Goal: Task Accomplishment & Management: Manage account settings

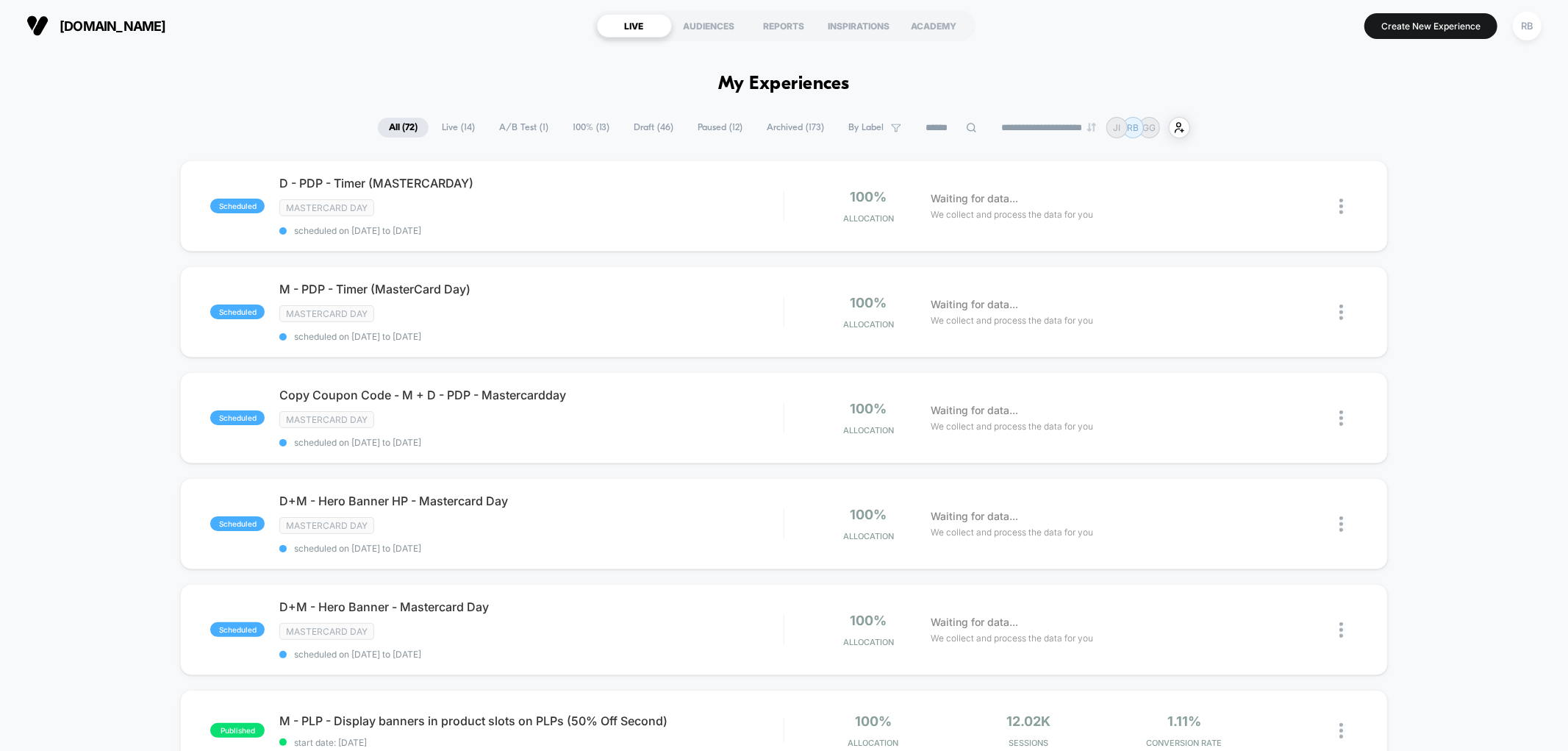
click at [877, 130] on span "By Label" at bounding box center [875, 127] width 75 height 20
click at [846, 230] on div "Mastercard day" at bounding box center [865, 227] width 140 height 15
click at [858, 394] on button "Save" at bounding box center [865, 395] width 140 height 23
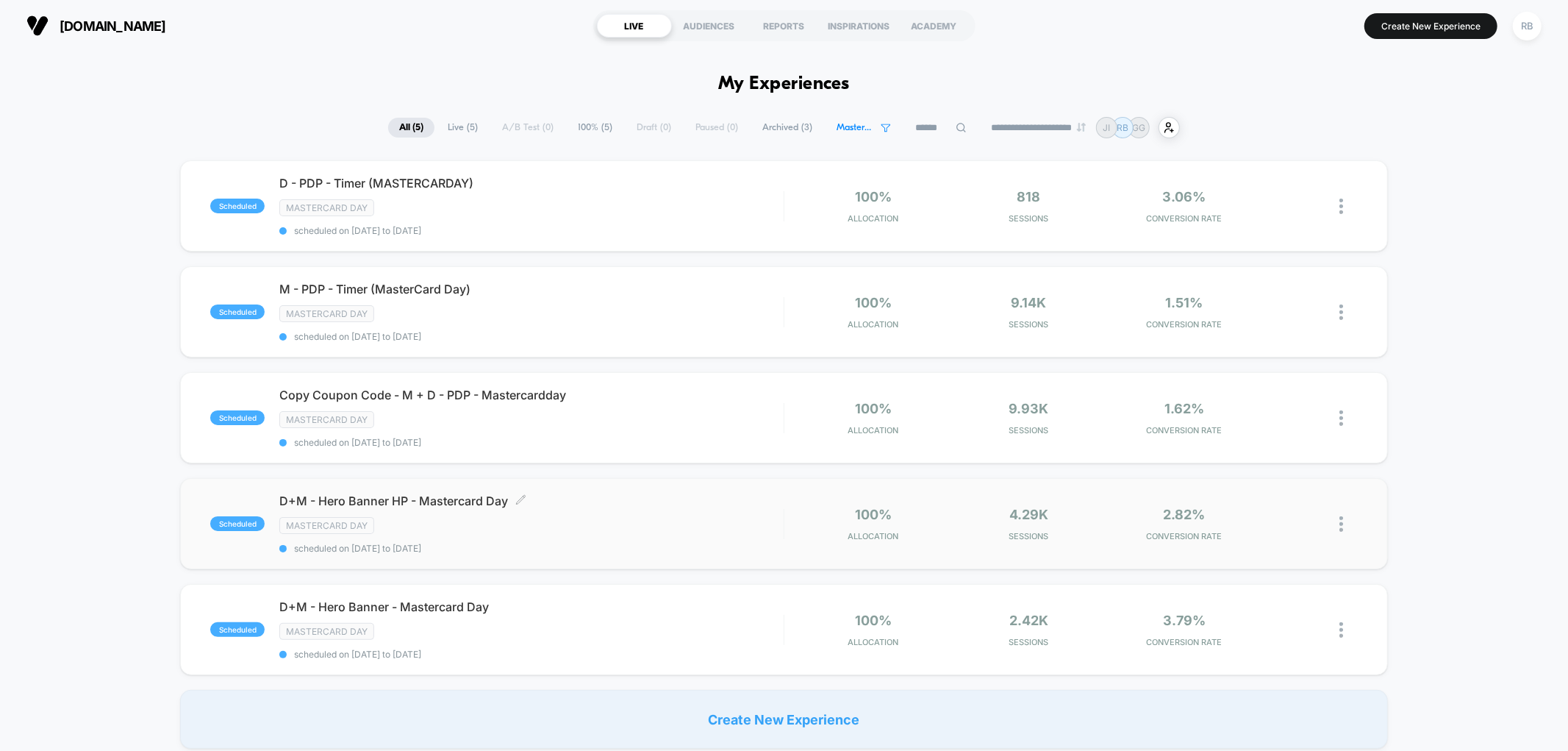
click at [595, 532] on div "D+M - Hero Banner HP - Mastercard Day Click to edit experience details Click to…" at bounding box center [531, 523] width 504 height 60
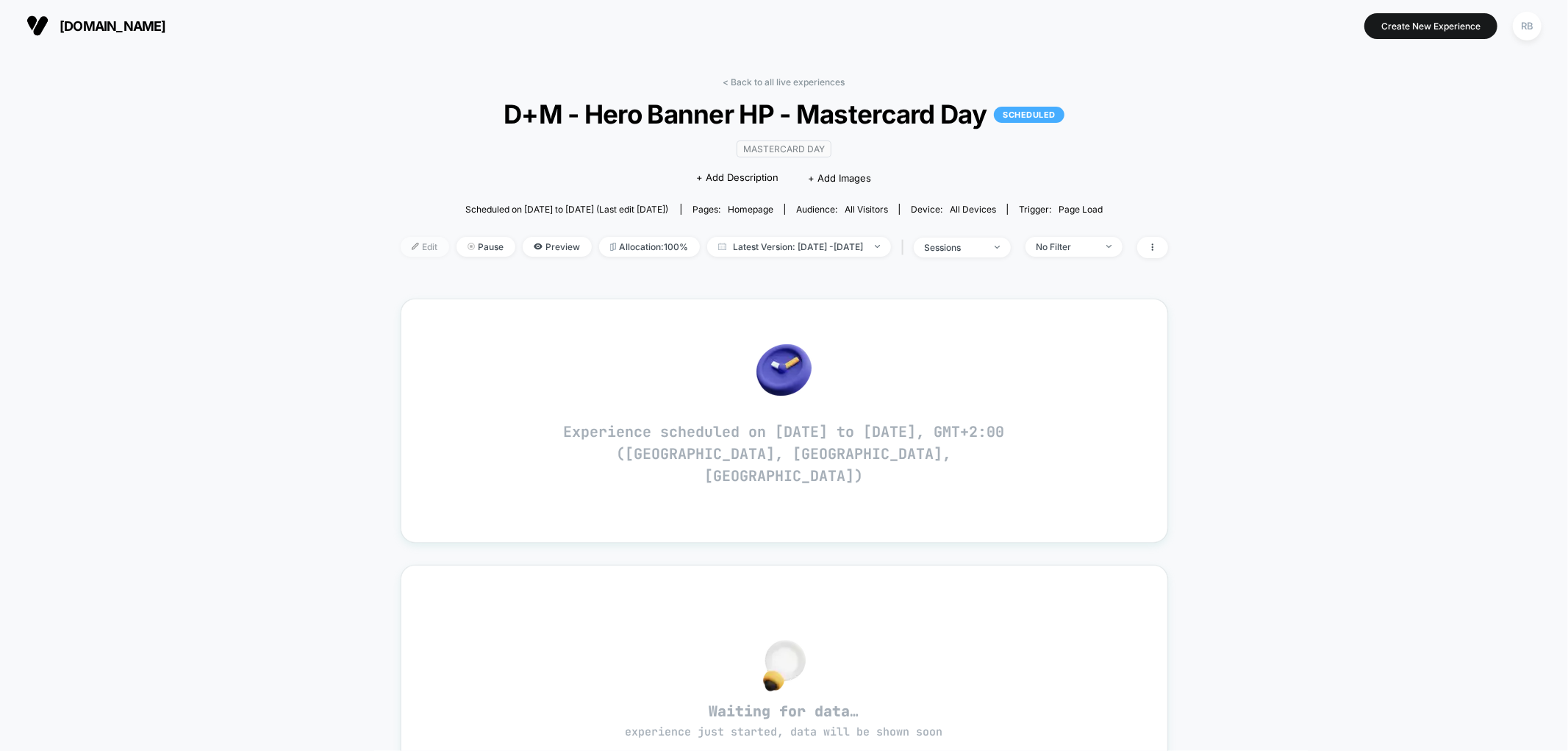
click at [401, 248] on span "Edit" at bounding box center [425, 247] width 49 height 20
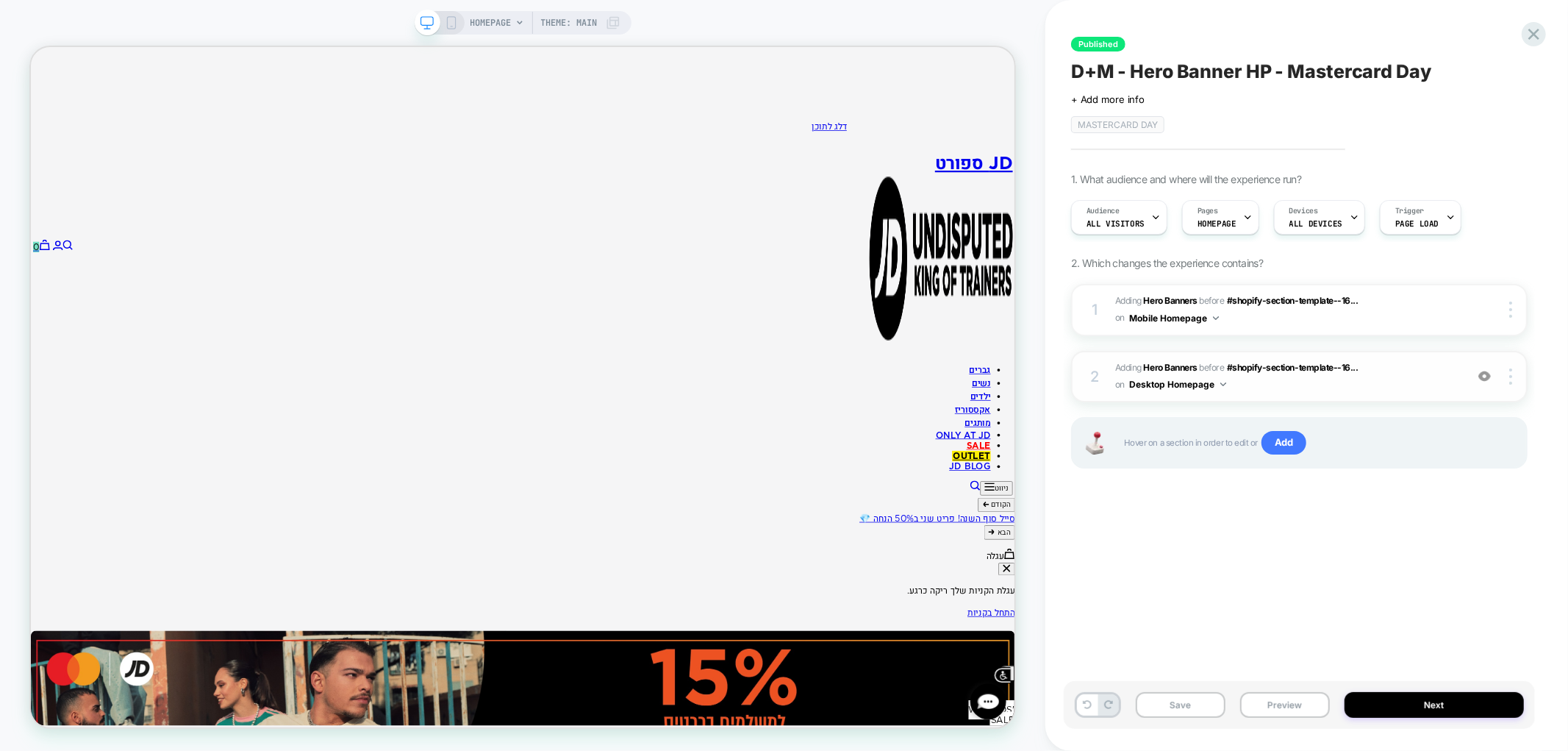
click at [0, 0] on span "#_loomi_addon_1749455763089_dup1752123921 Adding Hero Banners BEFORE #shopify-s…" at bounding box center [0, 0] width 0 height 0
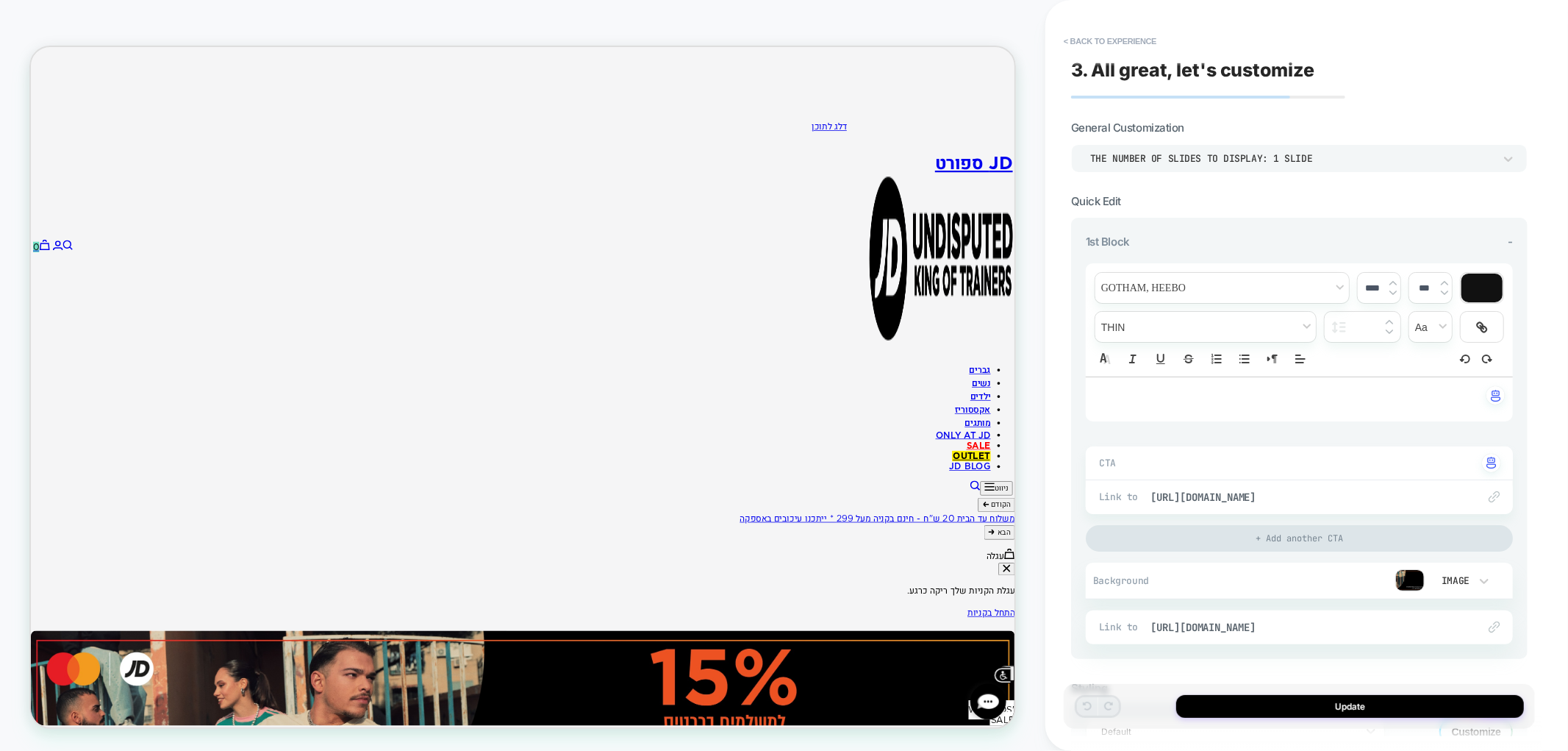
click at [0, 0] on img at bounding box center [0, 0] width 0 height 0
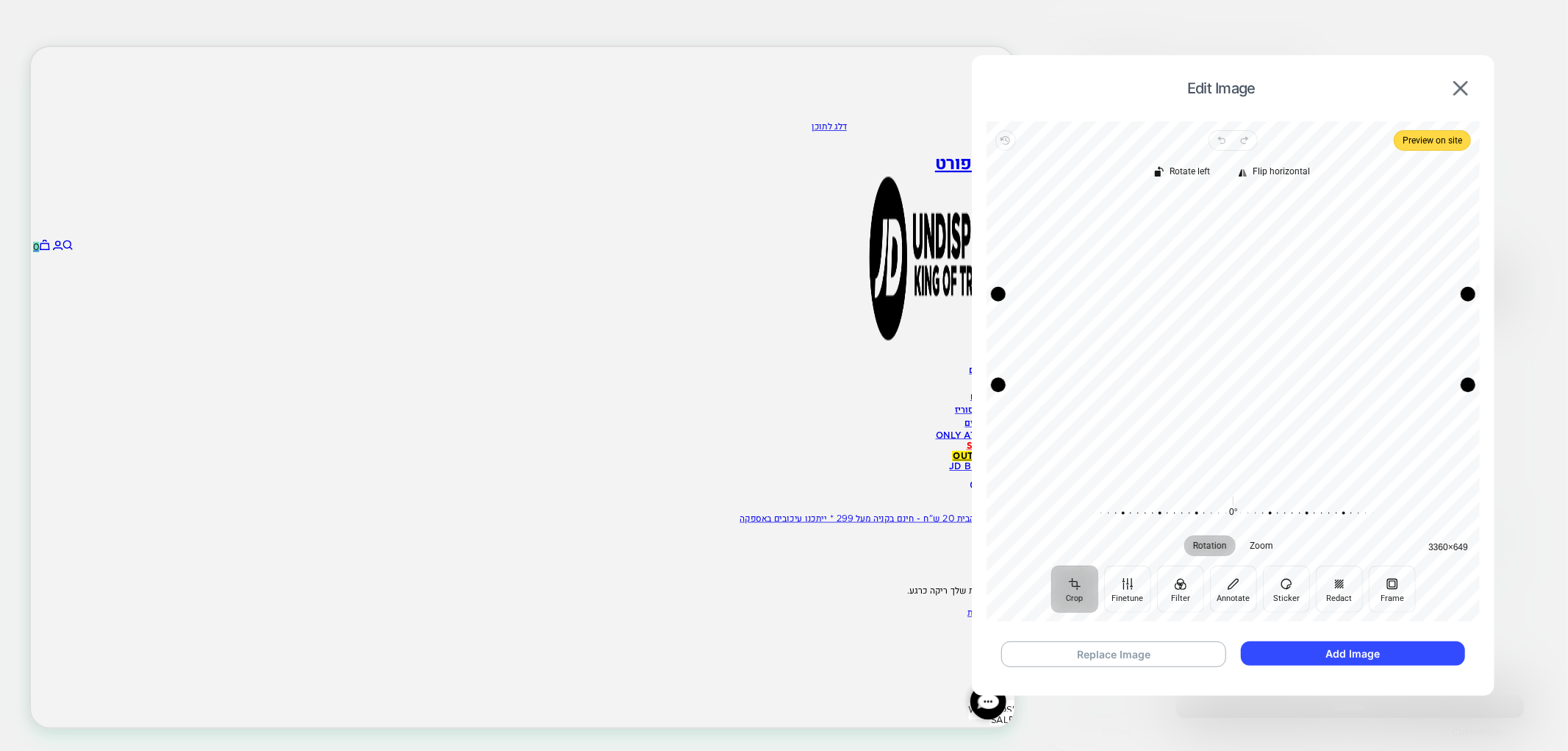
click at [26, 275] on div "Recenter" at bounding box center [26, 264] width 0 height 23
click at [1326, 657] on button "Add Image" at bounding box center [1353, 653] width 224 height 24
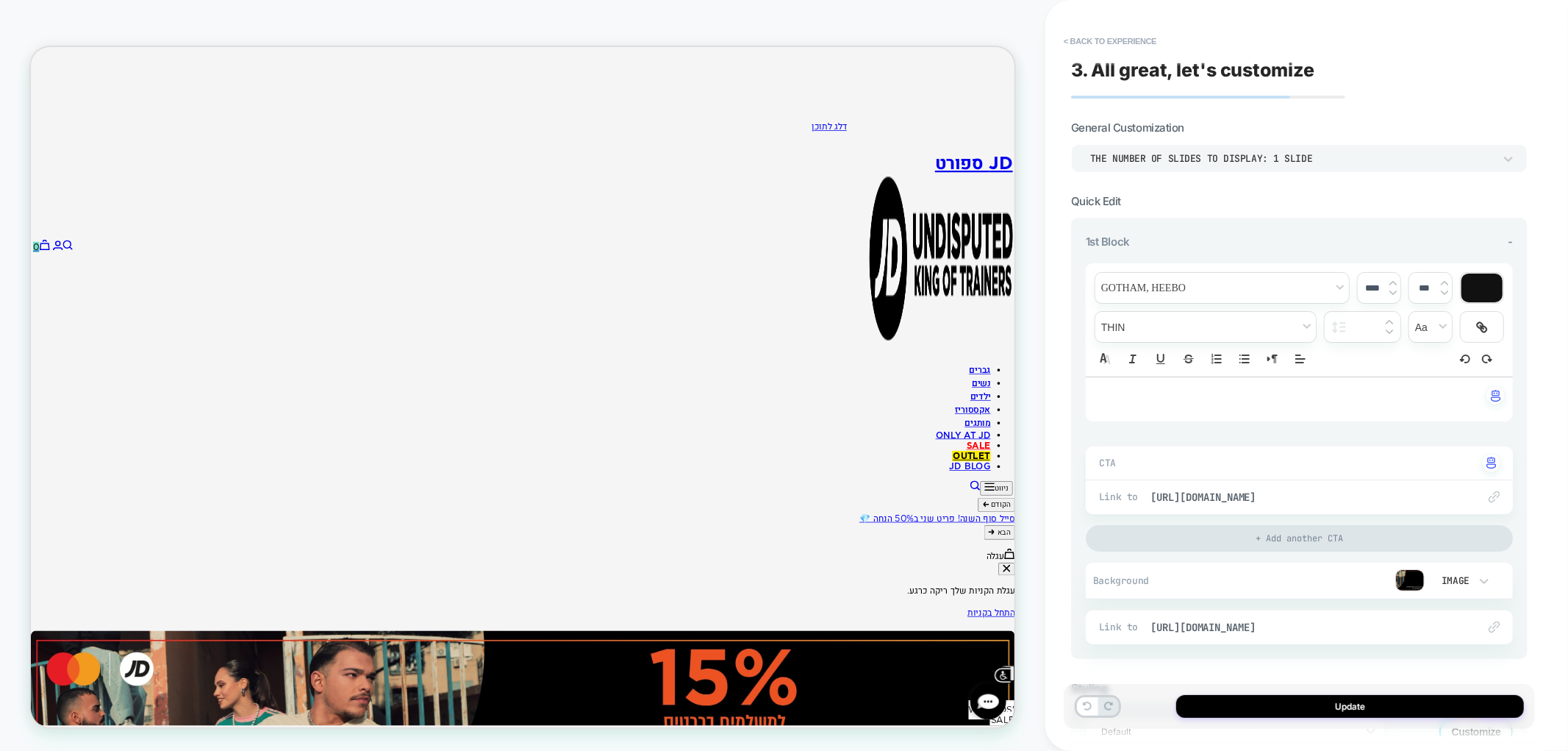
click at [0, 0] on img at bounding box center [0, 0] width 0 height 0
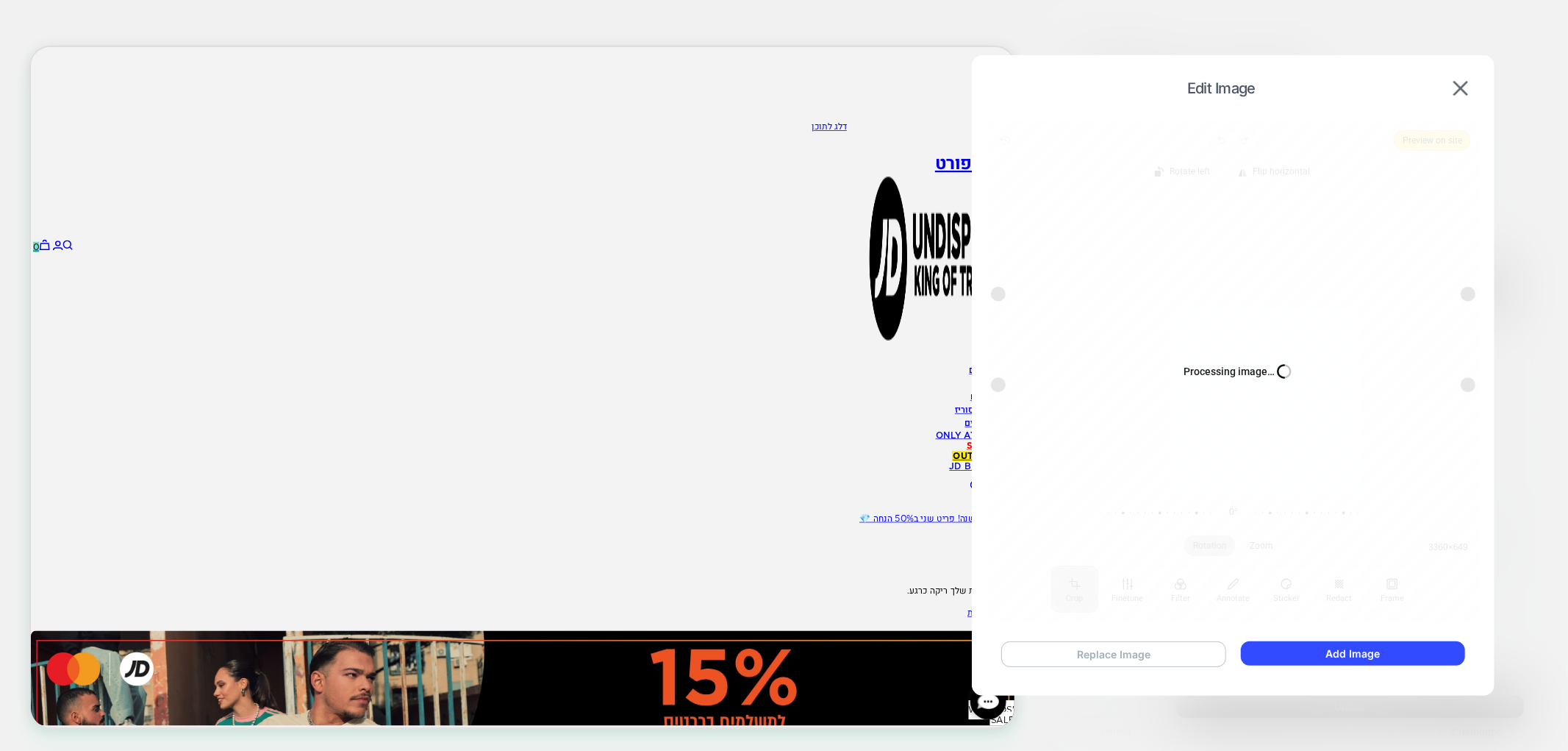
click at [1184, 652] on button "Replace Image" at bounding box center [1114, 654] width 225 height 26
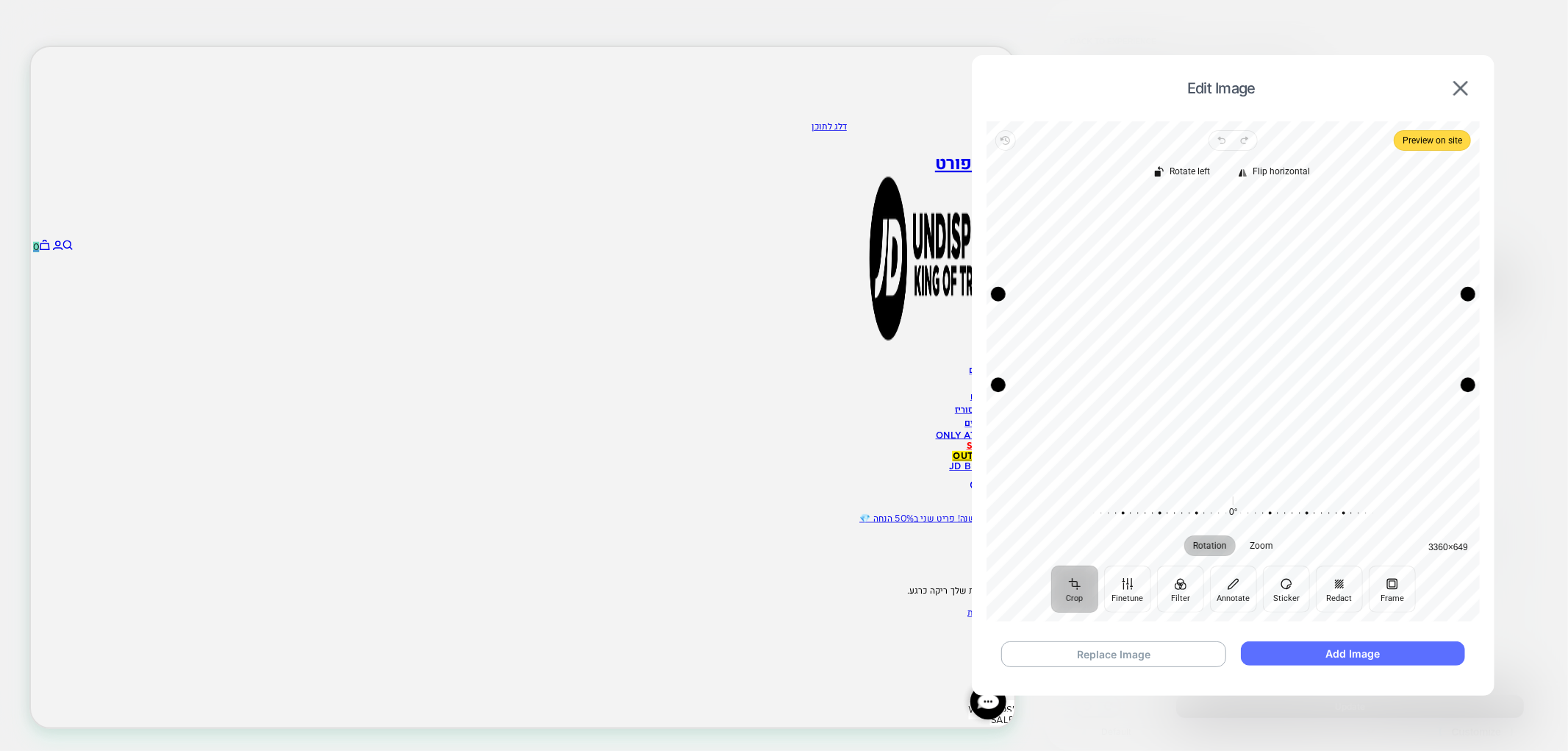
click at [1328, 658] on button "Add Image" at bounding box center [1353, 653] width 224 height 24
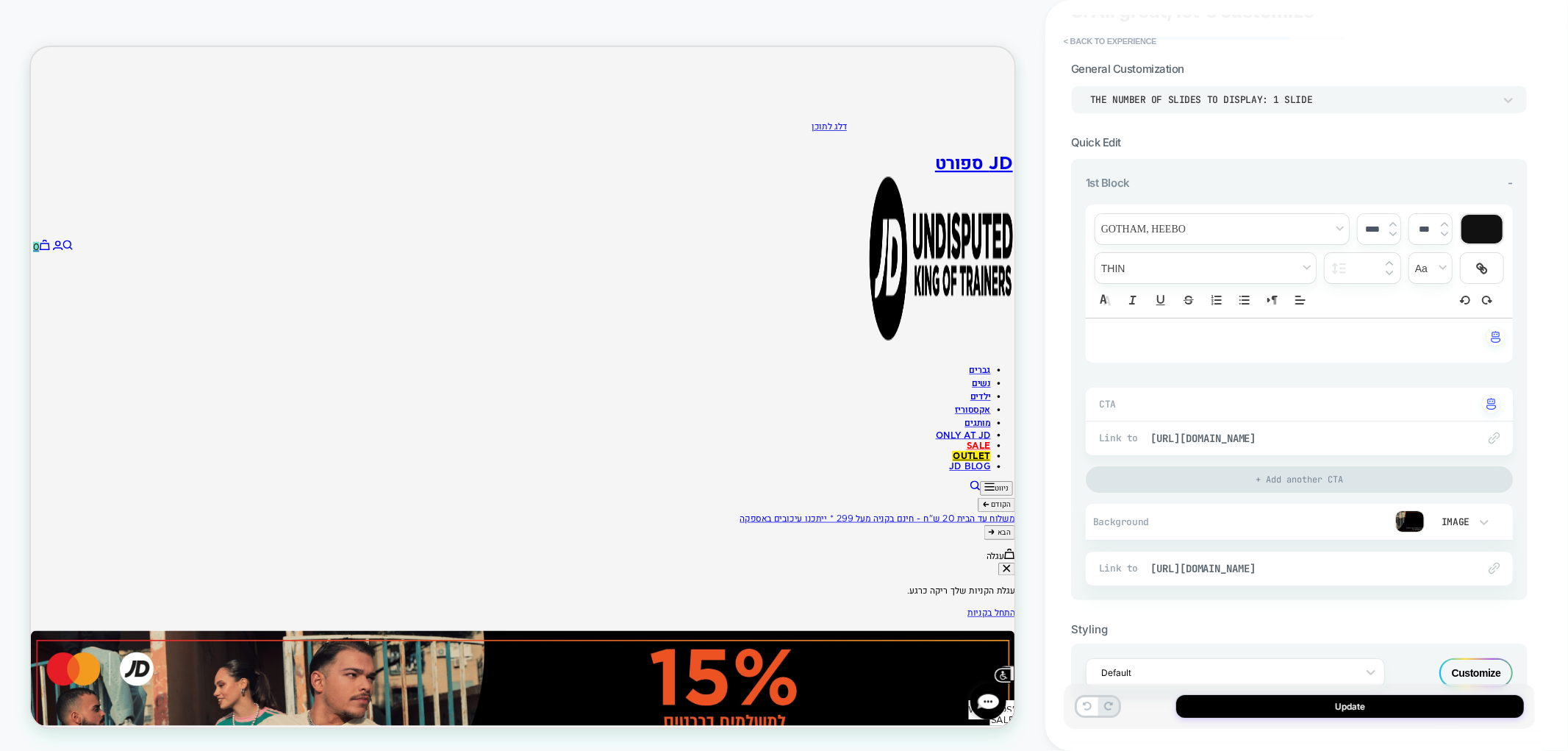
scroll to position [104, 0]
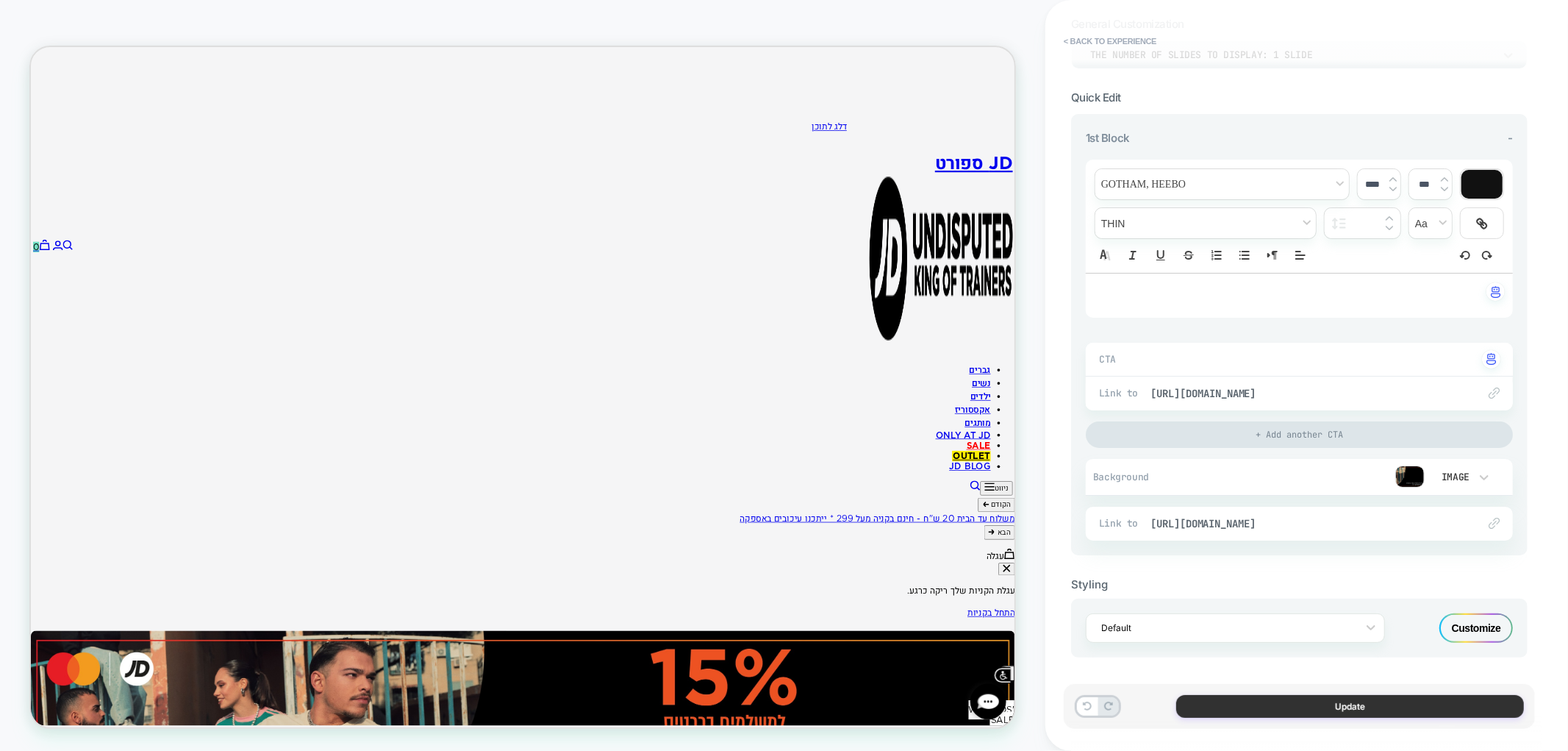
click at [1332, 713] on button "Update" at bounding box center [1350, 706] width 348 height 23
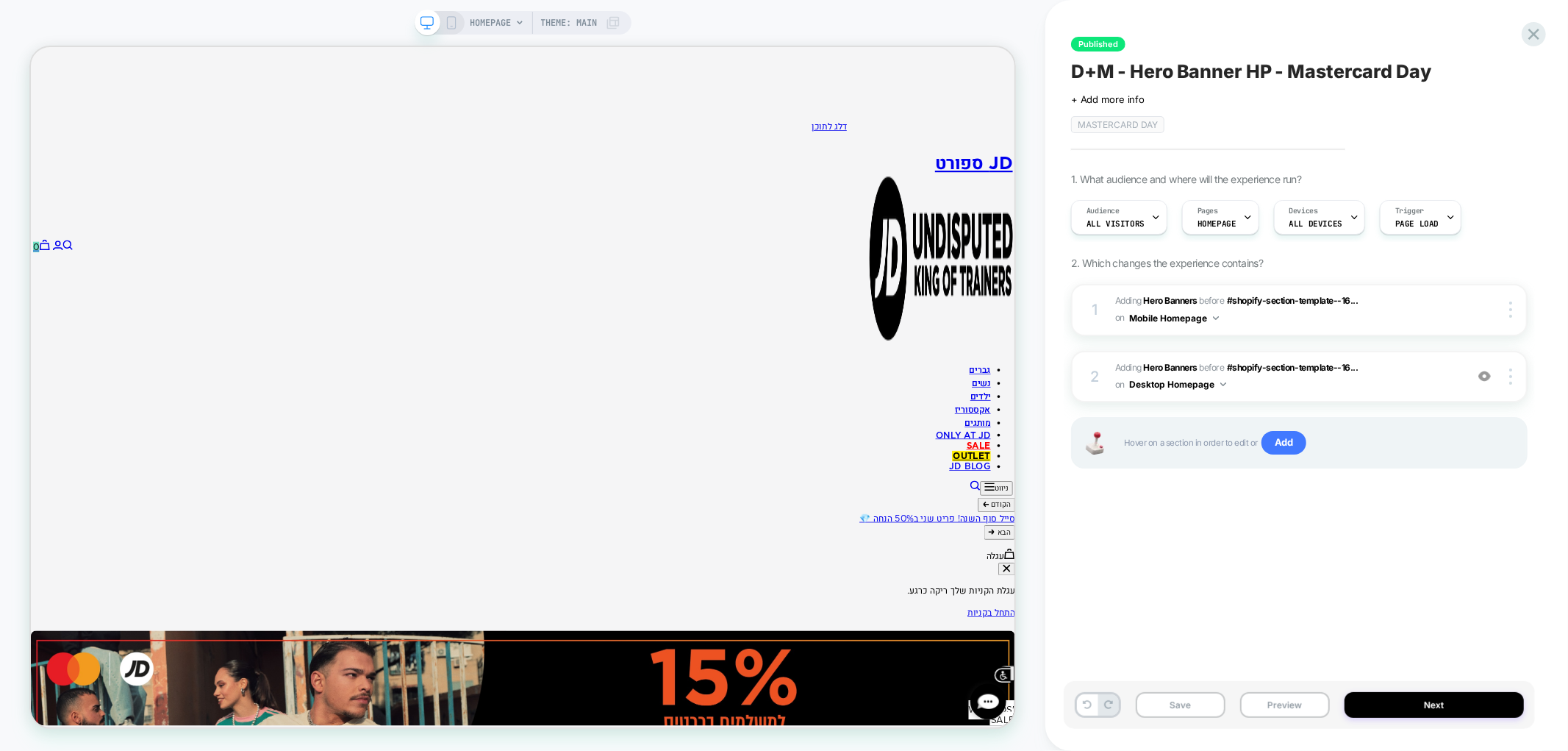
drag, startPoint x: 450, startPoint y: 21, endPoint x: 253, endPoint y: 63, distance: 201.4
click at [450, 21] on icon at bounding box center [452, 23] width 13 height 13
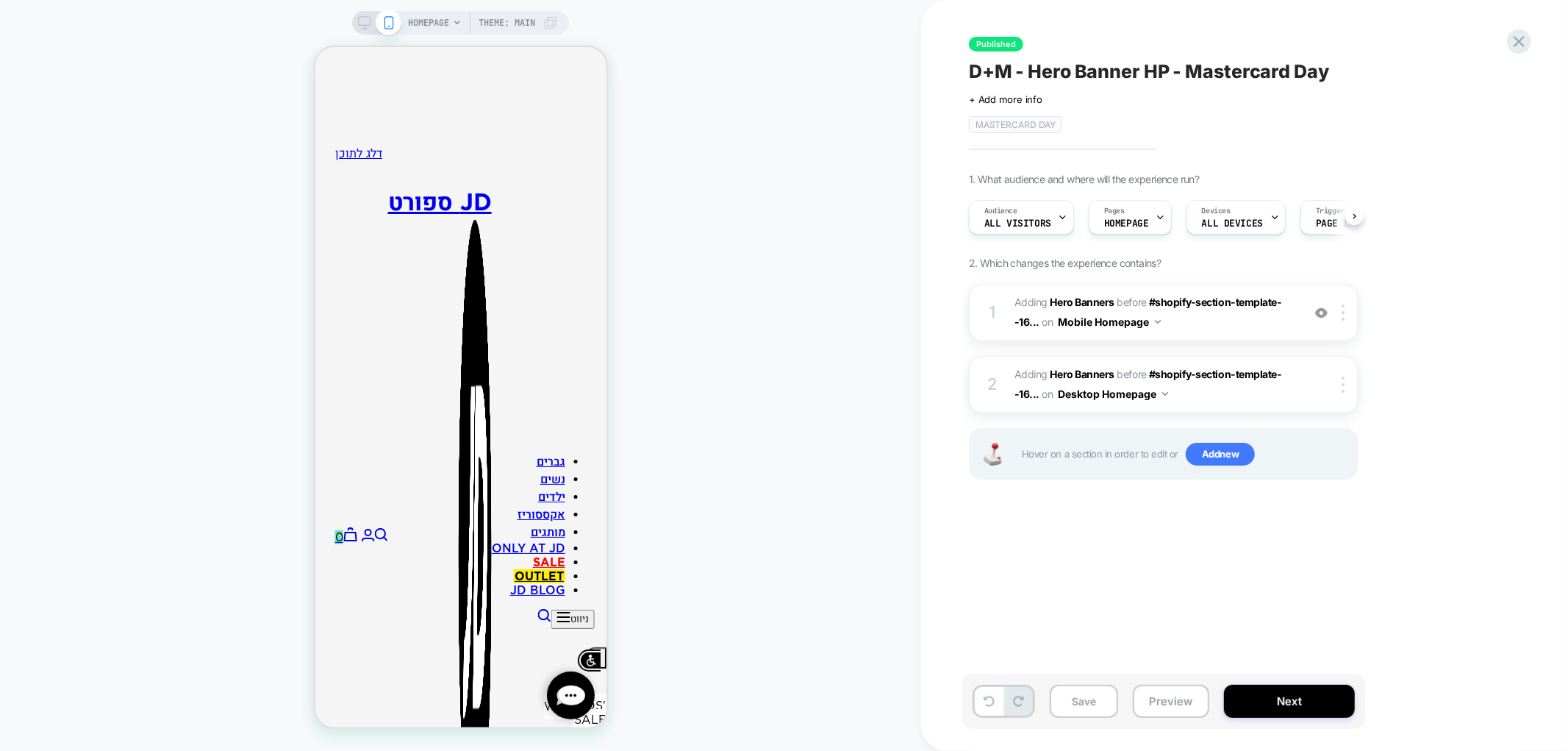
scroll to position [0, 1]
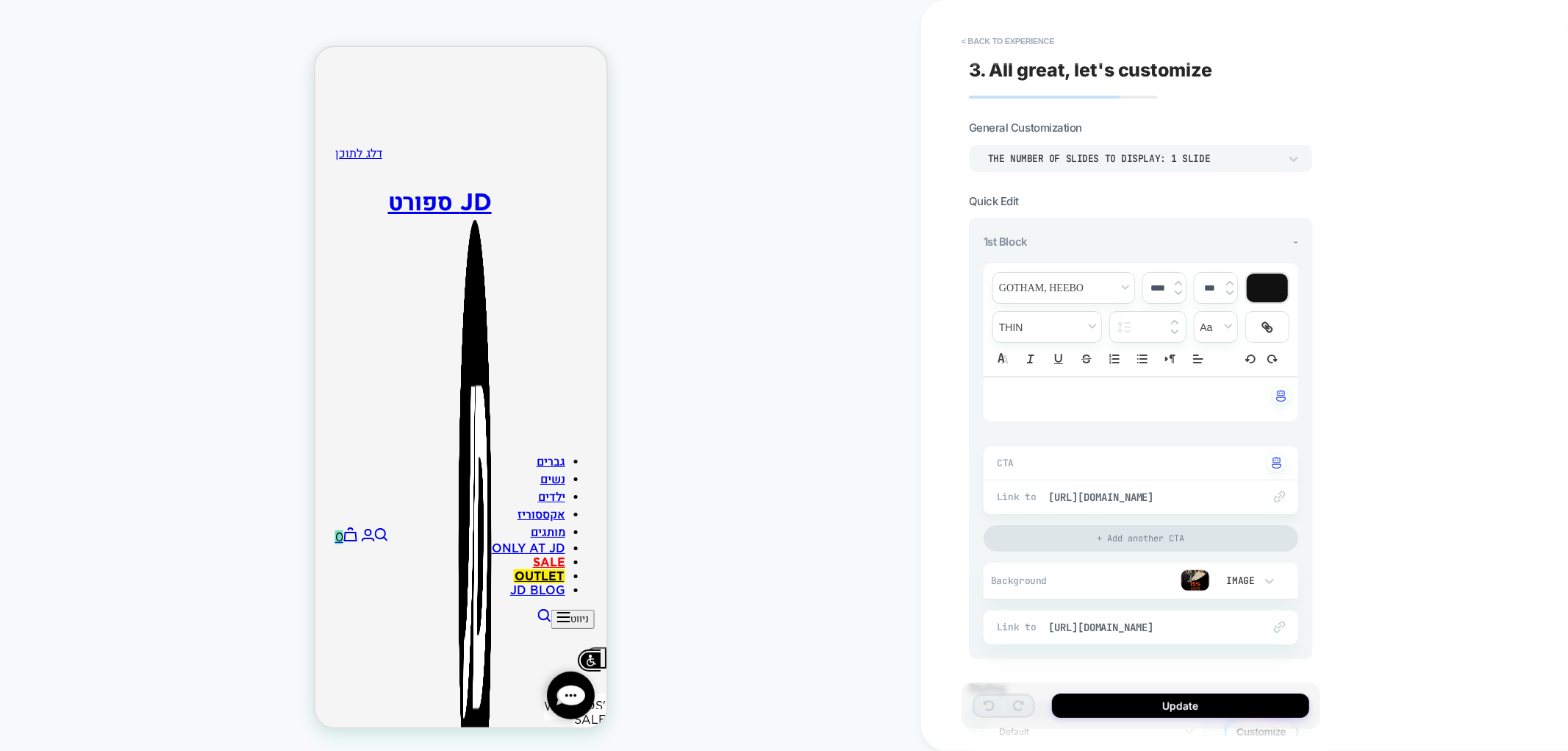
click at [1201, 575] on div at bounding box center [784, 376] width 1568 height 751
click at [1196, 592] on div "Background Image" at bounding box center [1141, 580] width 315 height 38
click at [1189, 576] on img at bounding box center [1195, 580] width 30 height 22
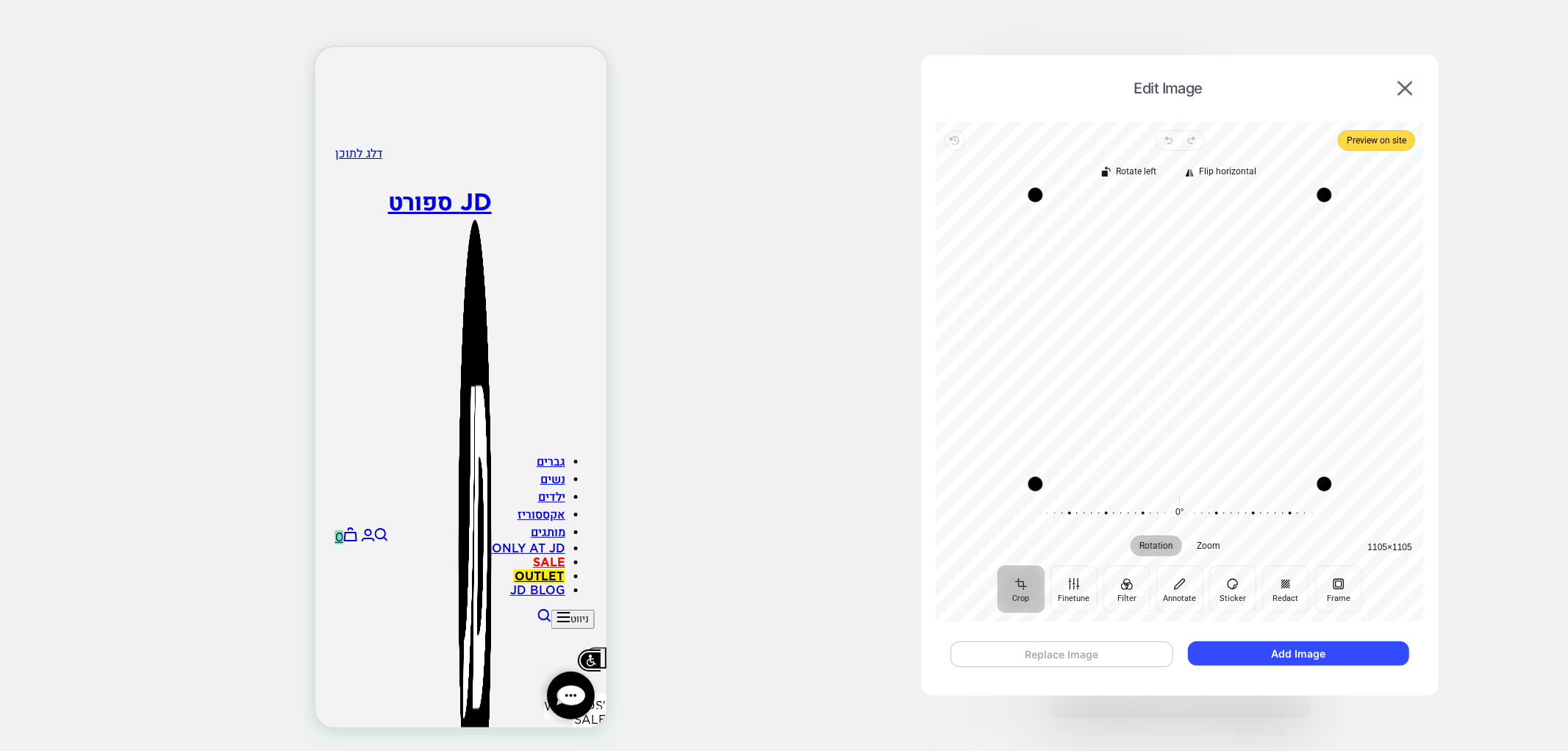
click at [0, 0] on button "Replace Image" at bounding box center [0, 0] width 0 height 0
click at [1223, 646] on button "Add Image" at bounding box center [1298, 653] width 221 height 24
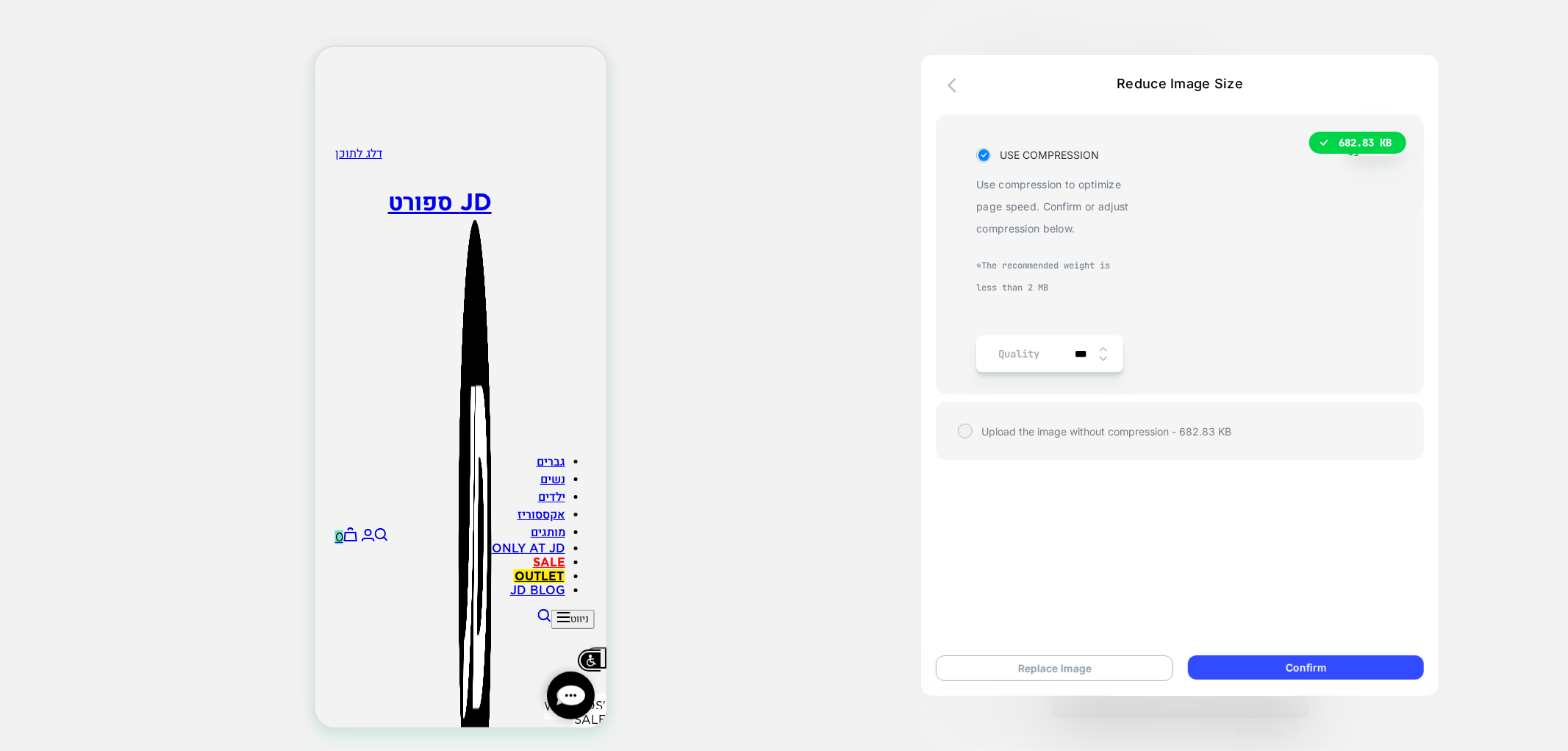
click at [0, 0] on img at bounding box center [0, 0] width 0 height 0
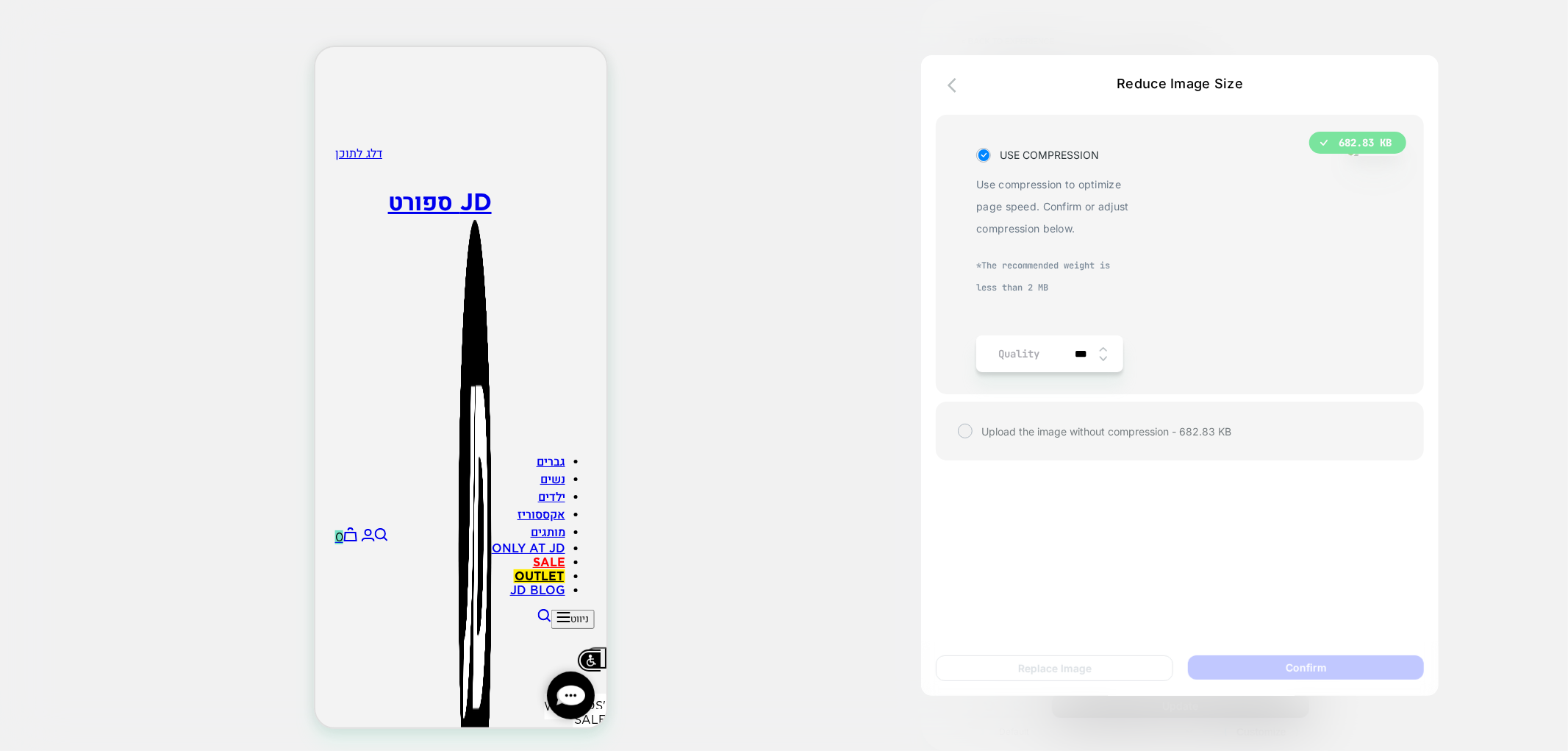
type input "****"
click at [0, 0] on button "Confirm" at bounding box center [0, 0] width 0 height 0
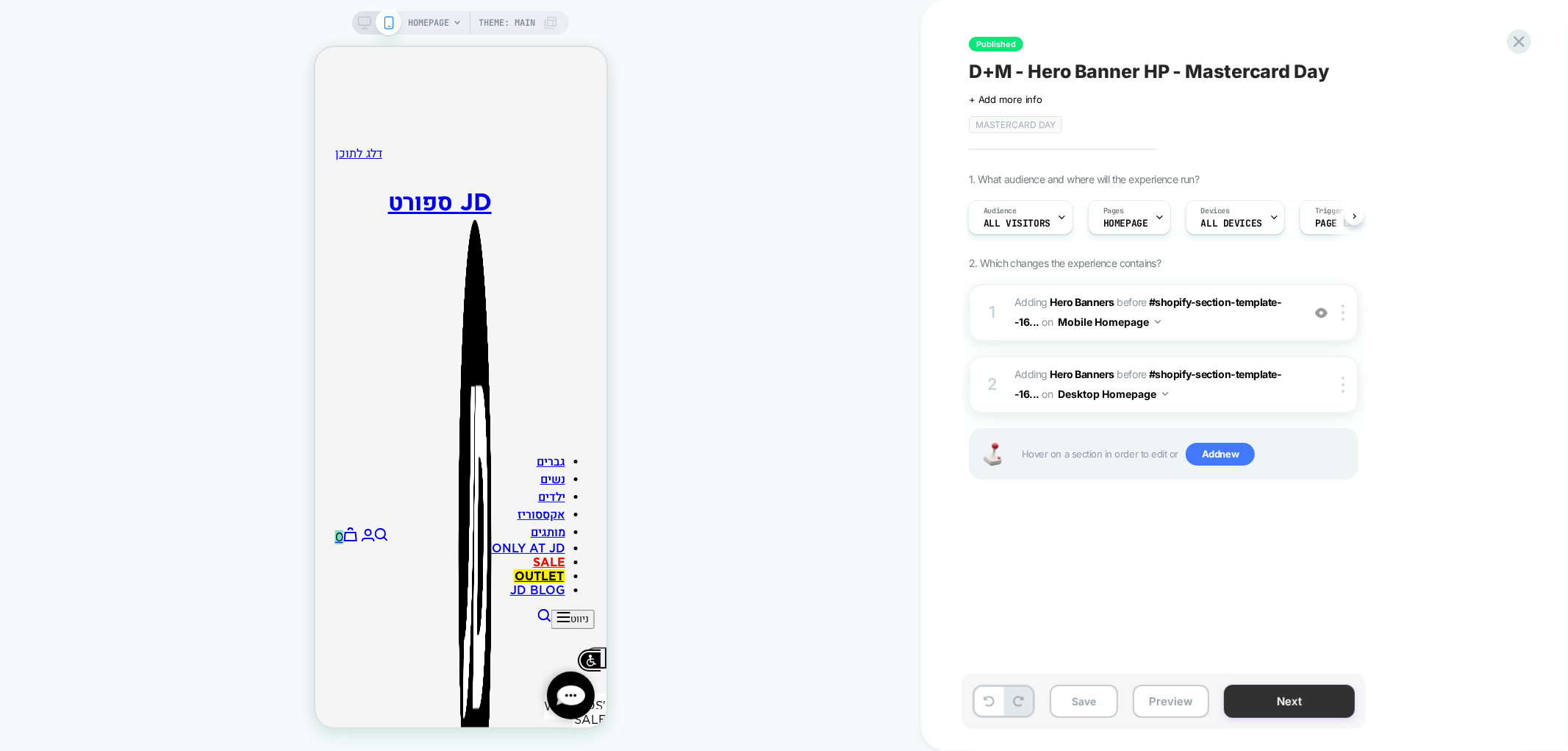
click at [1277, 714] on button "Next" at bounding box center [1290, 701] width 131 height 33
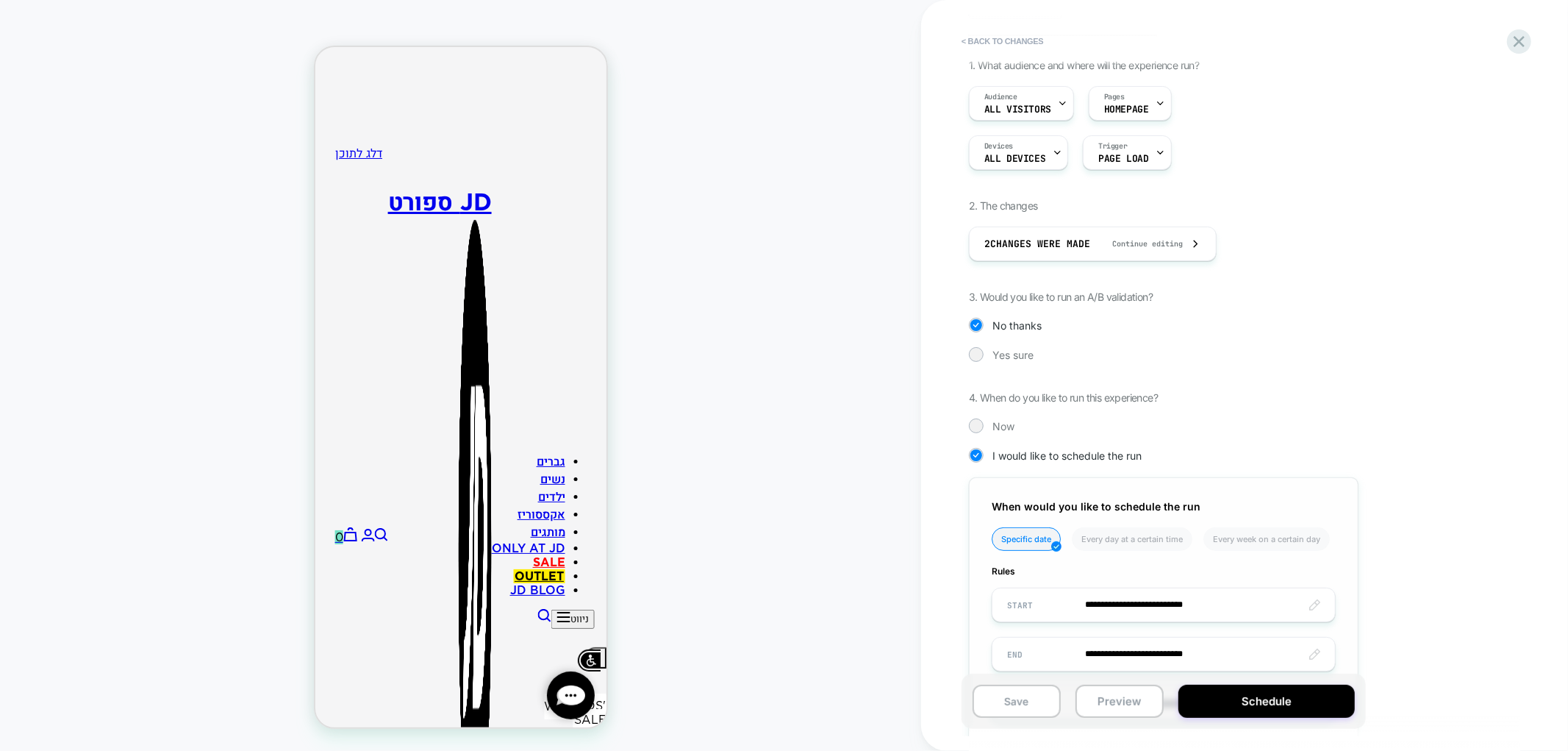
scroll to position [230, 0]
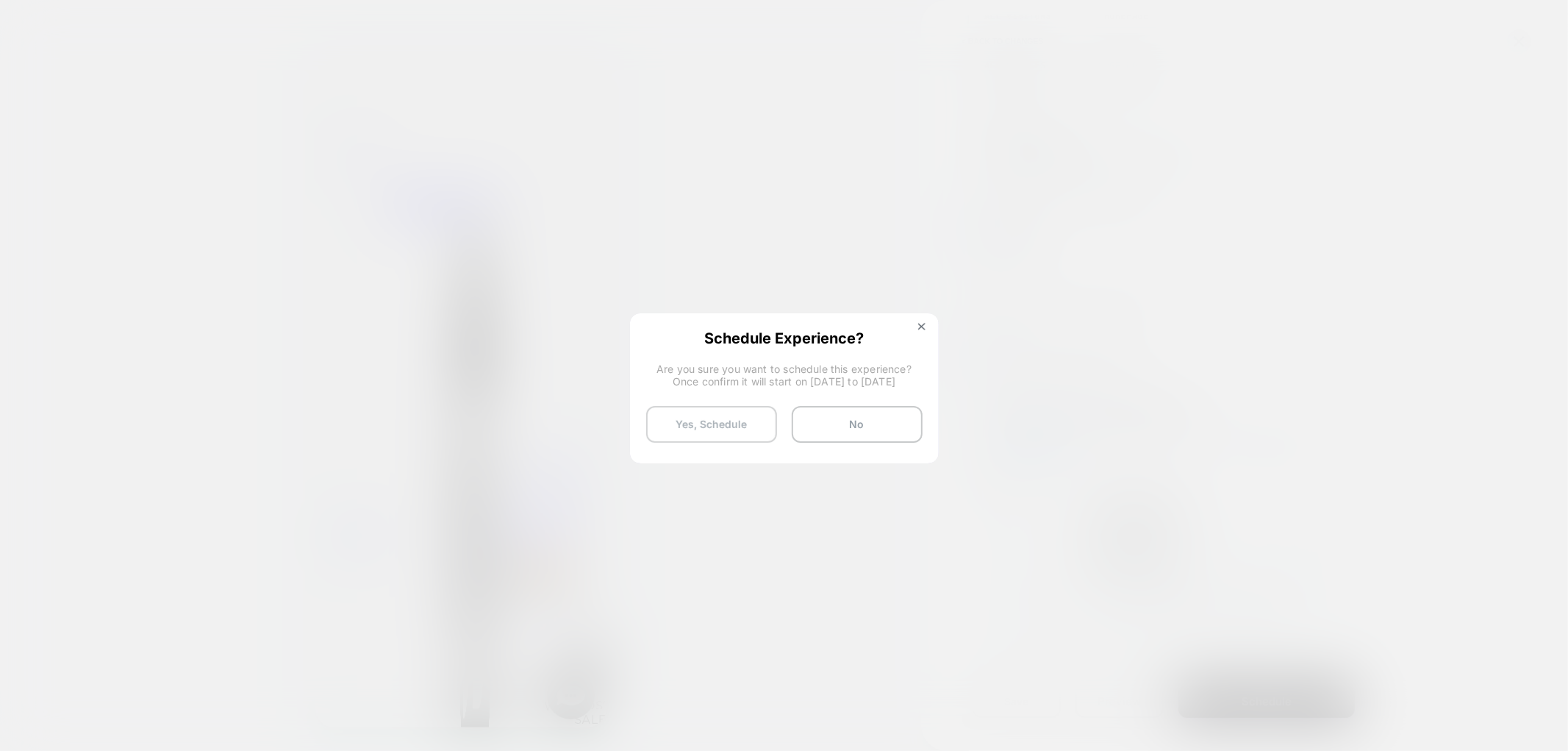
click at [688, 407] on button "Yes, Schedule" at bounding box center [712, 424] width 131 height 37
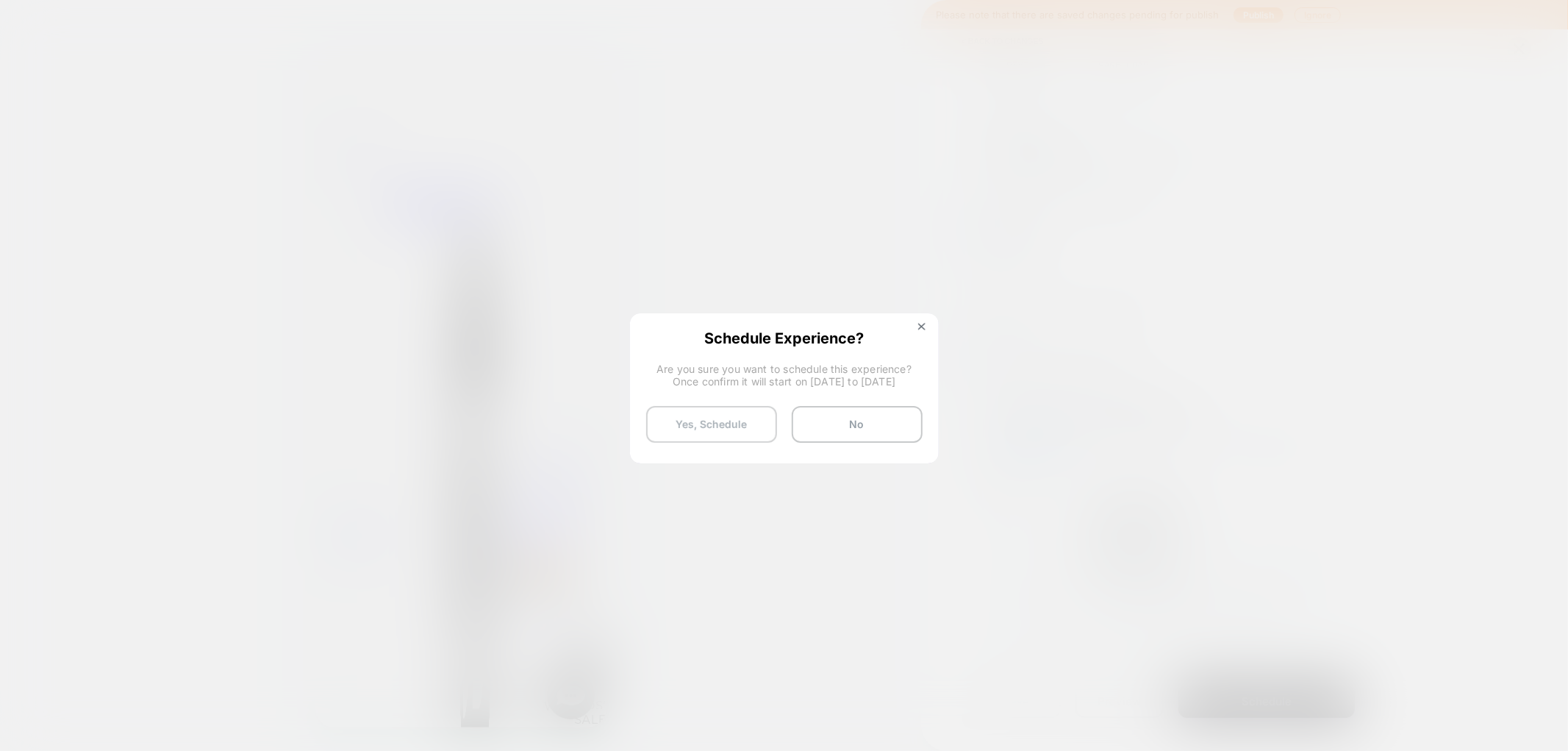
click at [687, 420] on button "Yes, Schedule" at bounding box center [712, 424] width 131 height 37
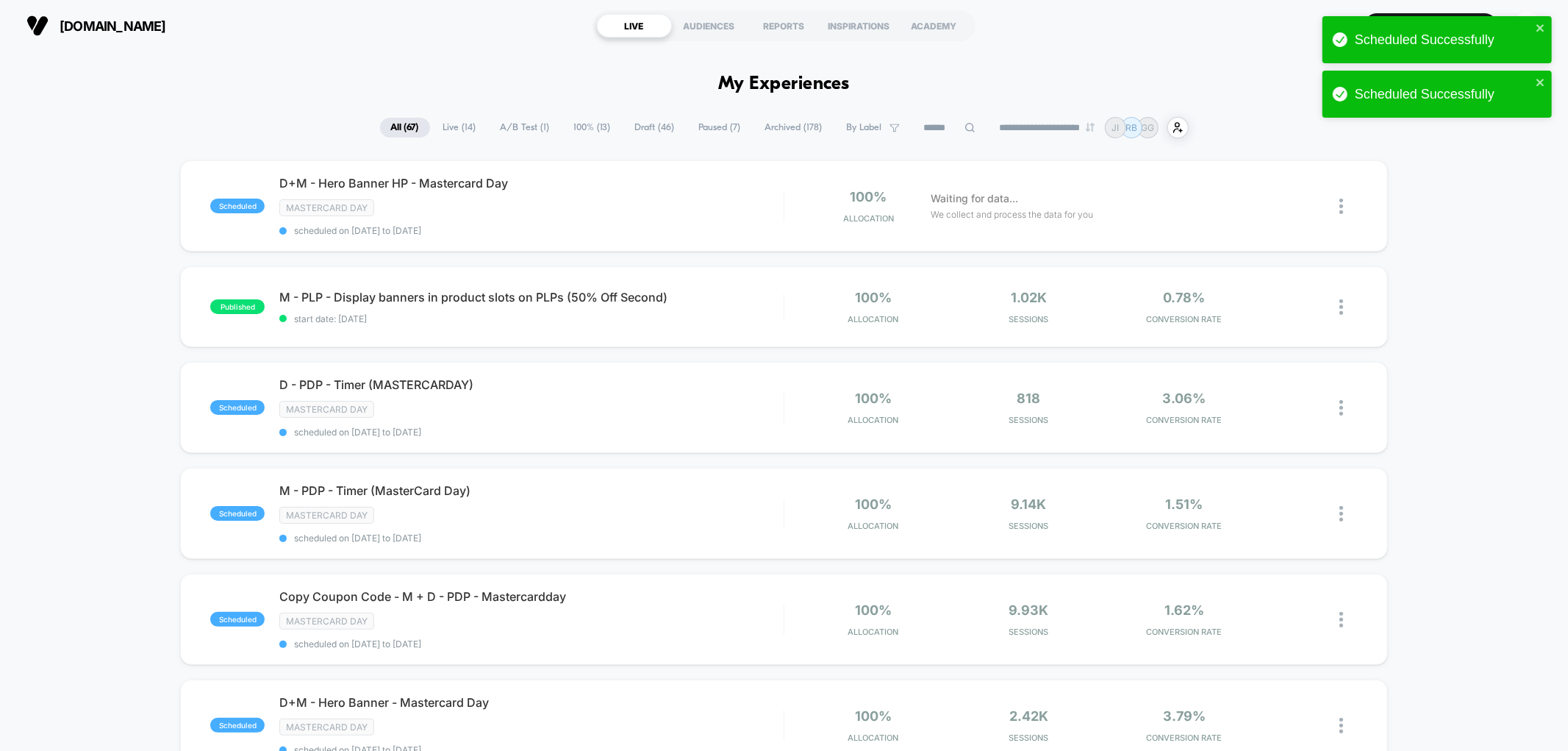
click at [867, 121] on span "By Label" at bounding box center [873, 127] width 75 height 20
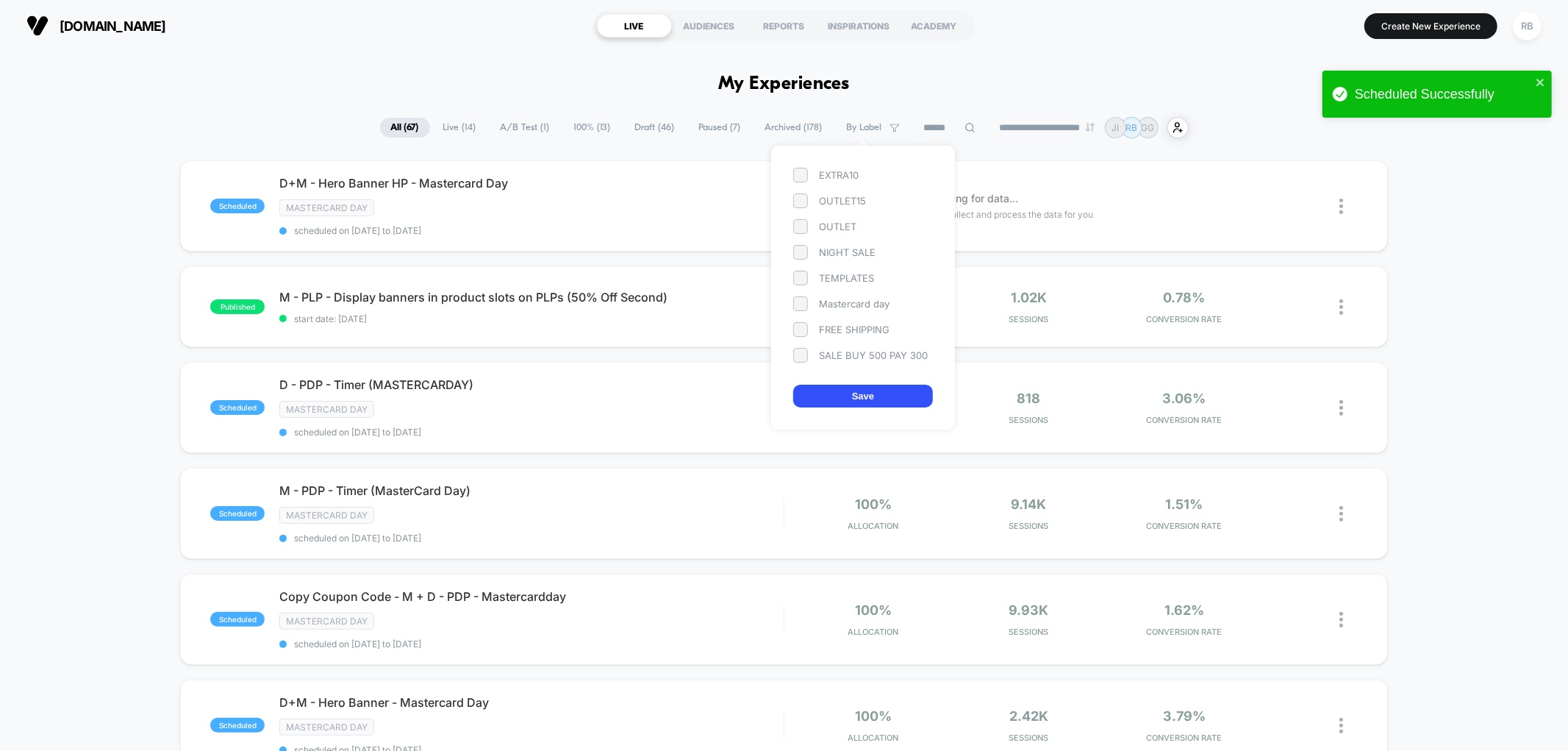
click at [840, 300] on div "Mastercard day" at bounding box center [863, 304] width 140 height 15
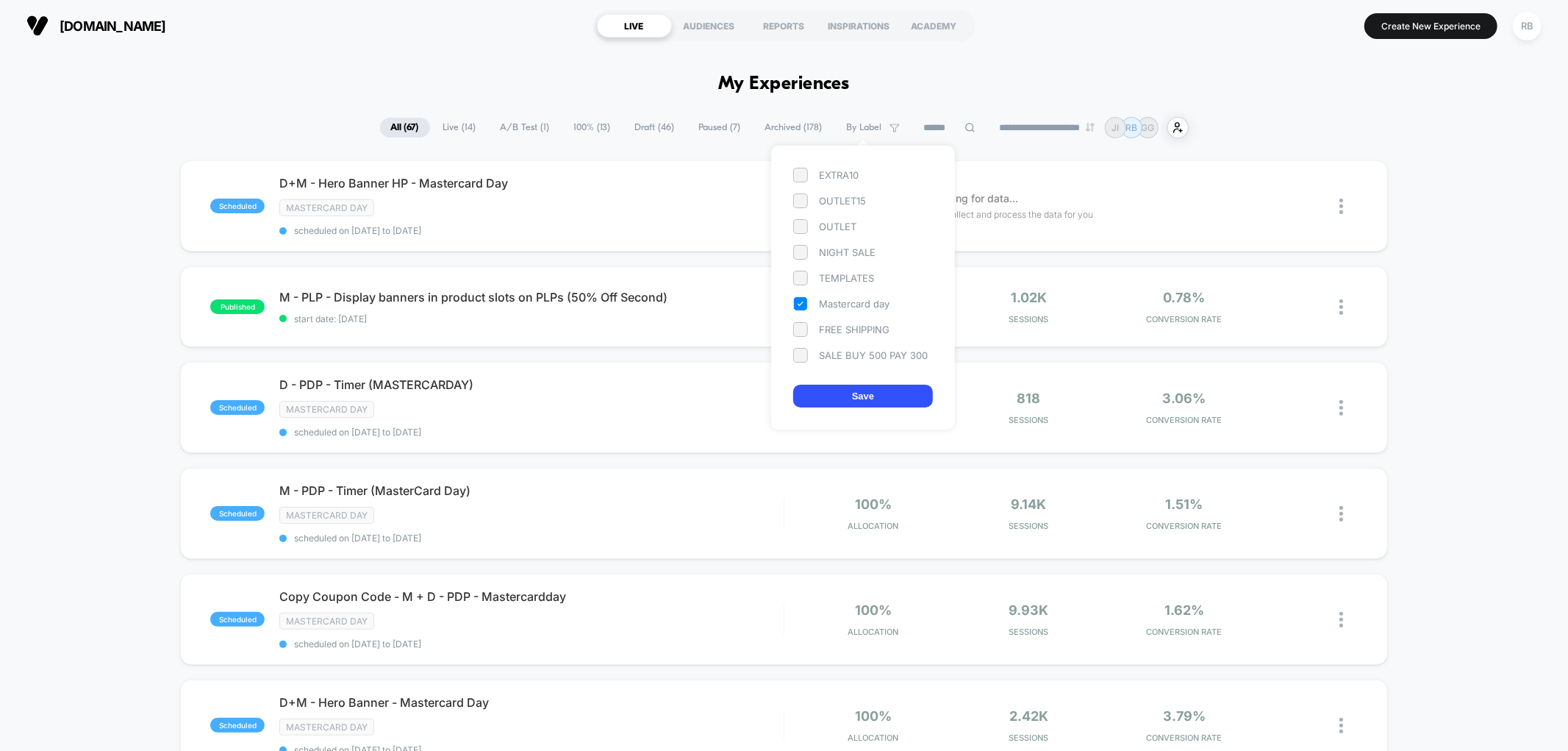
click at [827, 395] on button "Save" at bounding box center [863, 395] width 140 height 23
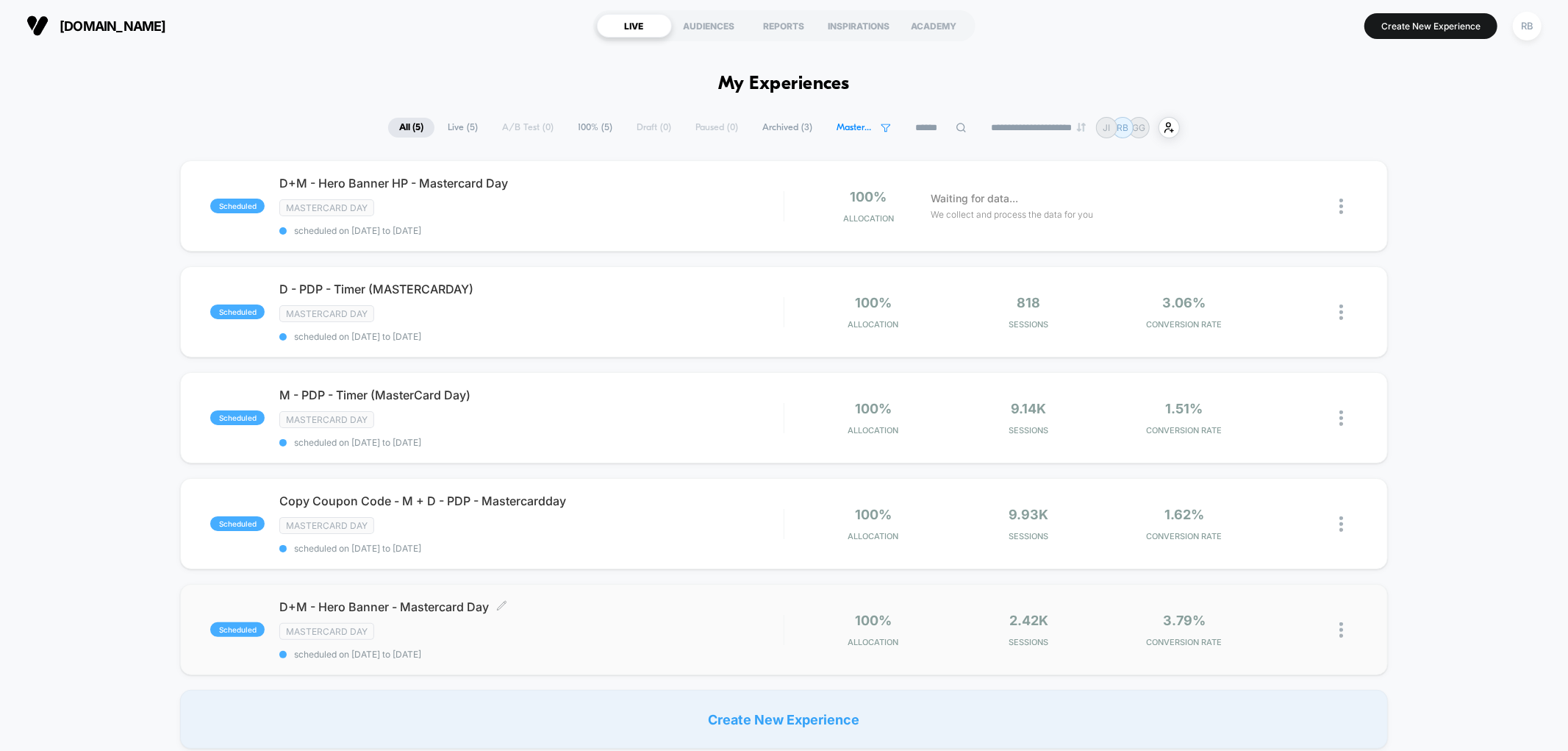
click at [464, 623] on div "Mastercard day" at bounding box center [531, 631] width 504 height 17
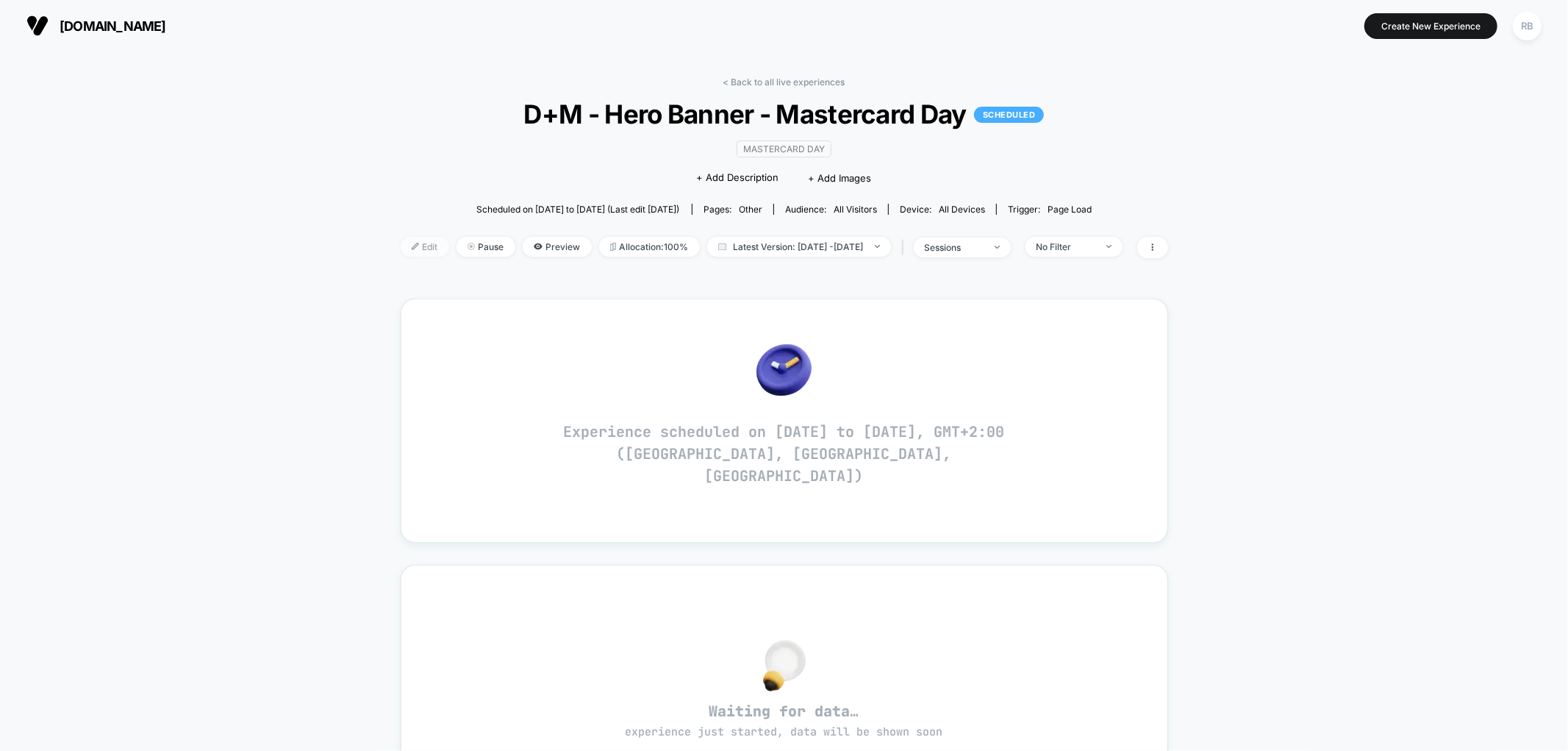
click at [406, 250] on span "Edit" at bounding box center [425, 247] width 49 height 20
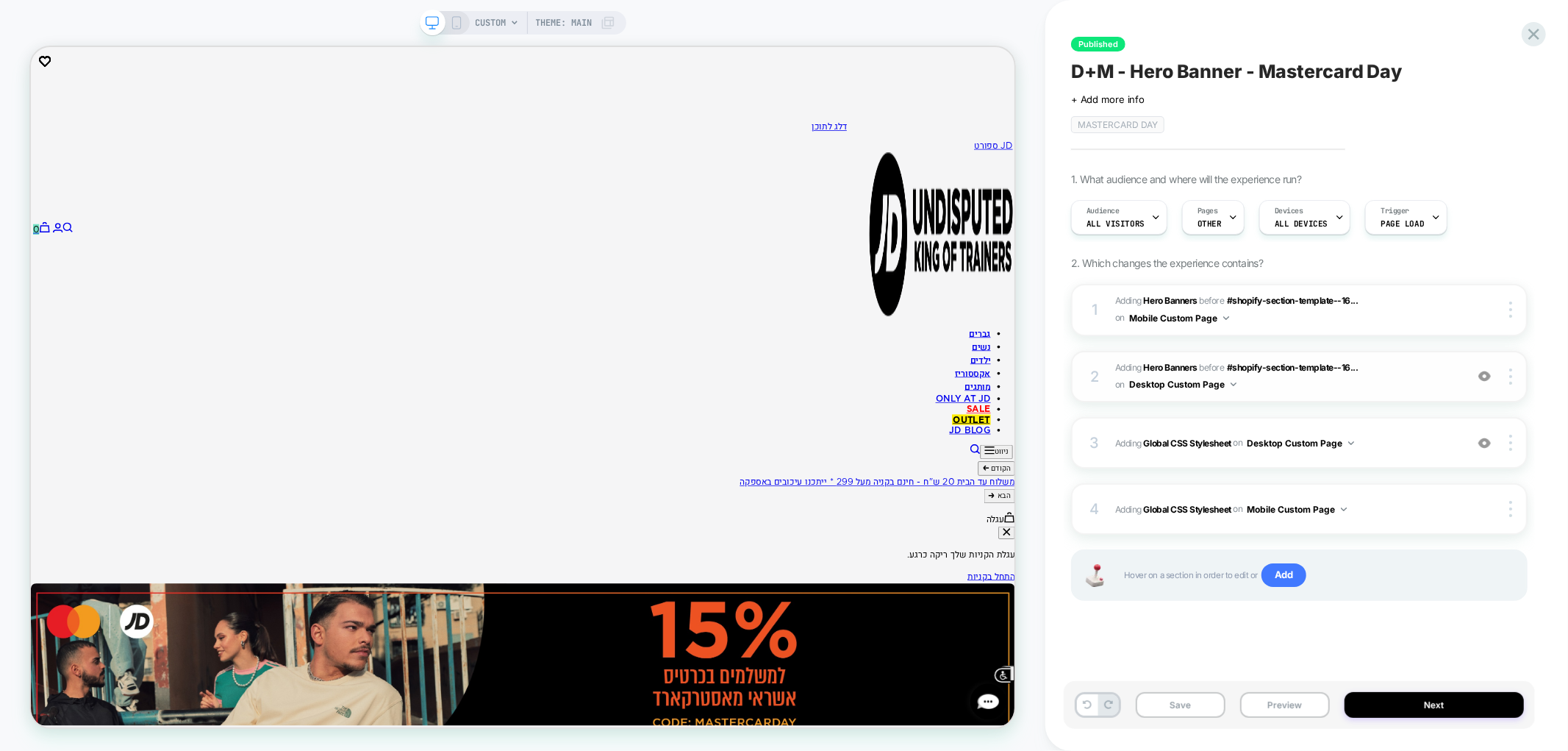
click at [1429, 386] on span "#_loomi_addon_1749455763089_dup1749717728 Adding Hero Banners BEFORE #shopify-s…" at bounding box center [1287, 376] width 343 height 35
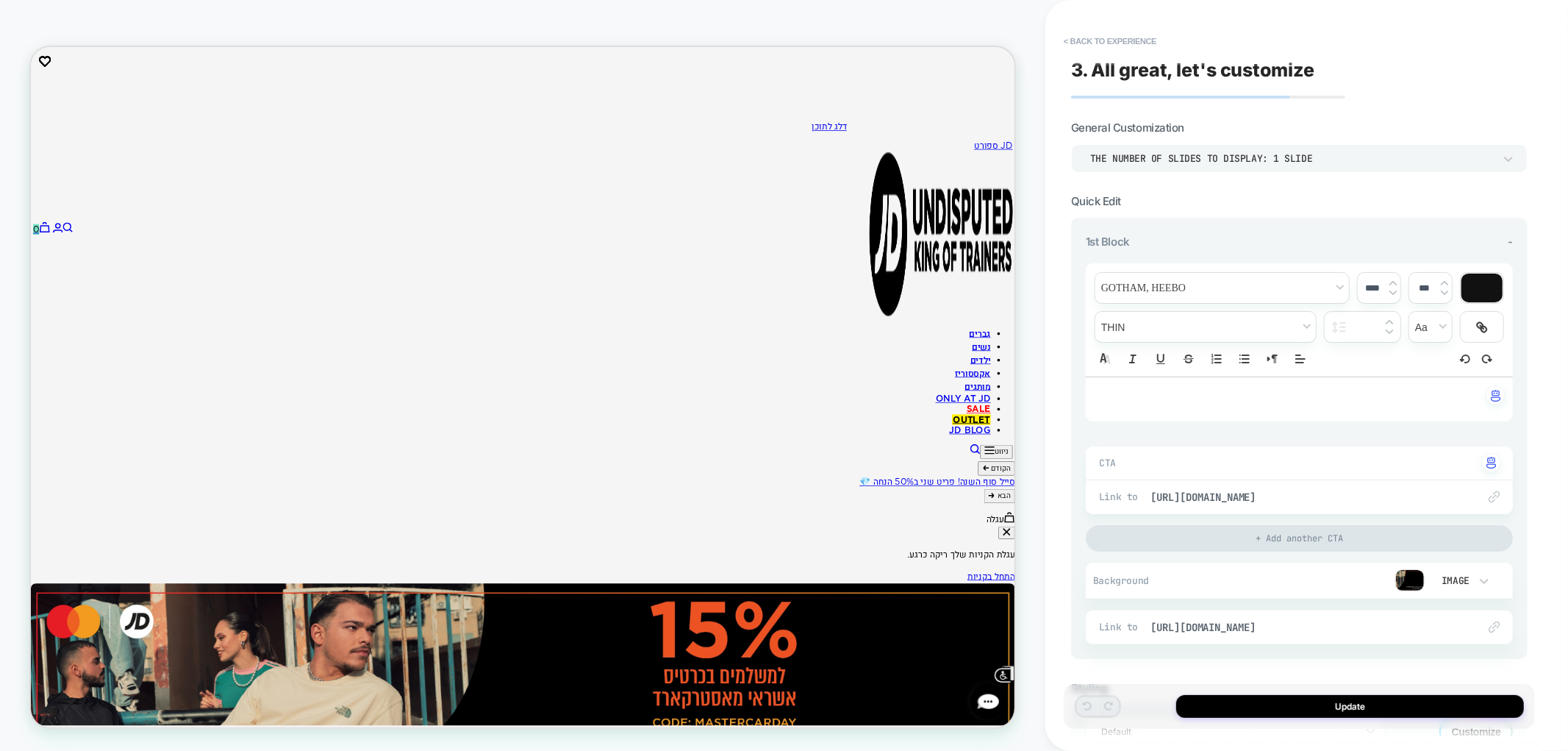
click at [1407, 575] on img at bounding box center [1410, 580] width 30 height 22
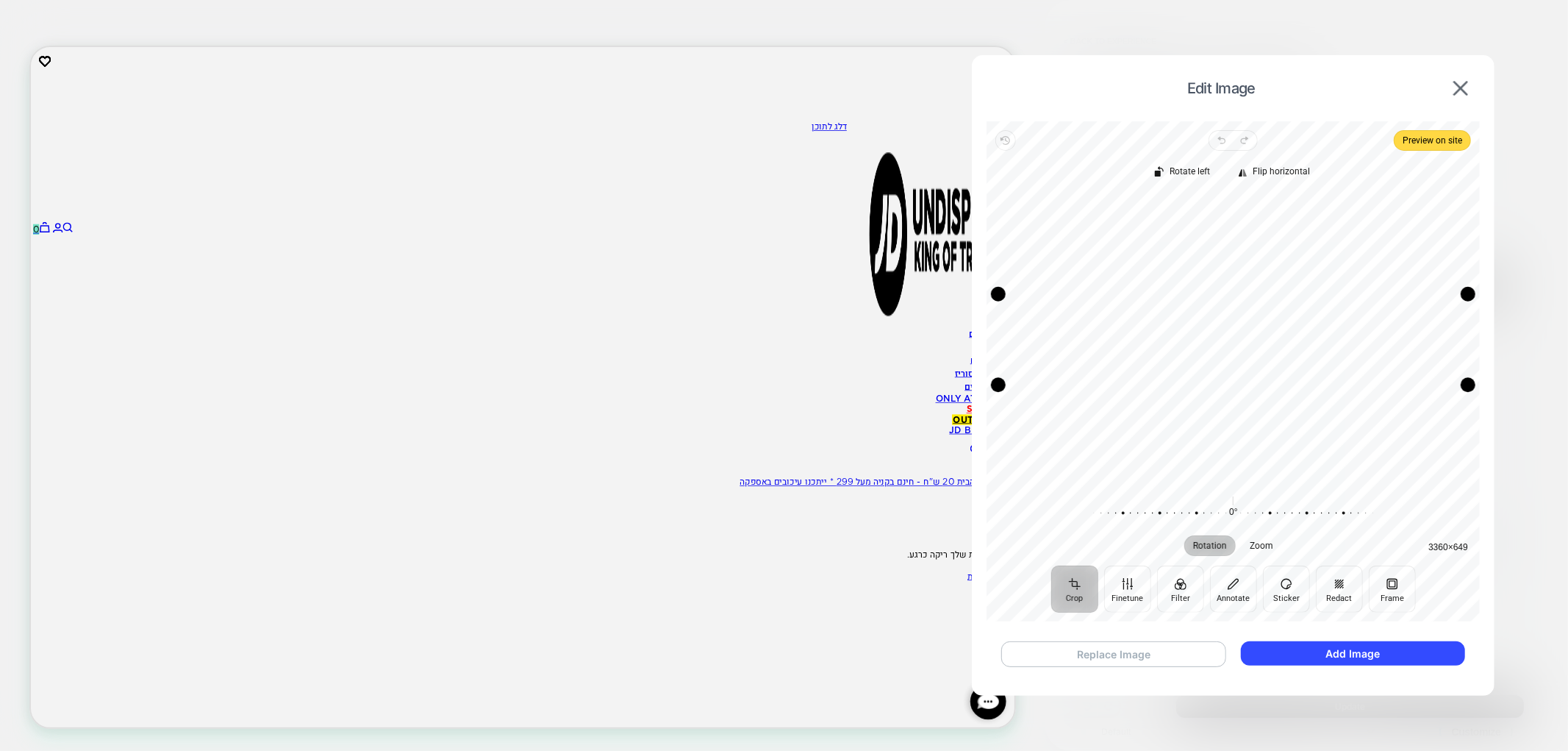
click at [1181, 658] on button "Replace Image" at bounding box center [1114, 654] width 225 height 26
click at [1350, 649] on button "Add Image" at bounding box center [1353, 653] width 224 height 24
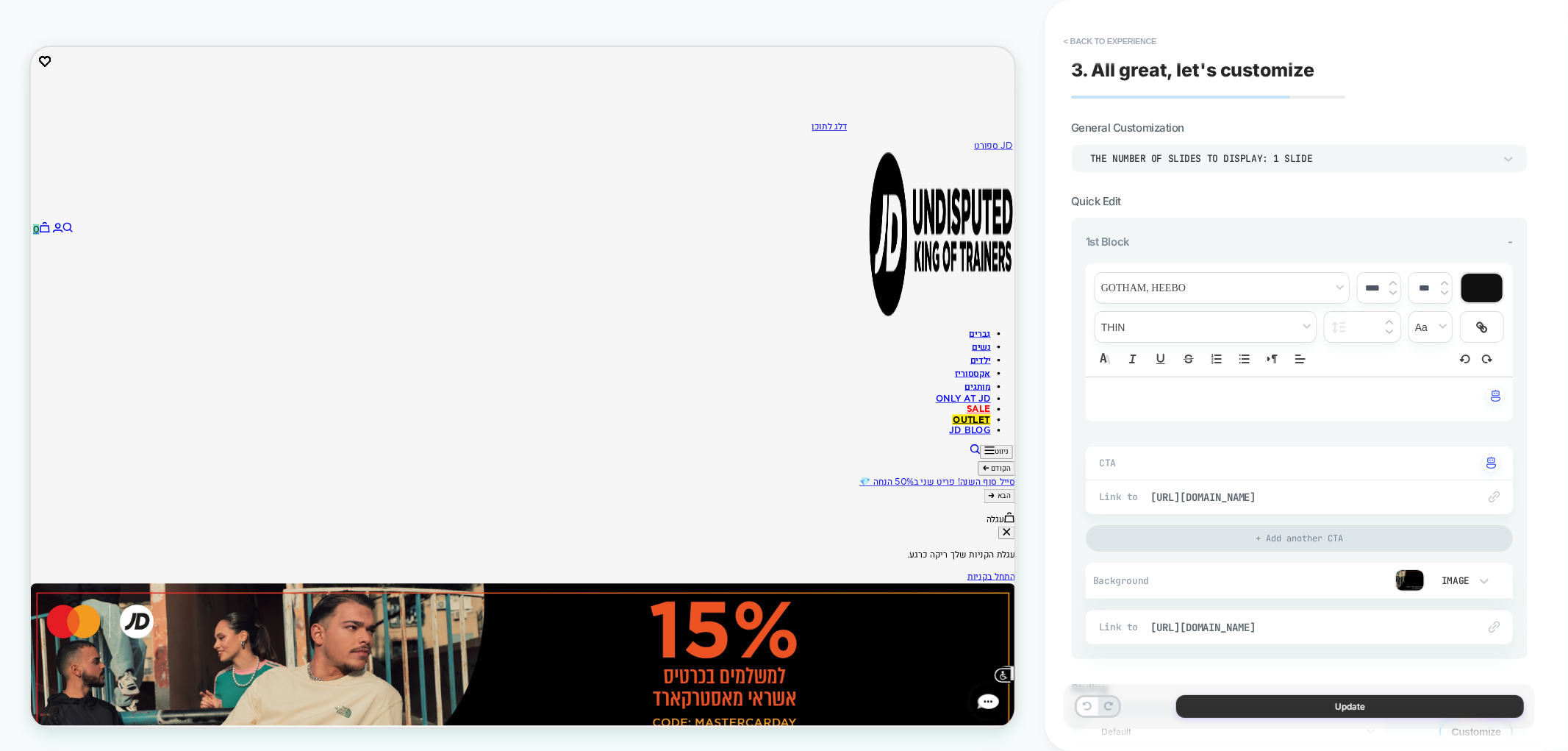
click at [1375, 707] on button "Update" at bounding box center [1350, 706] width 348 height 23
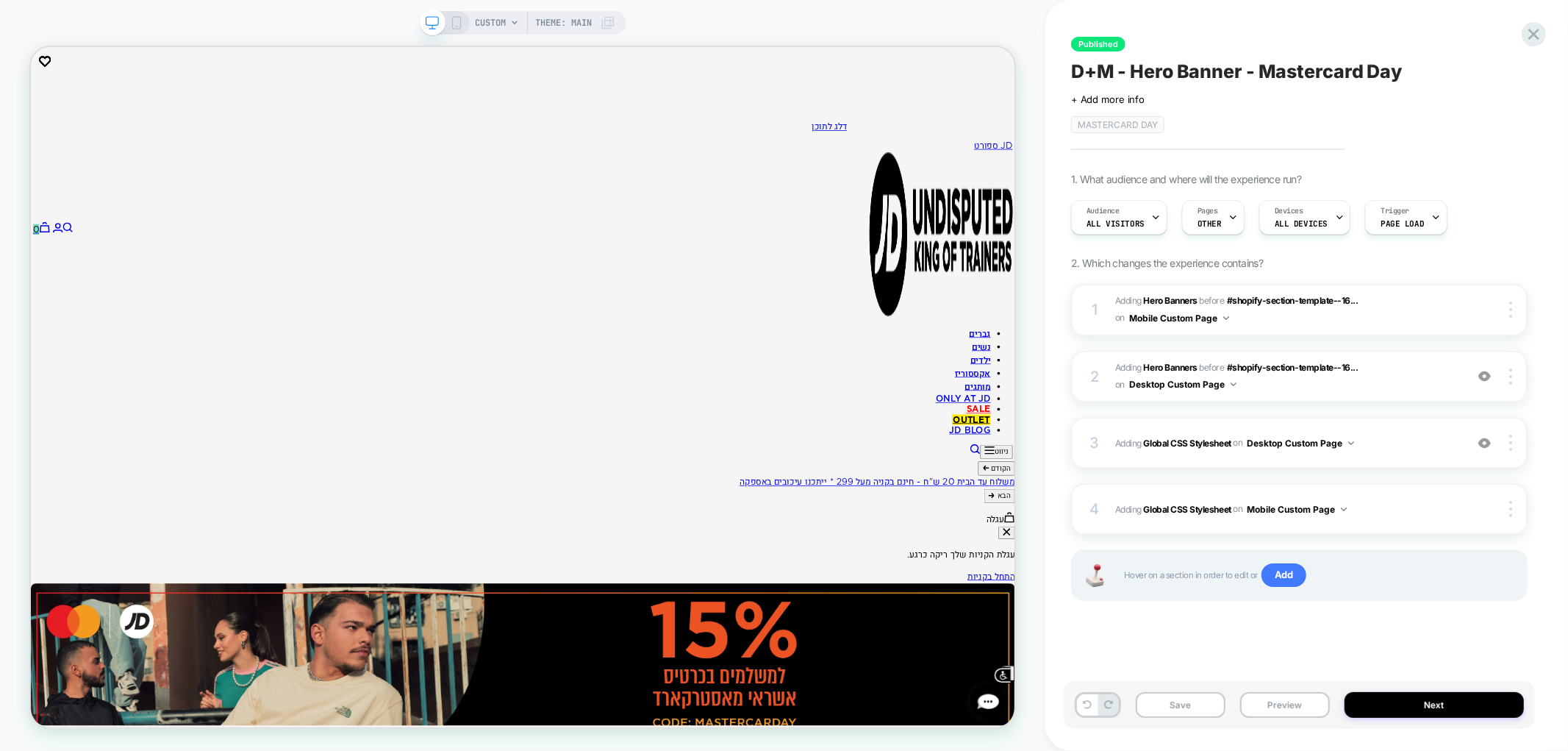
click at [457, 19] on icon at bounding box center [457, 23] width 13 height 13
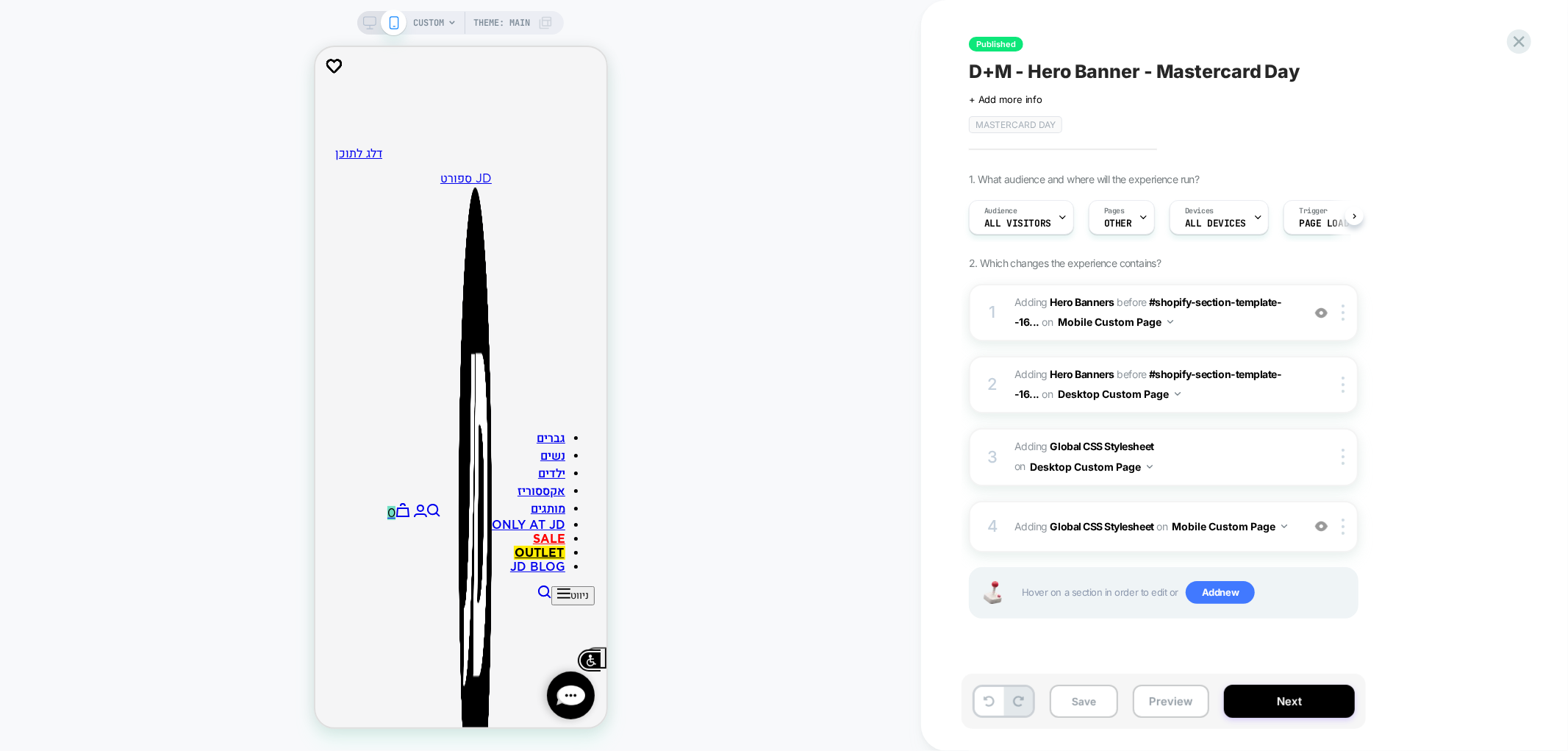
scroll to position [0, 1]
click at [1281, 316] on span "#_loomi_addon_1749454975003_dup1749717728 Adding Hero Banners BEFORE #shopify-s…" at bounding box center [1155, 313] width 280 height 40
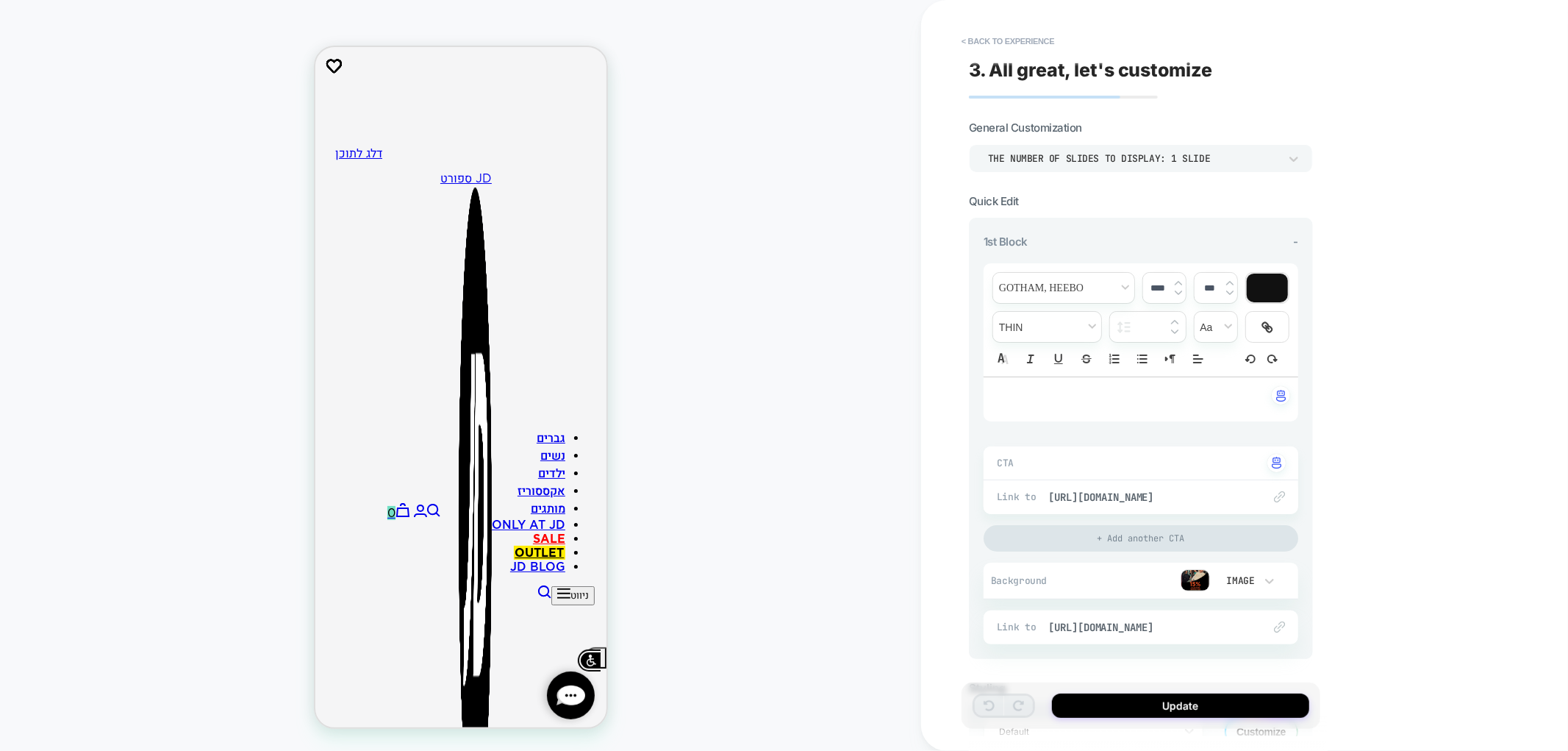
click at [1200, 583] on img at bounding box center [1195, 580] width 30 height 22
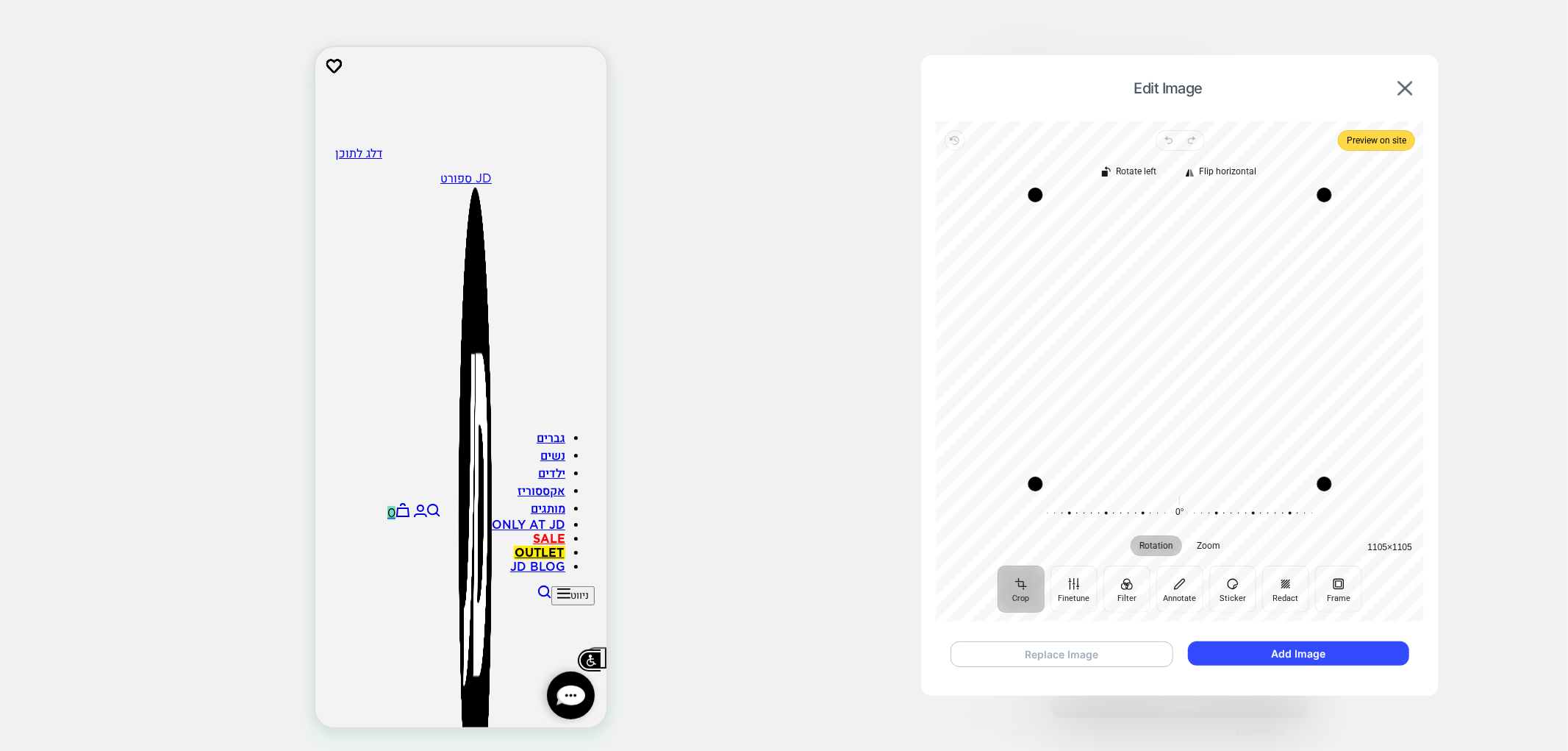
click at [1125, 656] on button "Replace Image" at bounding box center [1062, 654] width 223 height 26
drag, startPoint x: 935, startPoint y: 50, endPoint x: 1044, endPoint y: 658, distance: 617.7
click at [1044, 658] on button "Replace Image" at bounding box center [1062, 654] width 223 height 26
click at [1355, 647] on button "Add Image" at bounding box center [1298, 653] width 221 height 24
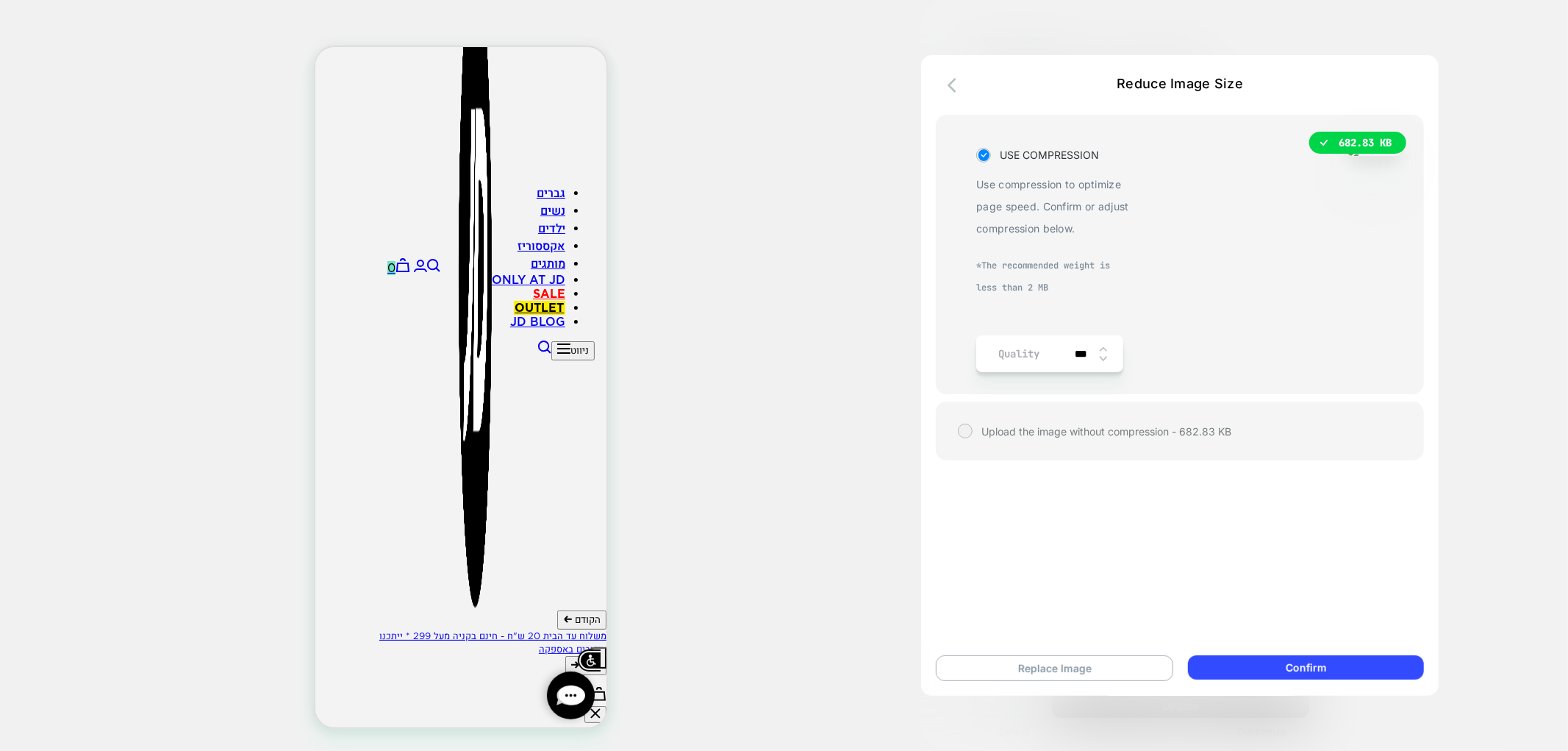
scroll to position [260, 0]
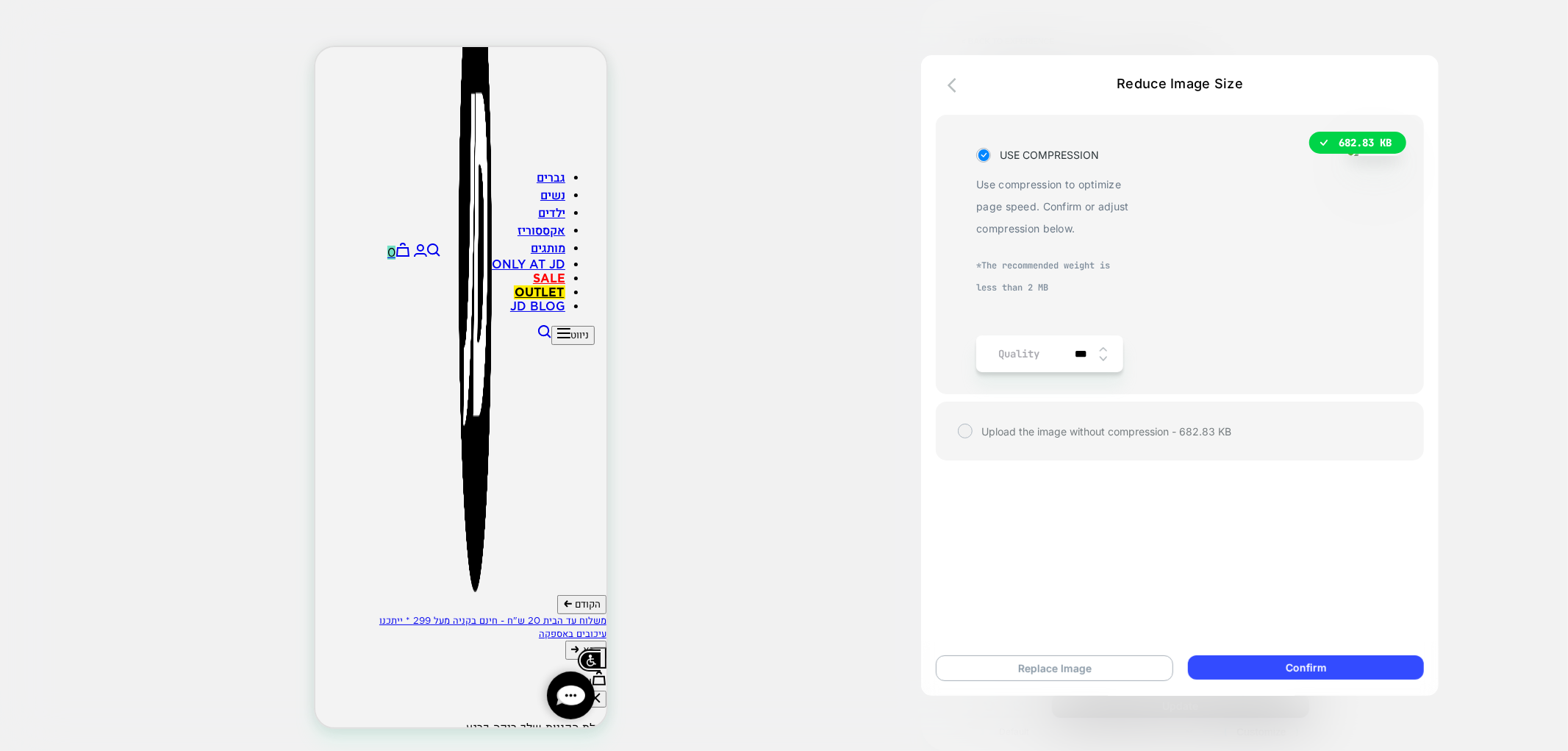
click at [1104, 347] on img at bounding box center [1104, 350] width 7 height 6
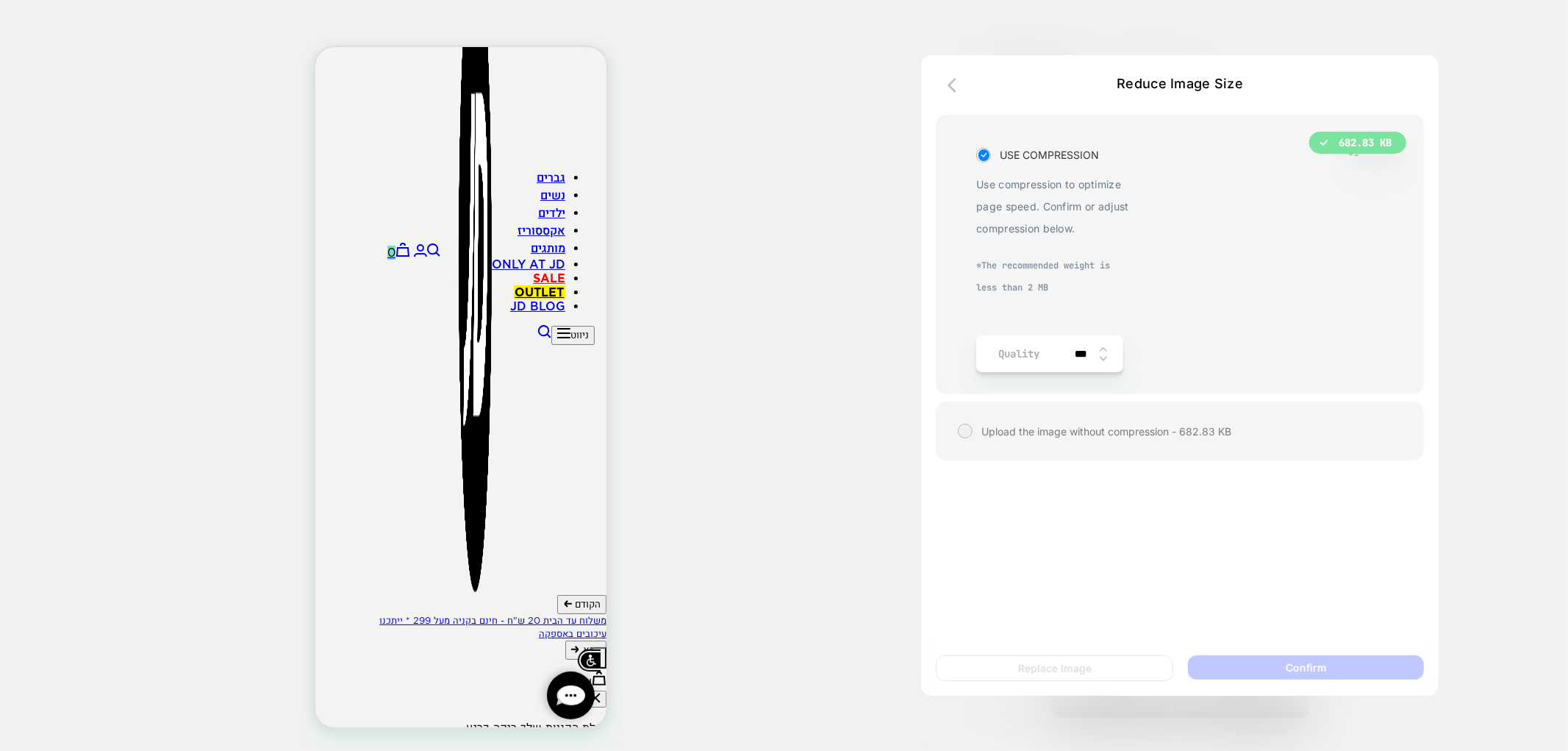
type input "****"
click at [1104, 347] on img at bounding box center [1104, 350] width 7 height 6
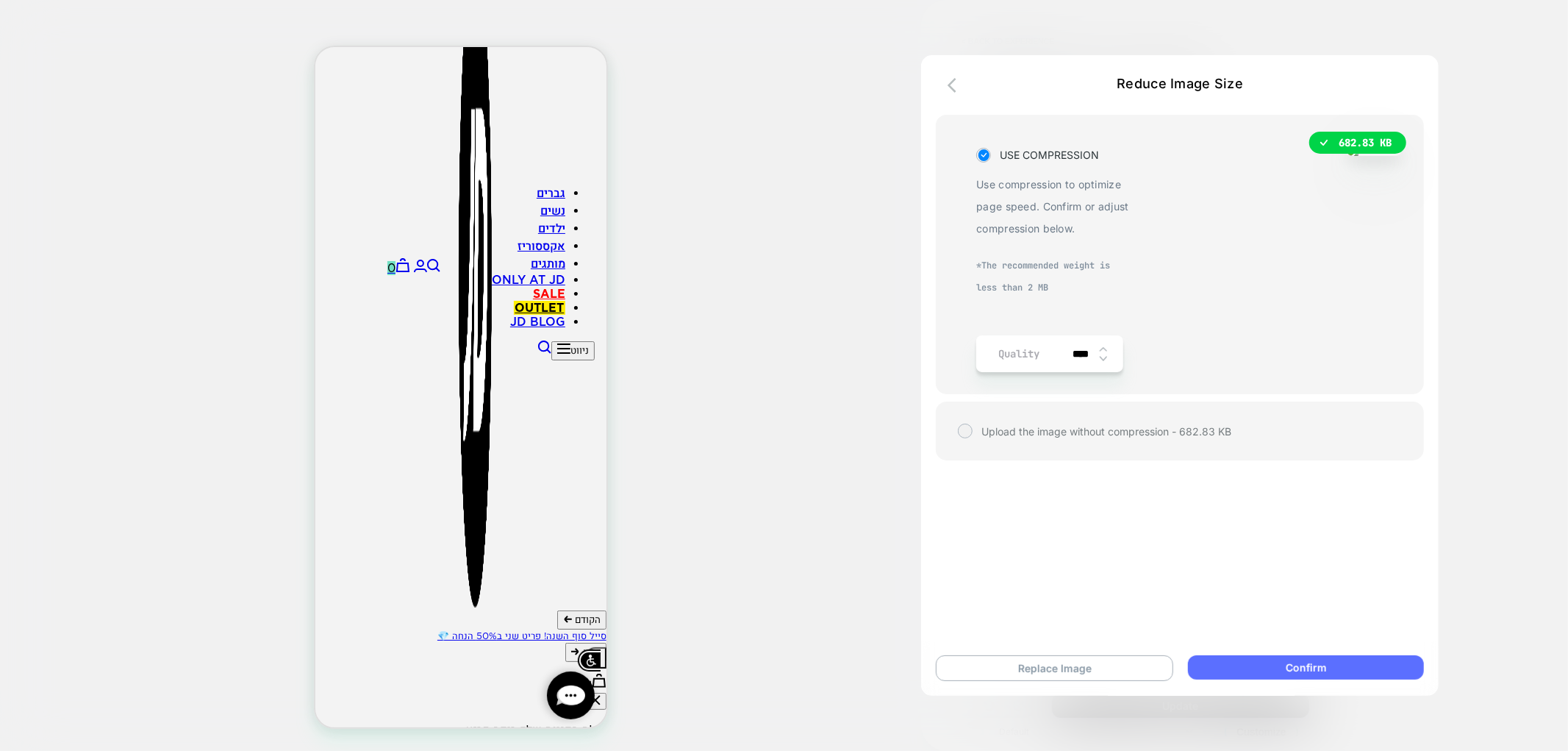
click at [1268, 673] on button "Confirm" at bounding box center [1306, 667] width 236 height 24
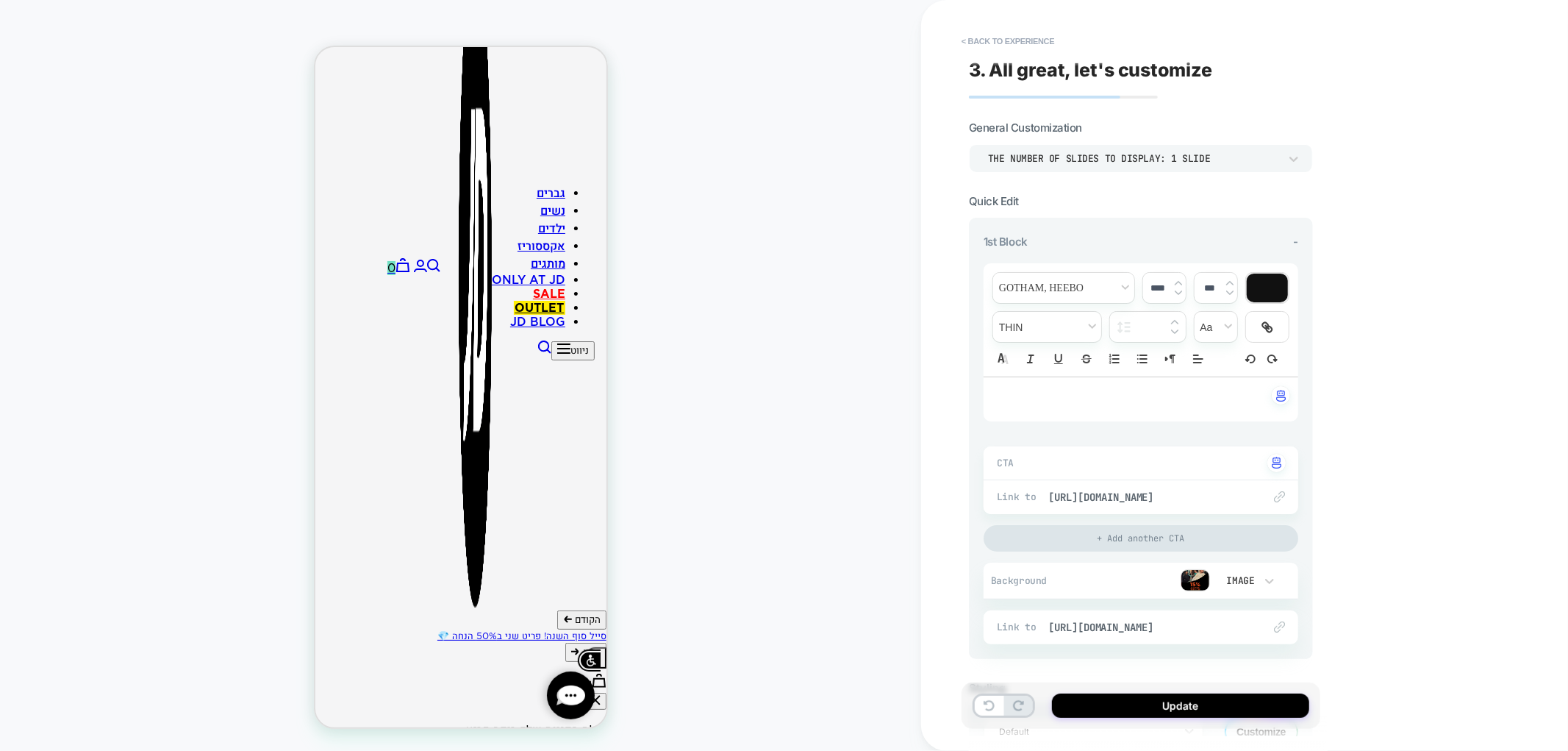
scroll to position [260, 0]
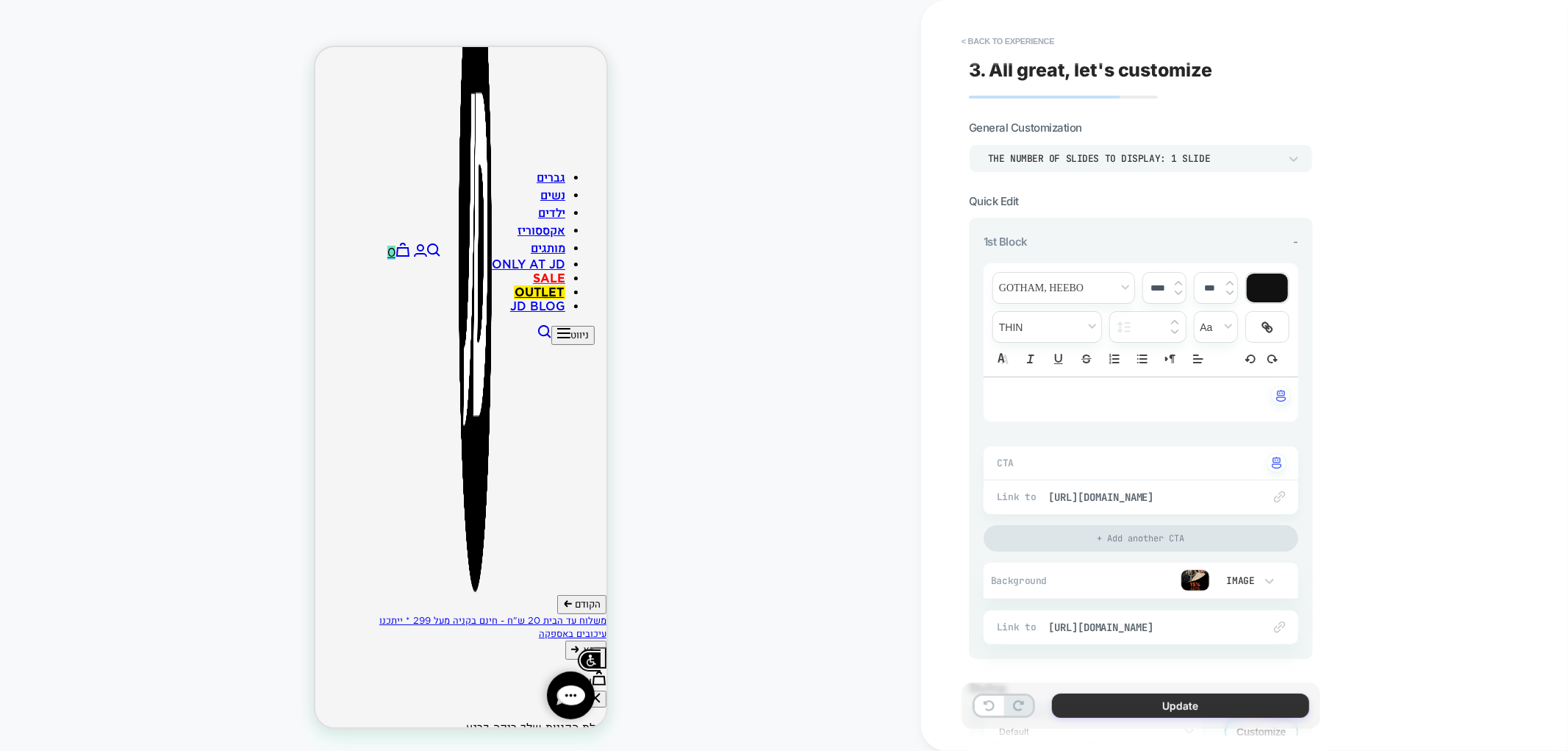
click at [1170, 702] on button "Update" at bounding box center [1181, 705] width 257 height 24
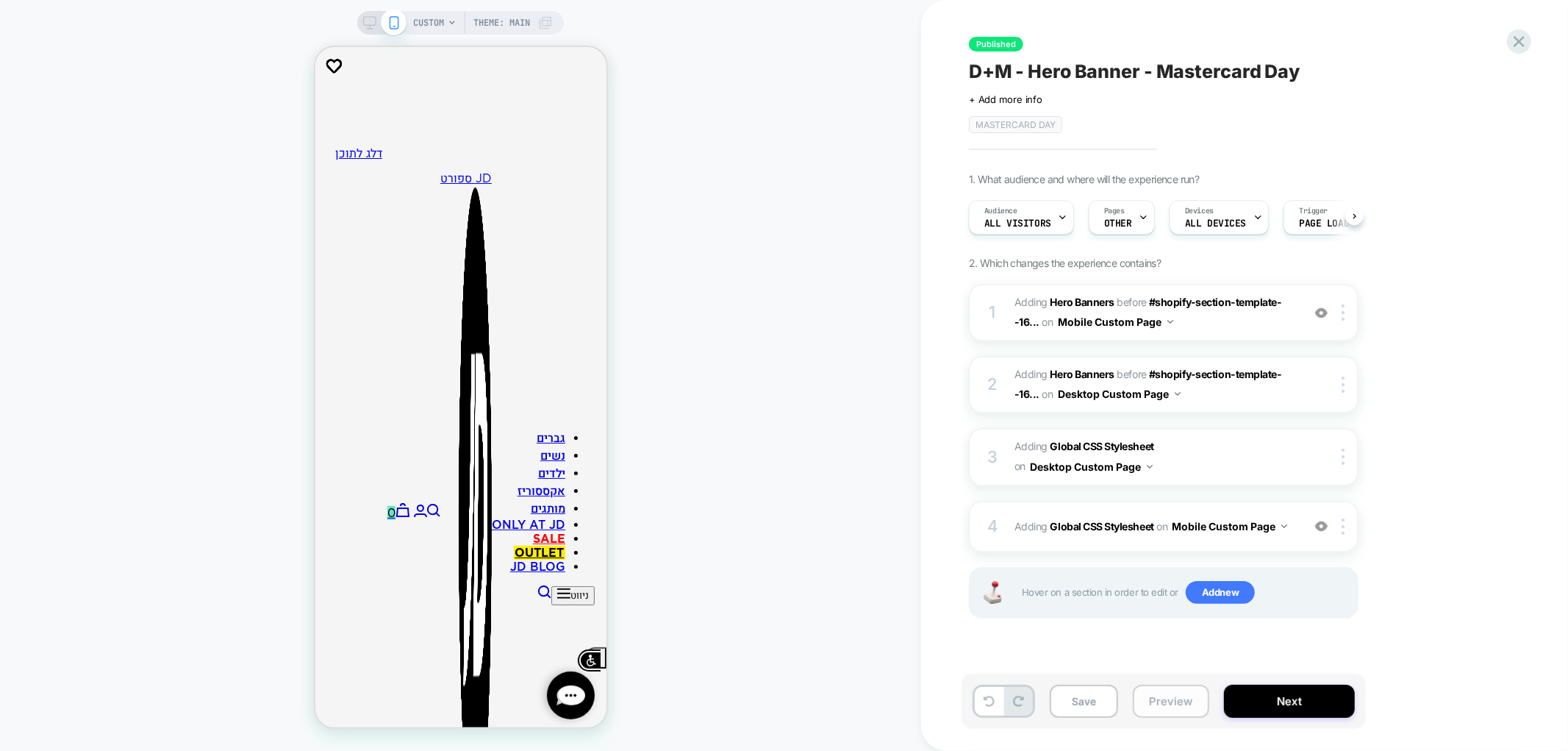
scroll to position [0, 1]
click at [1272, 715] on button "Next" at bounding box center [1290, 701] width 131 height 33
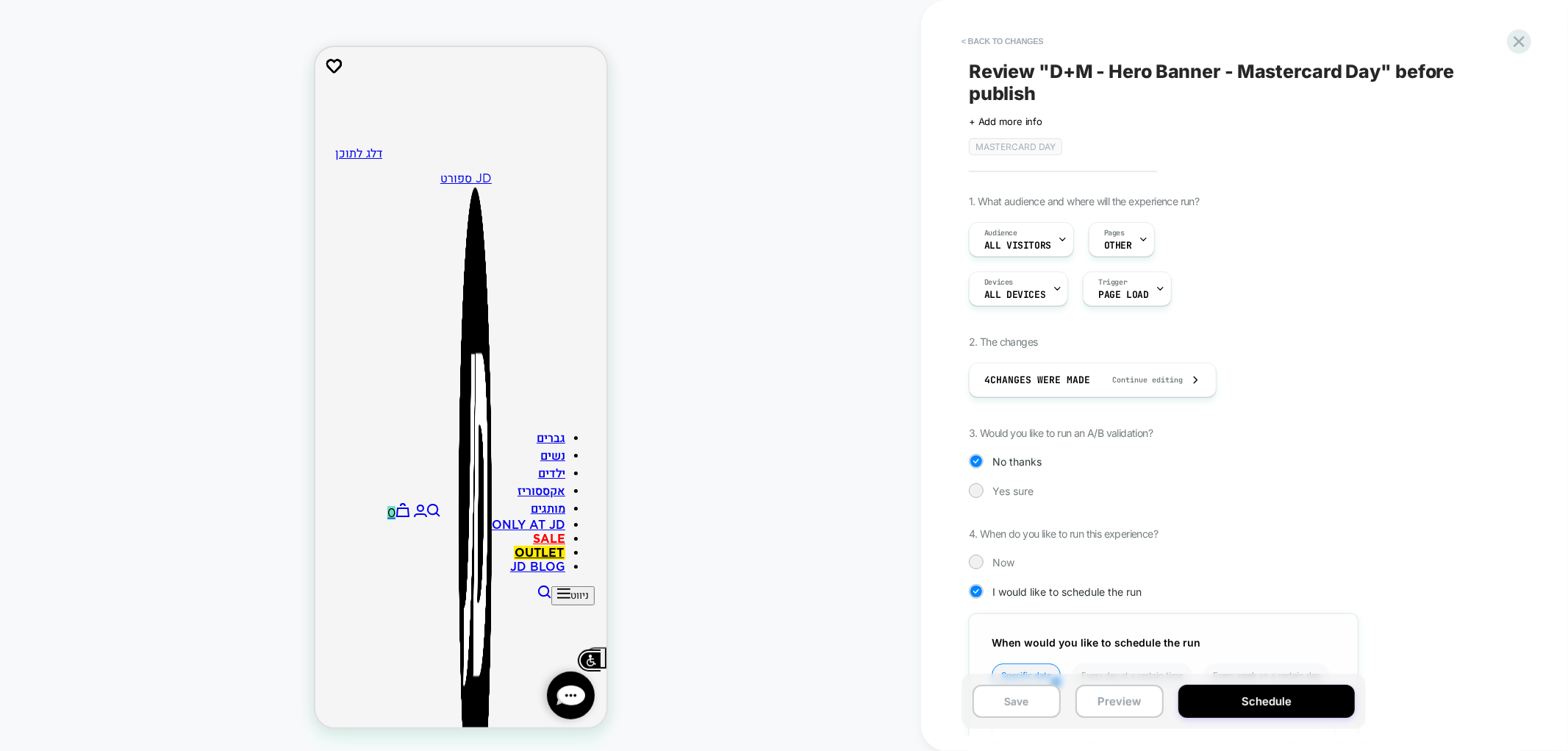
scroll to position [230, 0]
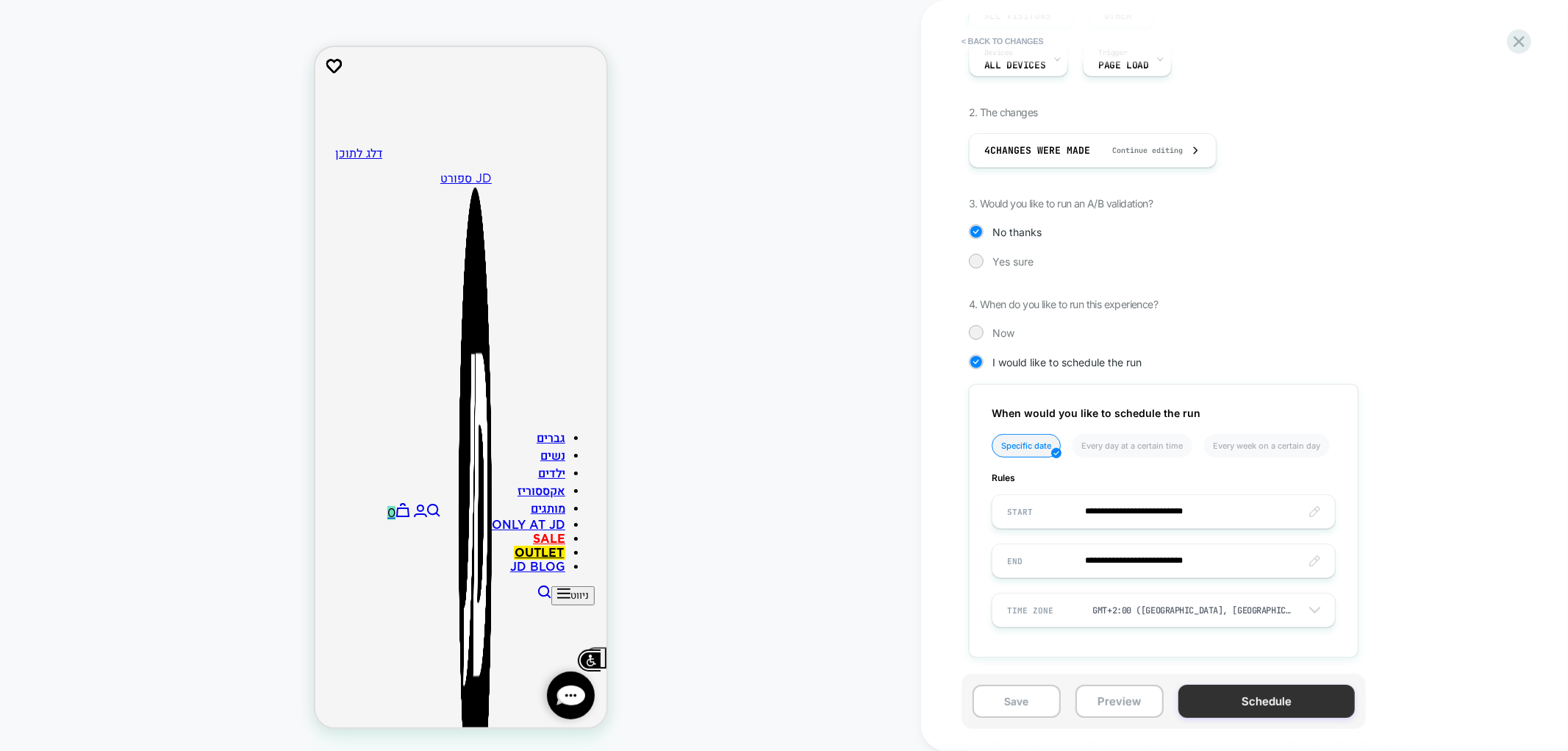
click at [1261, 686] on div "Save Preview Schedule" at bounding box center [1164, 701] width 404 height 55
click at [1262, 697] on button "Schedule" at bounding box center [1267, 701] width 176 height 33
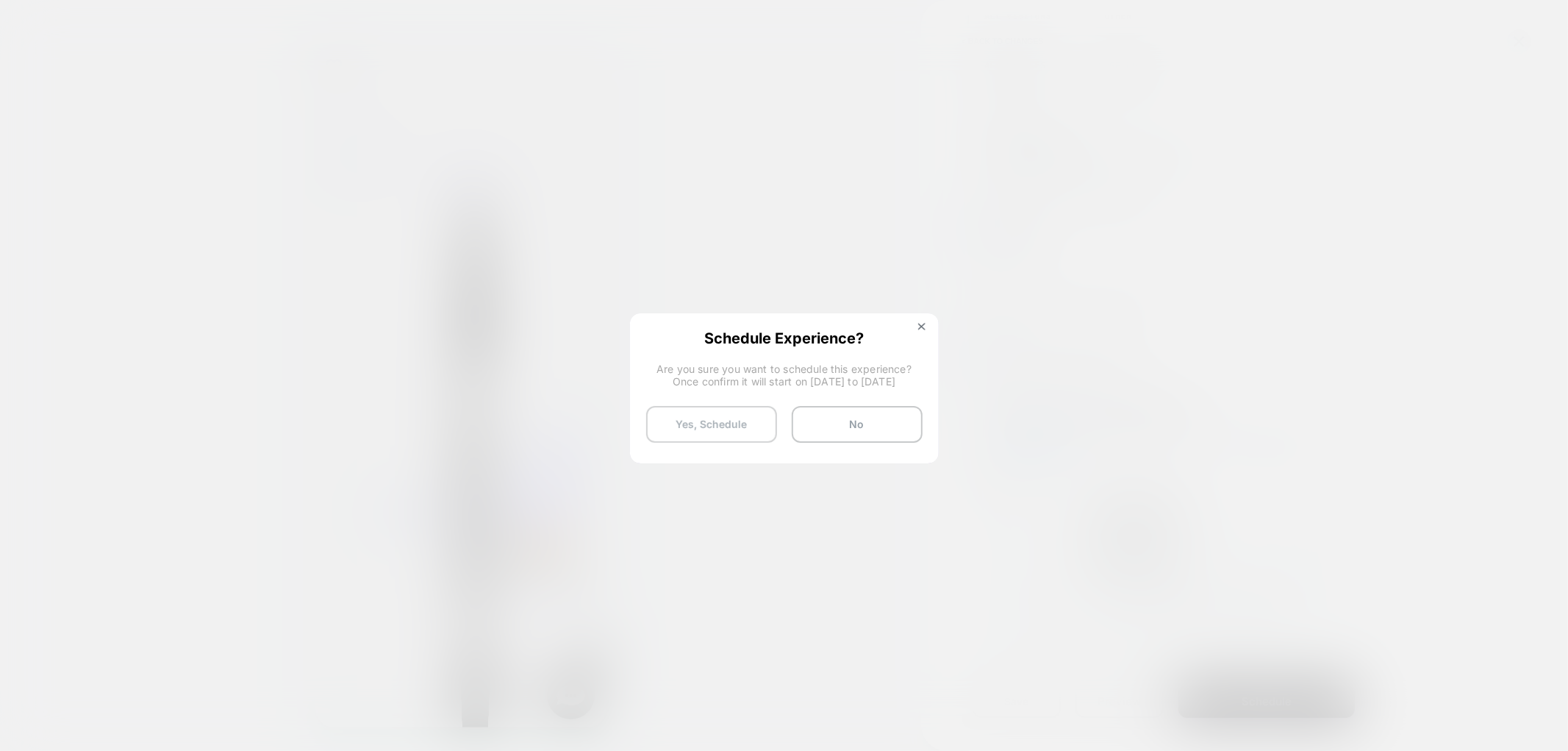
click at [727, 422] on button "Yes, Schedule" at bounding box center [712, 424] width 131 height 37
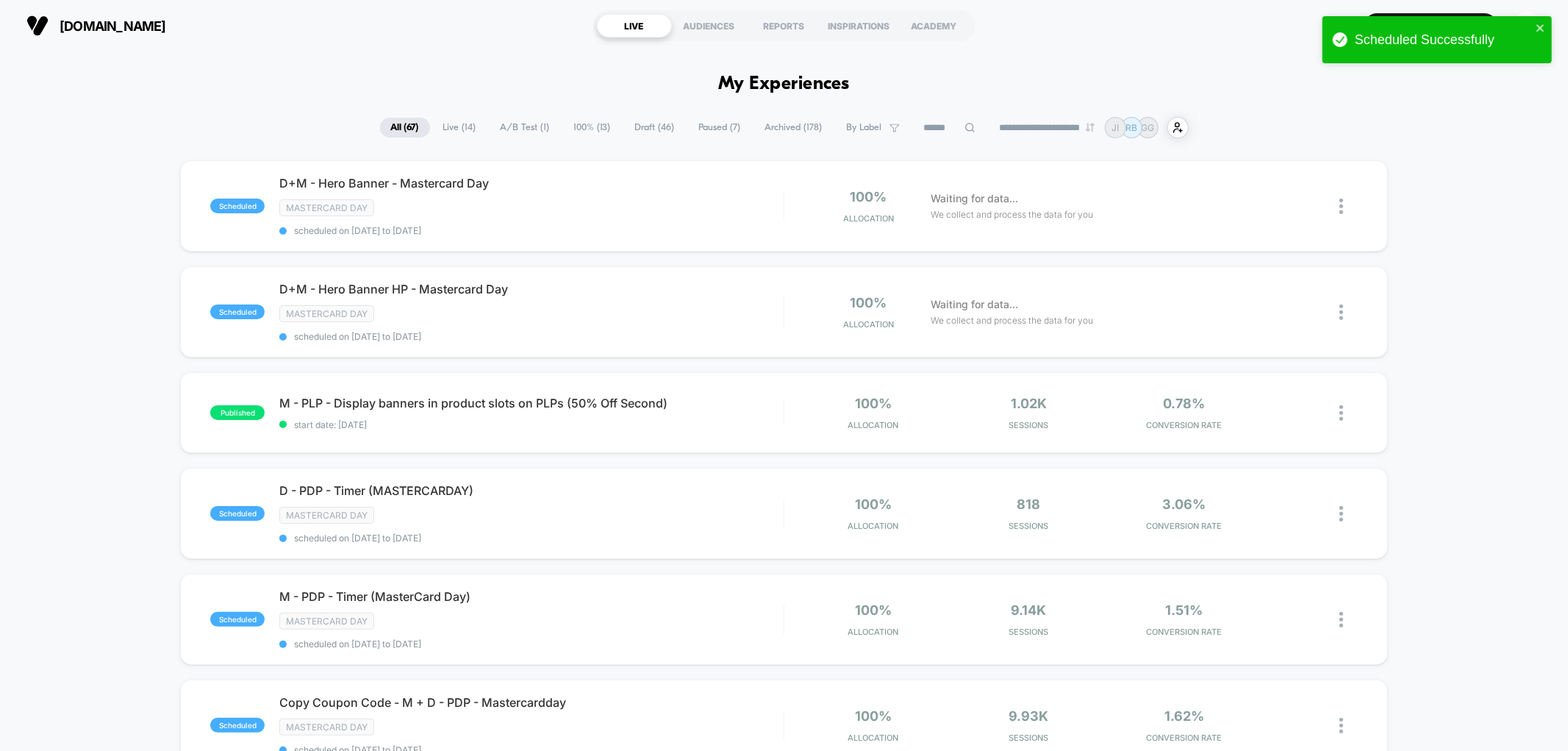
click at [872, 126] on span "By Label" at bounding box center [873, 127] width 75 height 20
click at [844, 197] on div "OUTLET15" at bounding box center [863, 201] width 140 height 15
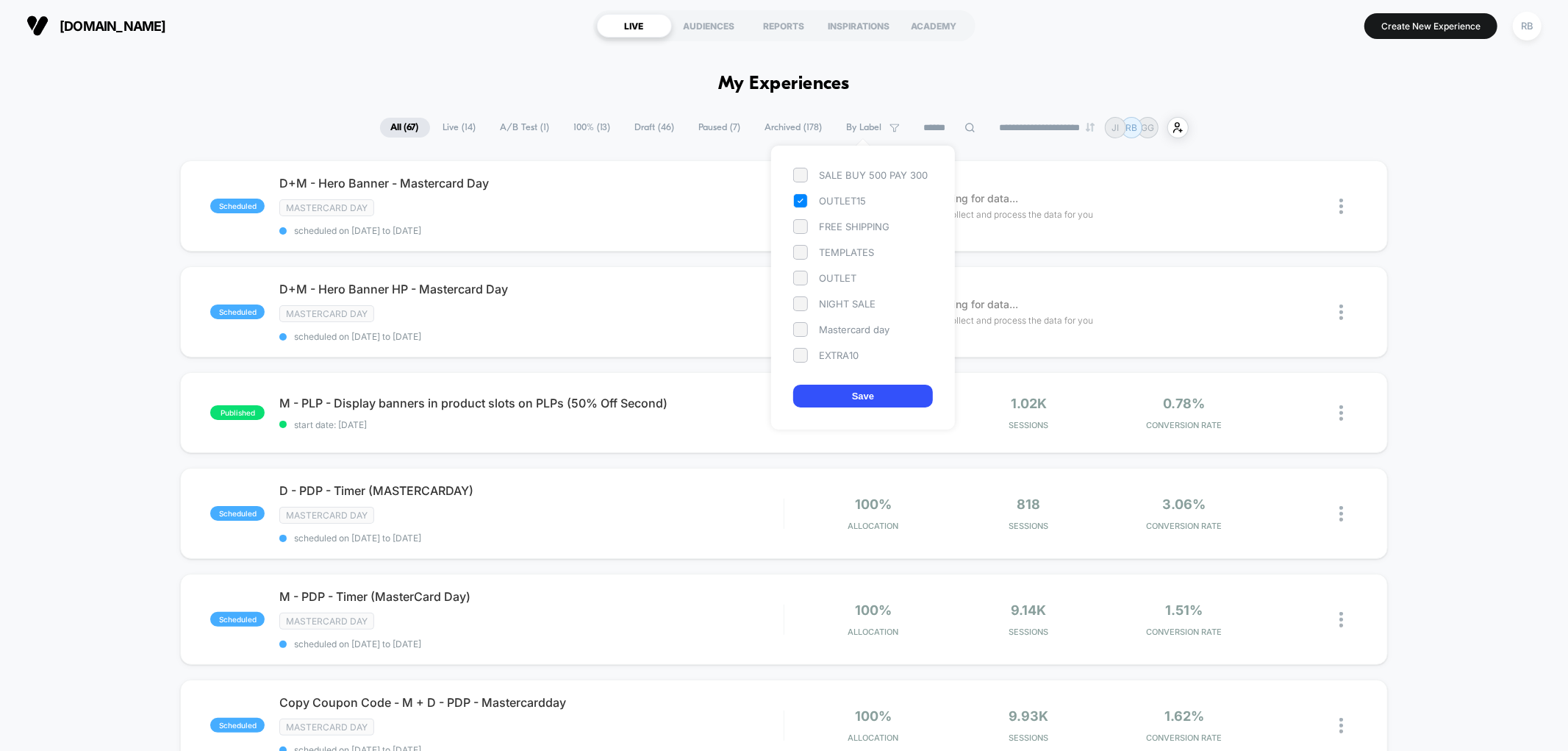
click at [865, 395] on button "Save" at bounding box center [863, 395] width 140 height 23
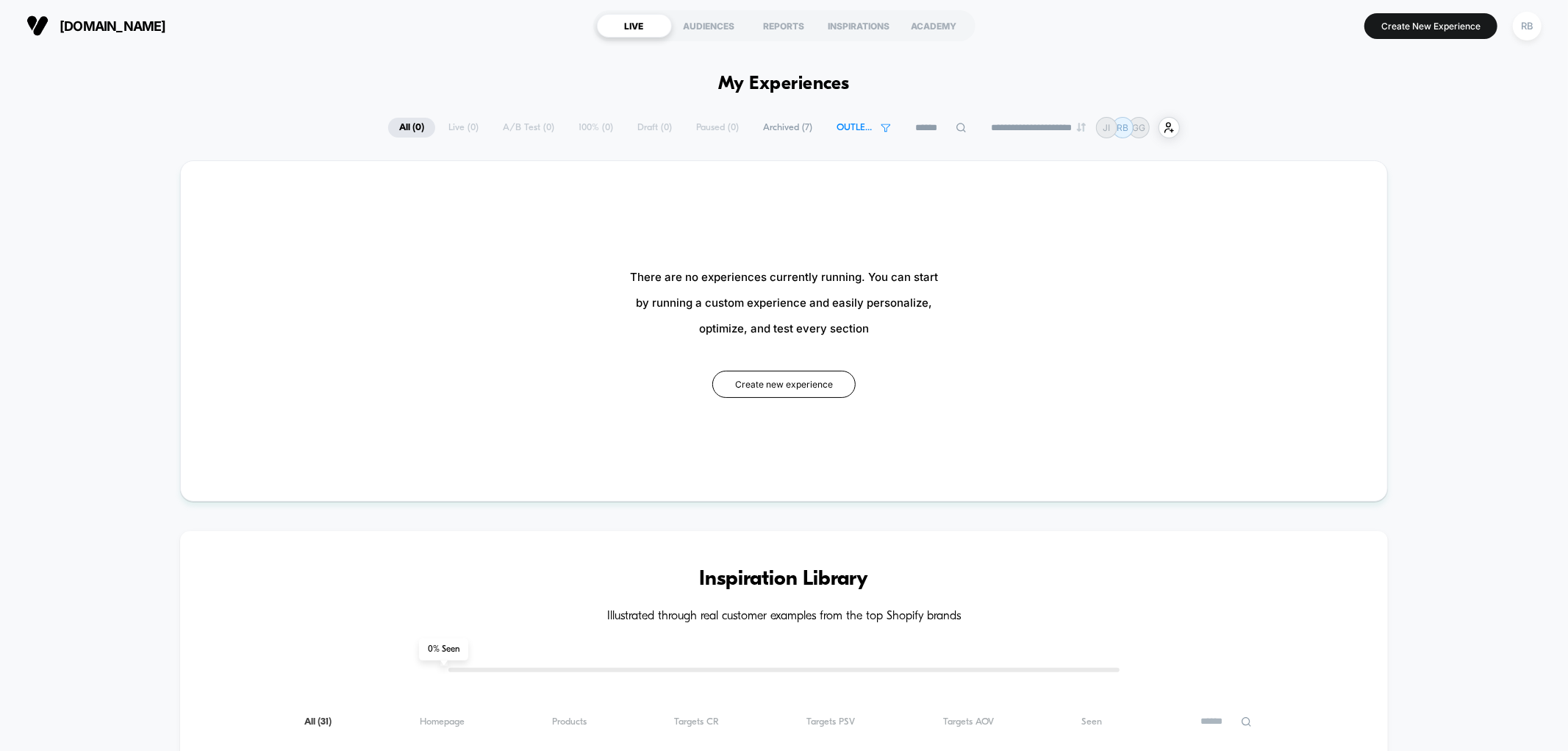
drag, startPoint x: 396, startPoint y: 127, endPoint x: 481, endPoint y: 138, distance: 85.7
click at [397, 127] on span "All ( 0 )" at bounding box center [412, 127] width 47 height 20
click at [790, 130] on span "Archived ( 7 )" at bounding box center [788, 127] width 71 height 20
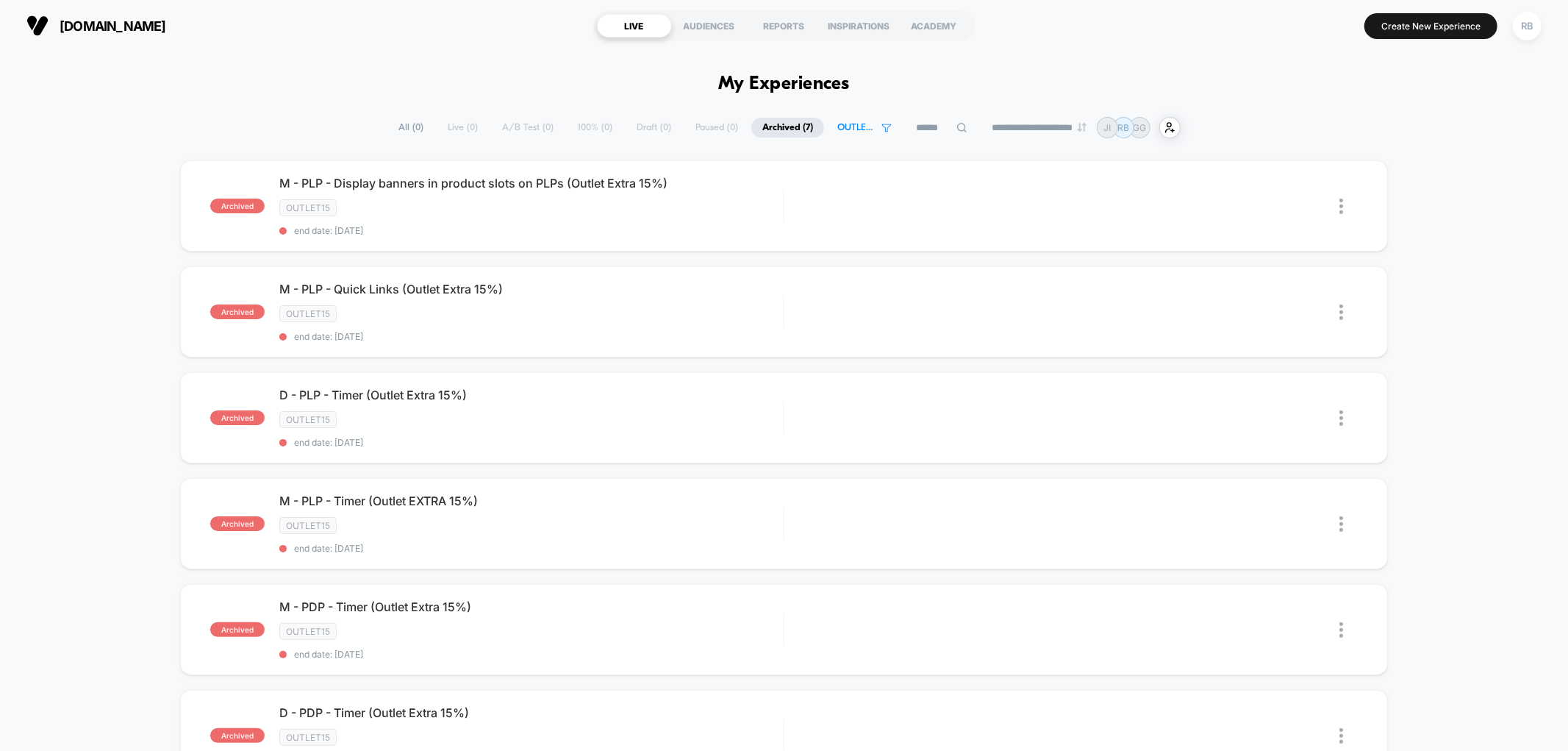
click at [404, 125] on span "All ( 0 )" at bounding box center [411, 127] width 47 height 20
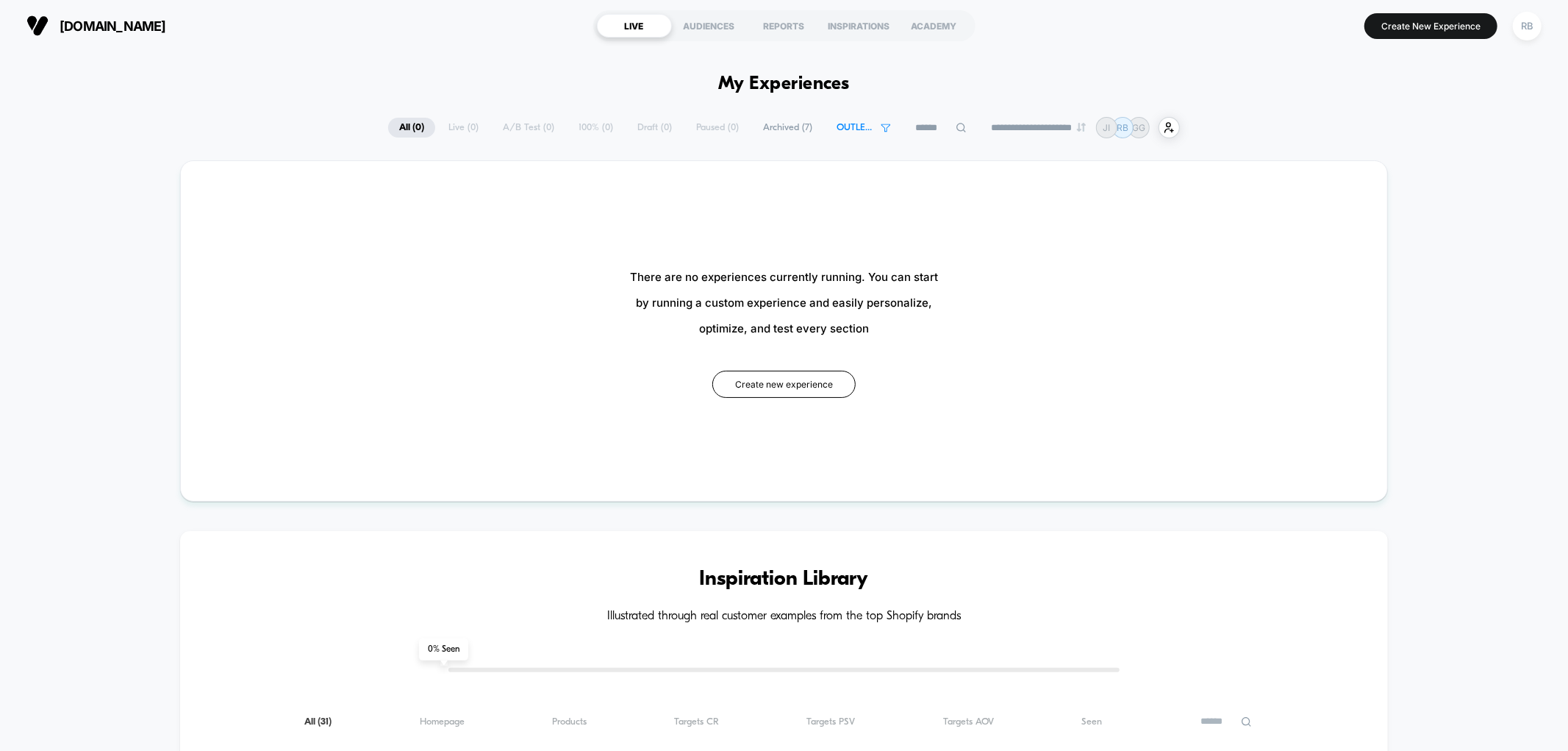
click at [636, 131] on div "**********" at bounding box center [784, 127] width 792 height 21
click at [695, 131] on div "**********" at bounding box center [784, 127] width 792 height 21
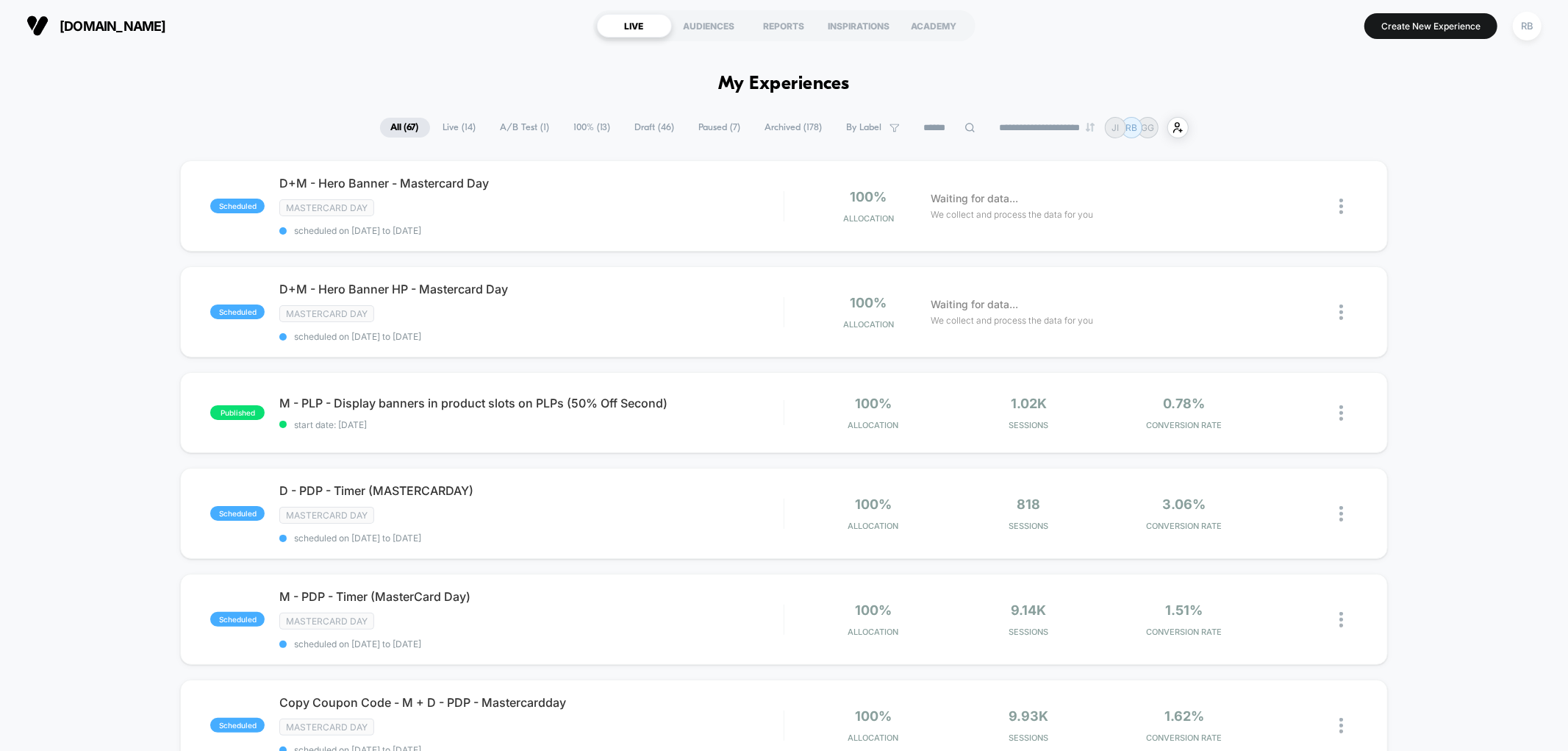
click at [864, 129] on span "By Label" at bounding box center [865, 127] width 36 height 11
click at [831, 276] on div "OUTLET15" at bounding box center [863, 278] width 140 height 15
click at [855, 393] on button "Save" at bounding box center [863, 395] width 140 height 23
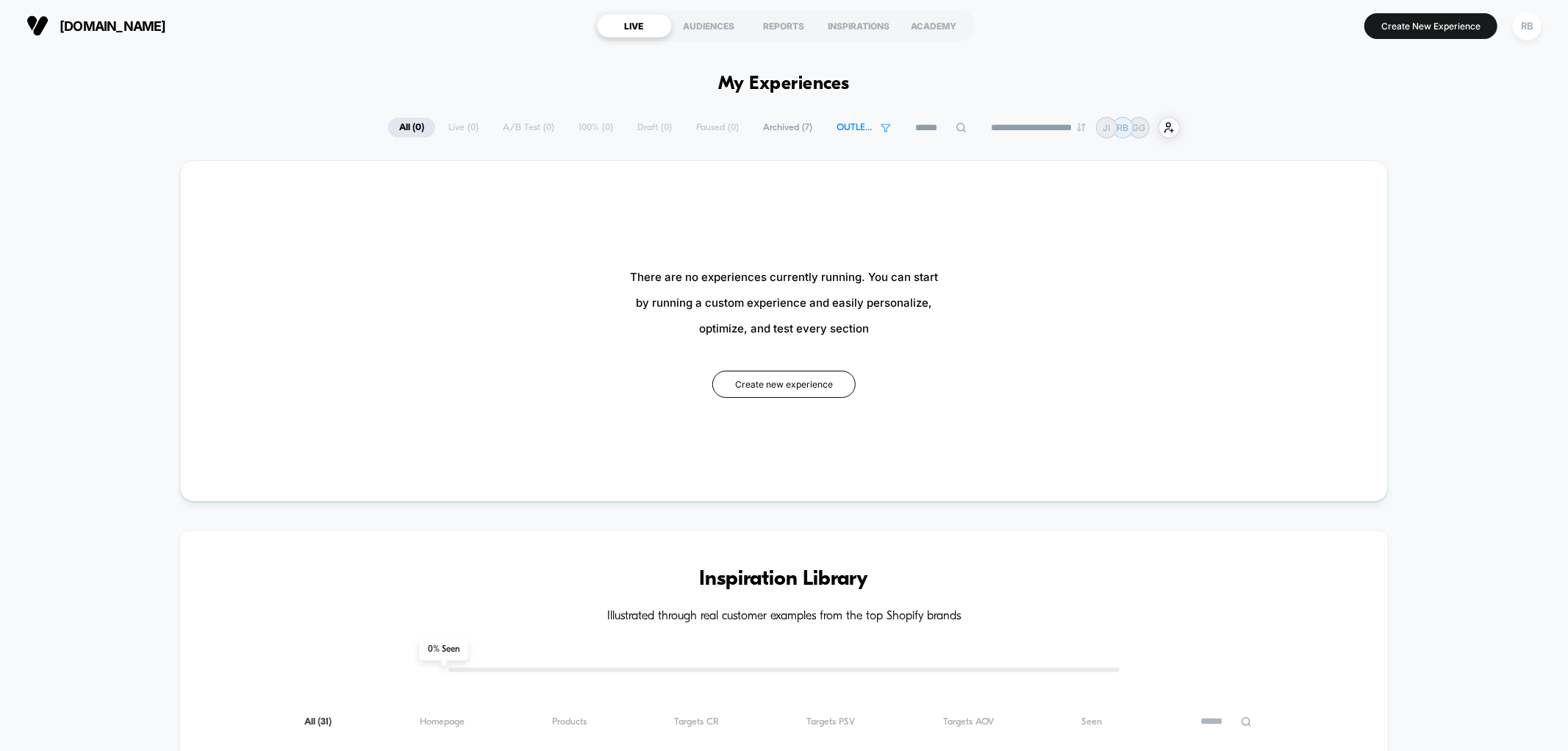
click at [781, 120] on span "Archived ( 7 )" at bounding box center [788, 127] width 71 height 20
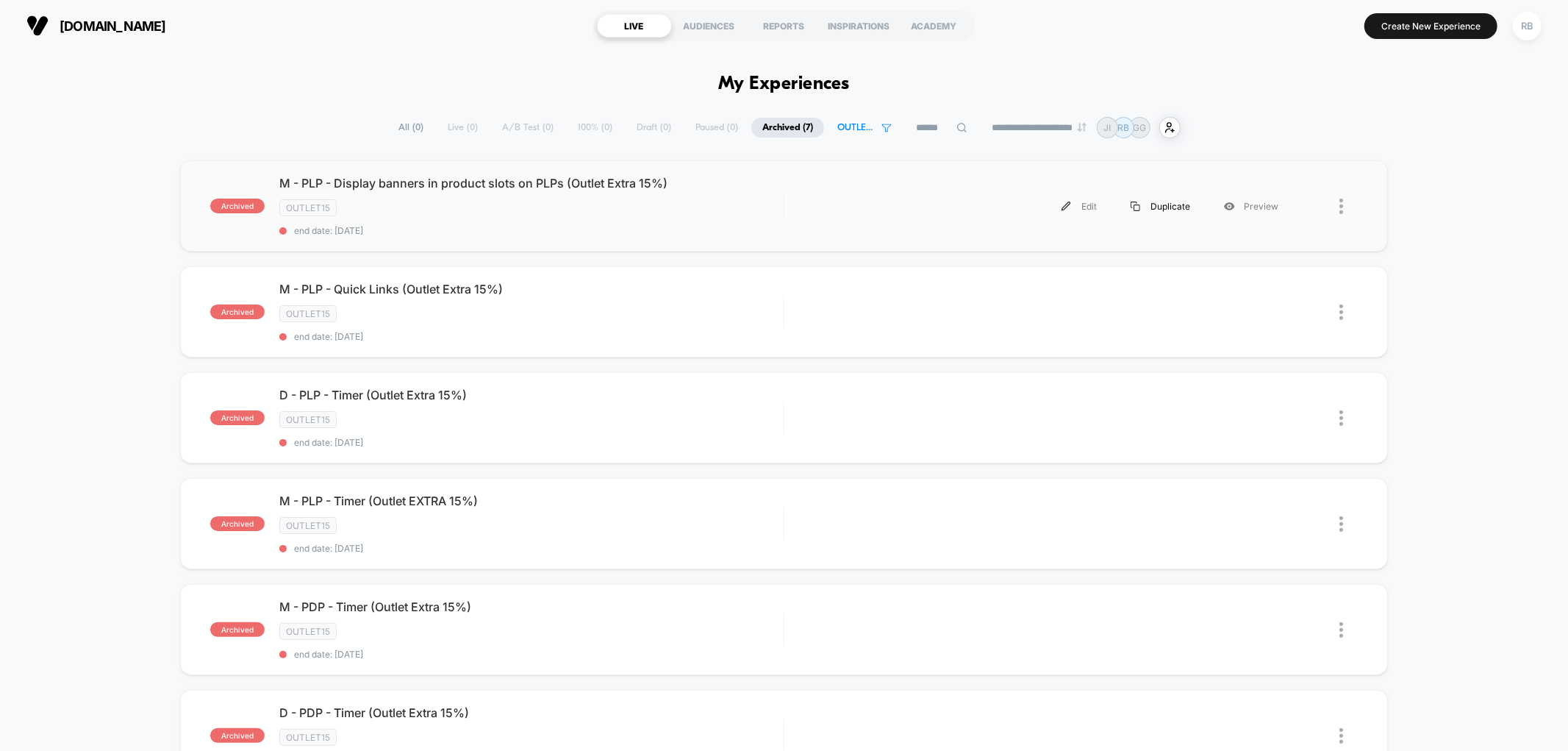
click at [1141, 202] on img at bounding box center [1135, 206] width 10 height 10
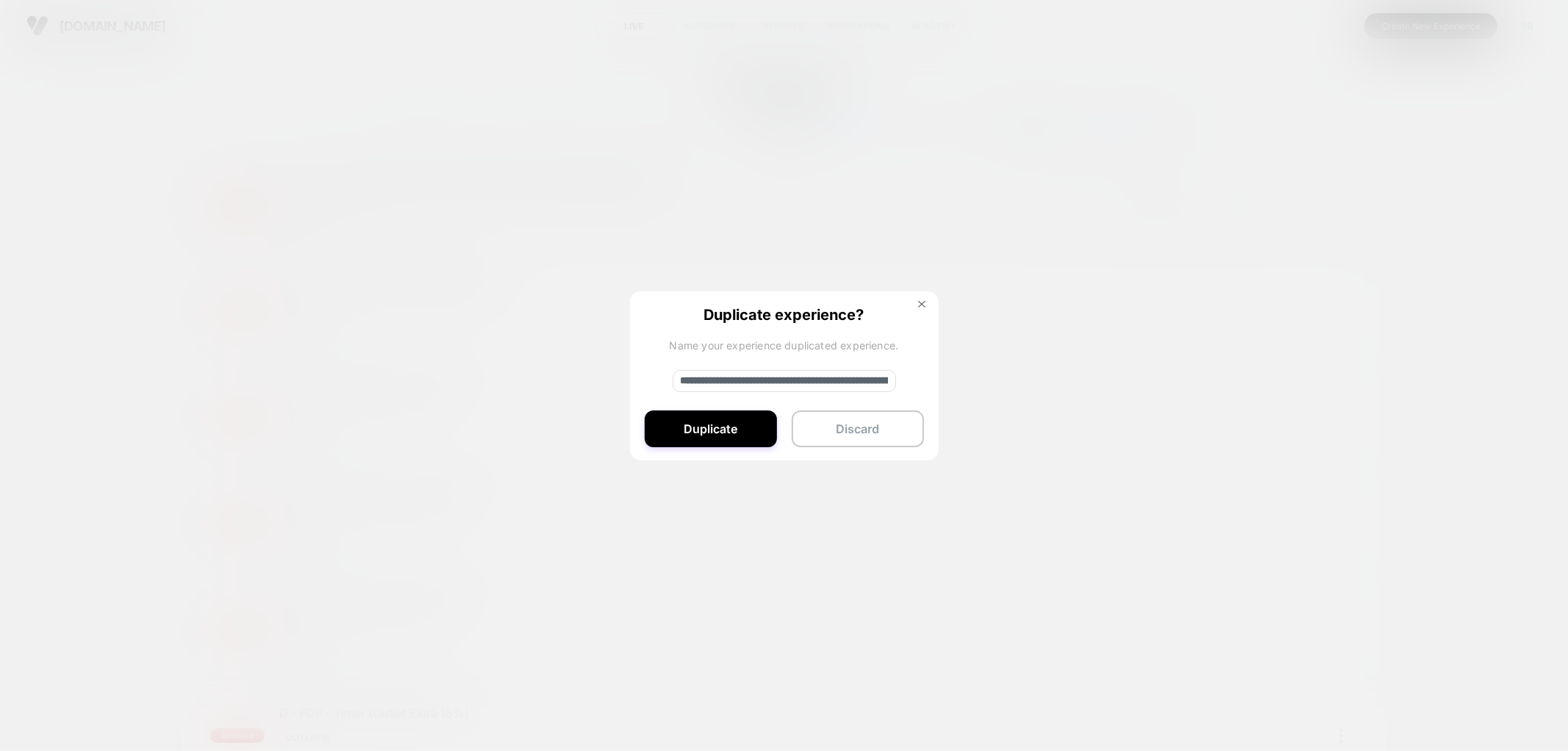
drag, startPoint x: 730, startPoint y: 379, endPoint x: 659, endPoint y: 370, distance: 71.6
click at [659, 370] on div "**********" at bounding box center [784, 376] width 309 height 170
drag, startPoint x: 834, startPoint y: 380, endPoint x: 878, endPoint y: 386, distance: 44.4
click at [878, 386] on input "**********" at bounding box center [784, 381] width 224 height 22
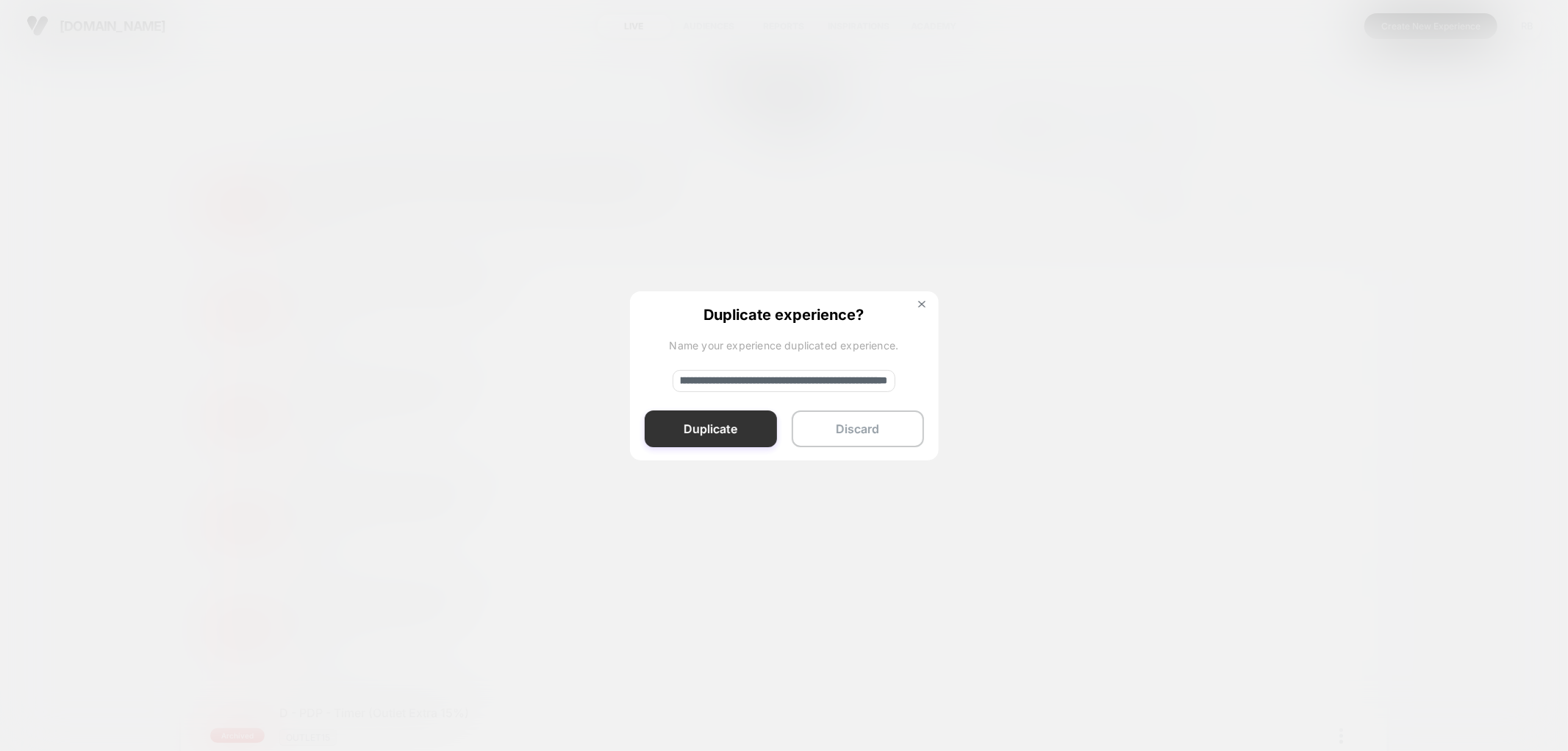
type input "**********"
click at [731, 435] on button "Duplicate" at bounding box center [711, 429] width 133 height 37
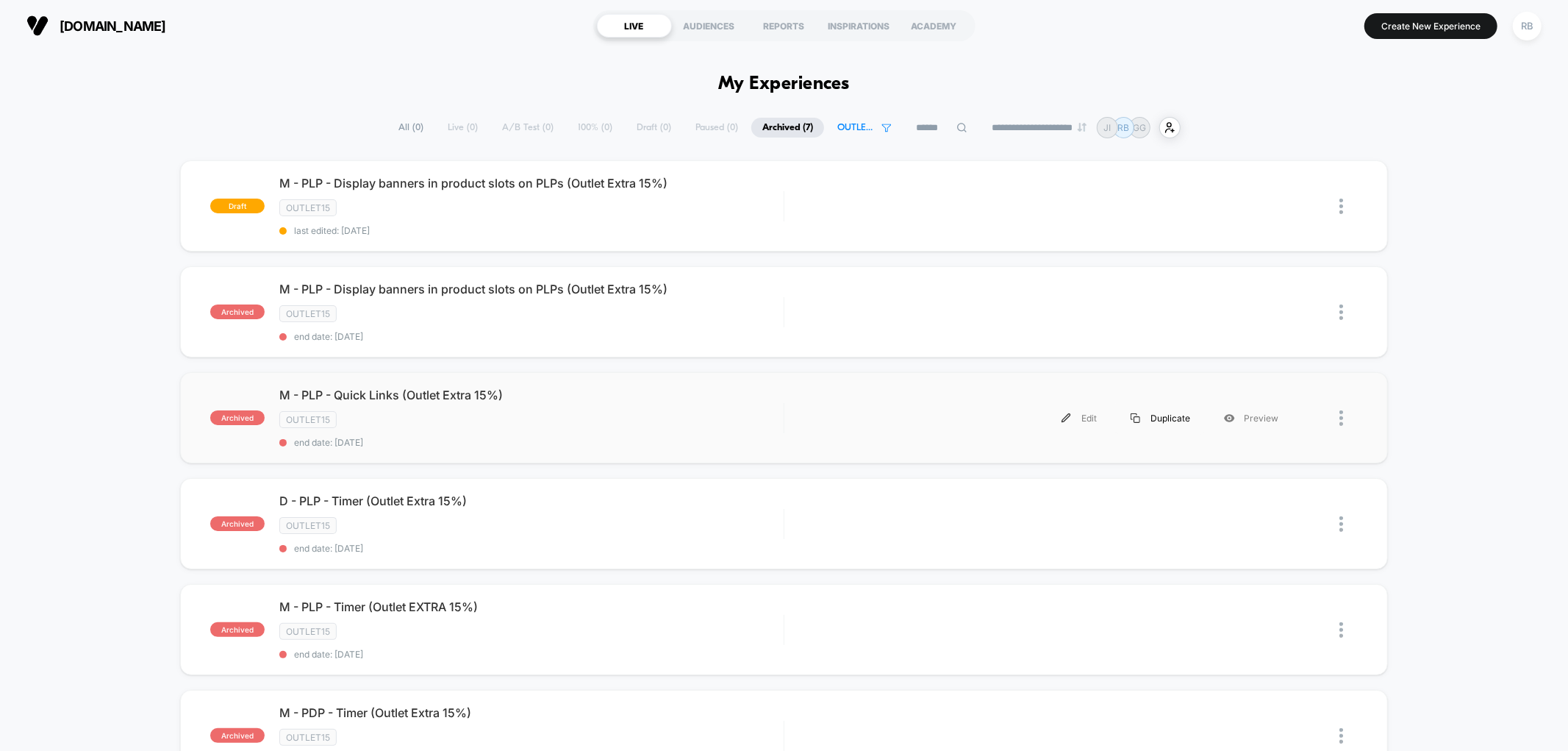
click at [1158, 417] on div "Duplicate" at bounding box center [1161, 418] width 93 height 33
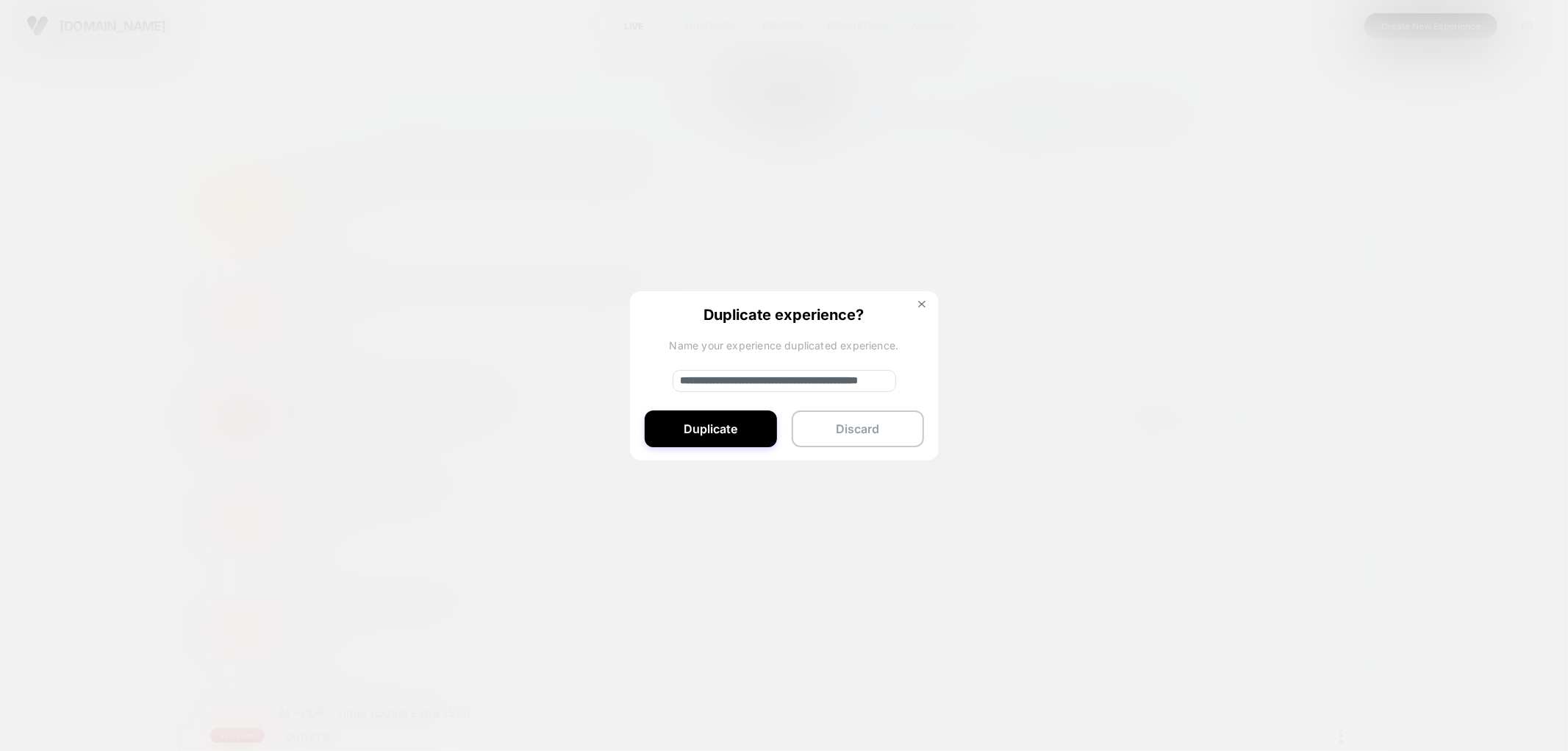
drag, startPoint x: 728, startPoint y: 377, endPoint x: 667, endPoint y: 368, distance: 61.7
click at [667, 368] on div "**********" at bounding box center [784, 376] width 309 height 170
type input "**********"
click at [704, 427] on button "Duplicate" at bounding box center [711, 429] width 133 height 37
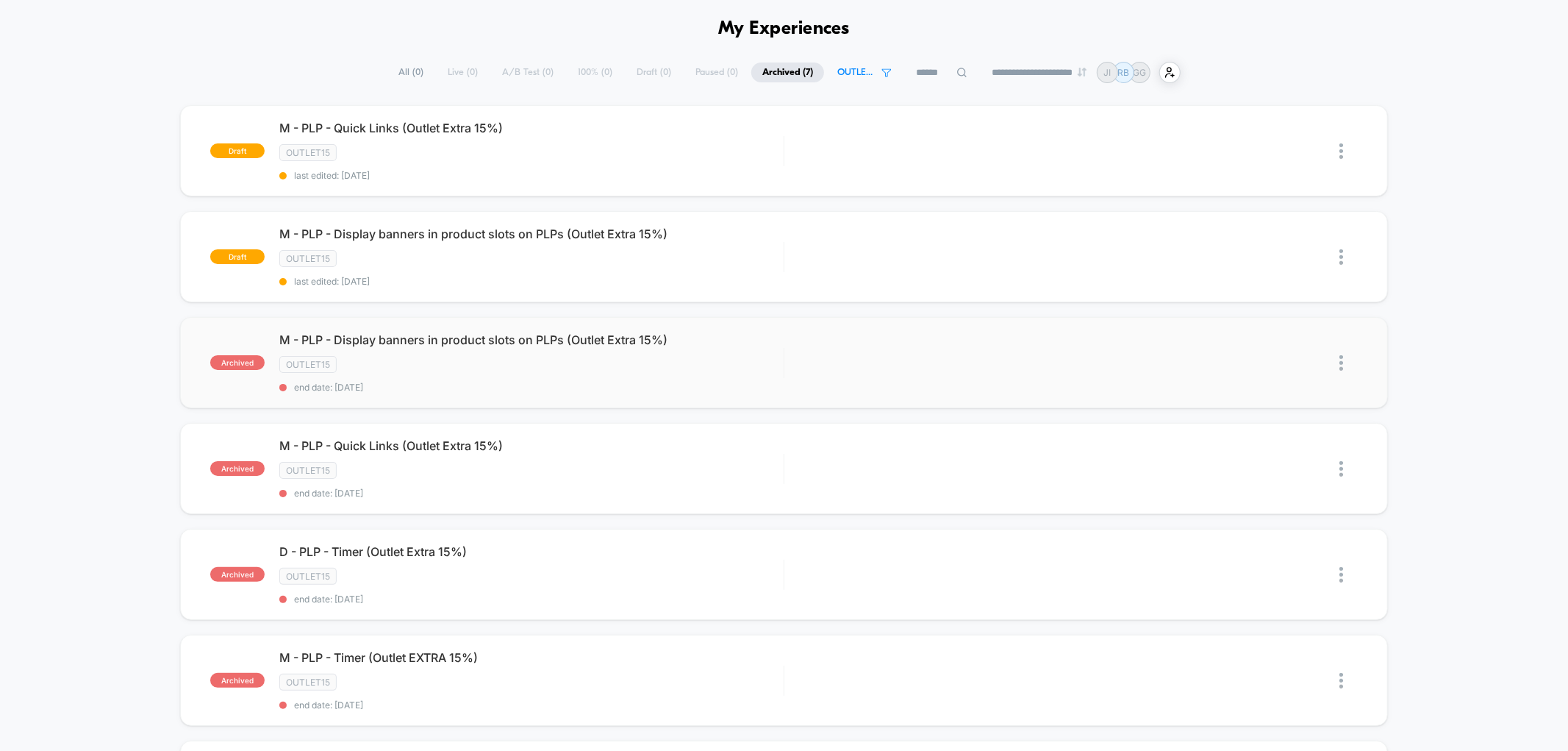
scroll to position [81, 0]
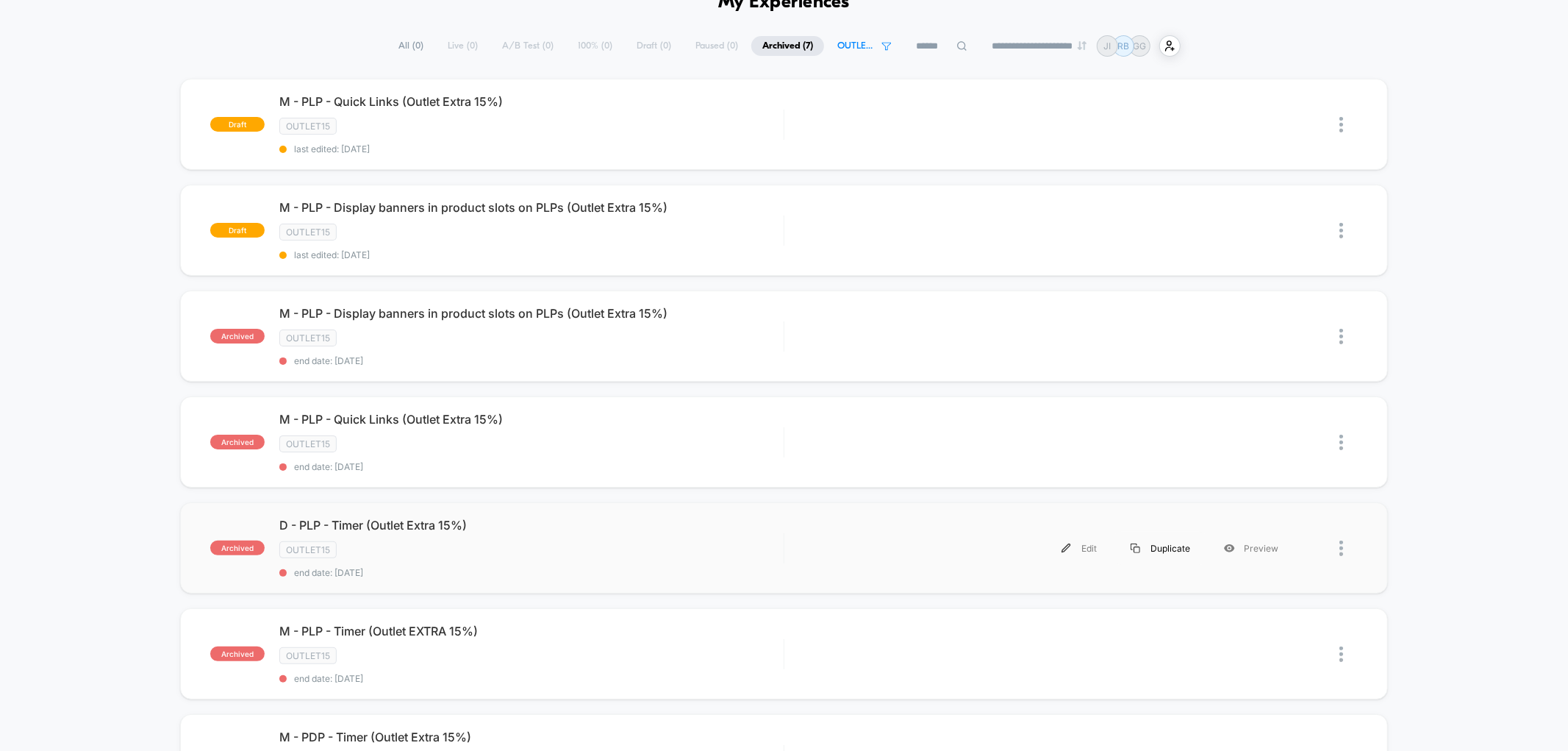
click at [1155, 545] on div "Duplicate" at bounding box center [1161, 548] width 93 height 33
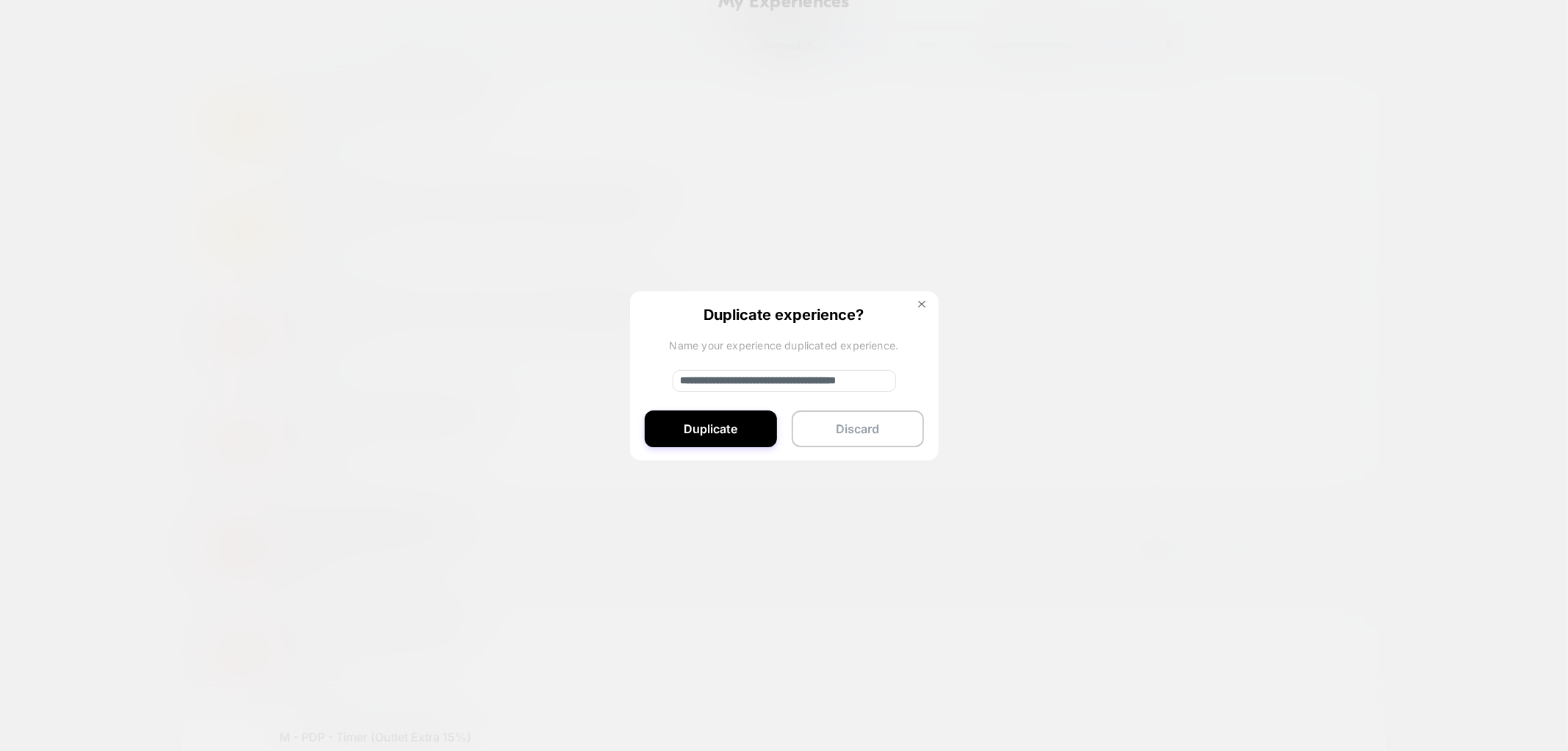
drag, startPoint x: 730, startPoint y: 382, endPoint x: 625, endPoint y: 373, distance: 105.4
click at [799, 532] on div "**********" at bounding box center [1047, 548] width 496 height 33
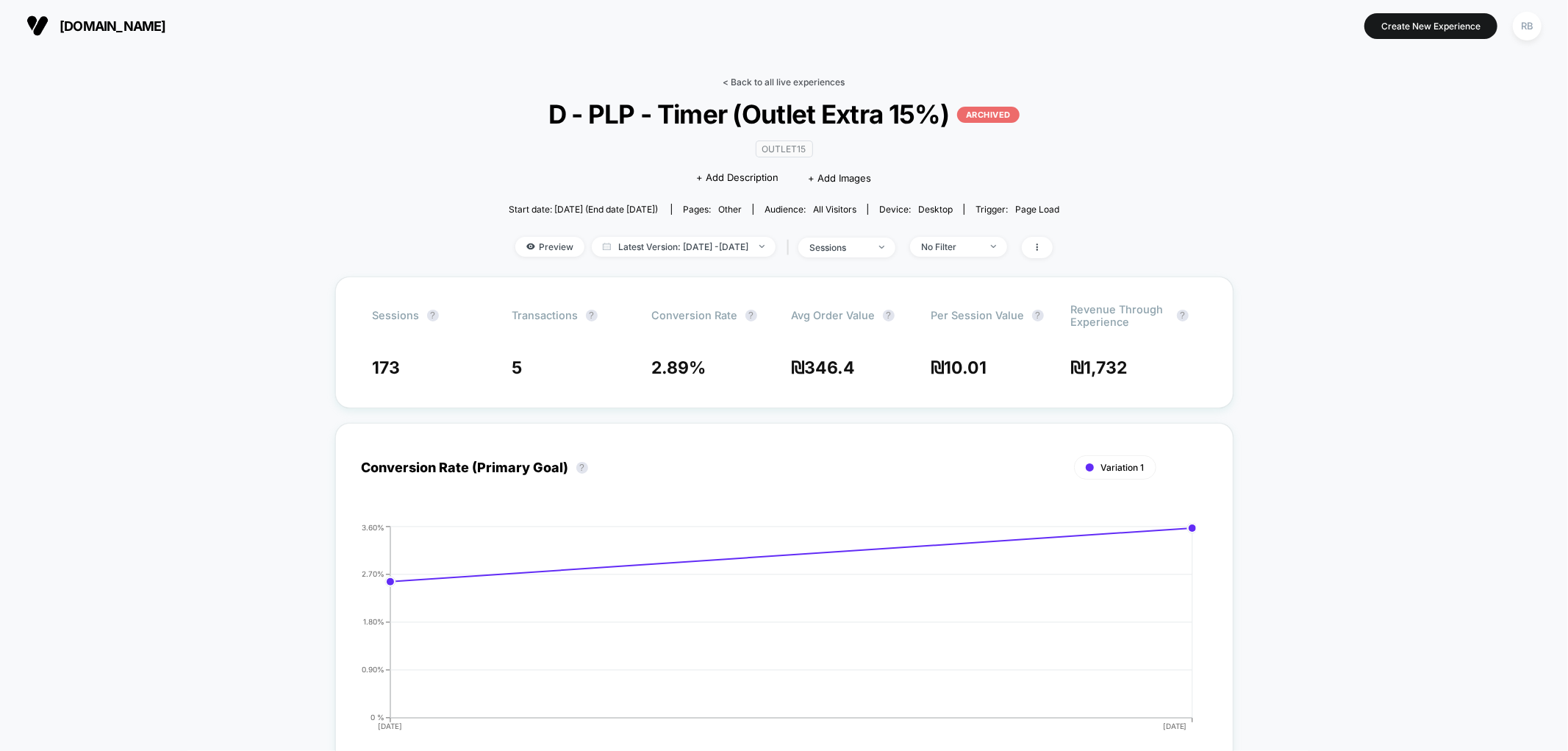
click at [761, 81] on link "< Back to all live experiences" at bounding box center [784, 81] width 122 height 11
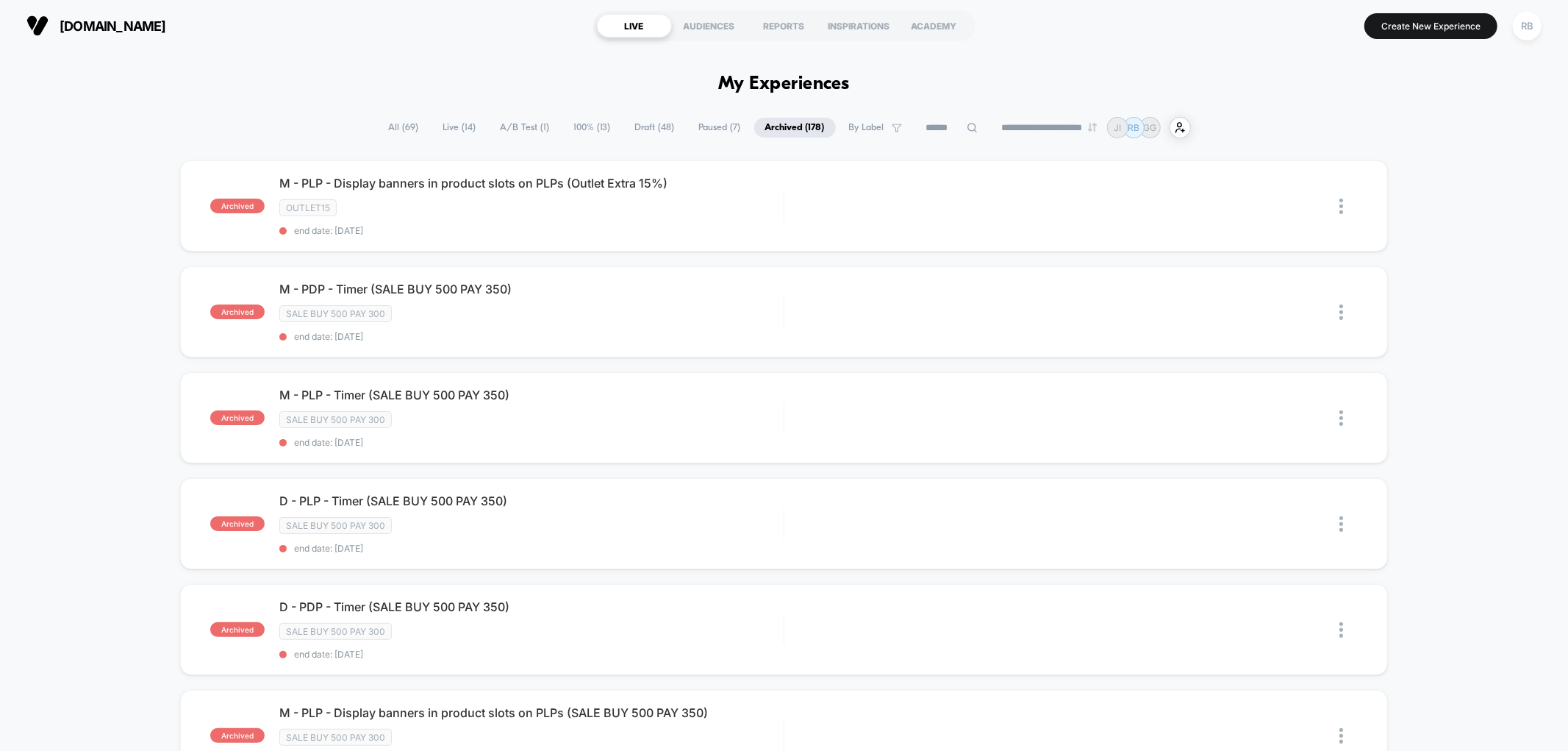
click at [876, 127] on span "By Label" at bounding box center [875, 127] width 75 height 20
click at [838, 199] on div "OUTLET" at bounding box center [864, 201] width 140 height 15
click at [837, 196] on div "OUTLET" at bounding box center [864, 201] width 140 height 15
click at [835, 332] on div "OUTLET15" at bounding box center [864, 330] width 140 height 15
click at [859, 398] on button "Save" at bounding box center [864, 395] width 140 height 23
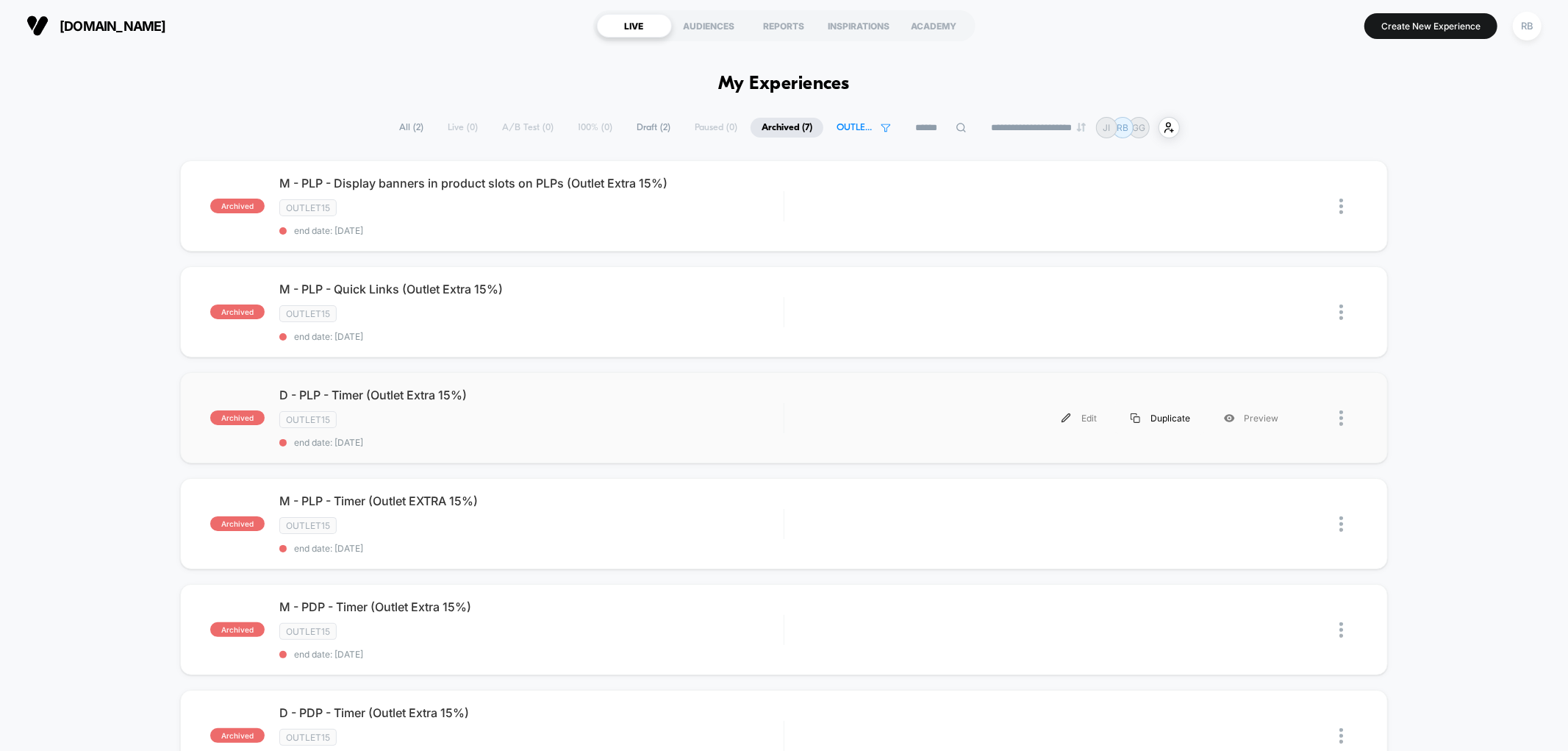
click at [1162, 421] on div "Duplicate" at bounding box center [1161, 418] width 93 height 33
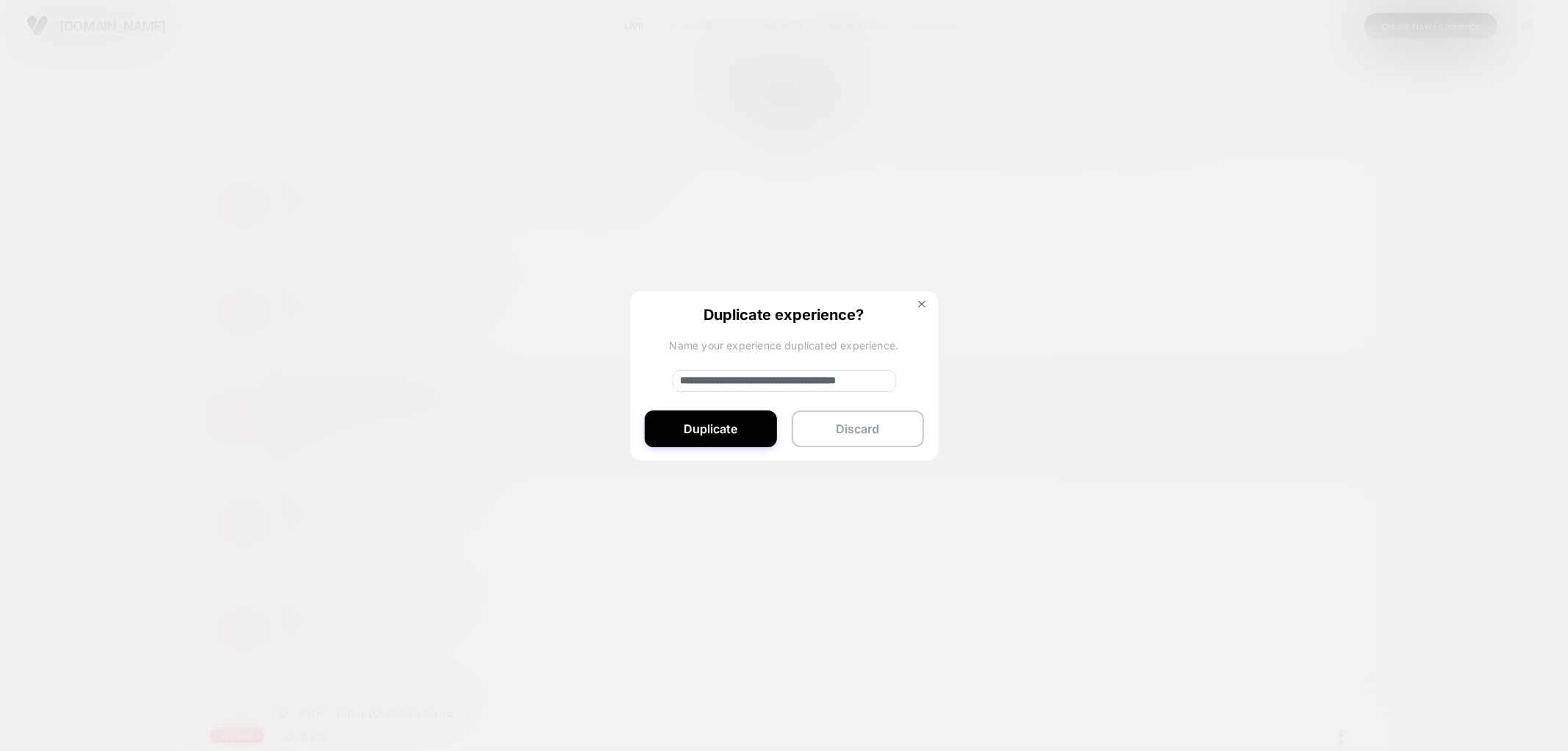
drag, startPoint x: 730, startPoint y: 385, endPoint x: 695, endPoint y: 386, distance: 35.0
click at [695, 386] on input "**********" at bounding box center [784, 381] width 224 height 22
type input "**********"
click at [693, 419] on button "Duplicate" at bounding box center [711, 429] width 133 height 37
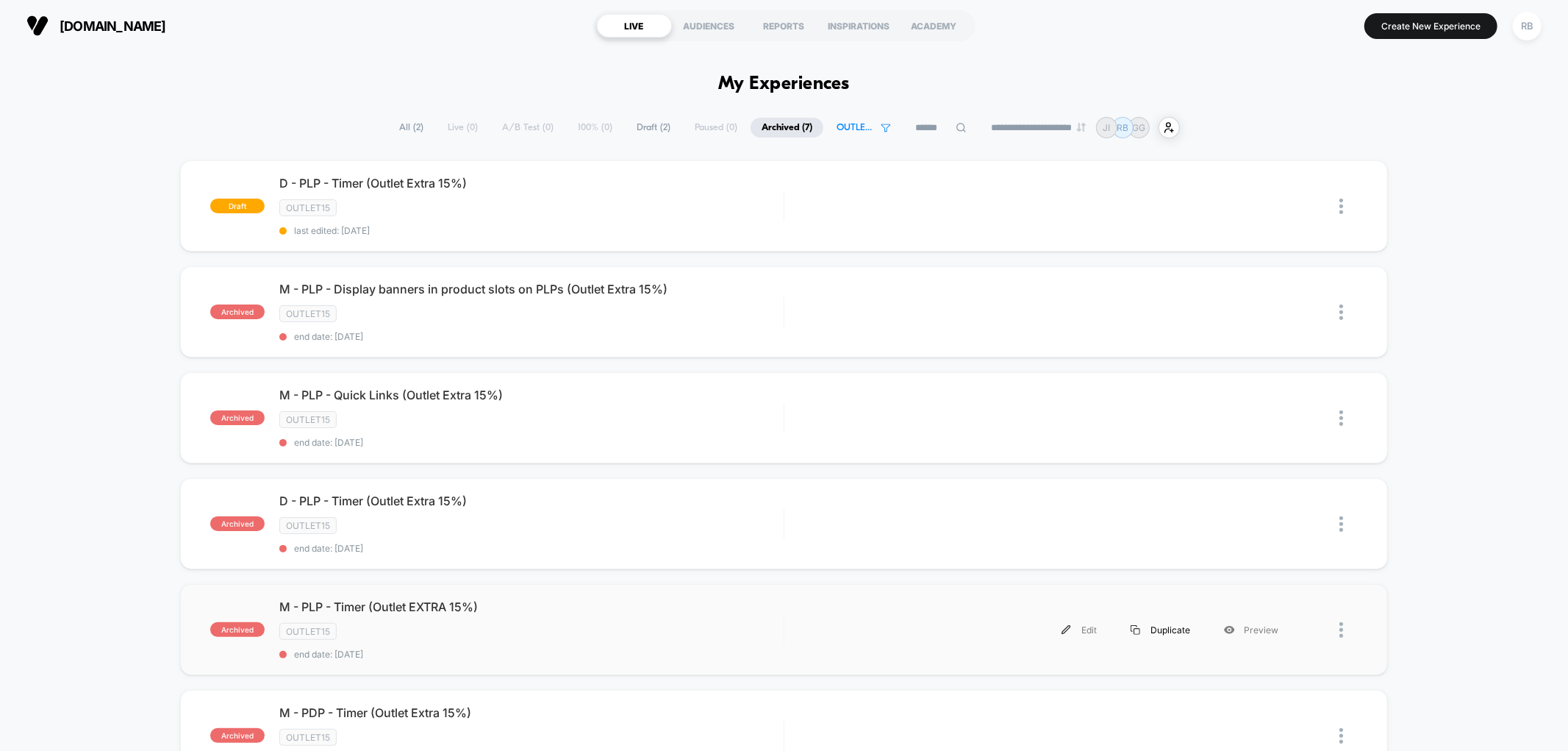
click at [1166, 631] on div "Duplicate" at bounding box center [1161, 630] width 93 height 33
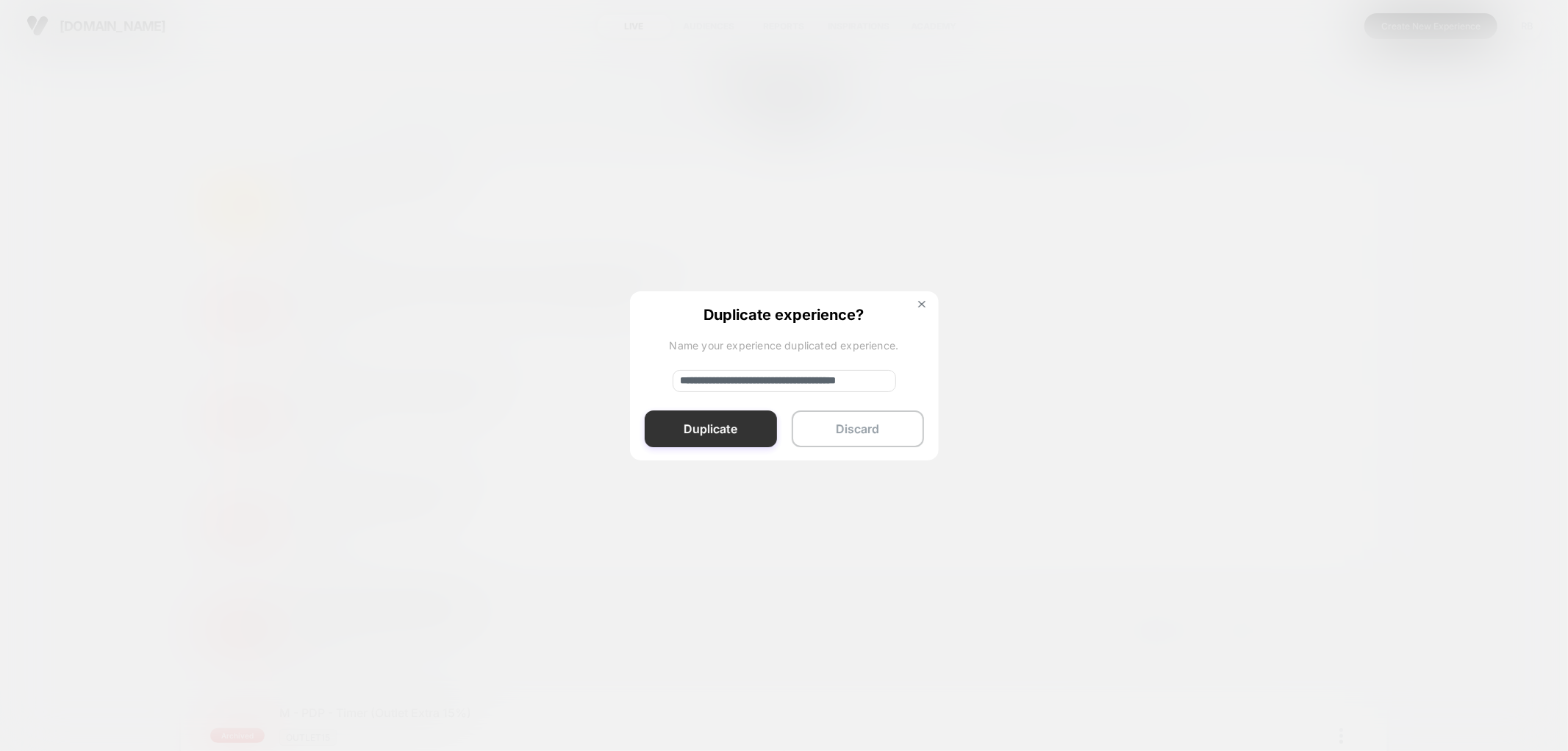
drag, startPoint x: 727, startPoint y: 378, endPoint x: 744, endPoint y: 410, distance: 36.2
click at [727, 378] on input "**********" at bounding box center [784, 381] width 224 height 22
type input "**********"
click at [744, 434] on button "Duplicate" at bounding box center [711, 429] width 133 height 37
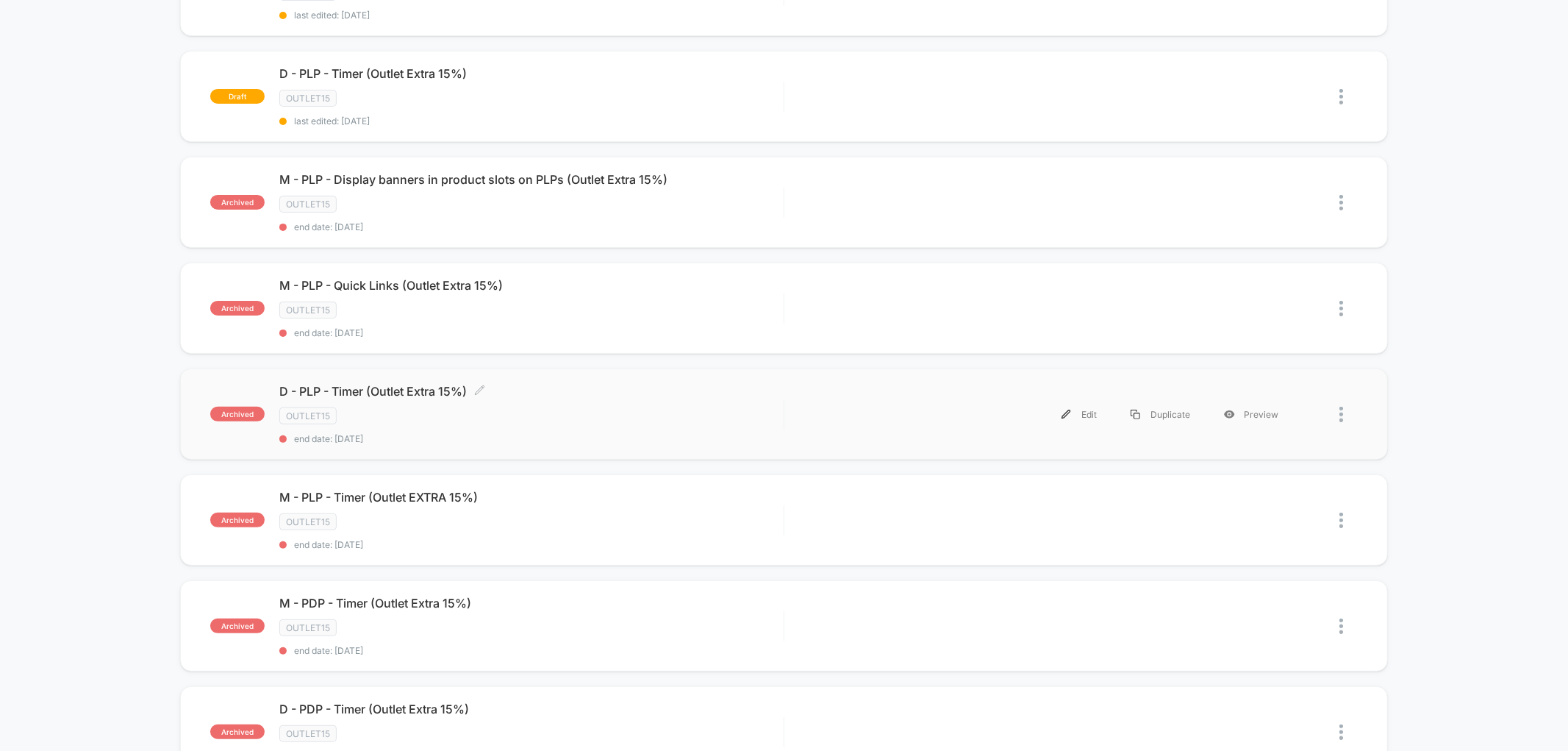
scroll to position [245, 0]
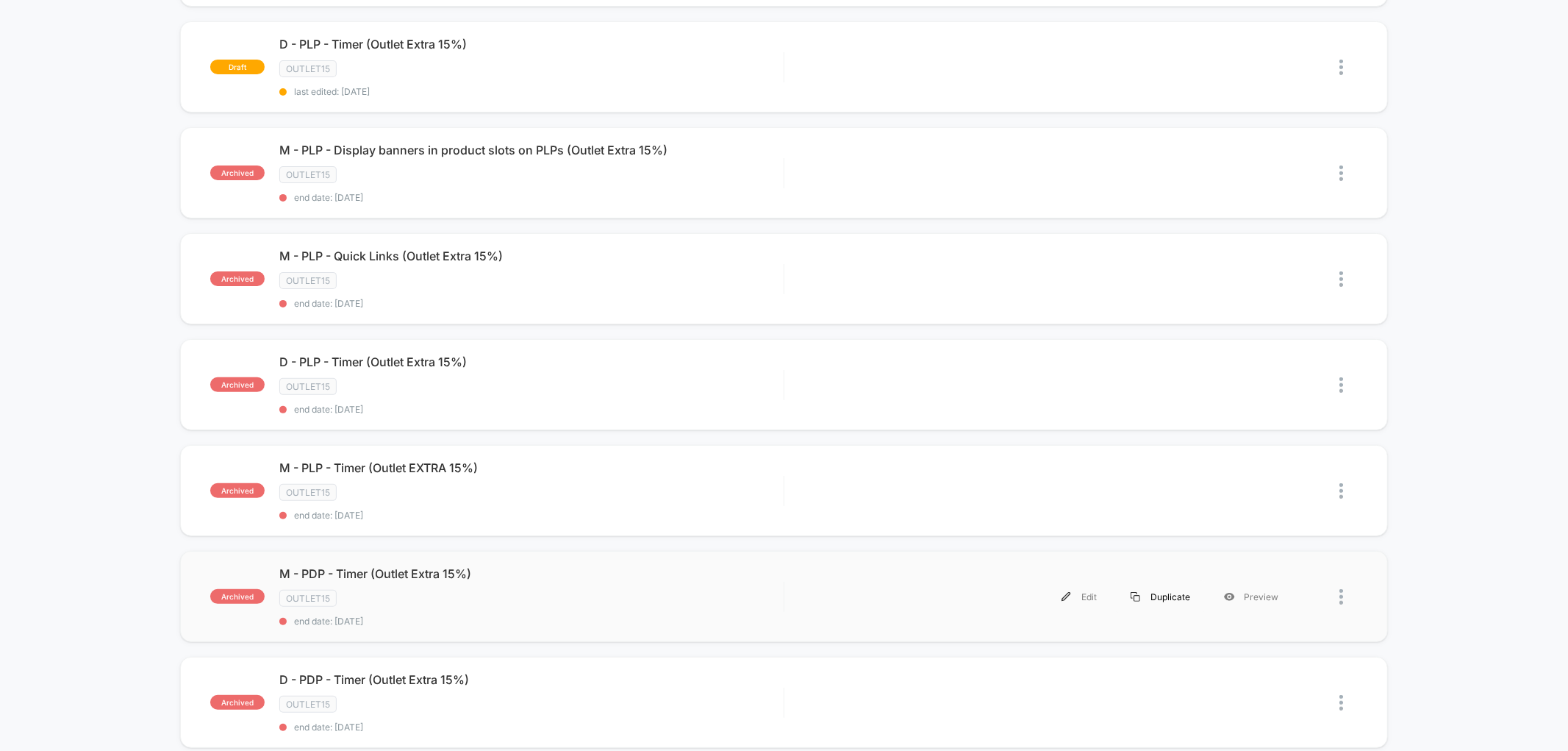
click at [1164, 586] on div "Duplicate" at bounding box center [1161, 596] width 93 height 33
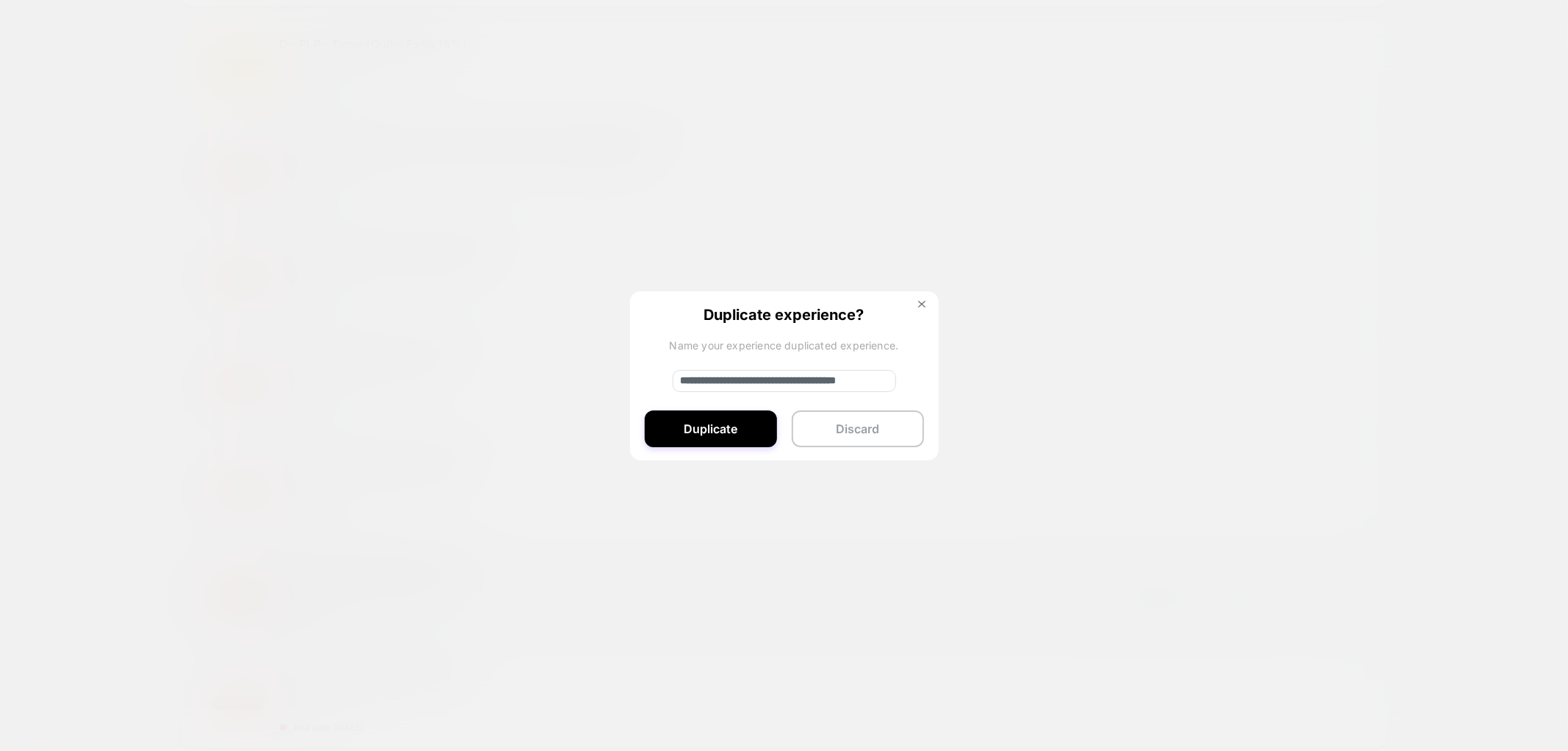
click at [729, 378] on input "**********" at bounding box center [784, 381] width 224 height 22
type input "**********"
click at [724, 422] on button "Duplicate" at bounding box center [711, 429] width 133 height 37
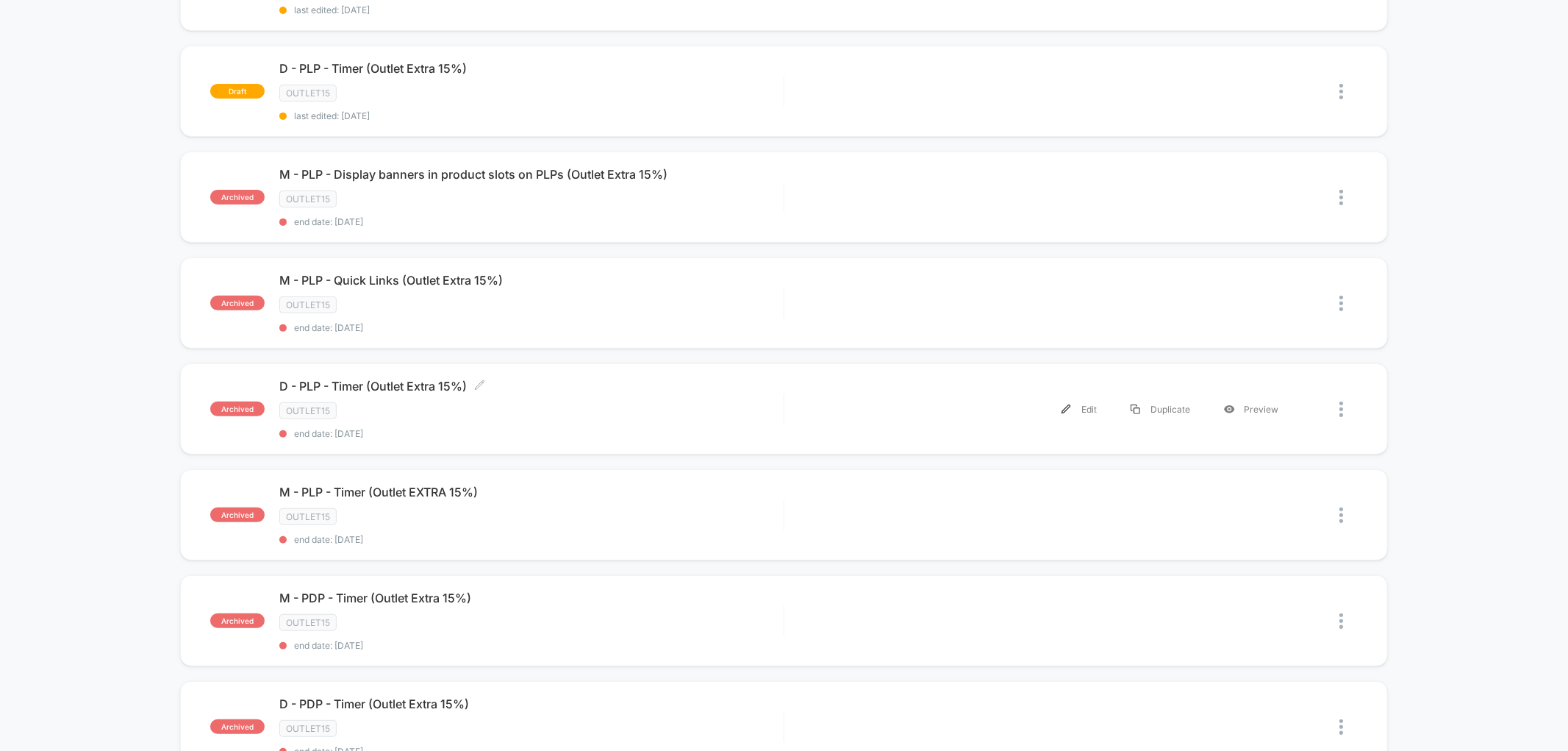
scroll to position [408, 0]
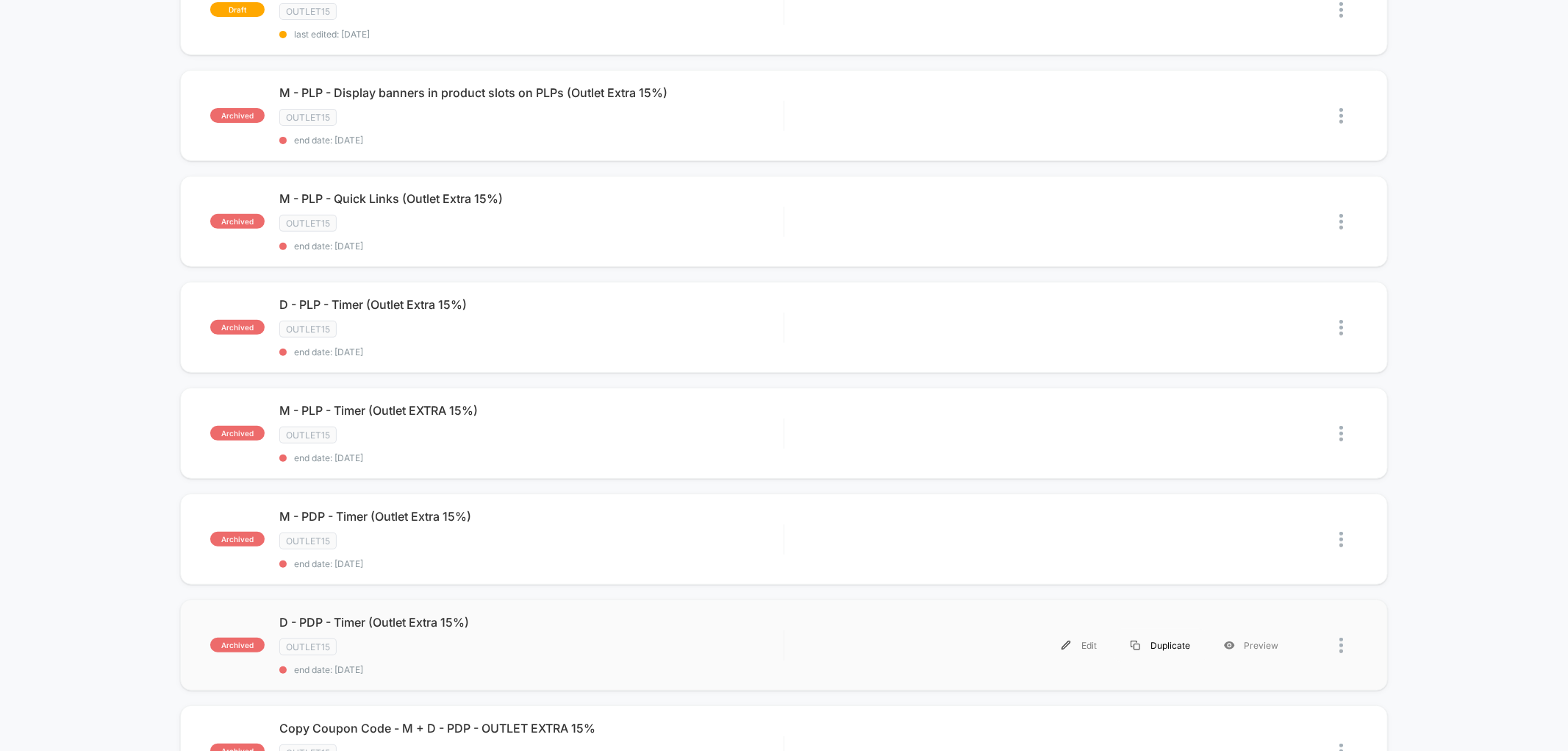
click at [1177, 632] on div "Duplicate" at bounding box center [1161, 645] width 93 height 33
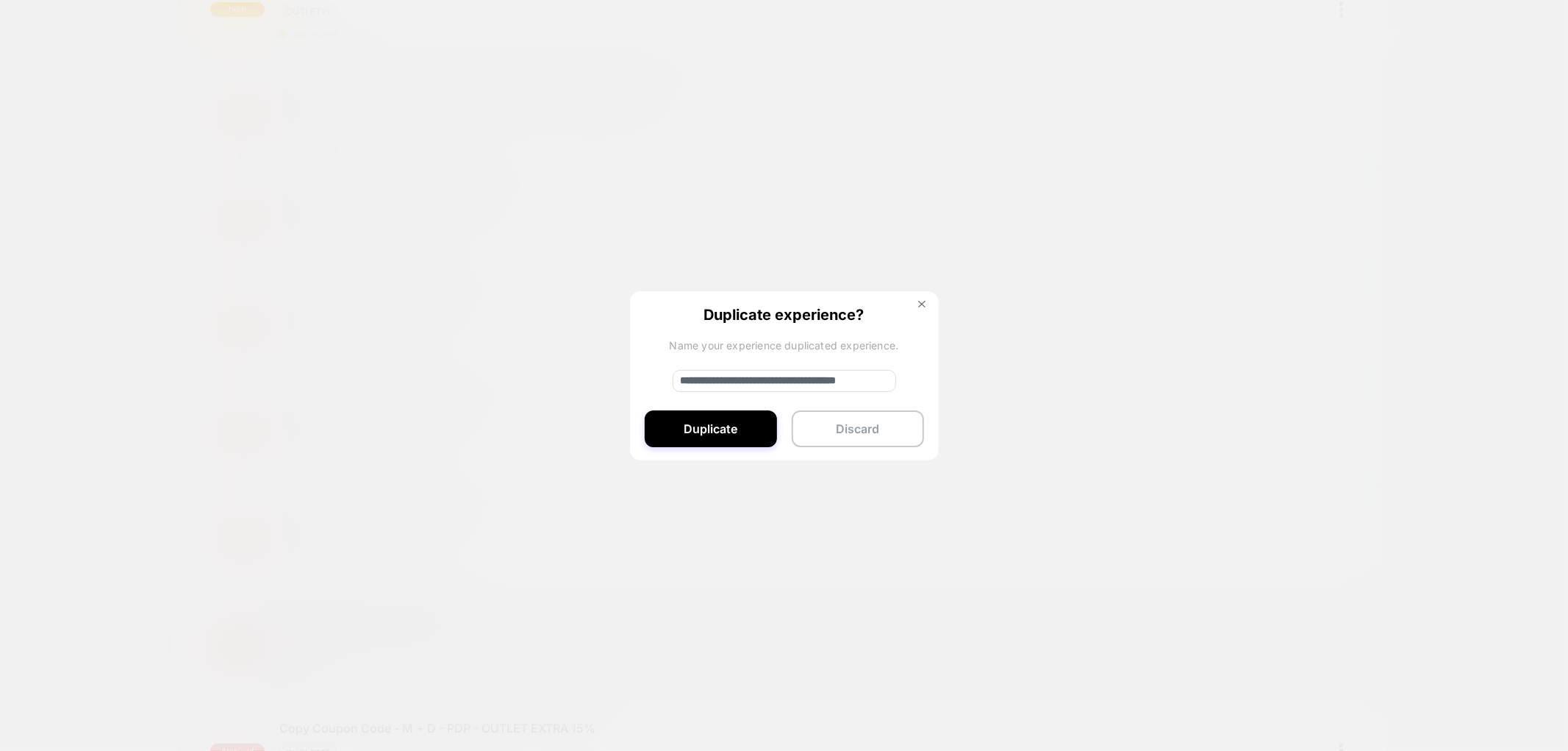
click at [730, 376] on input "**********" at bounding box center [784, 381] width 224 height 22
type input "**********"
click at [724, 427] on button "Duplicate" at bounding box center [711, 429] width 133 height 37
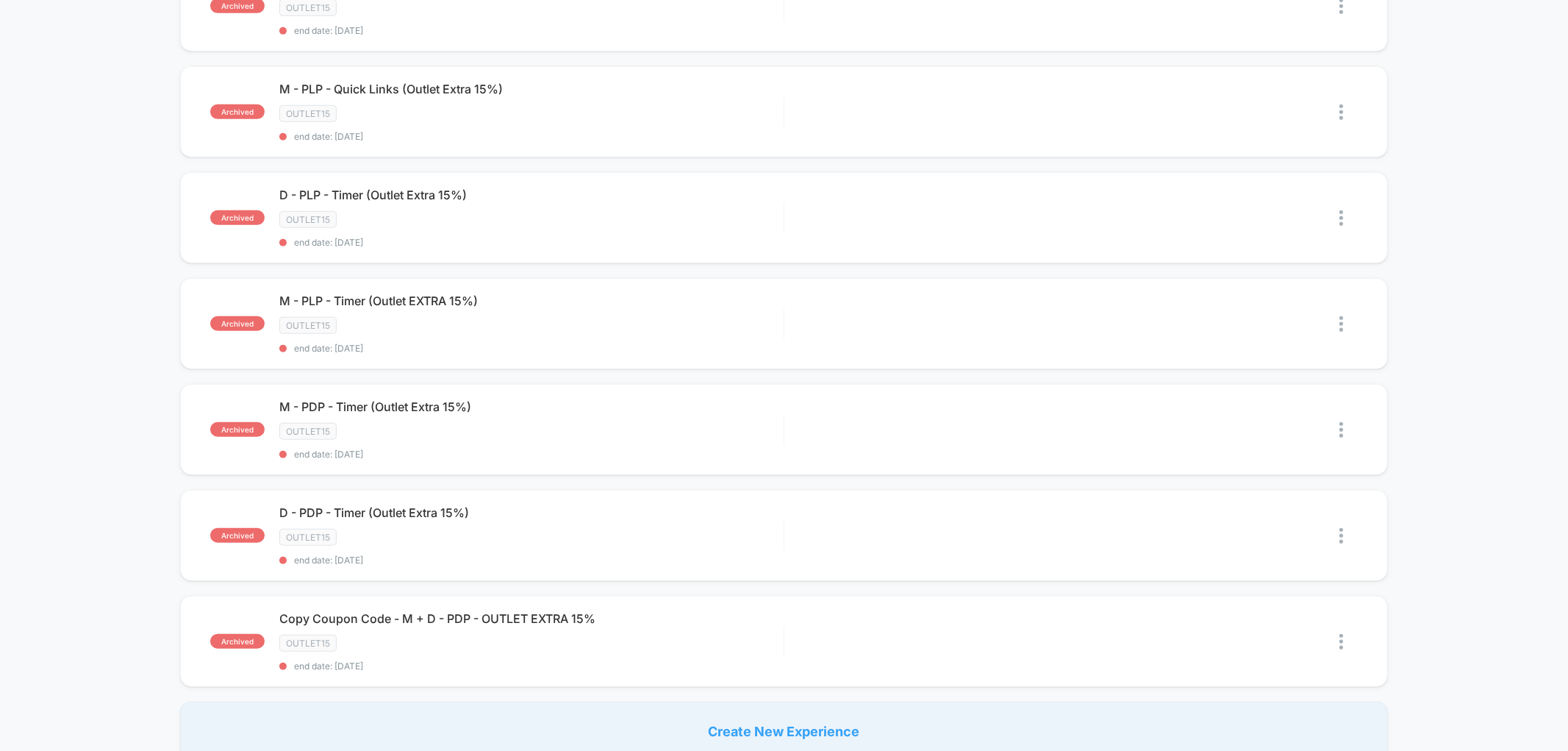
scroll to position [653, 0]
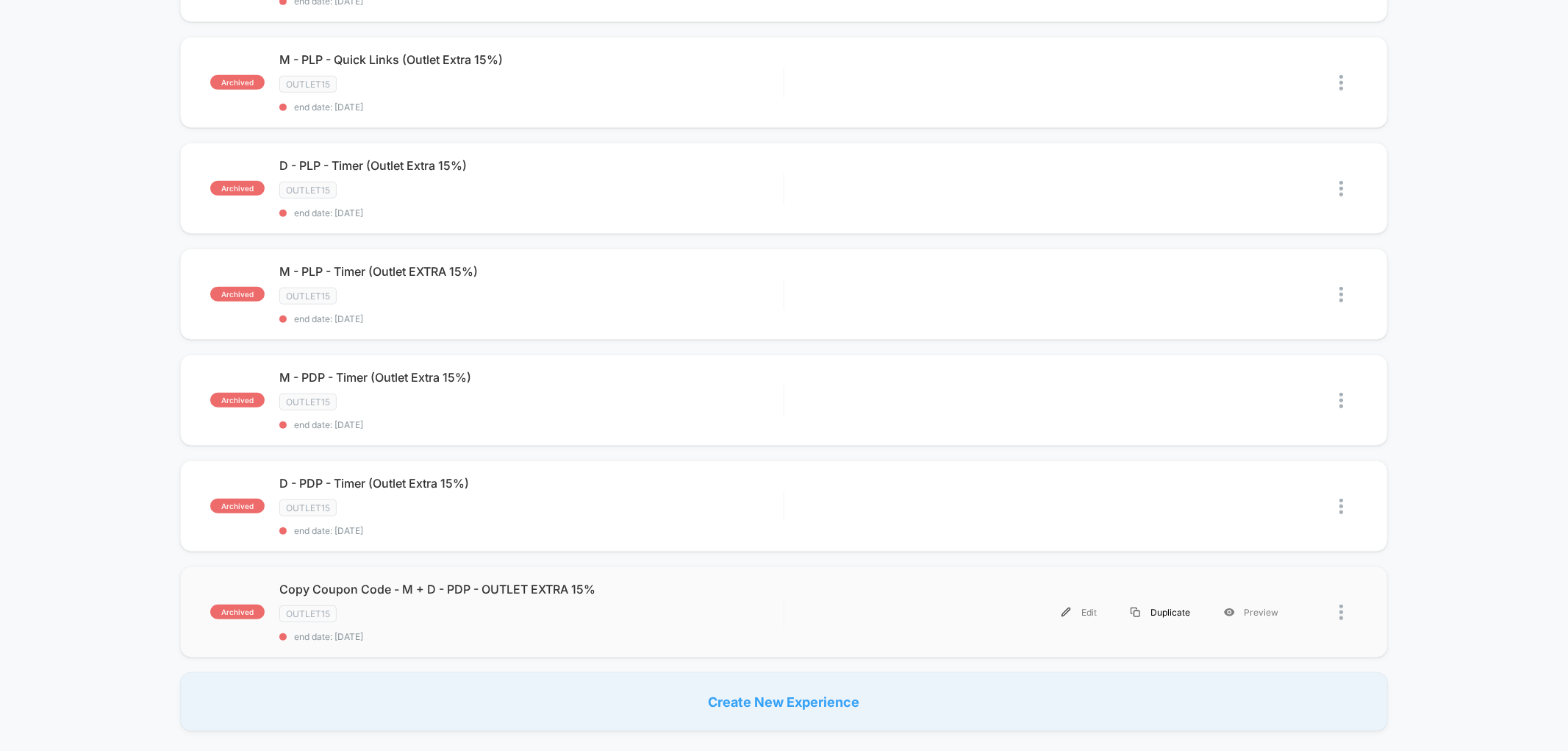
click at [1151, 603] on div "Duplicate" at bounding box center [1161, 612] width 93 height 33
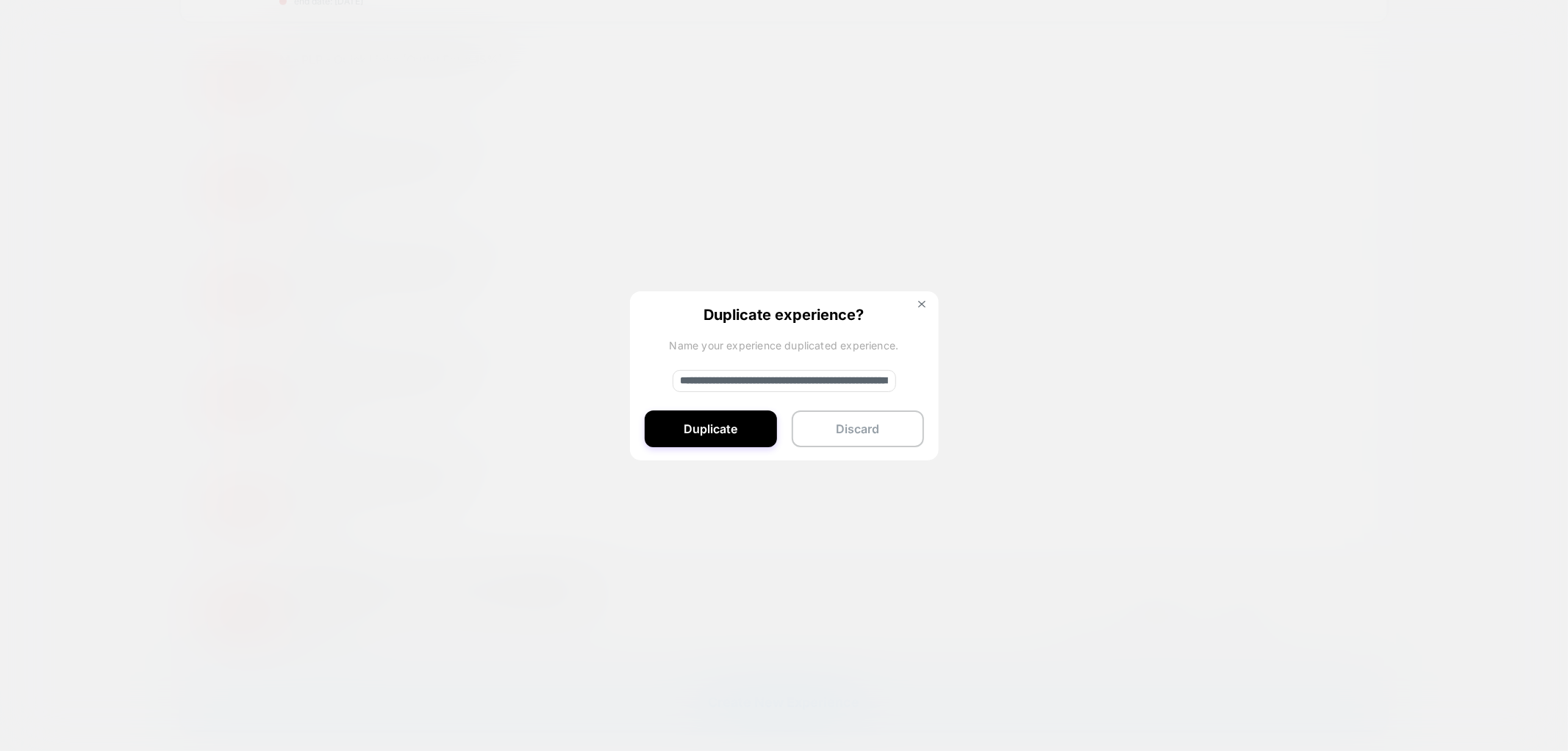
click at [730, 384] on input "**********" at bounding box center [784, 381] width 224 height 22
type input "**********"
click at [728, 424] on button "Duplicate" at bounding box center [711, 429] width 133 height 37
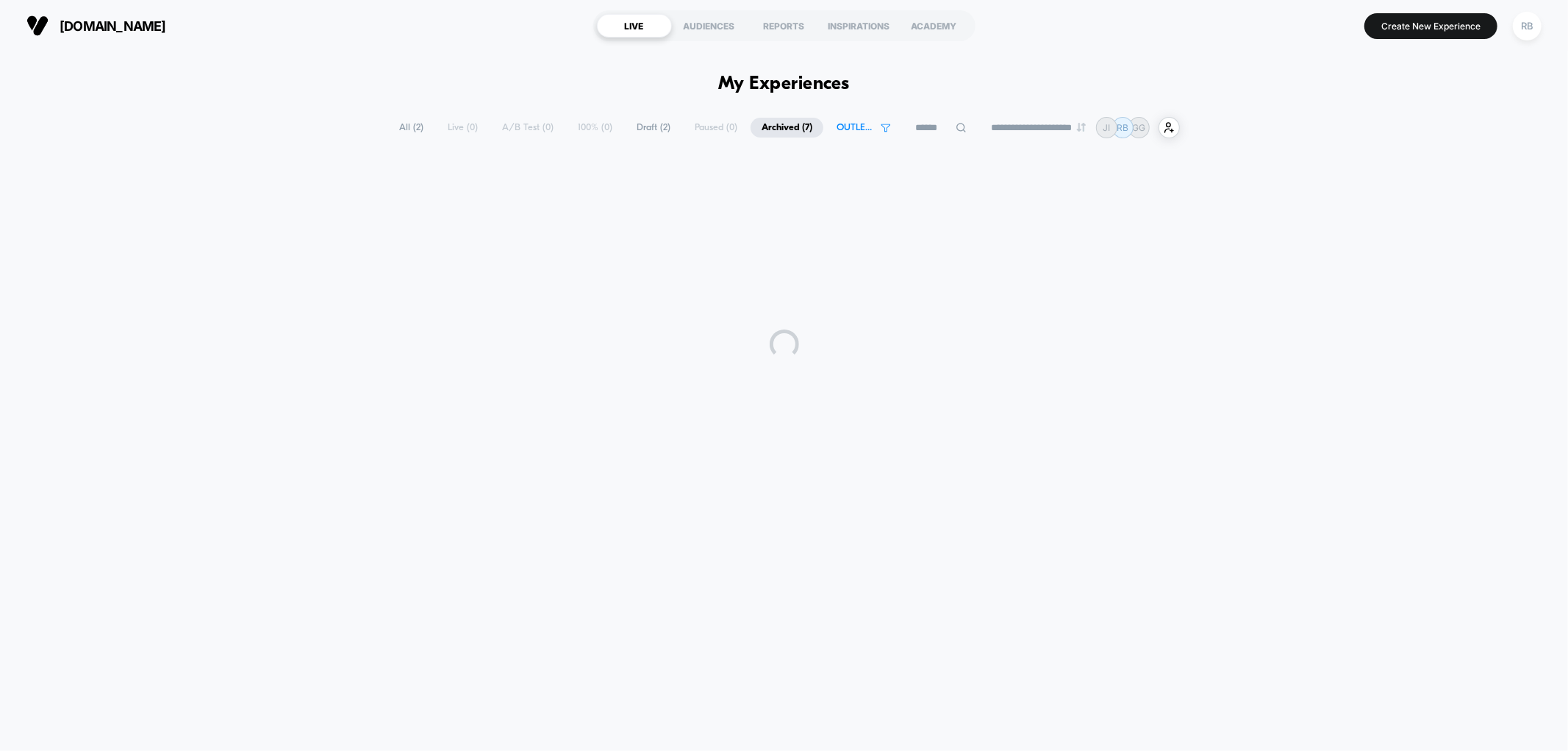
scroll to position [0, 0]
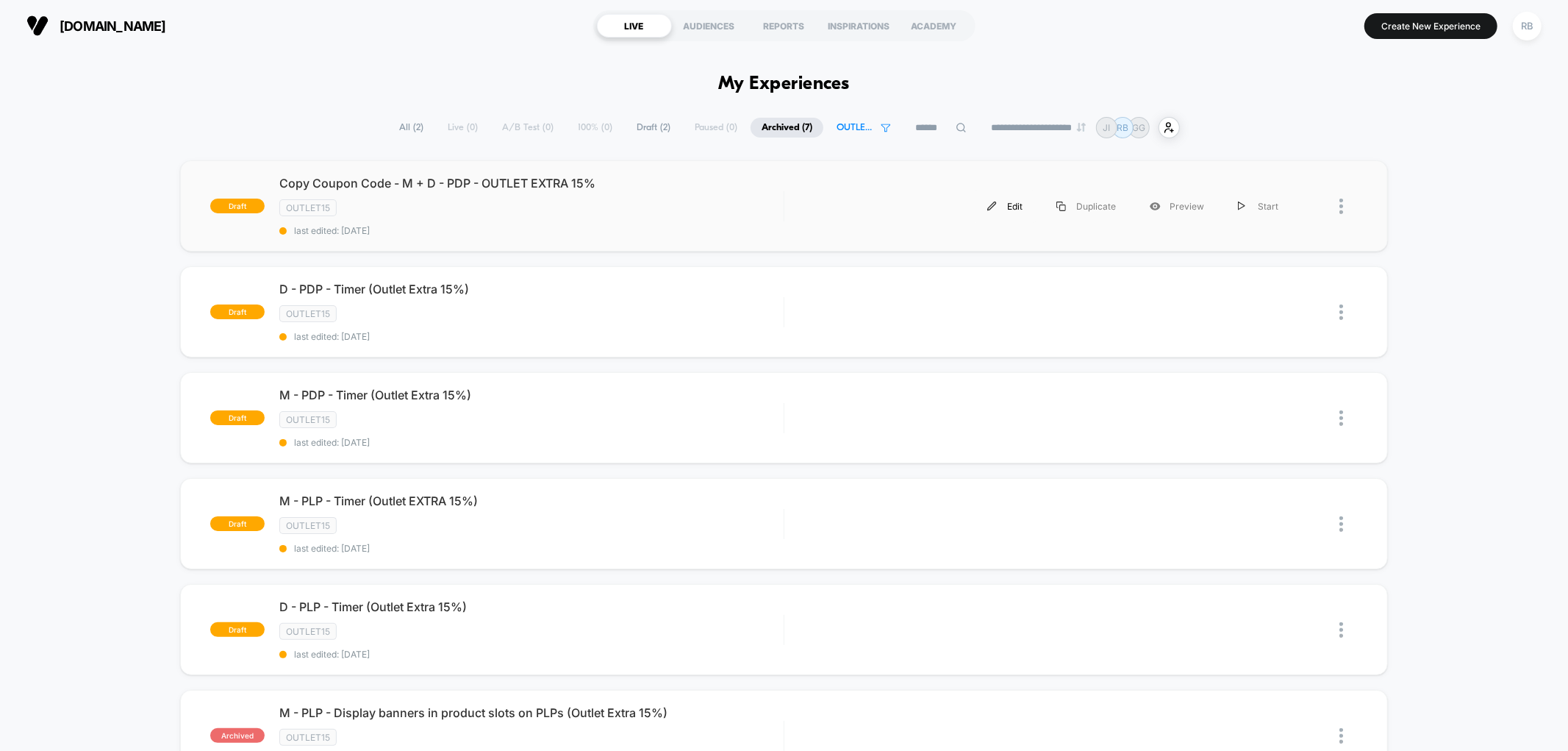
click at [1009, 207] on div "Edit" at bounding box center [1004, 206] width 69 height 33
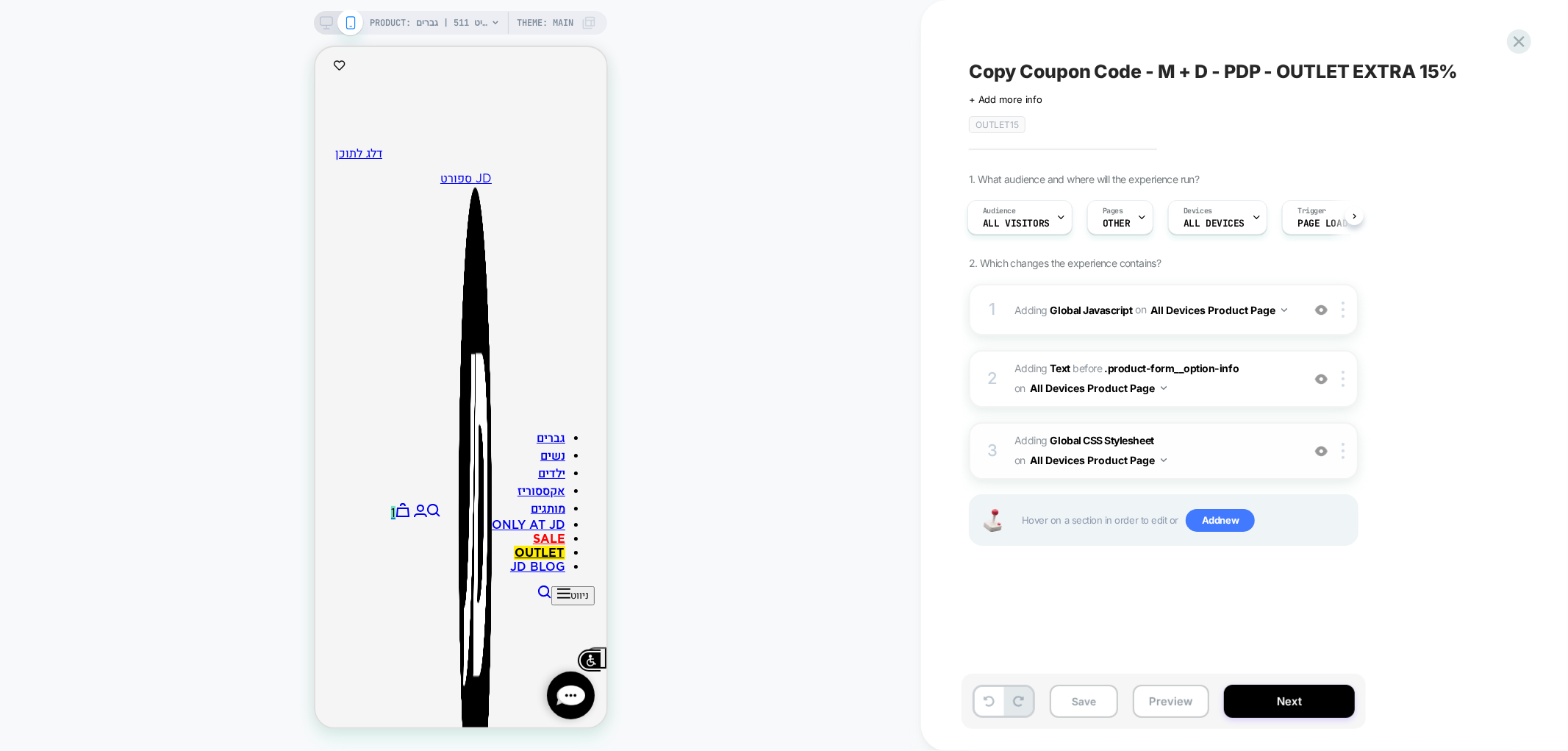
scroll to position [0, -1]
click at [1112, 224] on span "OTHER" at bounding box center [1117, 224] width 28 height 10
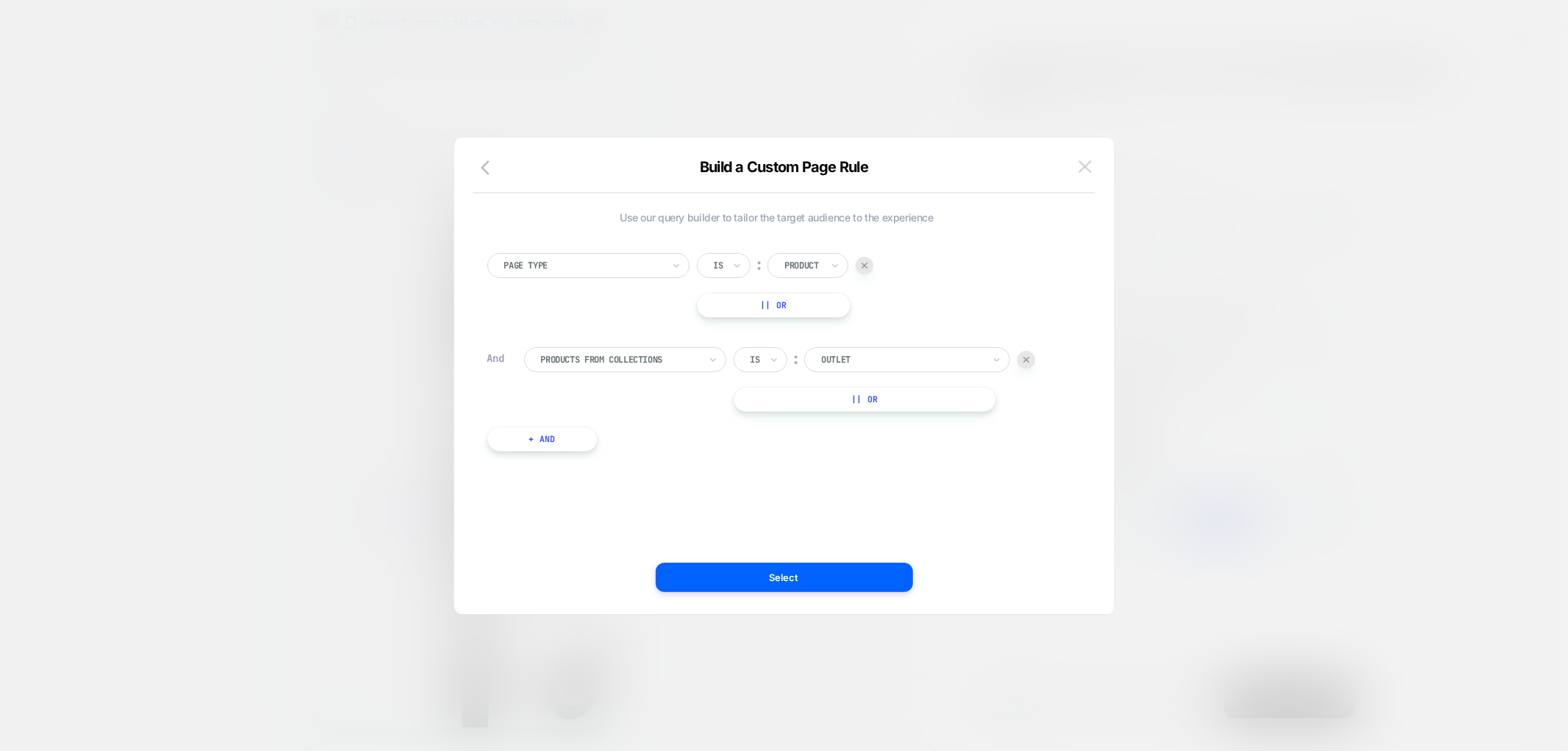
click at [1093, 170] on button at bounding box center [1085, 167] width 22 height 22
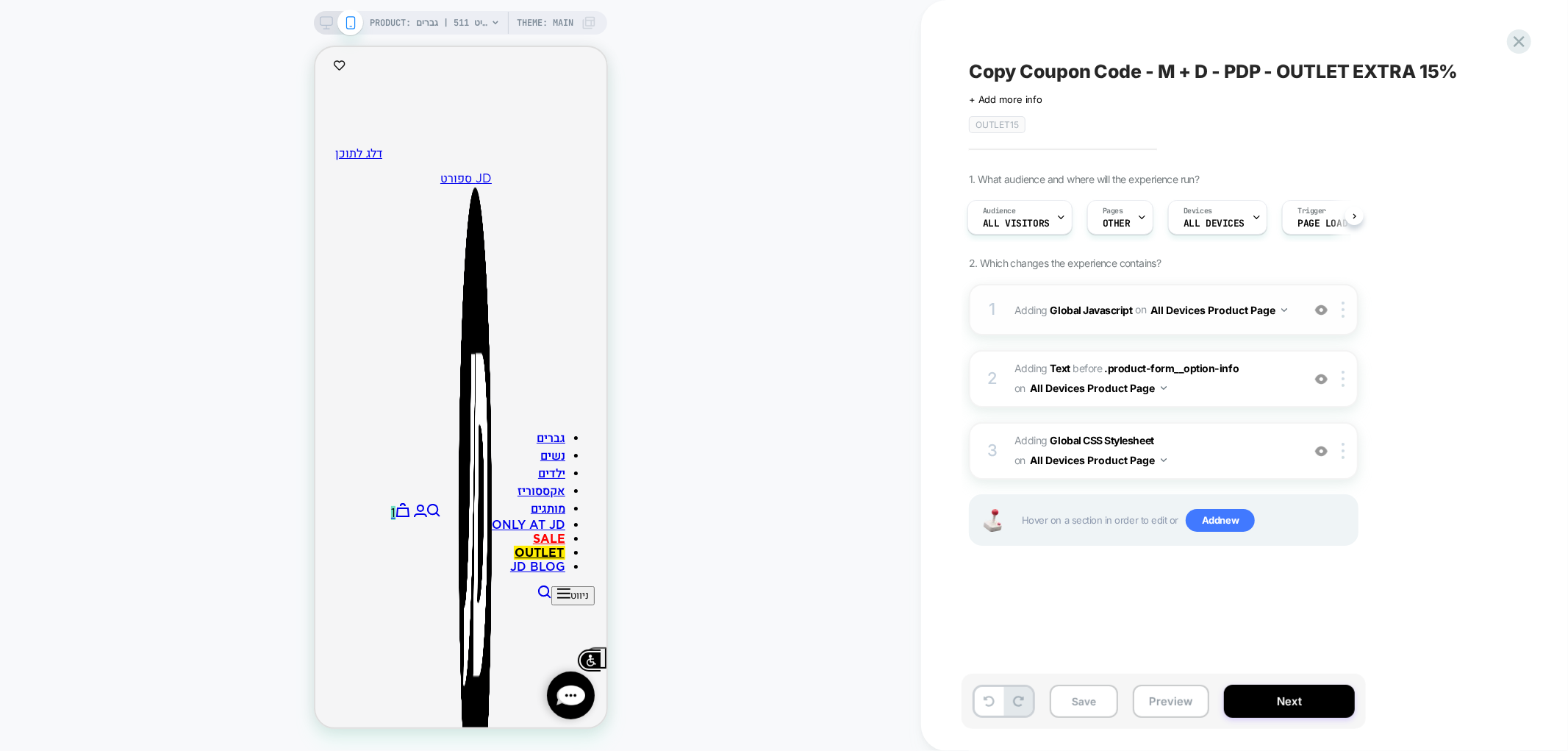
click at [1059, 325] on div "1 Adding Global Javascript on All Devices Product Page Add Before Add After Tar…" at bounding box center [1164, 309] width 390 height 51
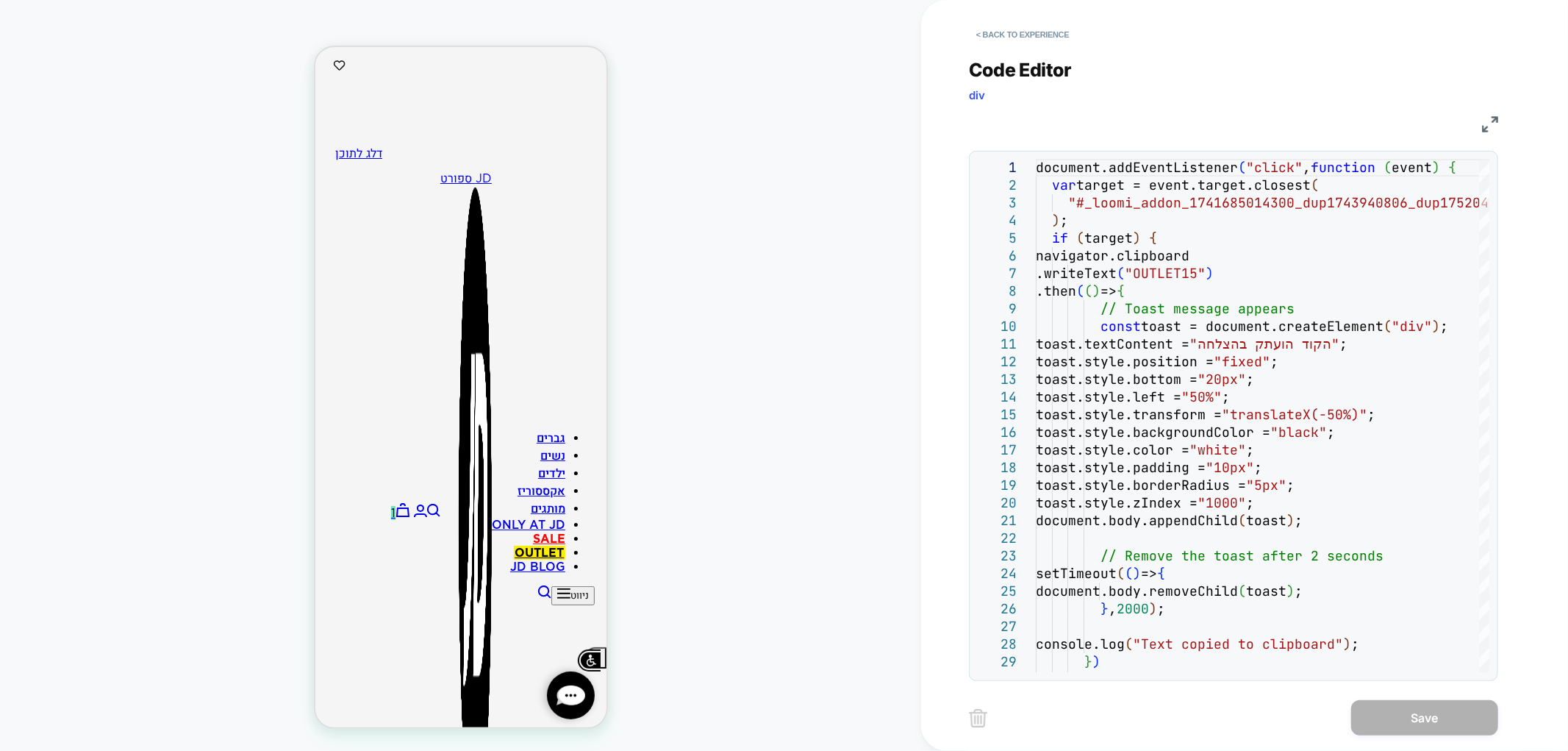
click at [1000, 19] on div "< Back to experience" at bounding box center [1292, 22] width 647 height 44
click at [1004, 31] on button "< Back to experience" at bounding box center [1022, 35] width 107 height 24
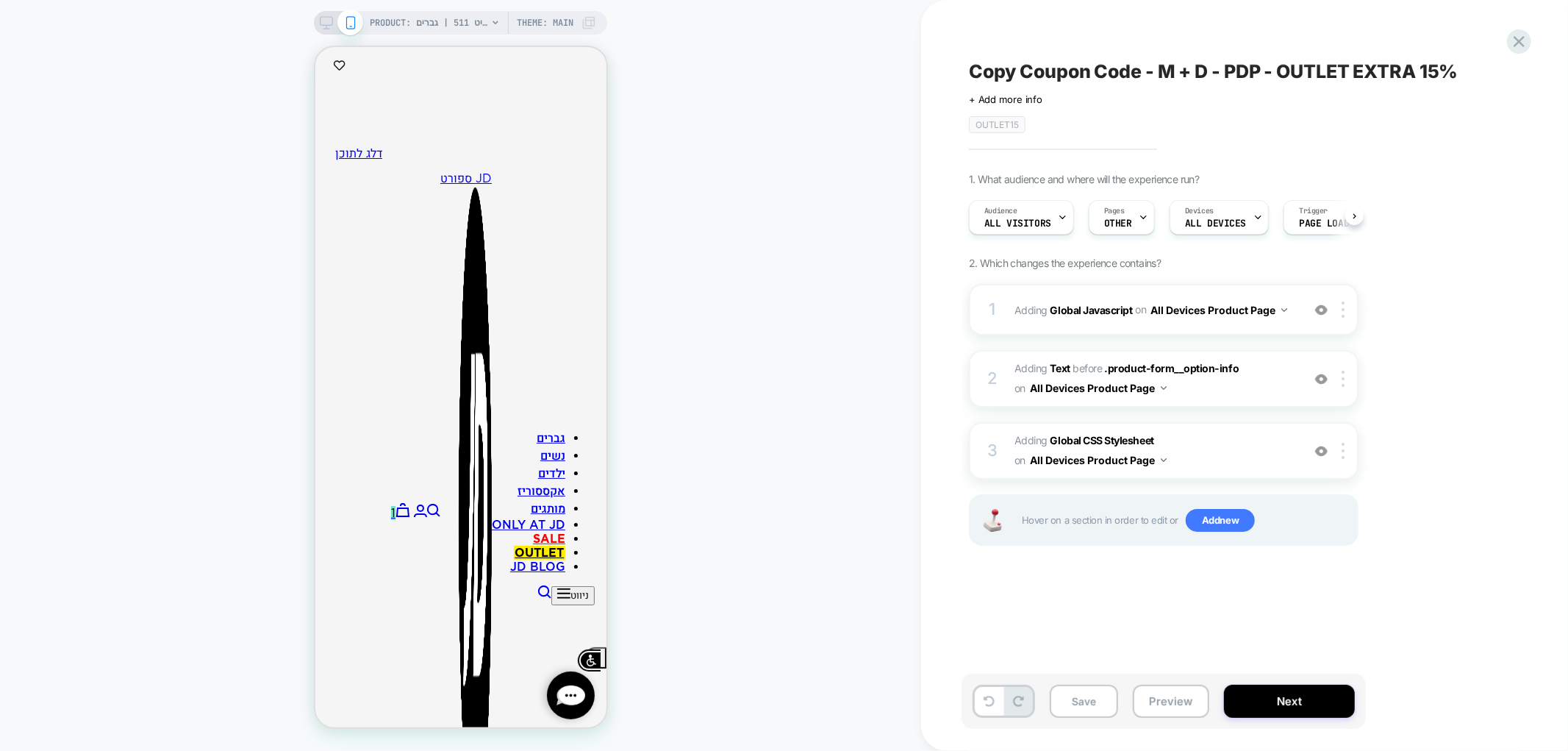
scroll to position [0, 1]
click at [1267, 718] on div "Save Preview Next" at bounding box center [1164, 701] width 404 height 55
click at [1275, 712] on button "Next" at bounding box center [1290, 701] width 131 height 33
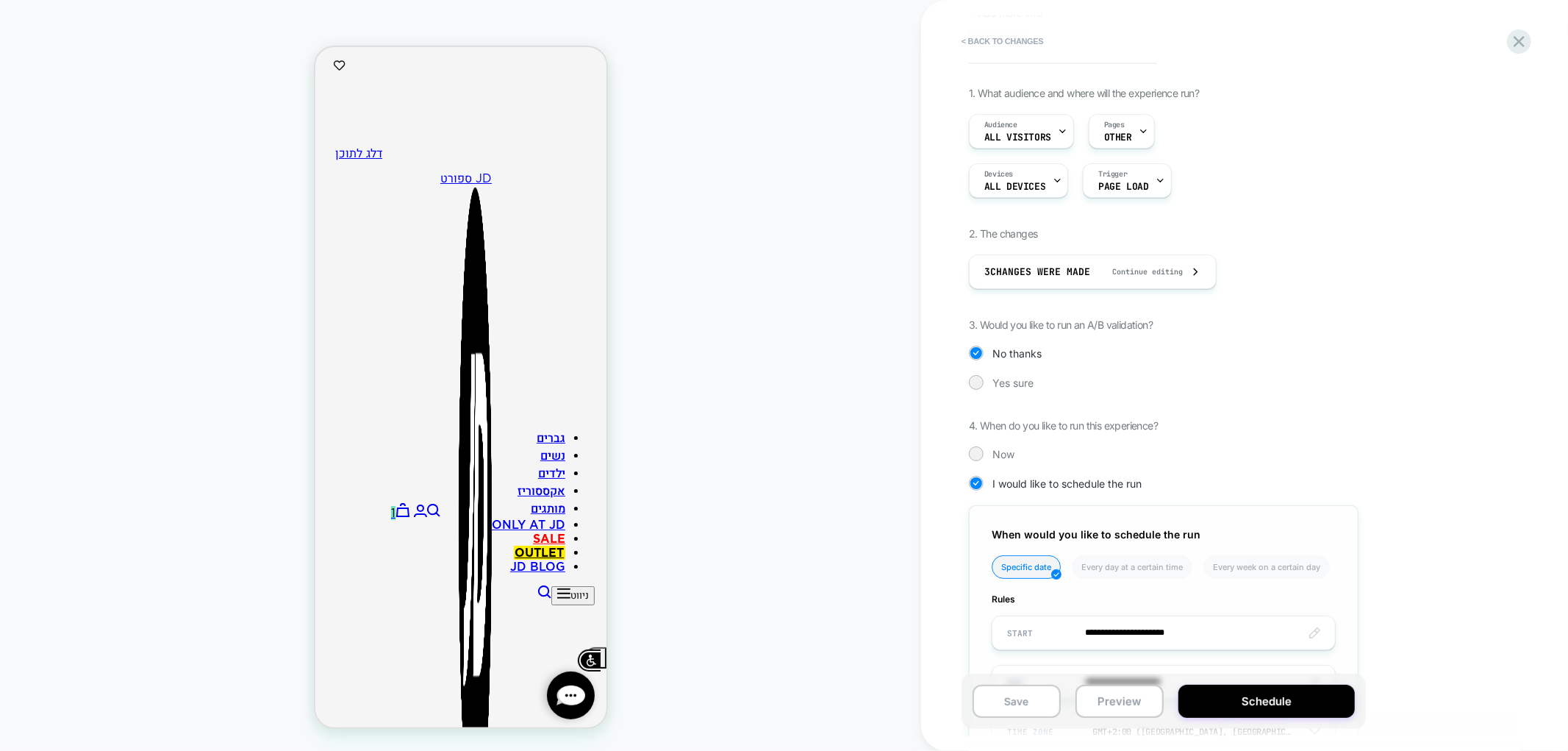
scroll to position [230, 0]
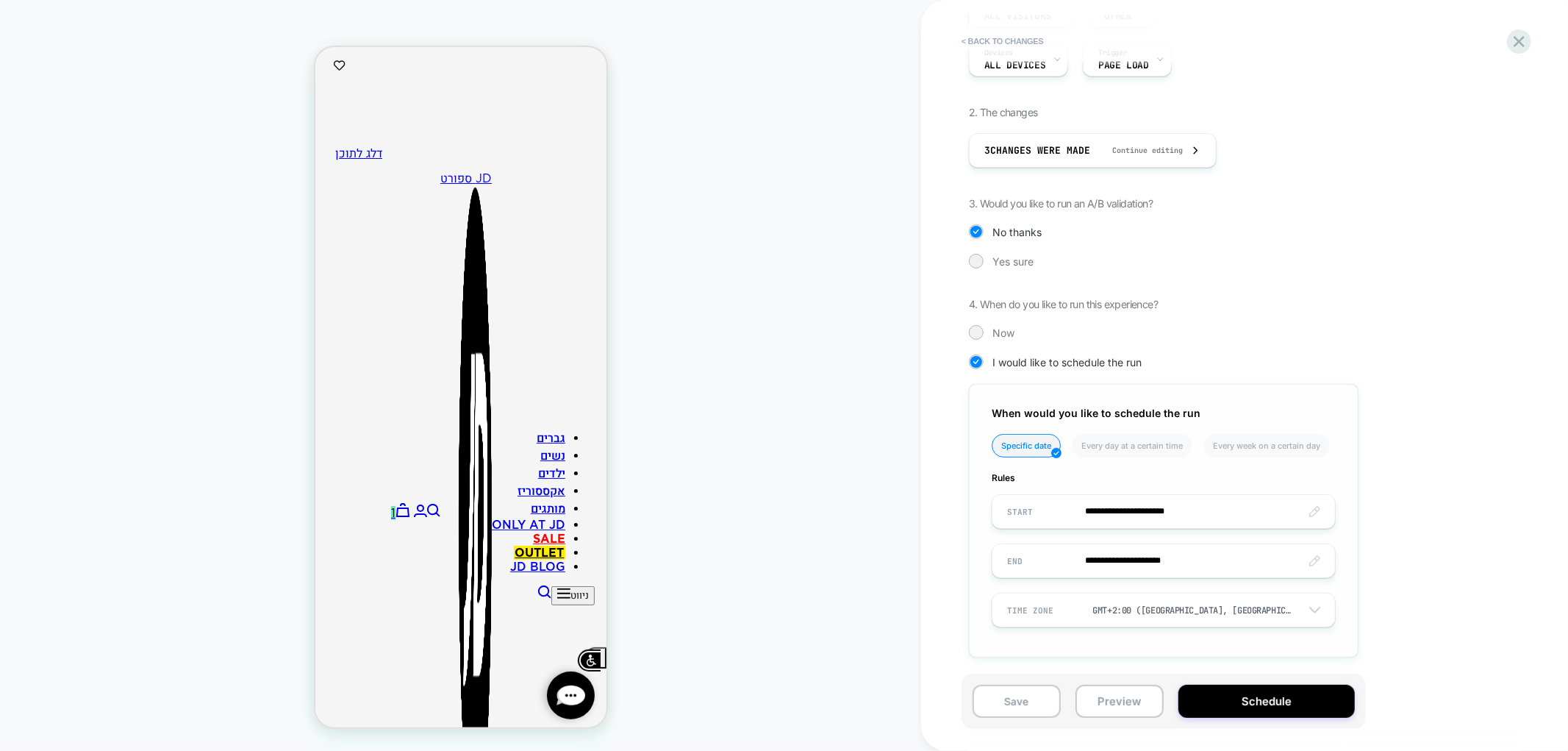
click at [1076, 508] on input "**********" at bounding box center [1164, 511] width 343 height 35
click at [1173, 298] on span "›" at bounding box center [1175, 298] width 22 height 12
click at [1123, 363] on td "11" at bounding box center [1124, 368] width 24 height 21
type input "**********"
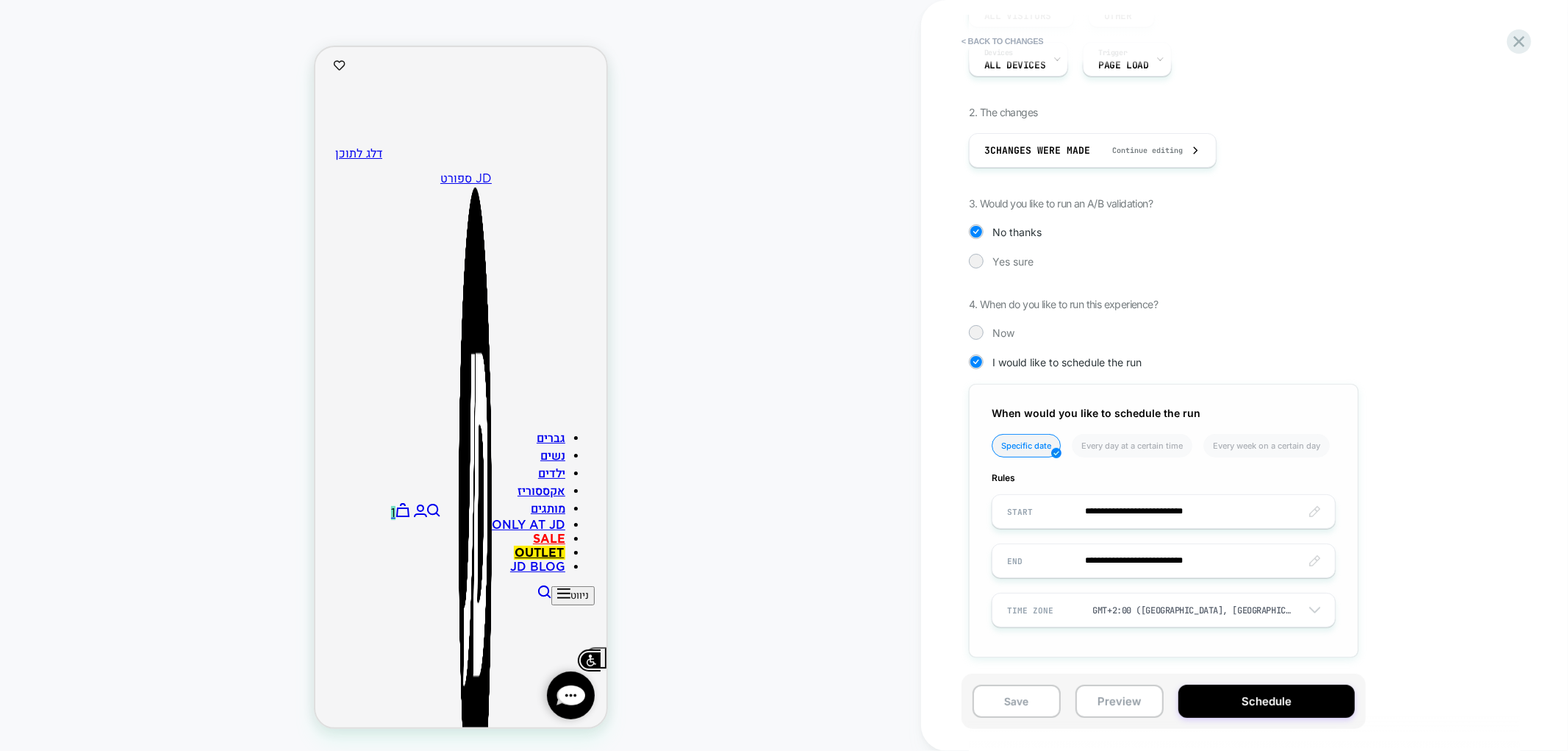
click at [1152, 559] on input "**********" at bounding box center [1164, 561] width 343 height 35
click at [1077, 439] on td "16" at bounding box center [1074, 440] width 24 height 21
click at [1224, 557] on input "**********" at bounding box center [1164, 561] width 343 height 35
click at [1104, 519] on td "12:00 AM" at bounding box center [1099, 528] width 173 height 21
click at [1071, 517] on span "▼" at bounding box center [1068, 520] width 30 height 30
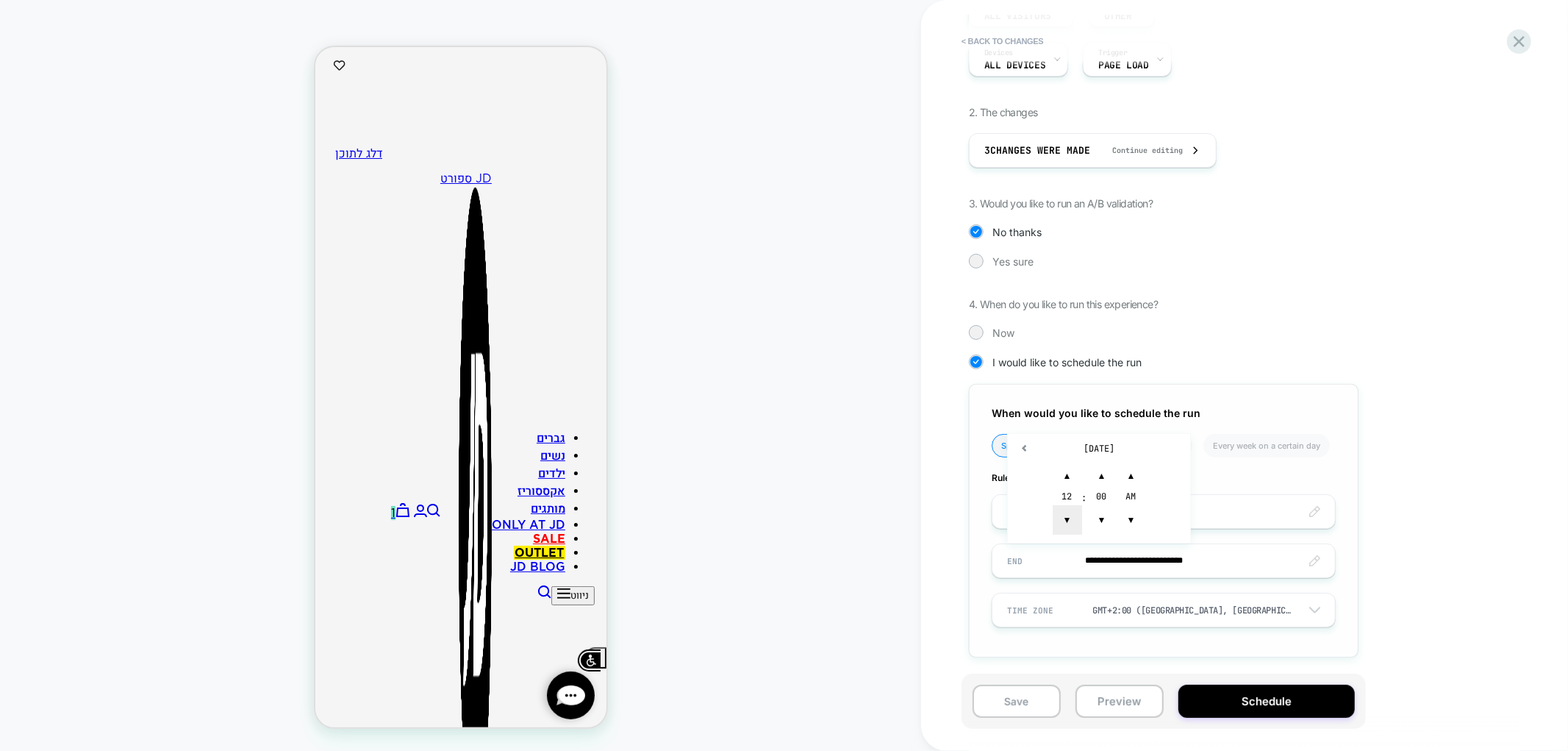
click at [1071, 517] on span "▼" at bounding box center [1068, 520] width 30 height 30
click at [1071, 518] on span "▼" at bounding box center [1068, 520] width 30 height 30
click at [1138, 467] on span "▲" at bounding box center [1132, 475] width 30 height 30
type input "**********"
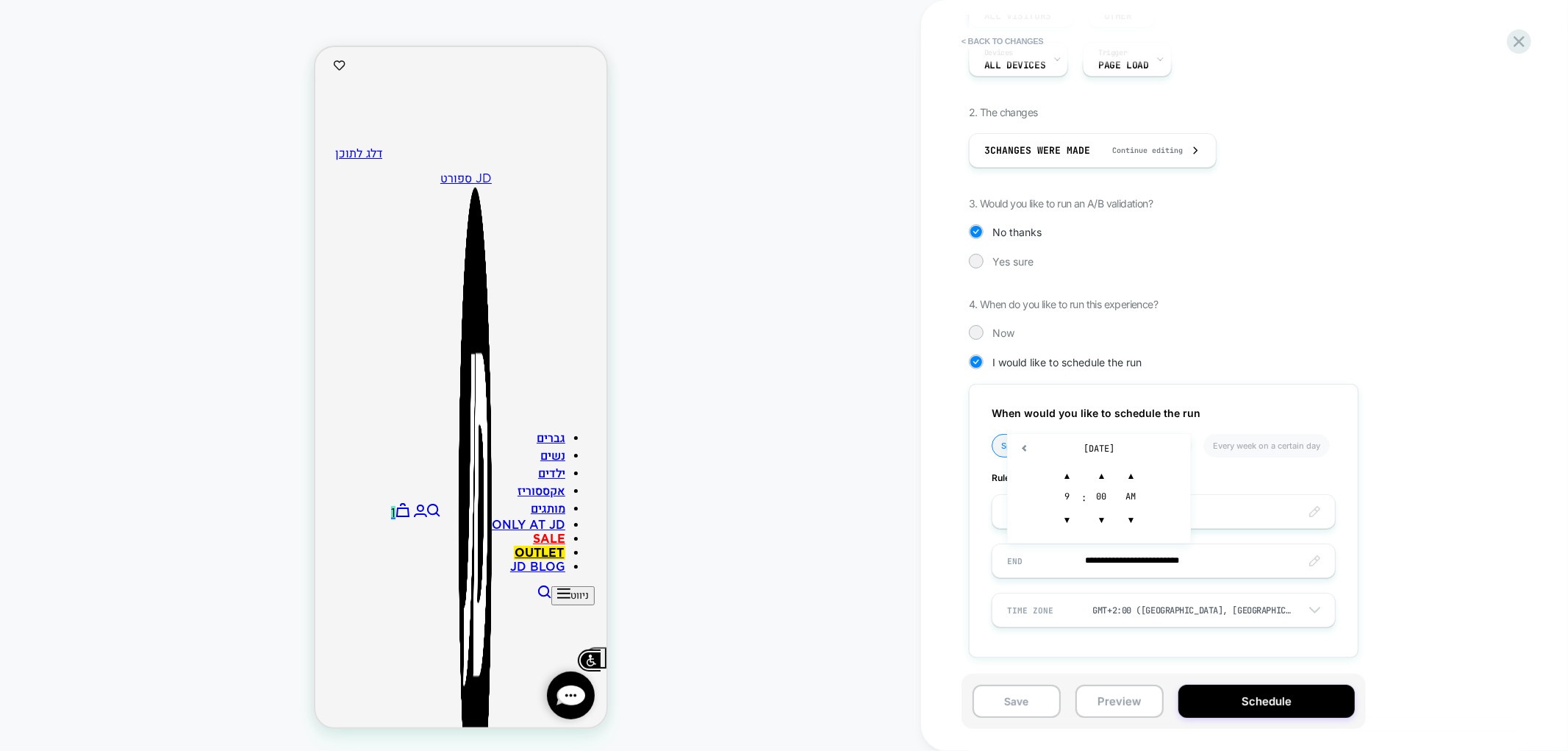
click at [1462, 534] on div "**********" at bounding box center [1237, 322] width 537 height 714
click at [1184, 508] on input "**********" at bounding box center [1164, 511] width 343 height 35
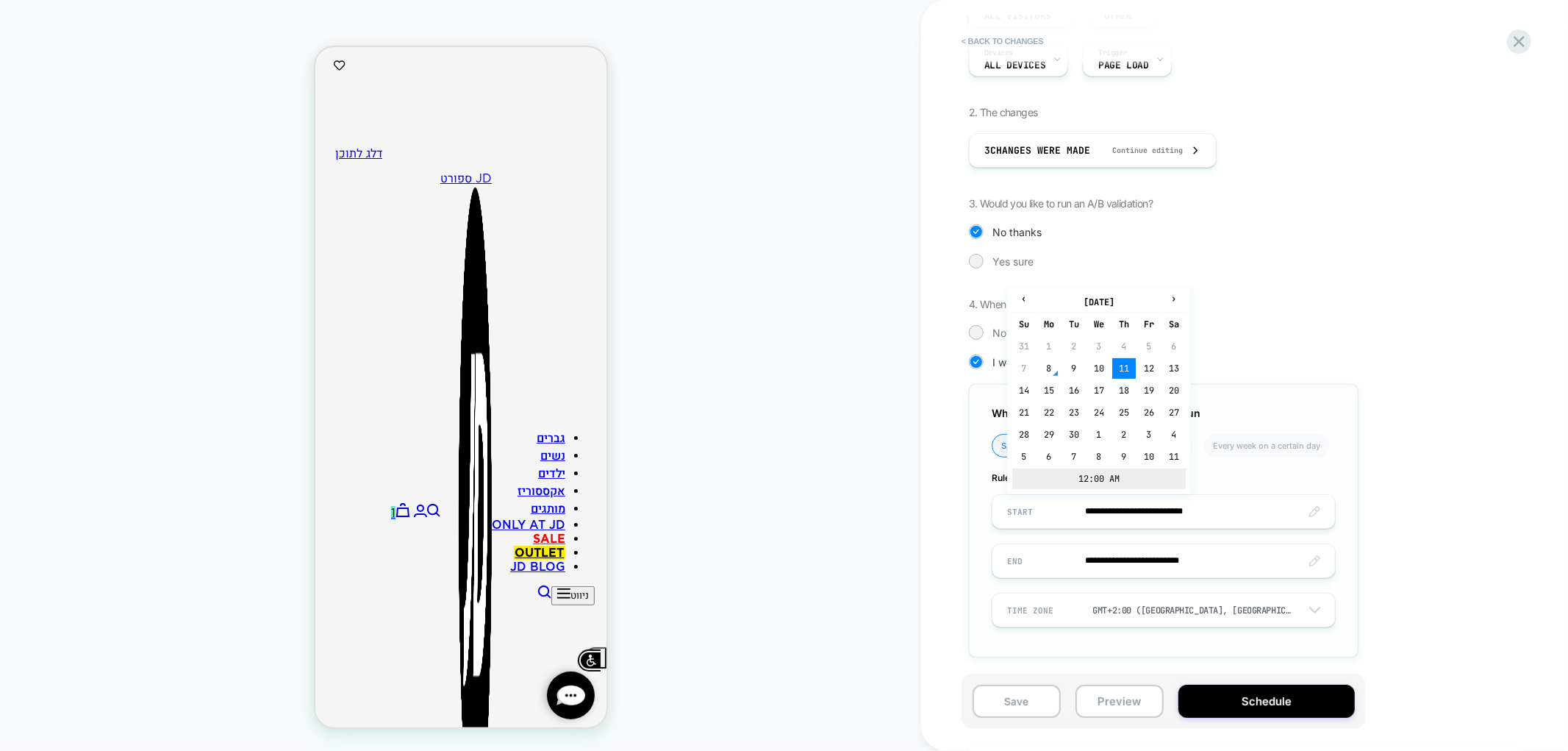
click at [1106, 475] on td "12:00 AM" at bounding box center [1099, 478] width 173 height 21
click at [1073, 468] on span "▼" at bounding box center [1068, 470] width 30 height 30
click at [1443, 457] on div "**********" at bounding box center [1237, 322] width 537 height 714
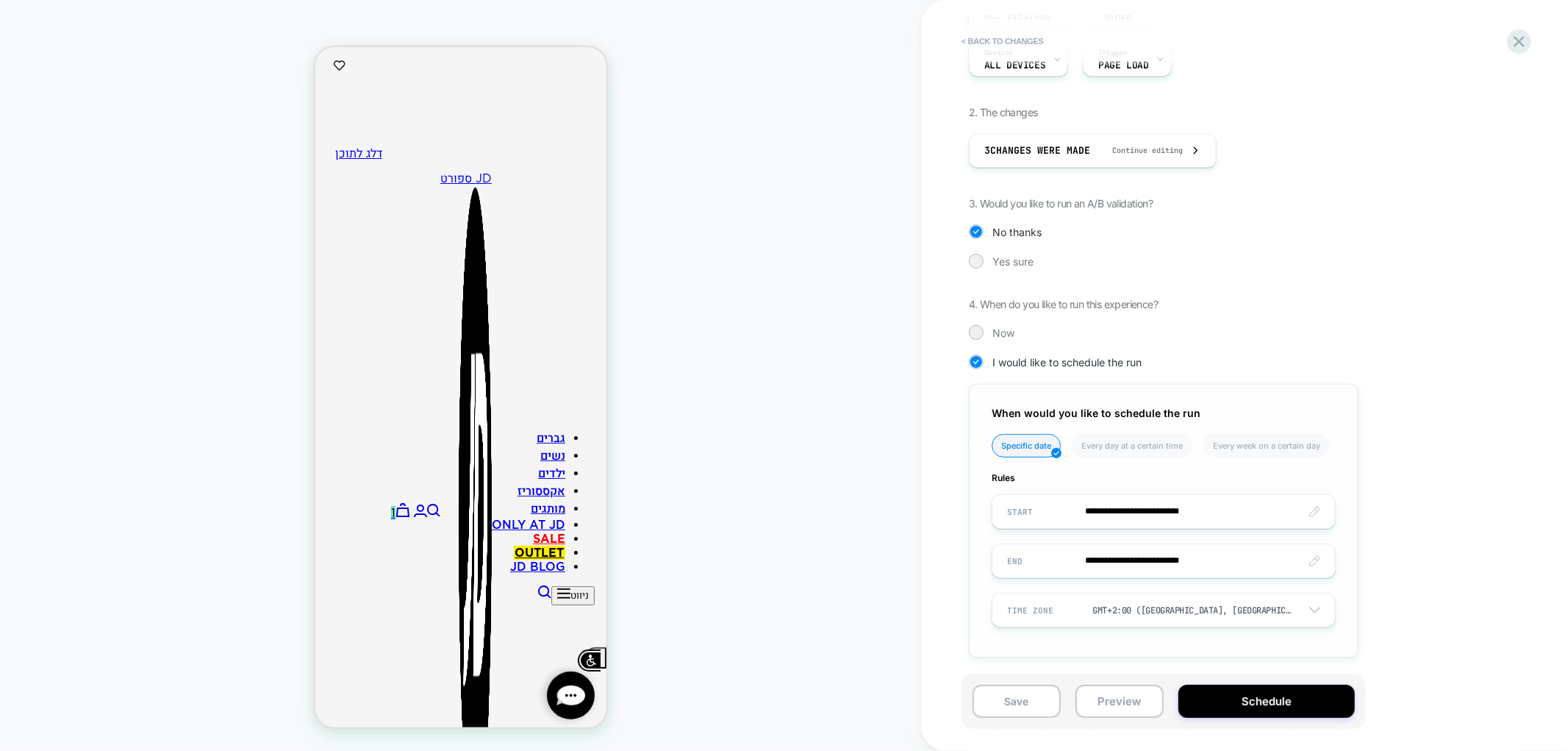
click at [1213, 501] on input "**********" at bounding box center [1164, 511] width 343 height 35
click at [1135, 422] on span "▲" at bounding box center [1132, 427] width 30 height 30
type input "**********"
click at [1464, 503] on div "**********" at bounding box center [1237, 322] width 537 height 714
click at [1250, 689] on button "Schedule" at bounding box center [1267, 701] width 176 height 33
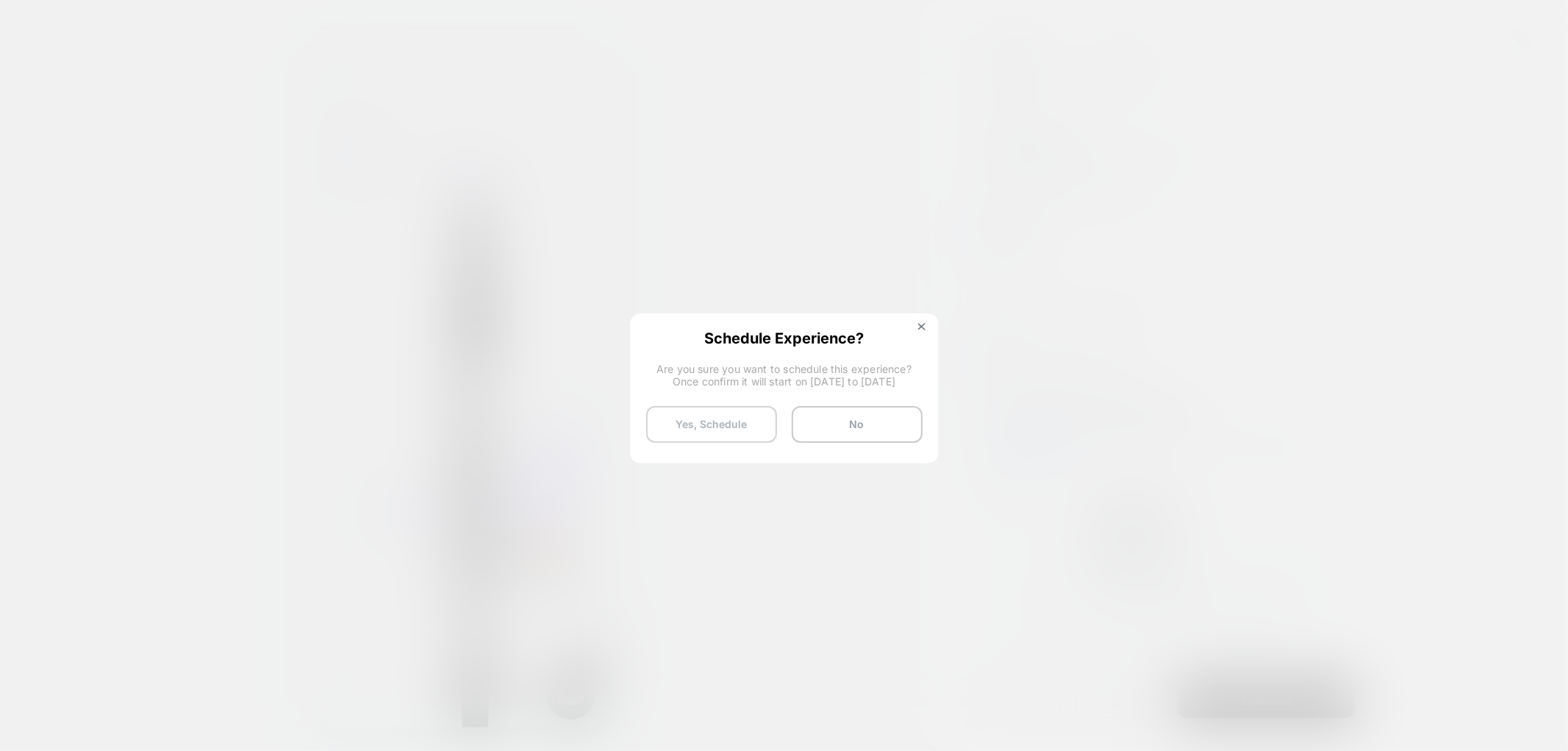
click at [728, 425] on button "Yes, Schedule" at bounding box center [712, 424] width 131 height 37
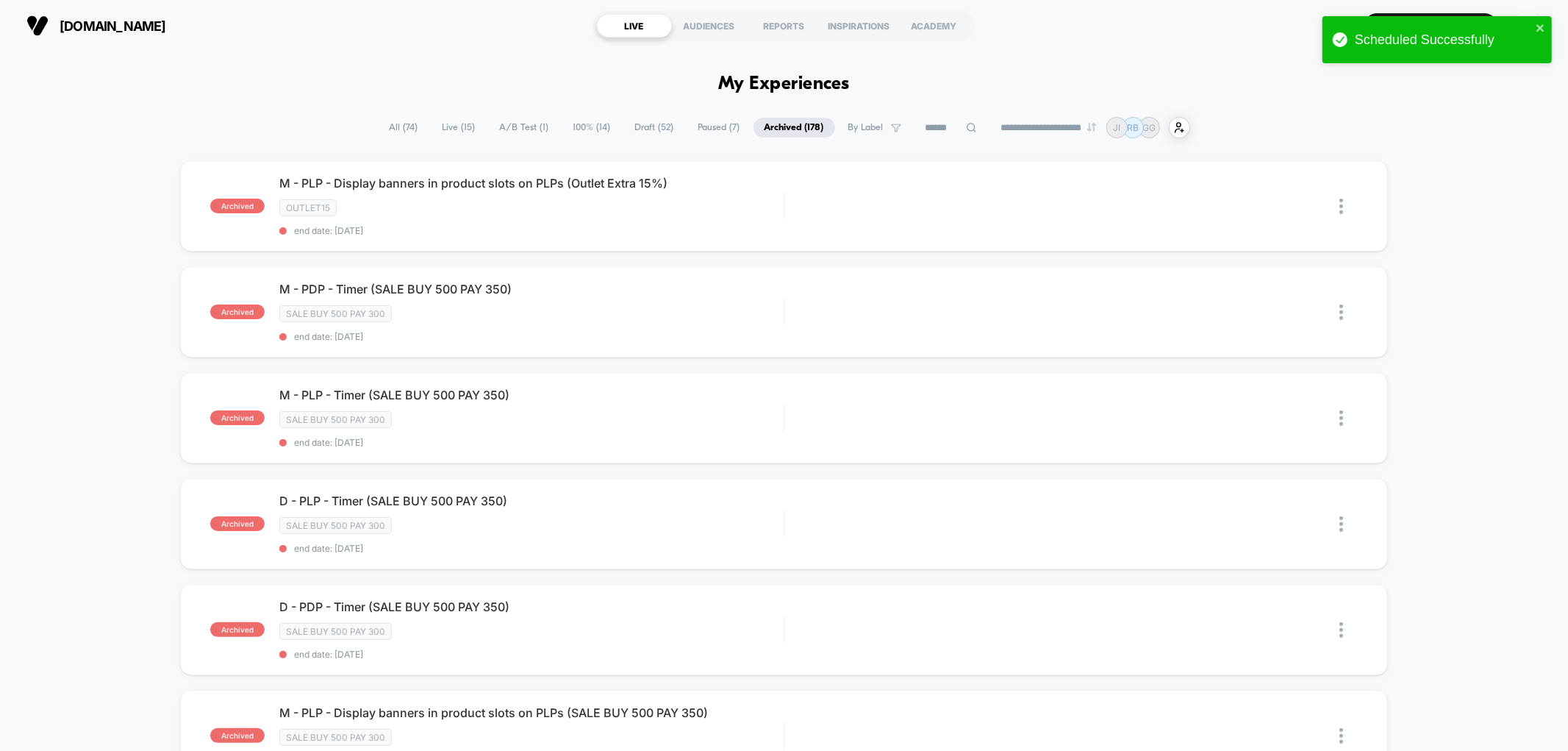
click at [643, 127] on span "Draft ( 52 )" at bounding box center [655, 127] width 61 height 20
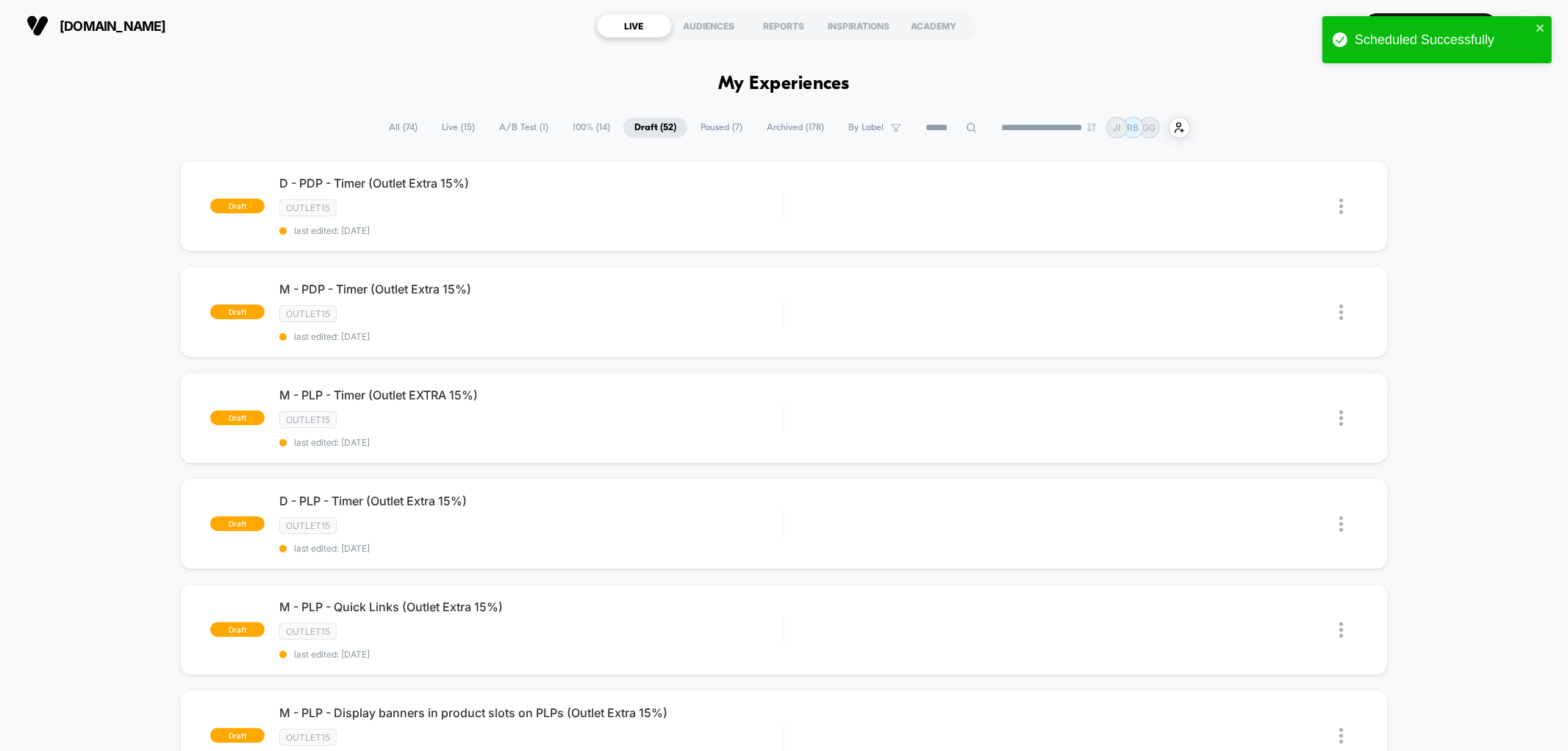
click at [865, 131] on span "By Label" at bounding box center [867, 127] width 36 height 11
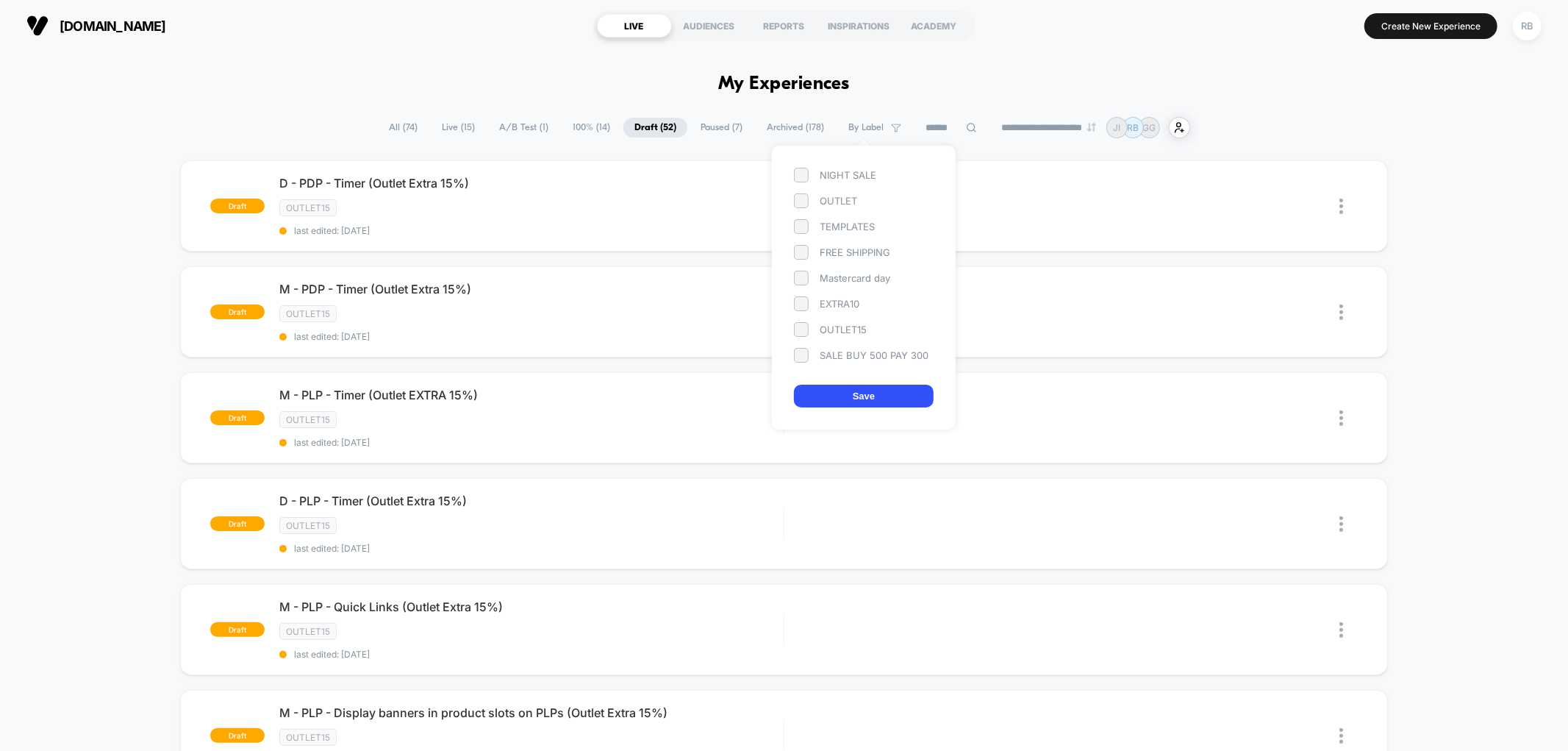
click at [839, 324] on div "OUTLET15" at bounding box center [864, 330] width 140 height 15
click at [847, 398] on button "Save" at bounding box center [864, 395] width 140 height 23
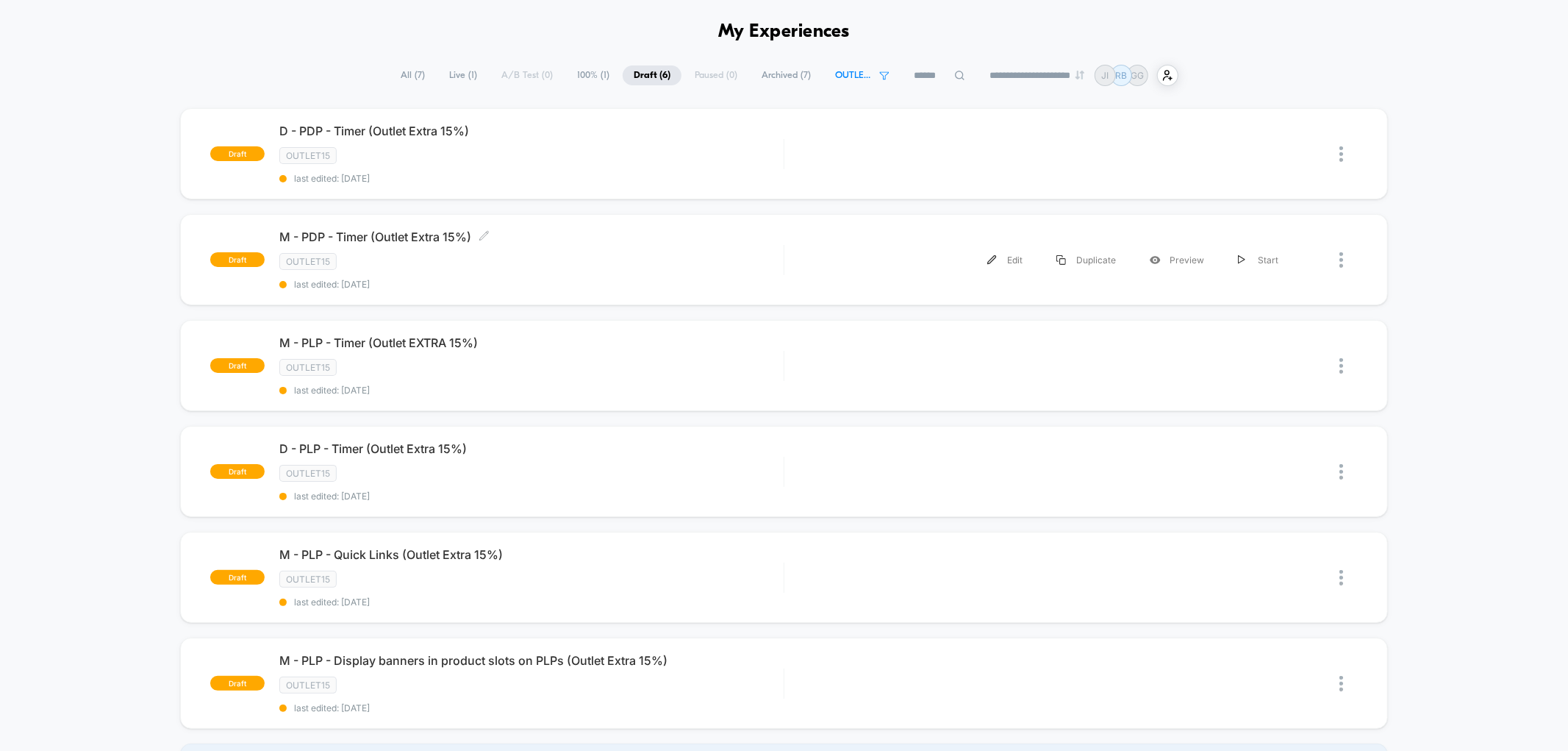
scroll to position [81, 0]
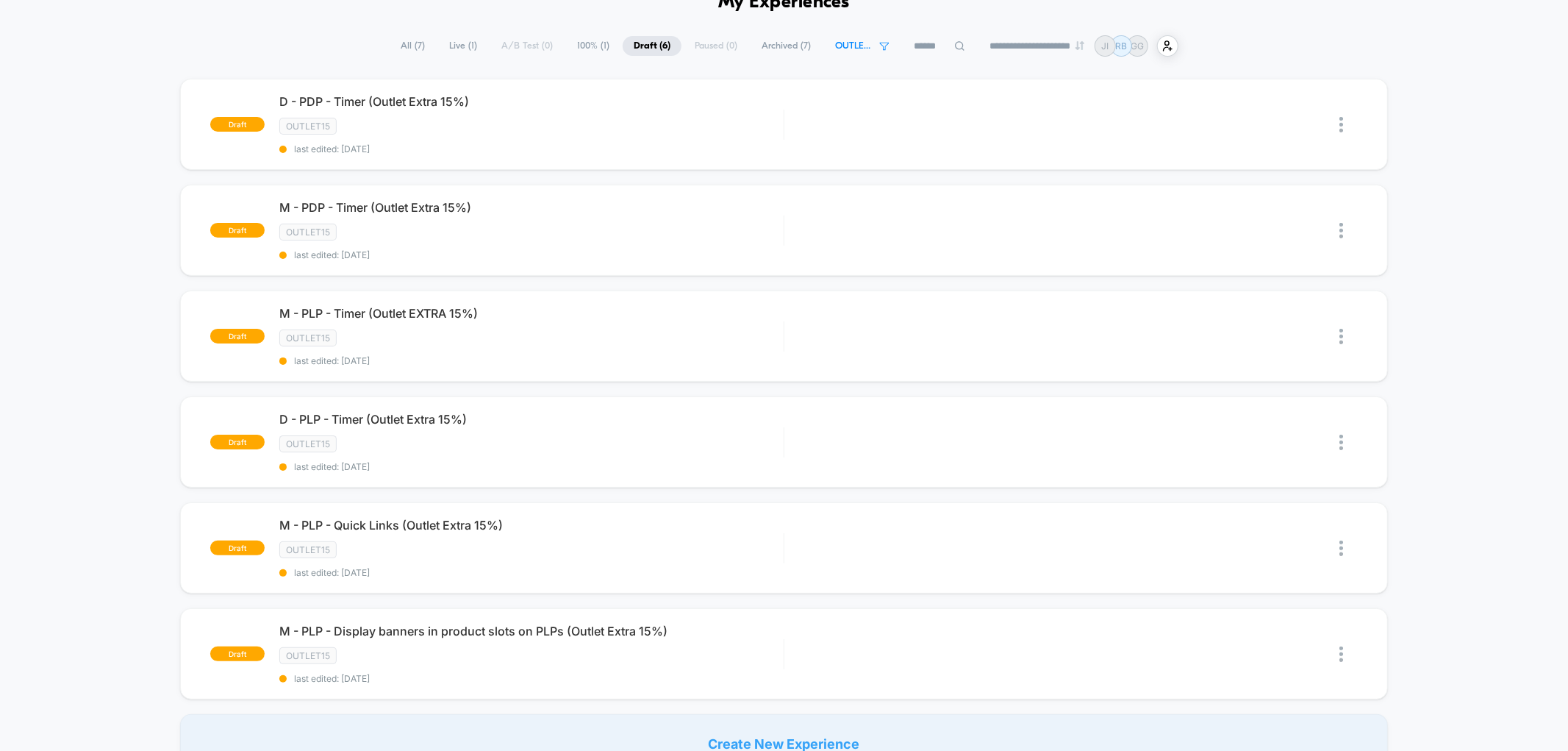
click at [413, 40] on span "All ( 7 )" at bounding box center [413, 46] width 47 height 20
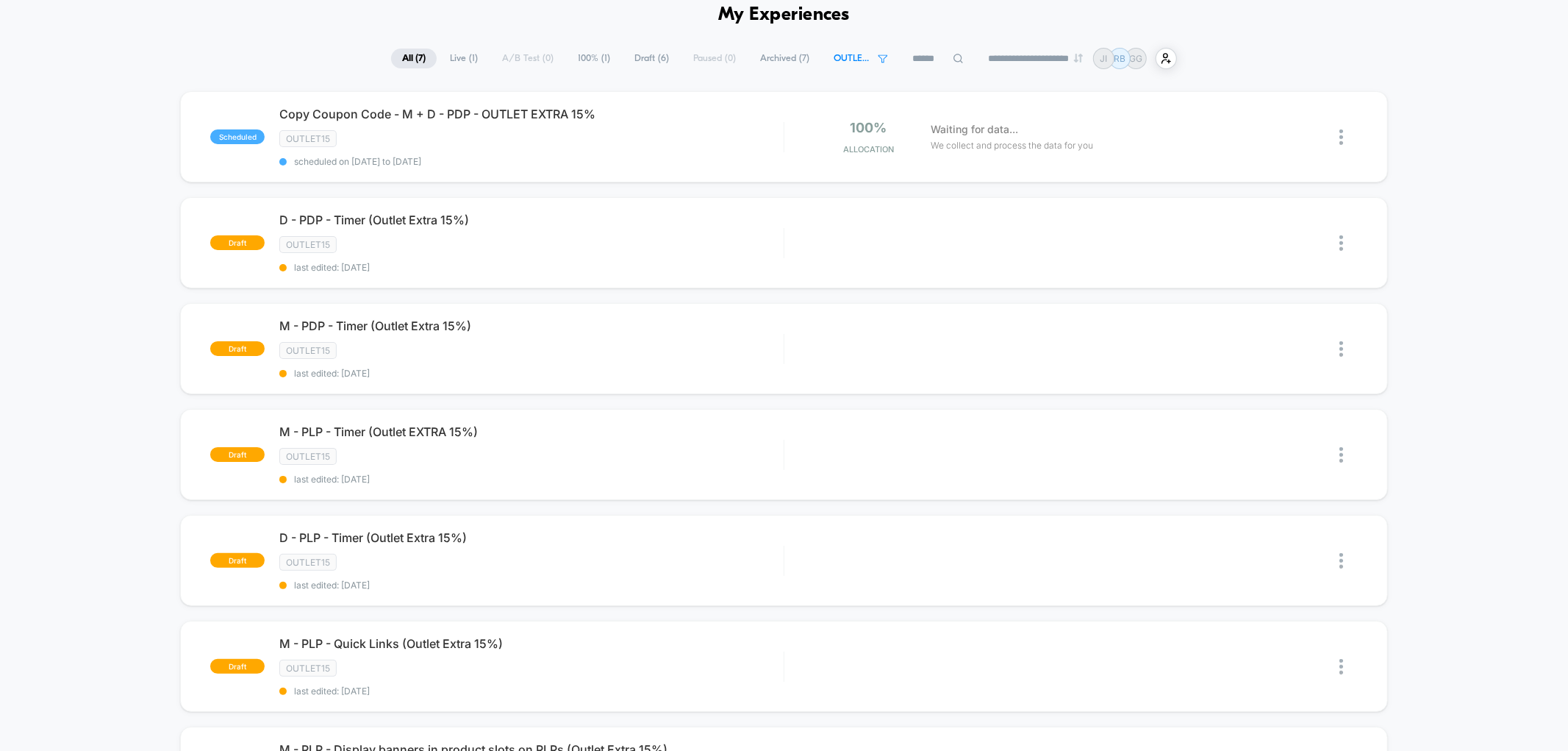
scroll to position [163, 0]
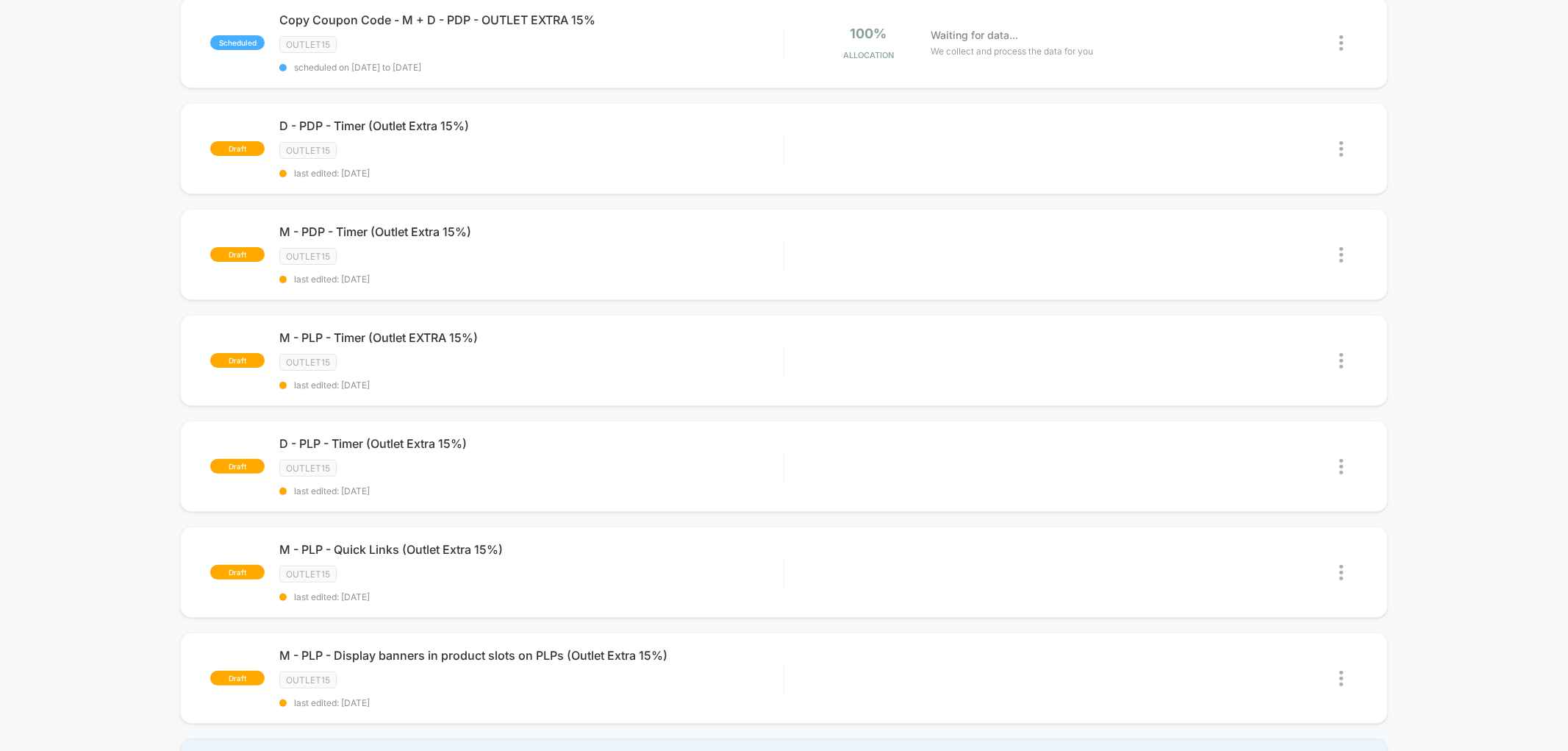
click at [1006, 152] on div at bounding box center [1066, 152] width 142 height 10
click at [1001, 138] on div "Edit" at bounding box center [1004, 149] width 69 height 33
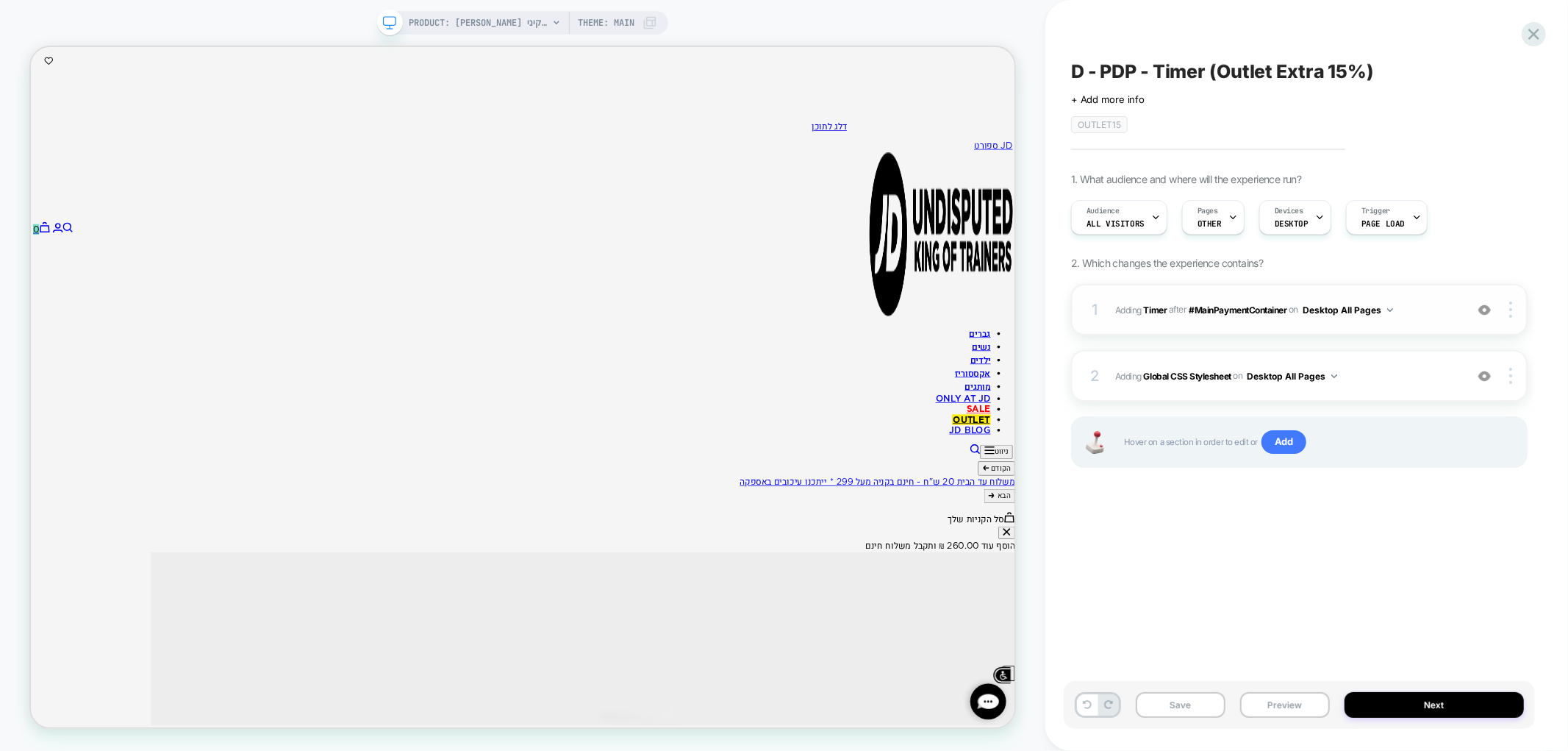
click at [1443, 319] on div "1 #_loomi_addon_1721891830873_dup1723037992_dup1728824585_dup1730728466_dup1736…" at bounding box center [1299, 309] width 456 height 51
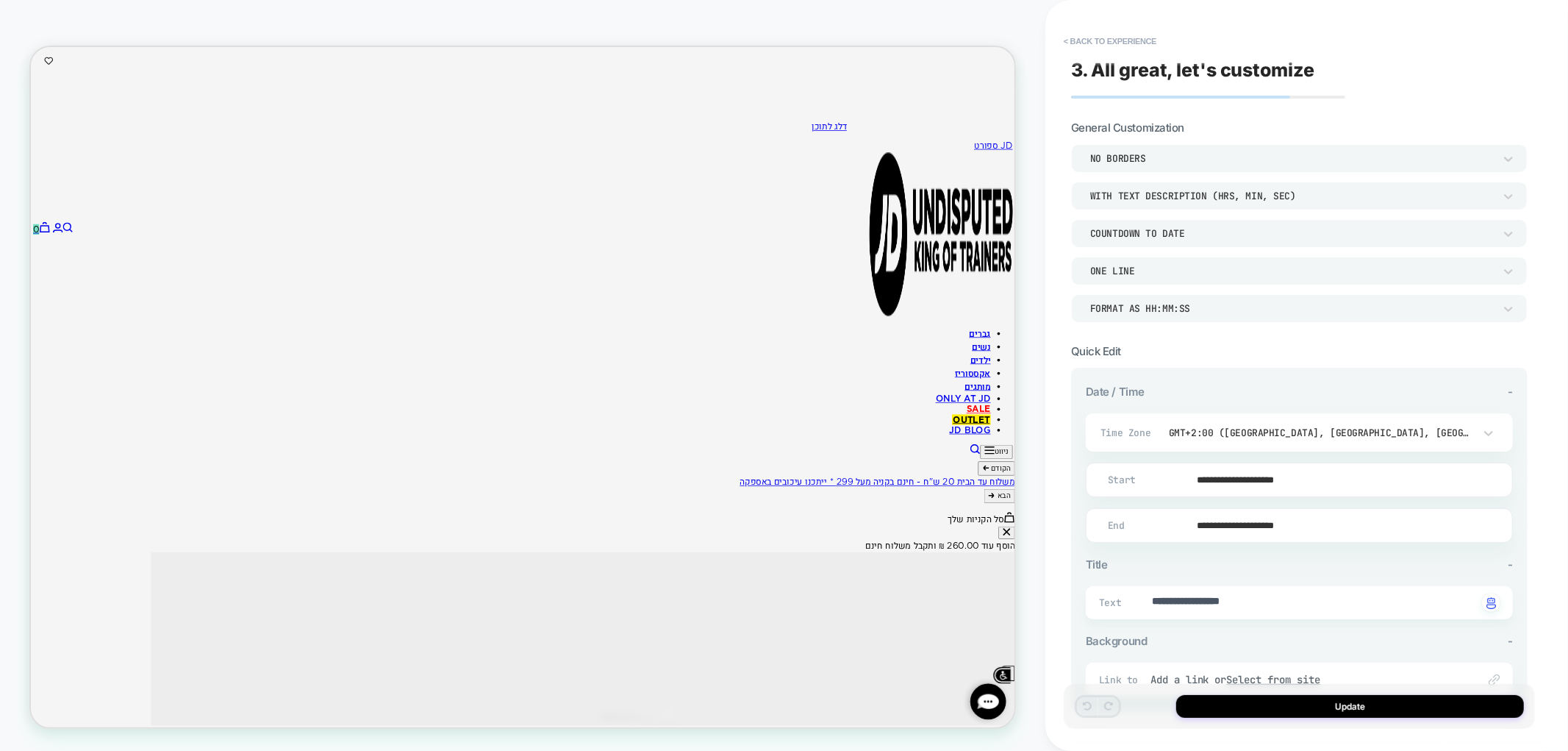
scroll to position [67, 0]
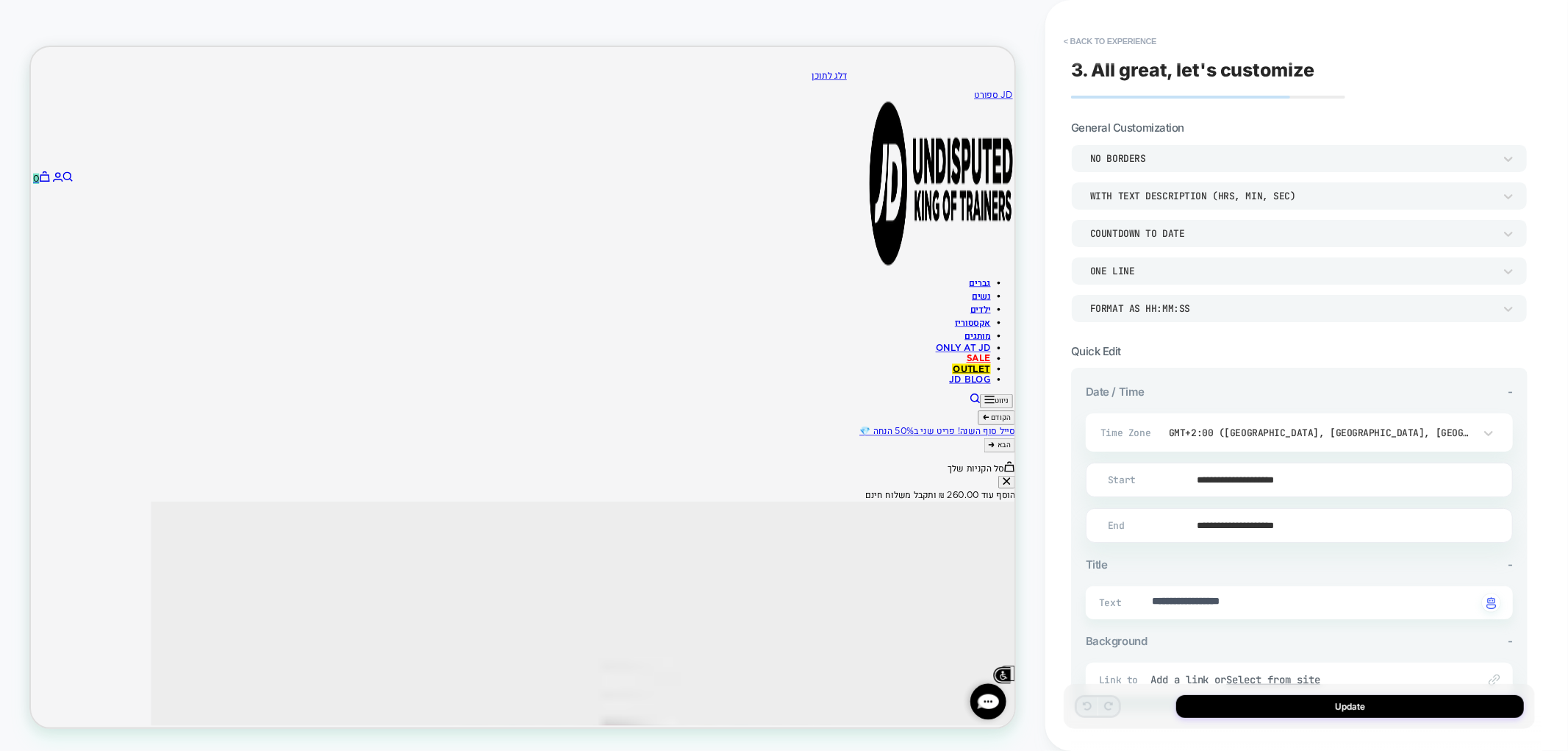
click at [1230, 487] on input "**********" at bounding box center [1296, 479] width 426 height 35
click at [1272, 270] on span "›" at bounding box center [1269, 266] width 22 height 11
click at [1119, 277] on th "‹" at bounding box center [1118, 270] width 24 height 21
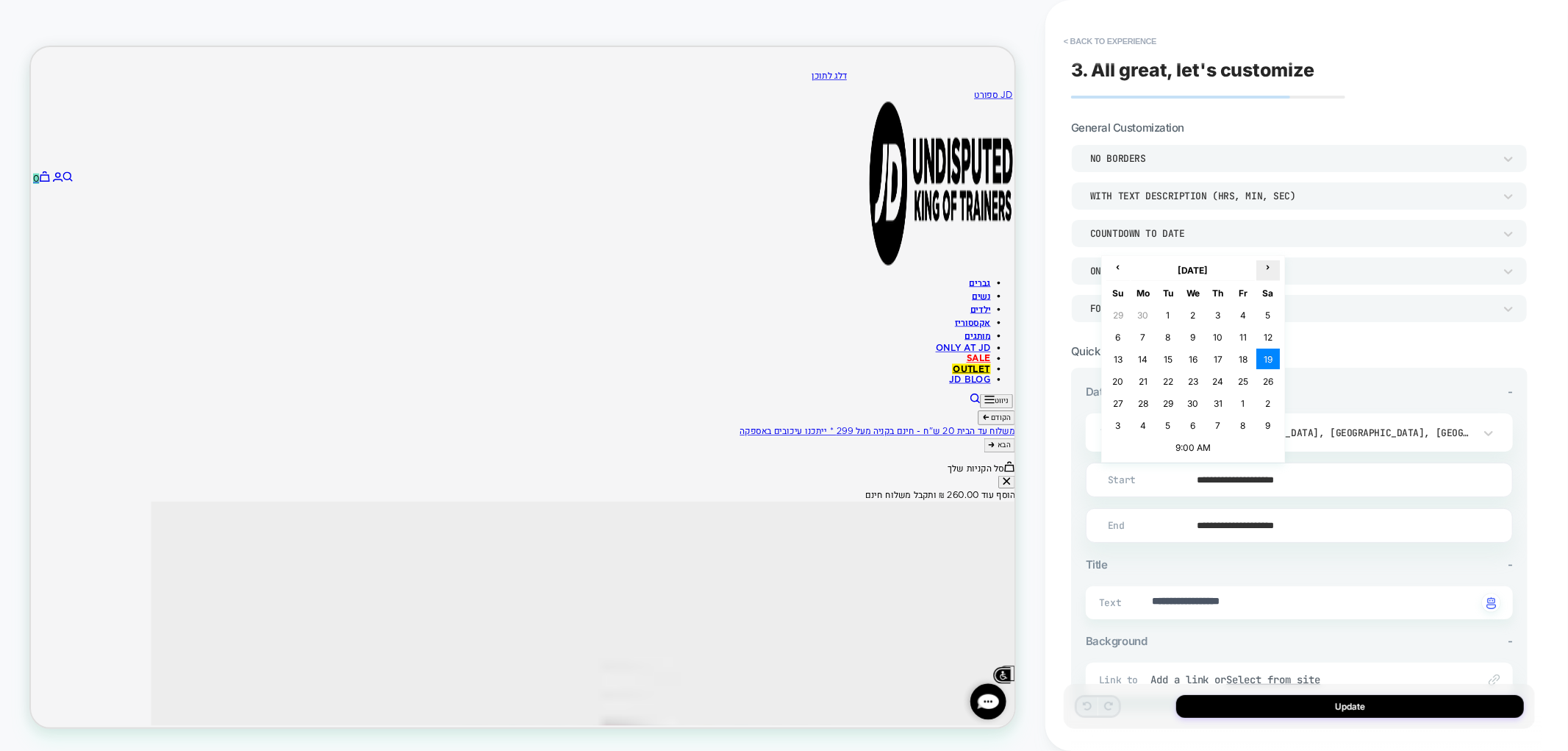
click at [1265, 270] on span "›" at bounding box center [1269, 266] width 22 height 11
click at [1150, 357] on td "15" at bounding box center [1144, 359] width 24 height 21
type textarea "*"
type input "**********"
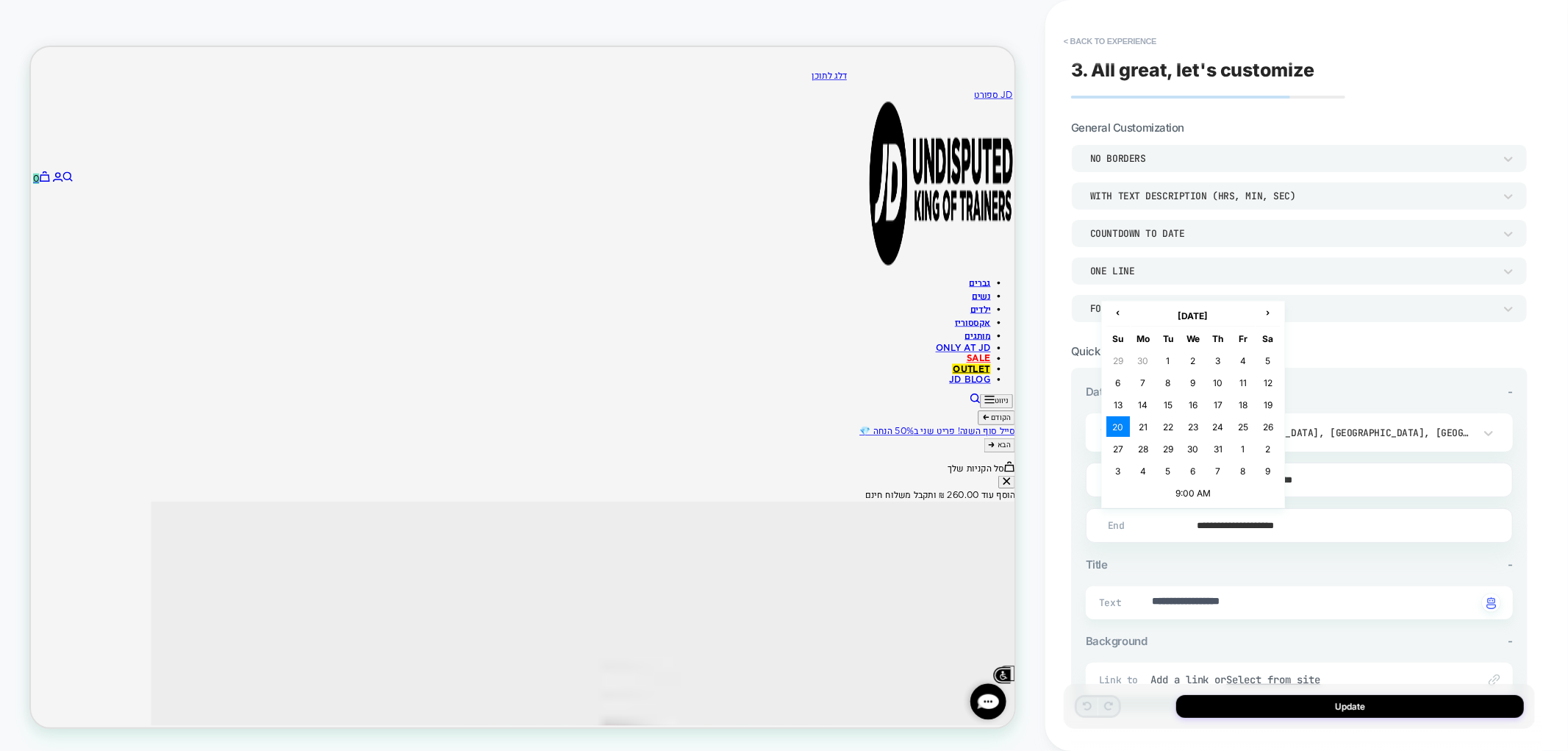
click at [1267, 519] on input "**********" at bounding box center [1296, 525] width 426 height 35
click at [1264, 318] on span "›" at bounding box center [1269, 312] width 22 height 11
click at [1166, 401] on td "16" at bounding box center [1169, 404] width 24 height 21
type textarea "*"
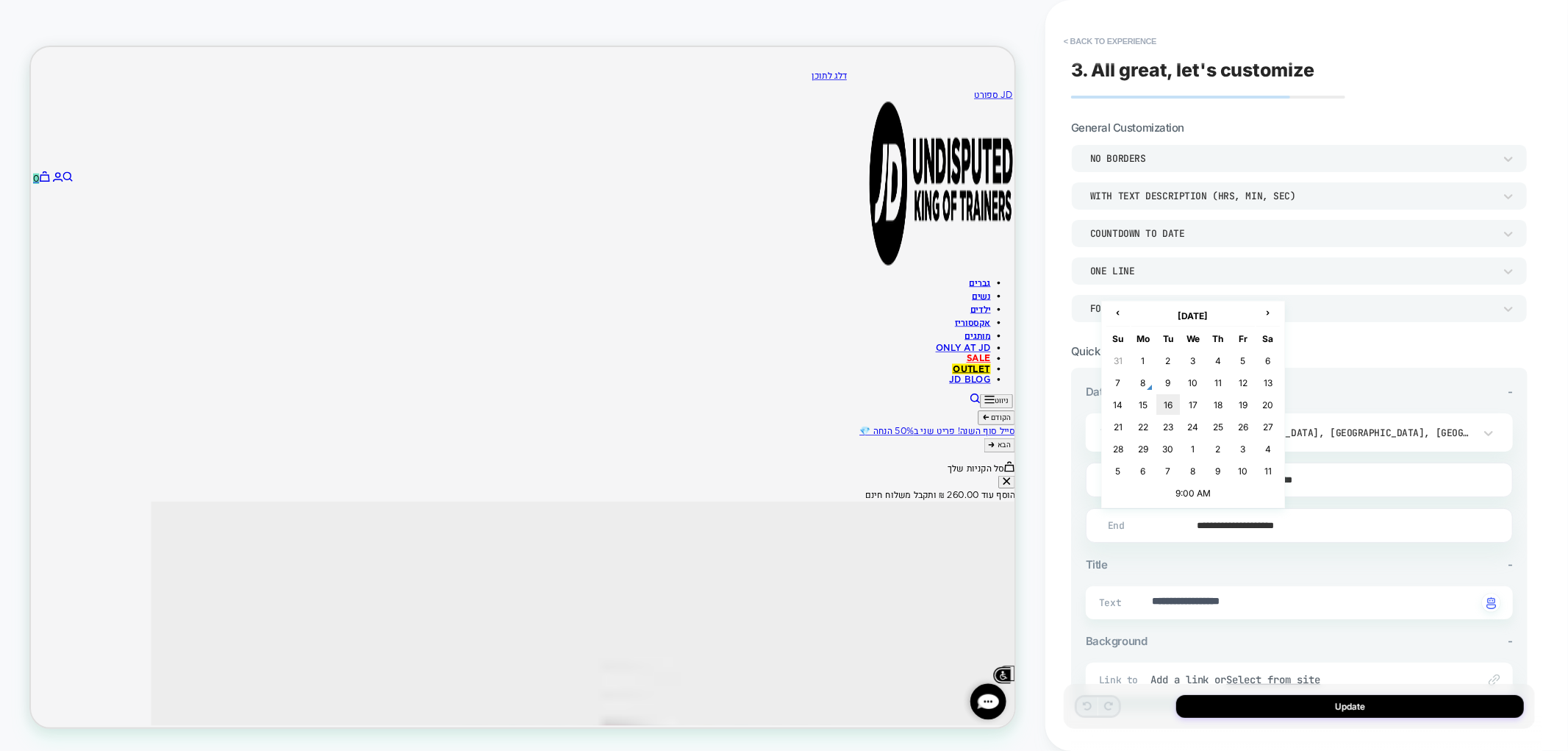
type input "**********"
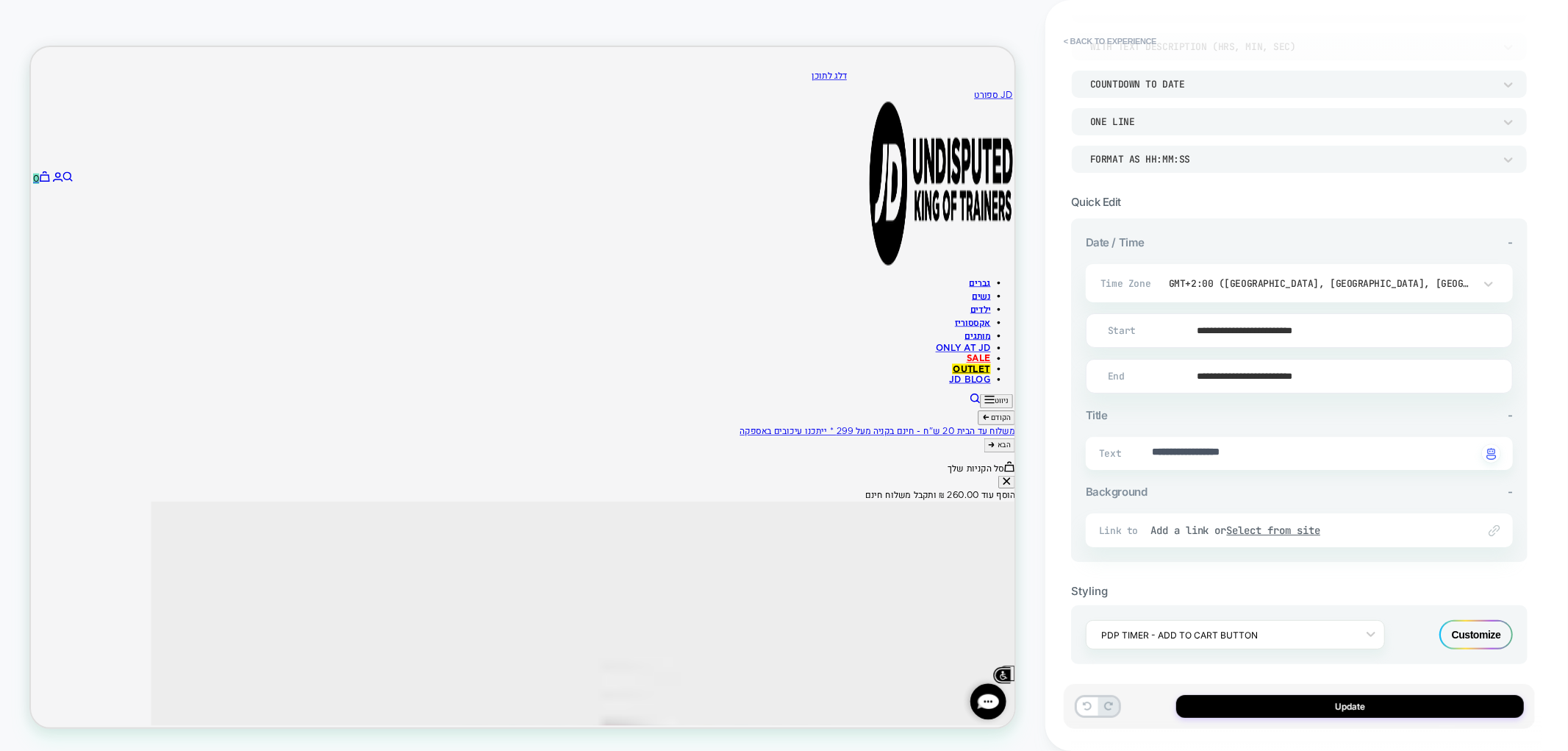
scroll to position [153, 0]
click at [1261, 723] on div "Update" at bounding box center [1299, 706] width 471 height 45
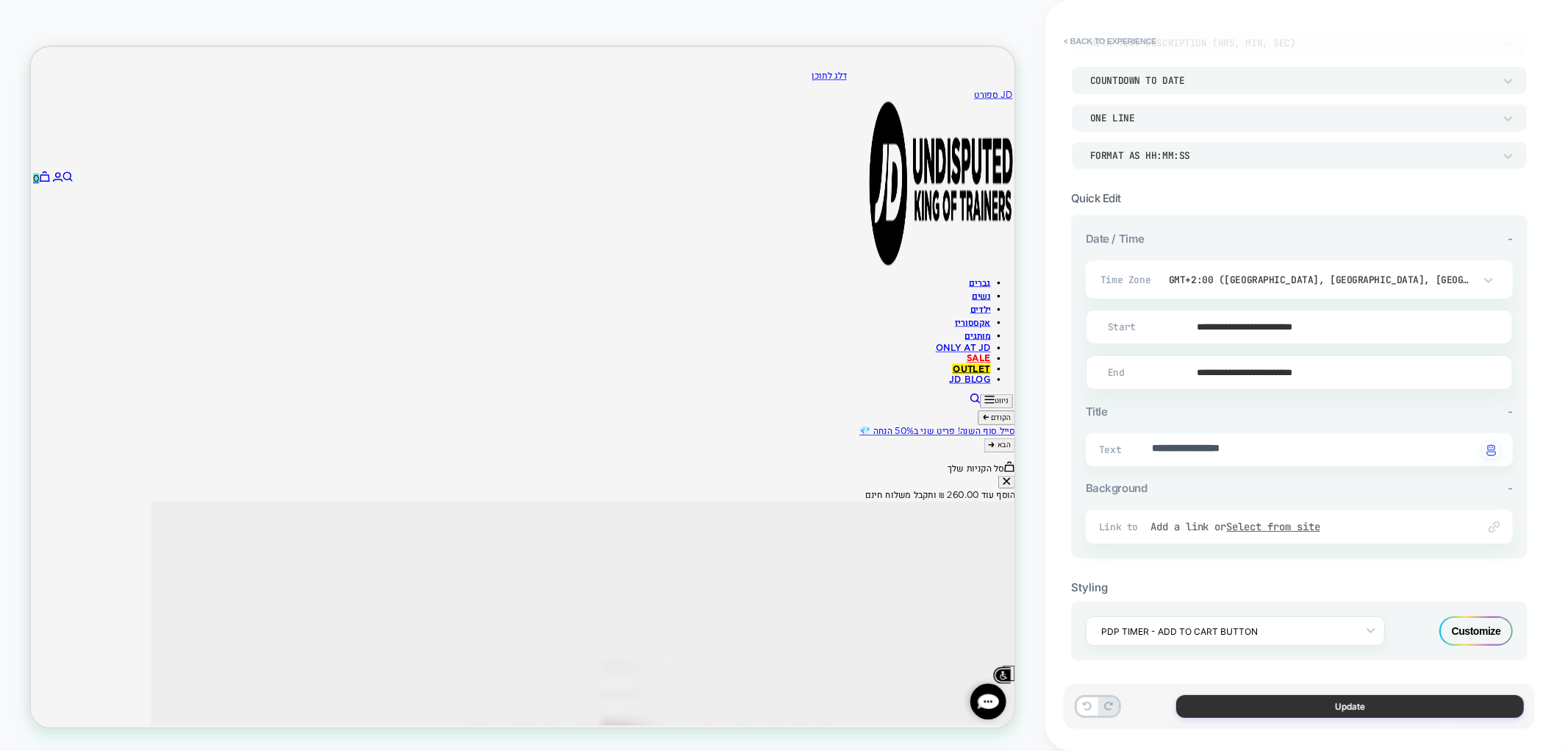
click at [1260, 710] on button "Update" at bounding box center [1350, 706] width 348 height 23
type textarea "*"
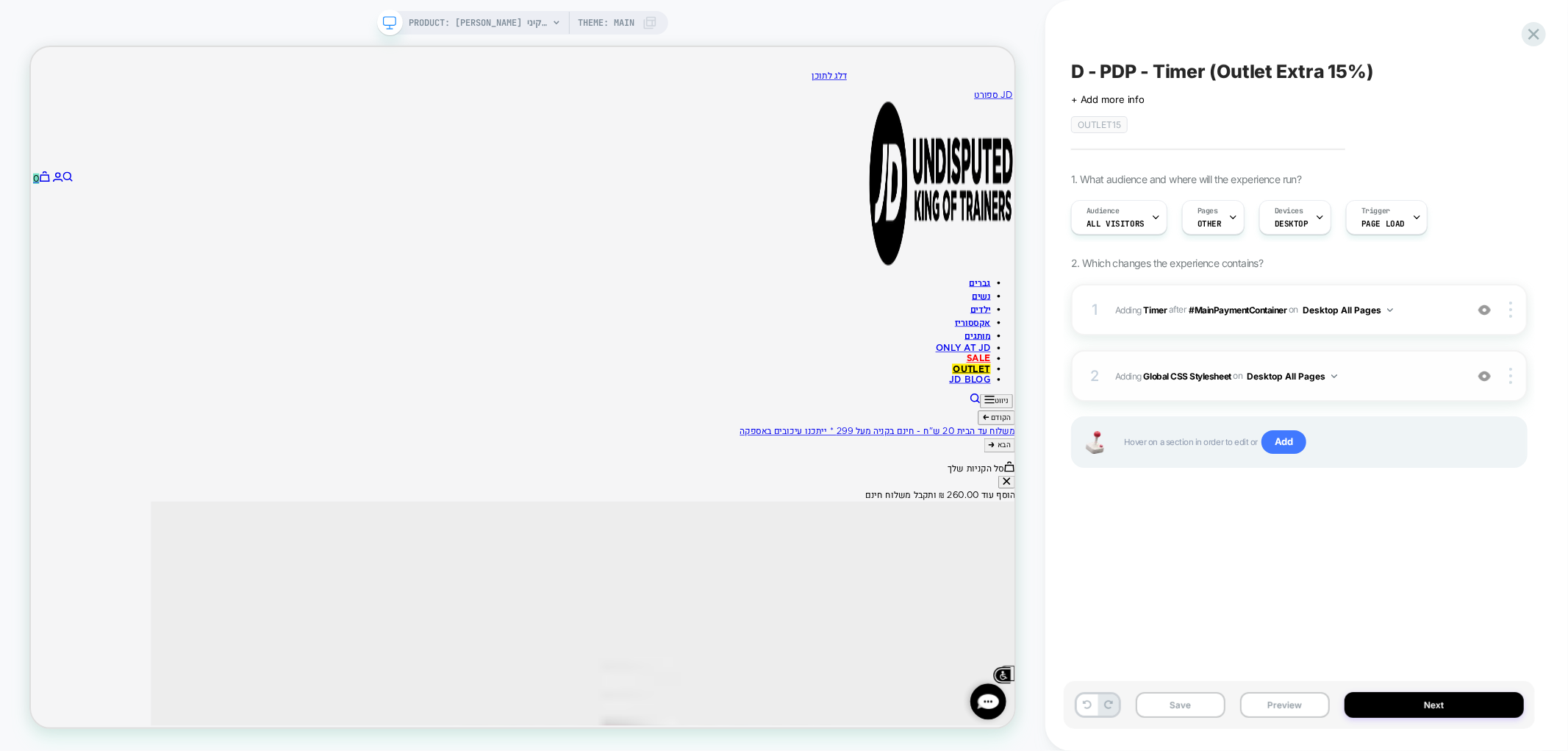
click at [1420, 379] on span "Adding Global CSS Stylesheet on Desktop All Pages" at bounding box center [1287, 376] width 343 height 19
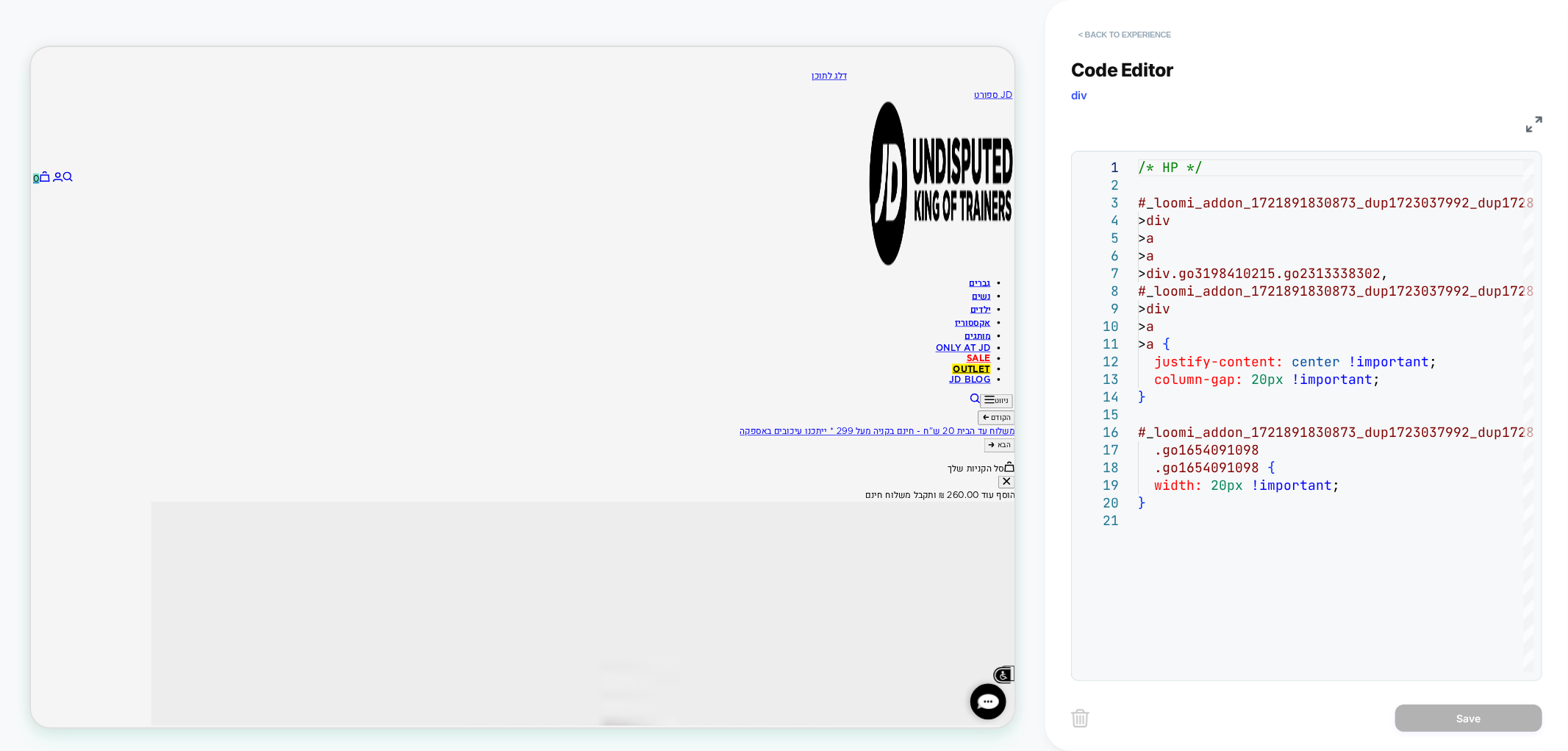
click at [1094, 35] on button "< Back to experience" at bounding box center [1124, 35] width 107 height 24
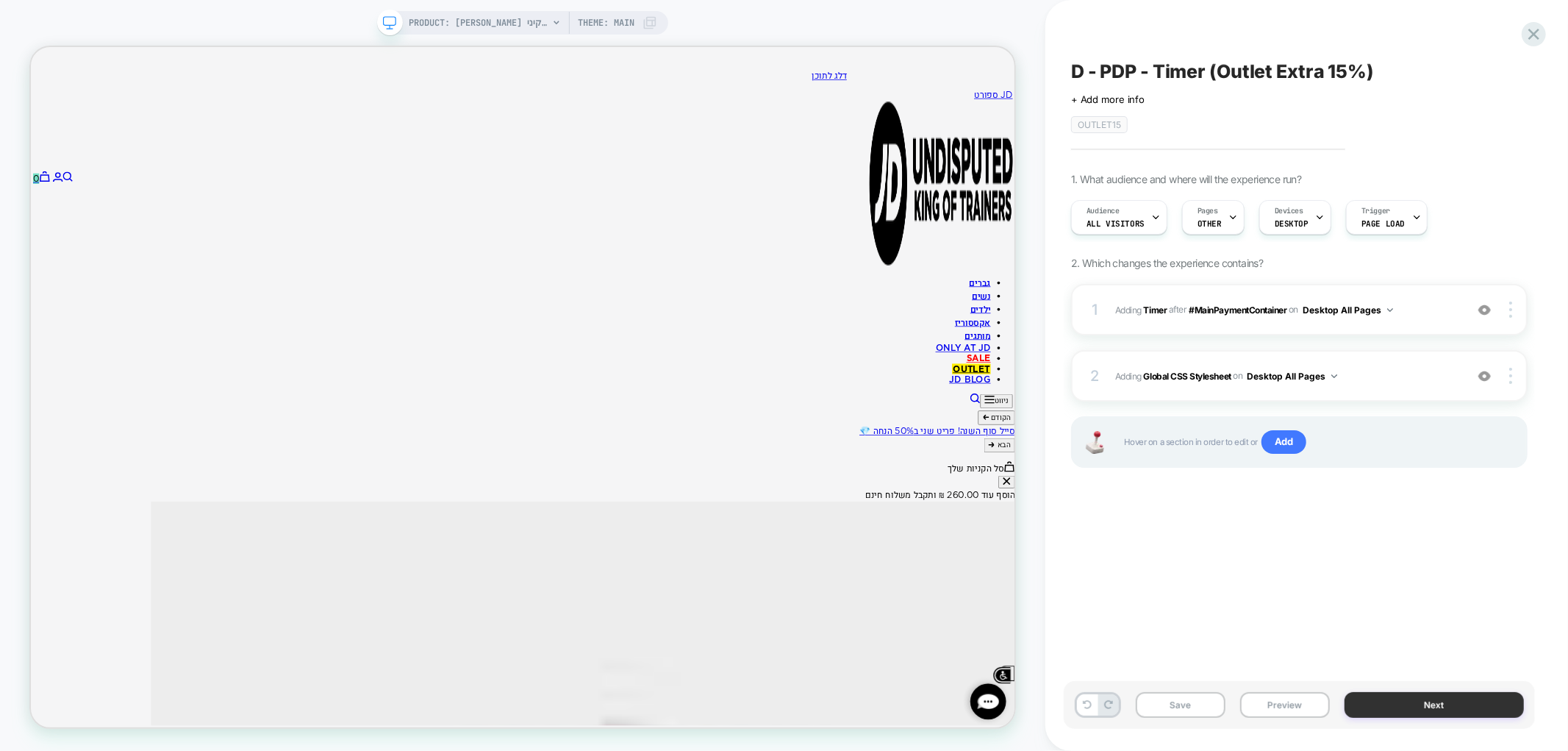
click at [1384, 701] on button "Next" at bounding box center [1435, 704] width 179 height 26
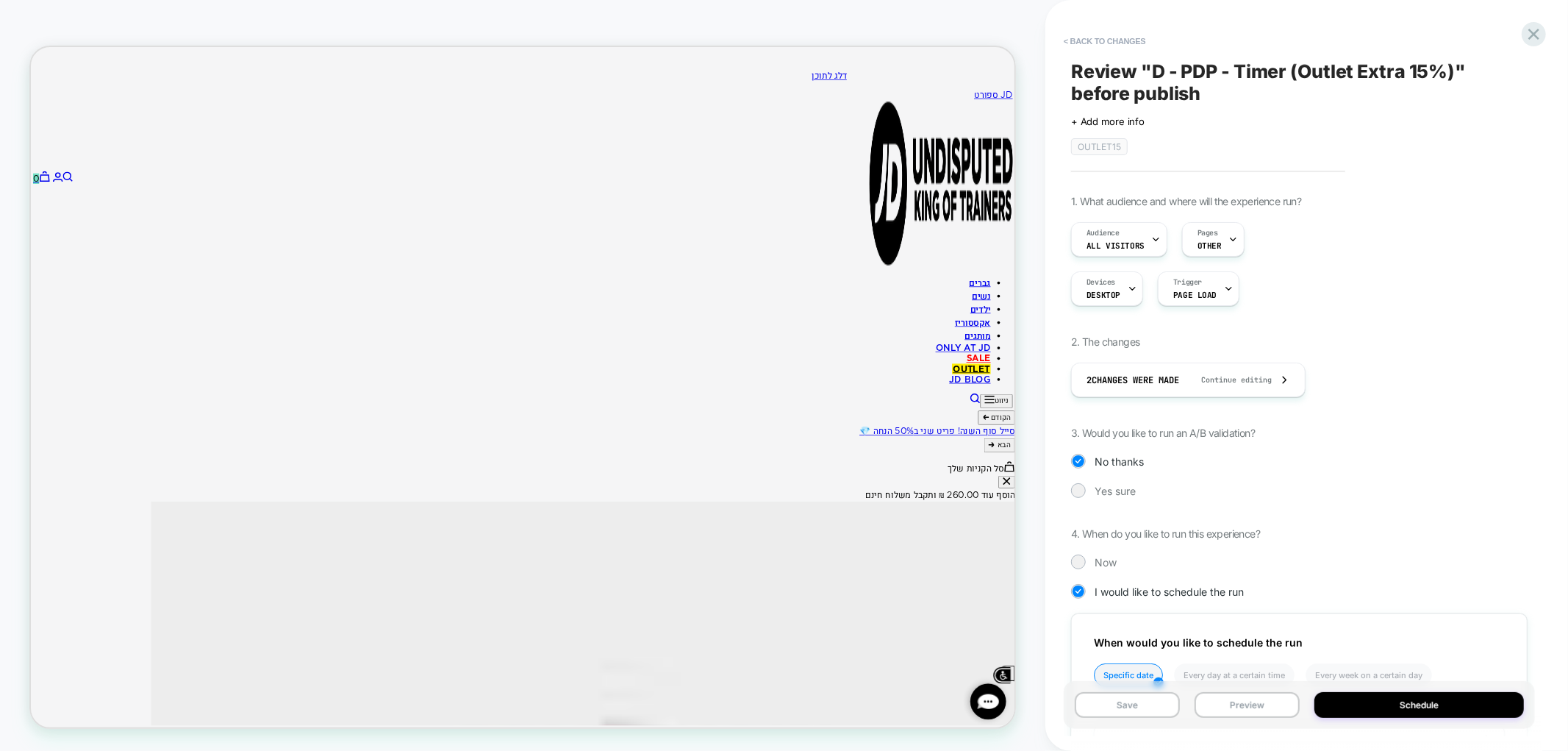
scroll to position [230, 0]
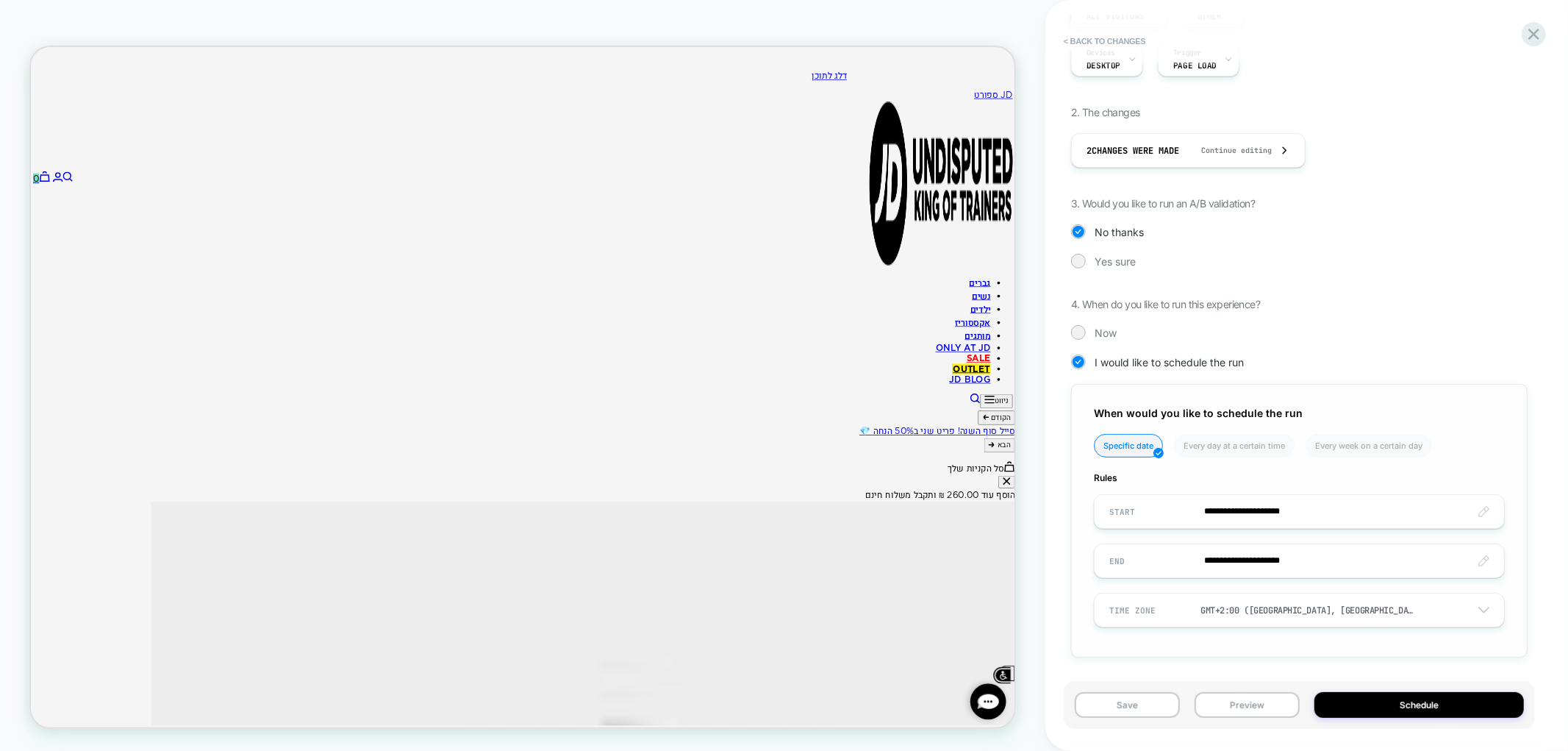
click at [1219, 510] on input "**********" at bounding box center [1299, 511] width 410 height 35
click at [1270, 307] on th "›" at bounding box center [1276, 302] width 24 height 21
click at [1270, 304] on span "›" at bounding box center [1276, 298] width 22 height 12
click at [1270, 304] on span "›" at bounding box center [1276, 298] width 22 height 12
click at [1129, 304] on span "‹" at bounding box center [1127, 298] width 22 height 12
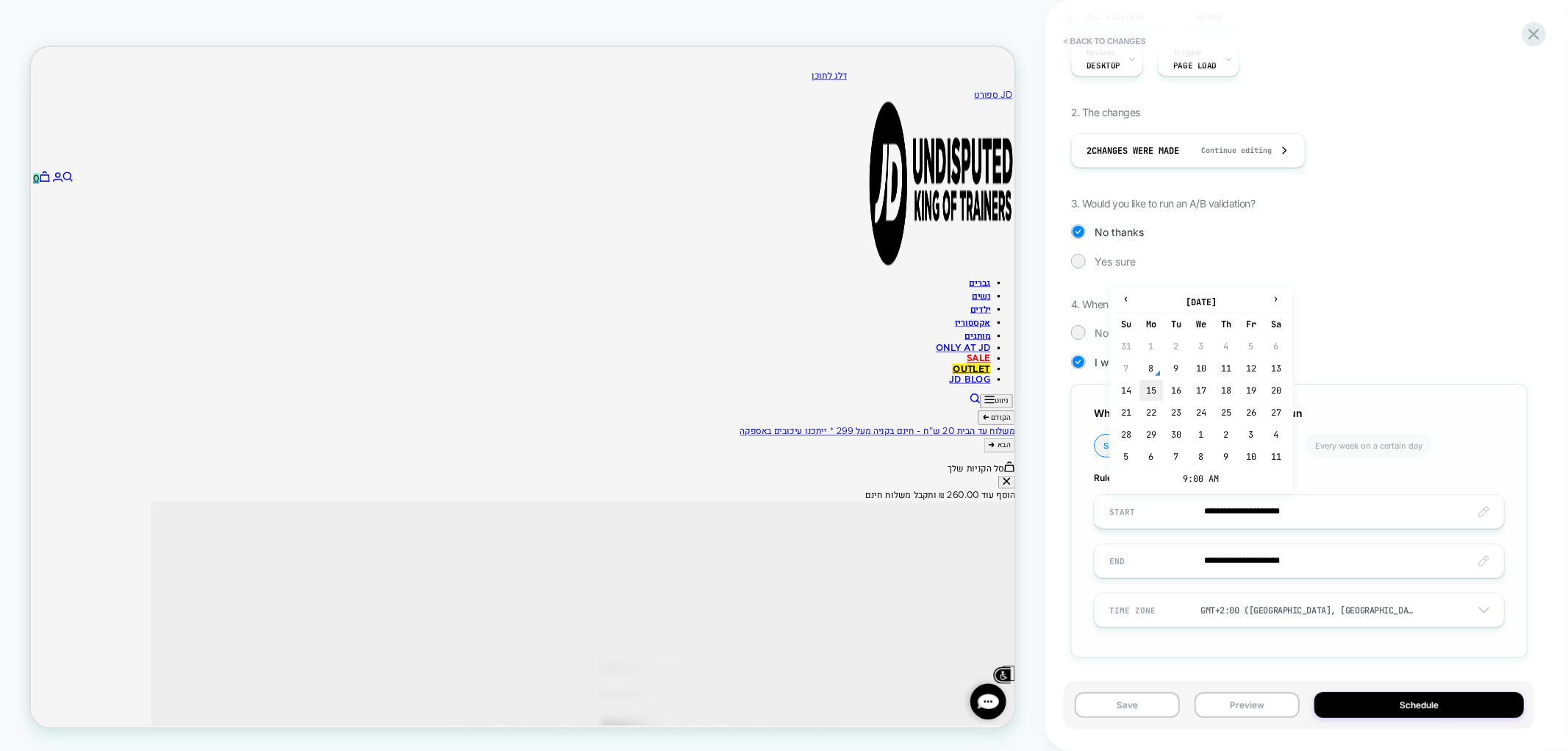
click at [1158, 397] on td "15" at bounding box center [1152, 390] width 24 height 21
type input "**********"
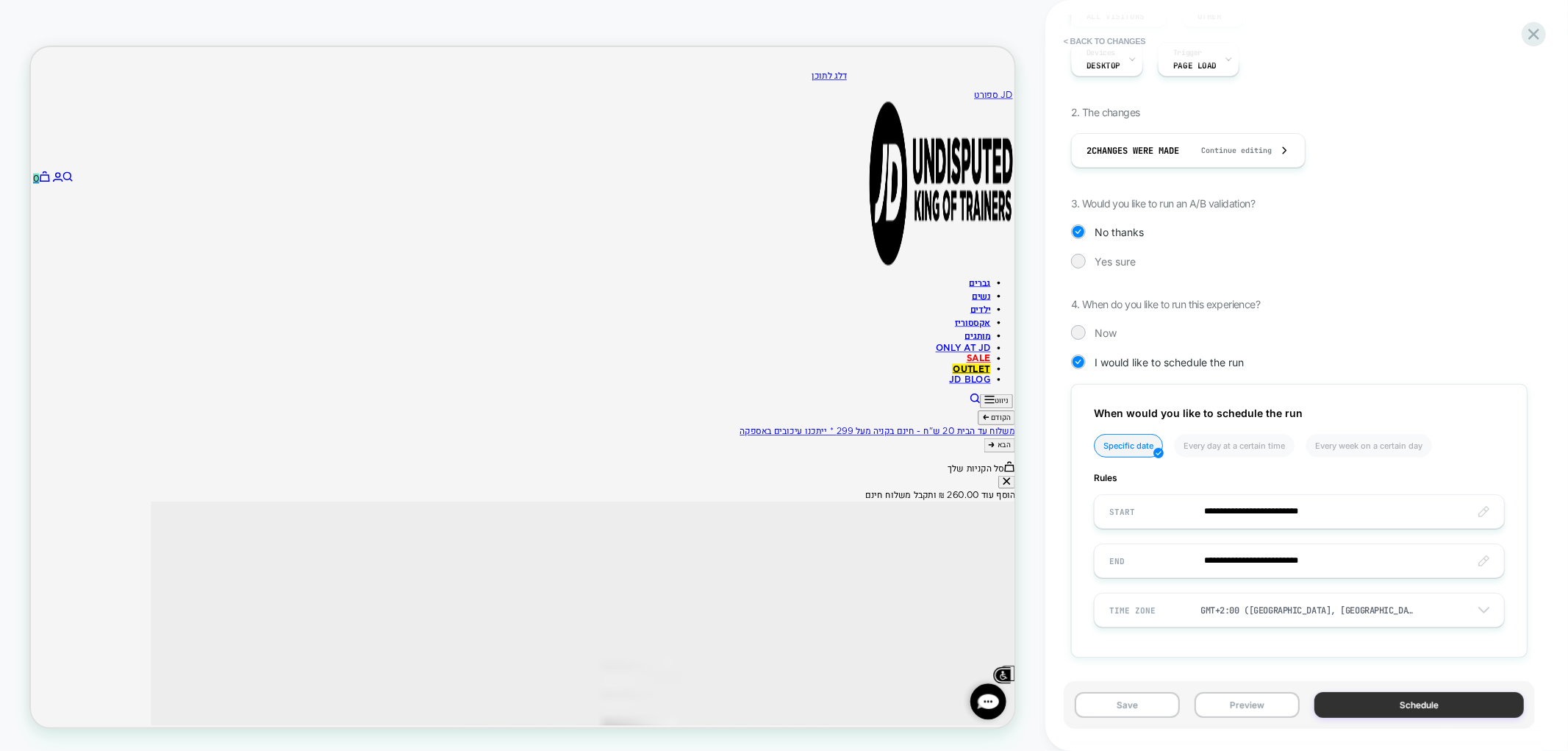
click at [1370, 711] on button "Schedule" at bounding box center [1420, 704] width 210 height 26
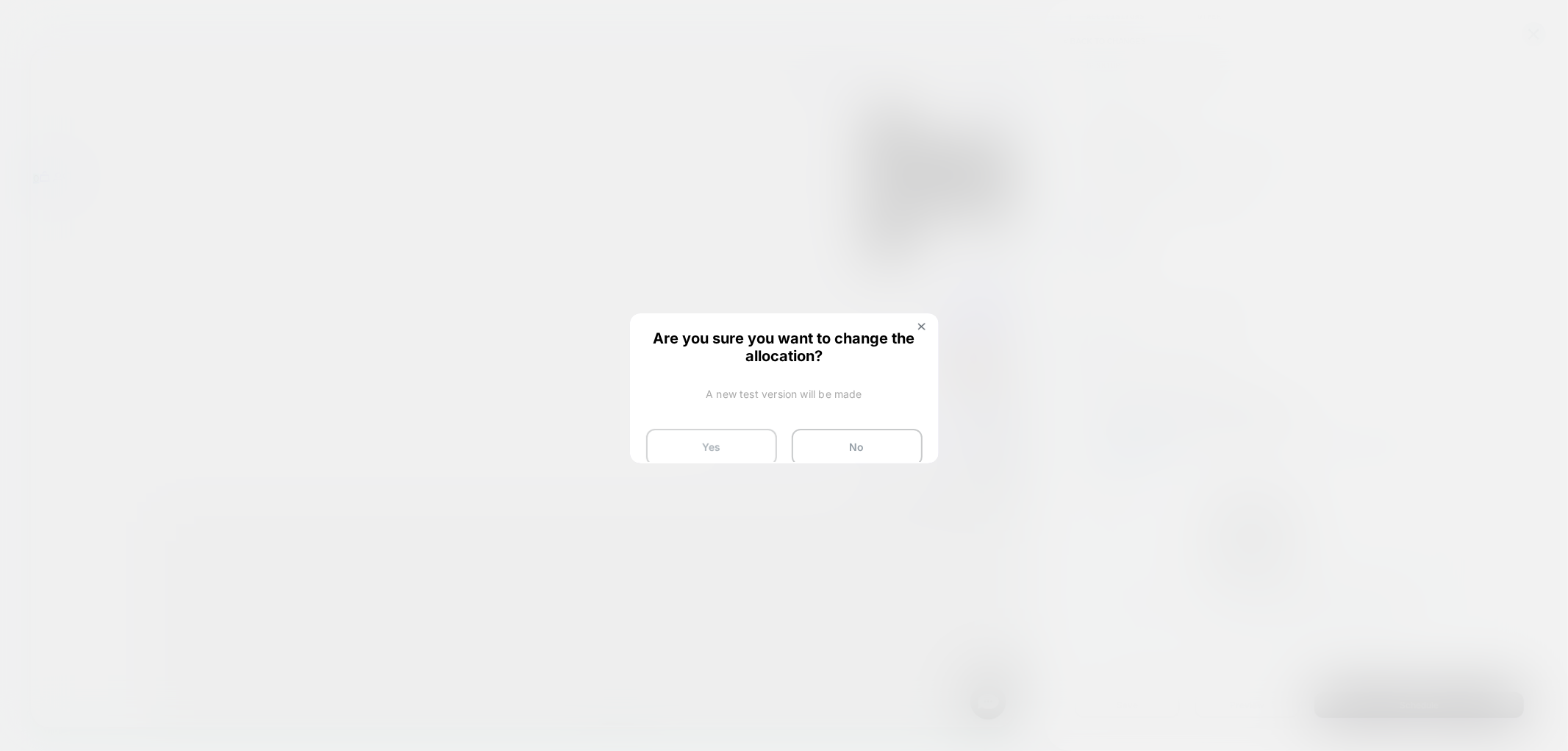
click at [728, 441] on button "Yes" at bounding box center [712, 447] width 131 height 37
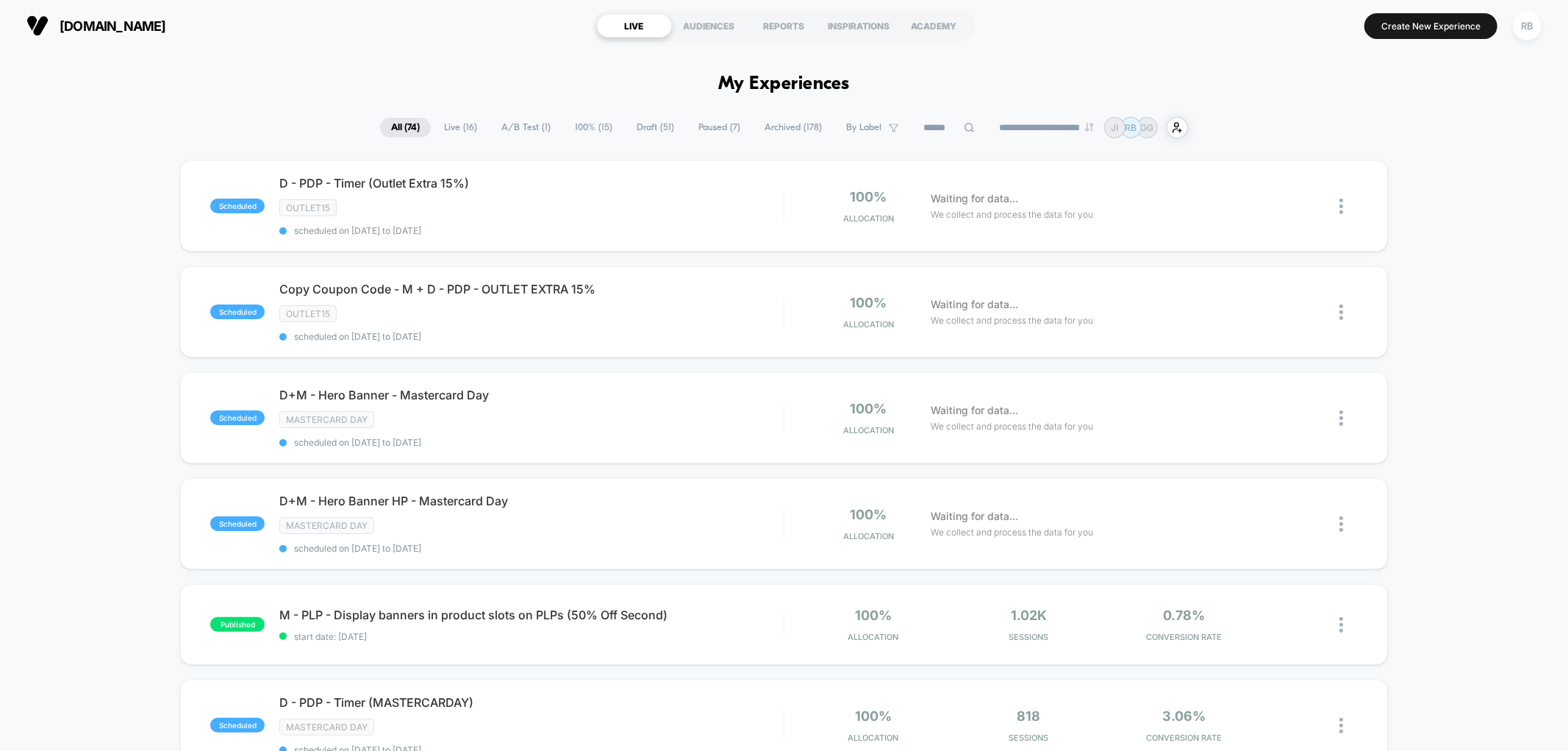
click at [853, 127] on span "By Label" at bounding box center [864, 127] width 36 height 11
click at [852, 335] on div "OUTLET15" at bounding box center [862, 330] width 140 height 15
click at [862, 403] on button "Save" at bounding box center [862, 395] width 140 height 23
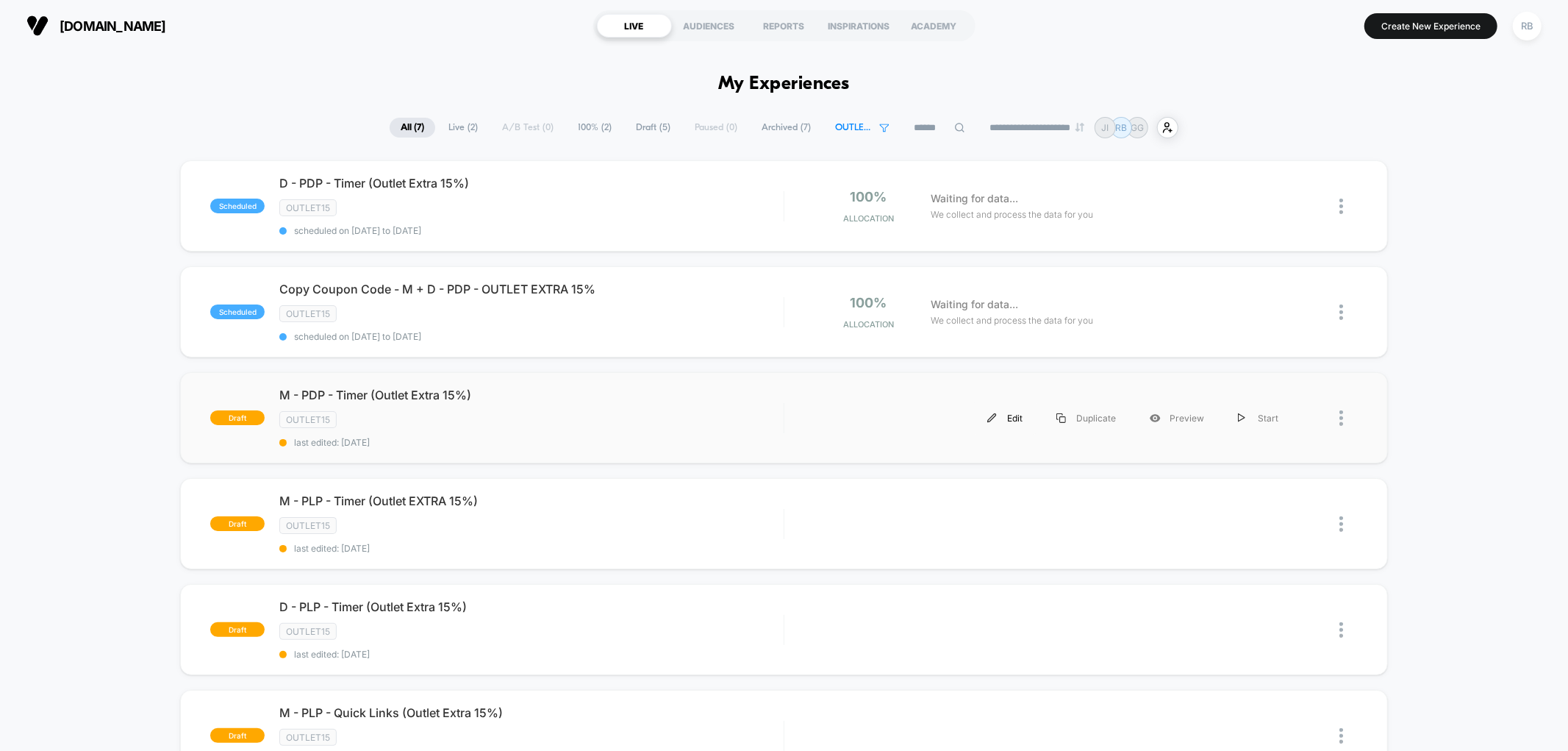
click at [1016, 412] on div "Edit" at bounding box center [1004, 418] width 69 height 33
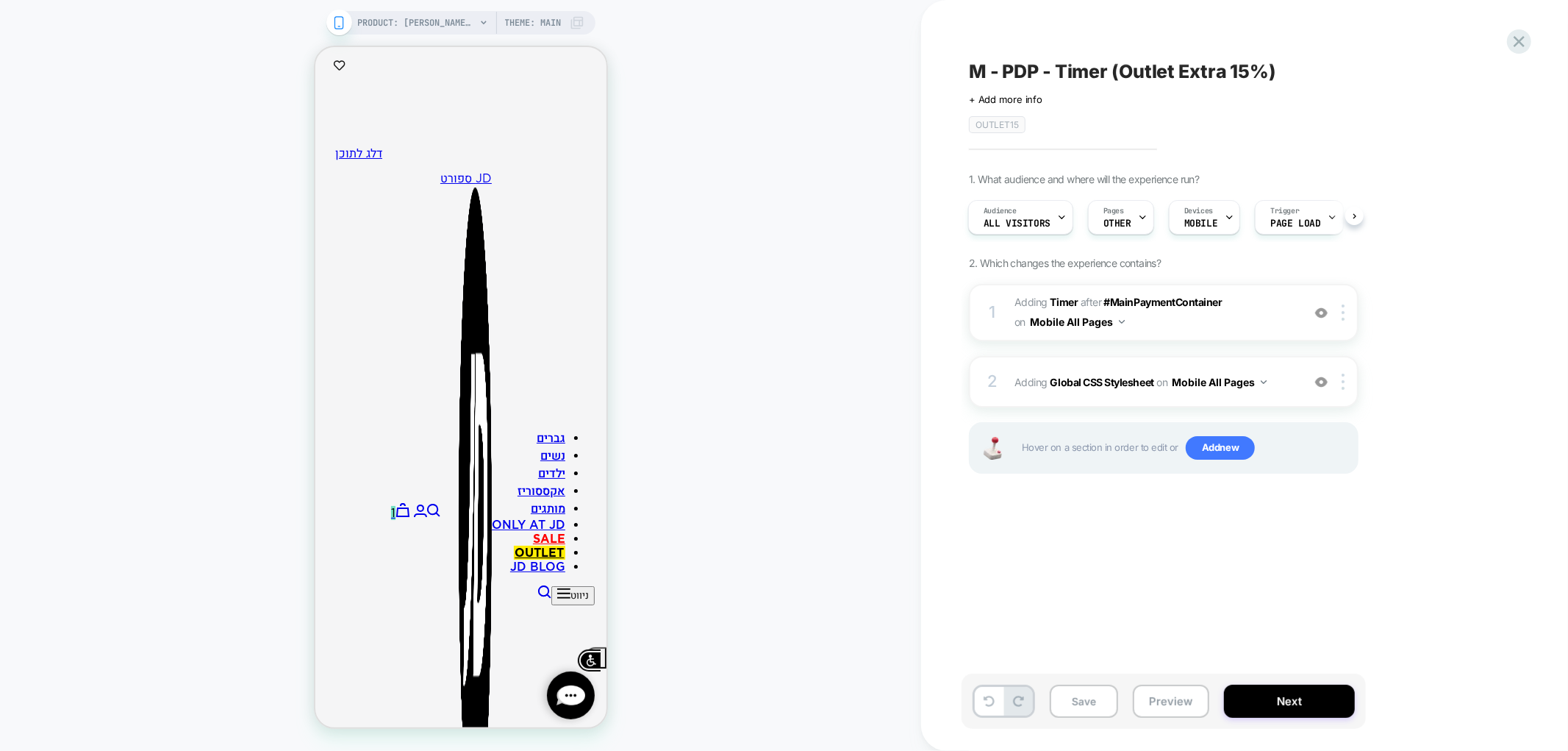
scroll to position [0, -1]
click at [1247, 313] on span "#_loomi_addon_1716289133004_dup1720512562_dup1721719455_dup1723037804_dup172882…" at bounding box center [1155, 313] width 280 height 40
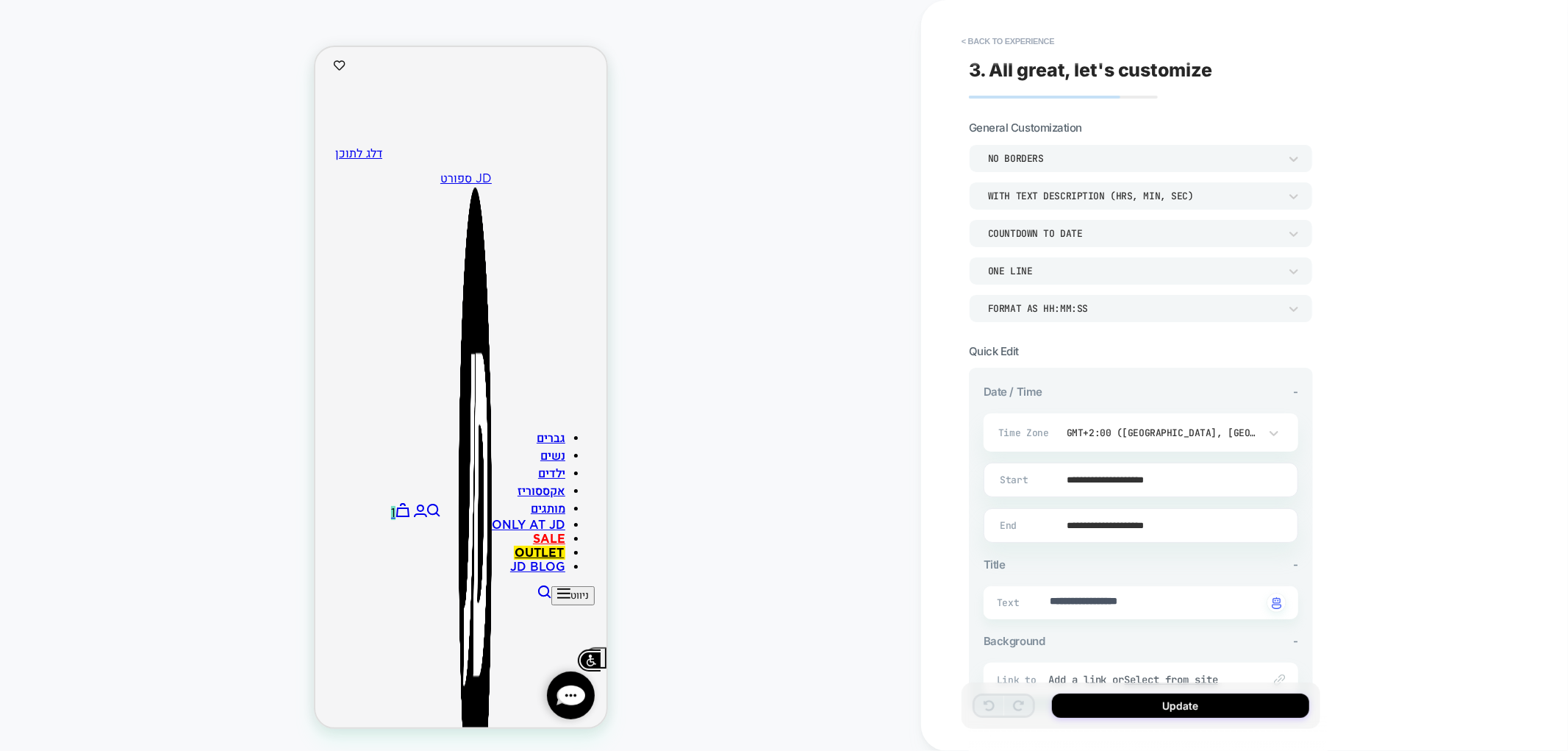
click at [1143, 483] on input "**********" at bounding box center [1138, 479] width 313 height 35
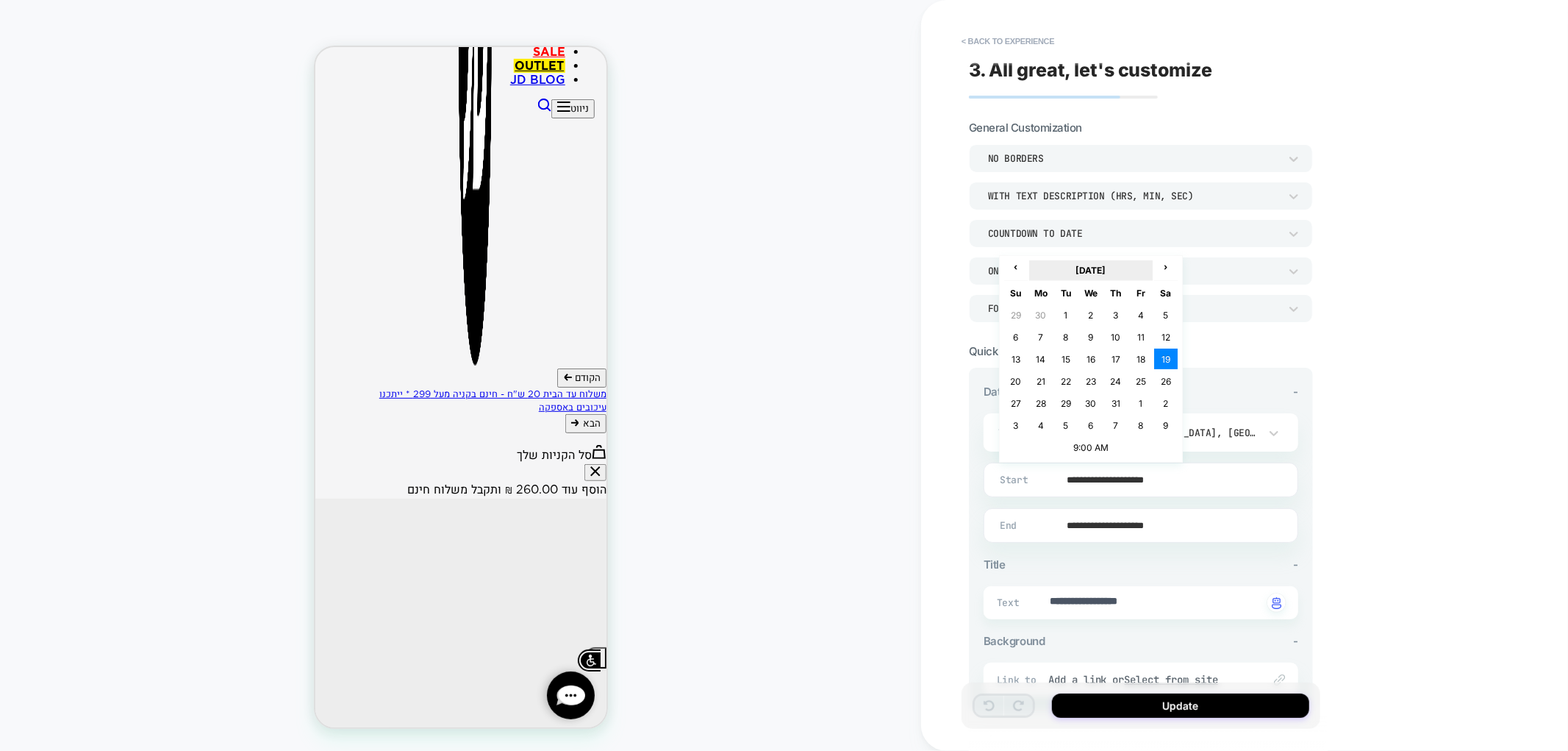
scroll to position [515, 0]
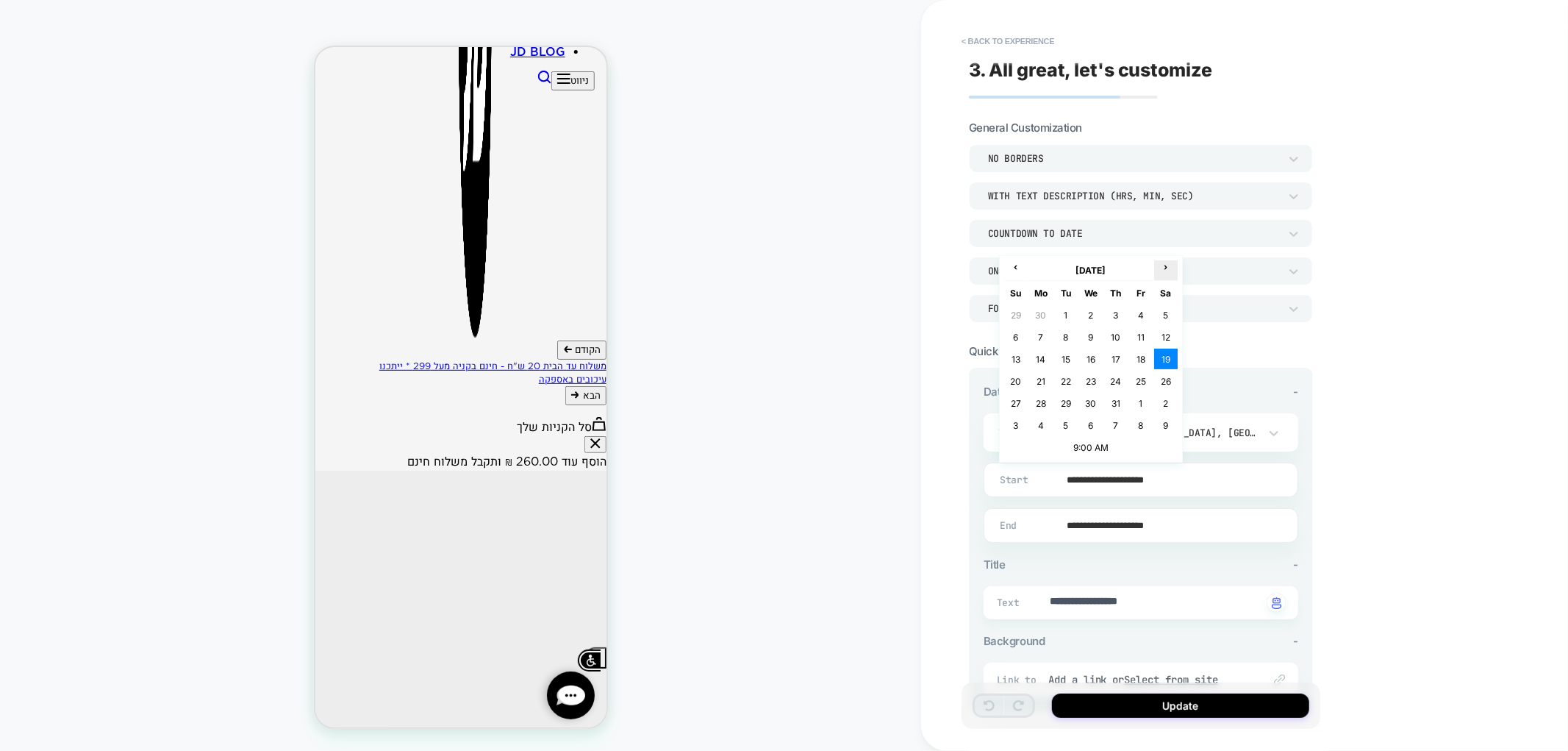
click at [1167, 269] on span "›" at bounding box center [1167, 266] width 22 height 11
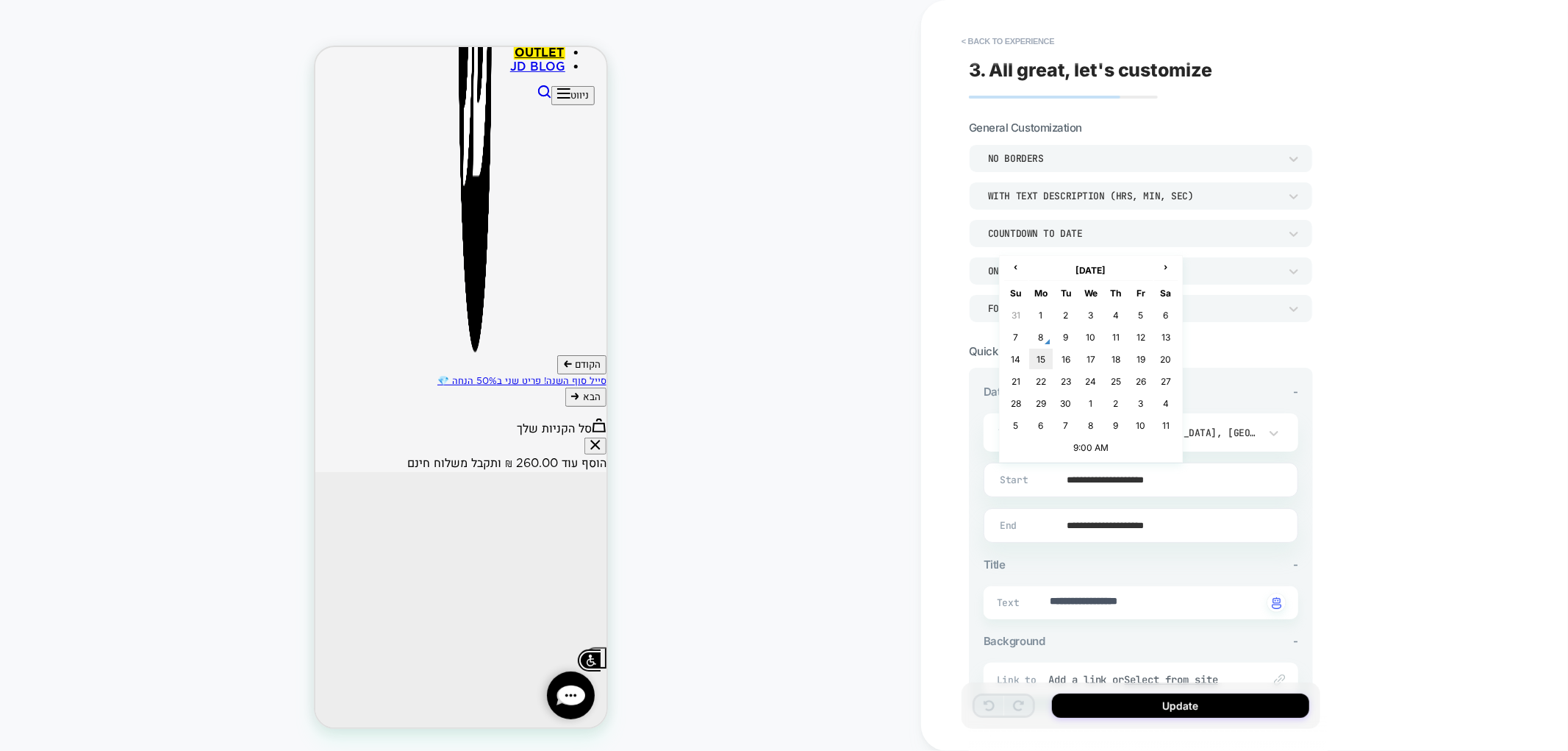
click at [1042, 361] on td "15" at bounding box center [1041, 359] width 24 height 21
type textarea "*"
type input "**********"
click at [1129, 520] on input "**********" at bounding box center [1138, 525] width 313 height 35
click at [1164, 317] on span "›" at bounding box center [1167, 312] width 22 height 11
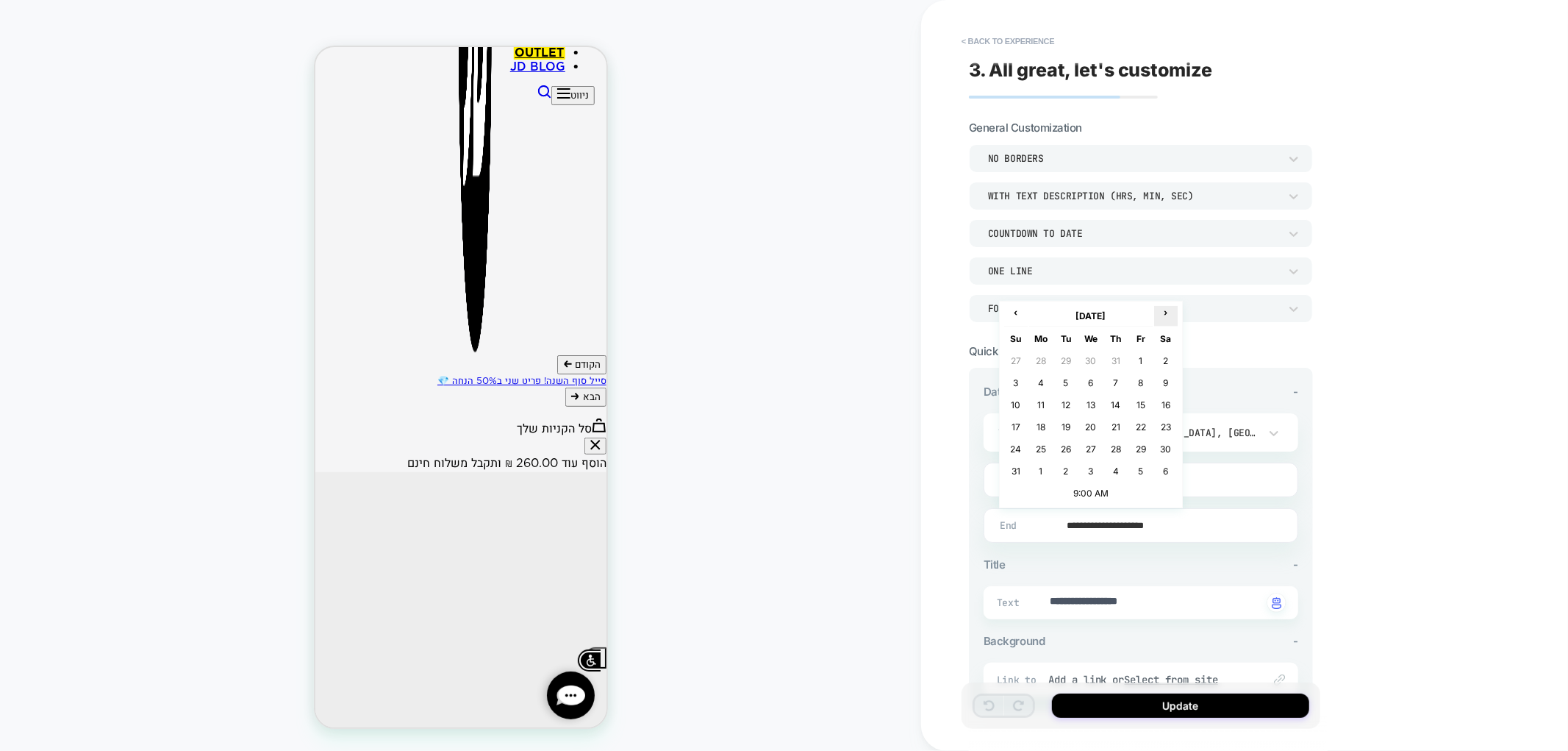
click at [1164, 317] on span "›" at bounding box center [1167, 312] width 22 height 11
click at [1066, 406] on td "16" at bounding box center [1067, 404] width 24 height 21
type textarea "*"
type input "**********"
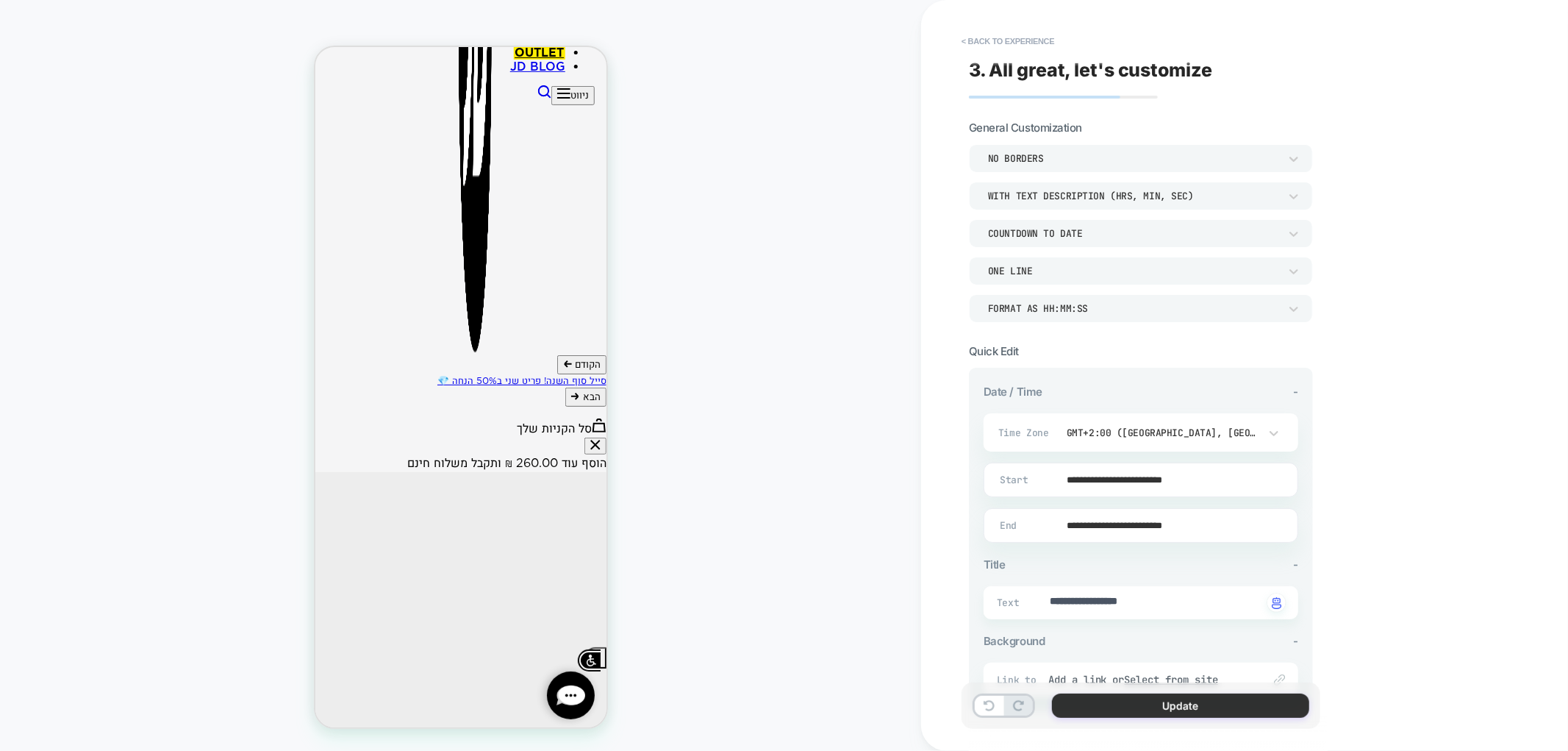
scroll to position [515, 0]
click at [1167, 708] on button "Update" at bounding box center [1181, 705] width 257 height 24
type textarea "*"
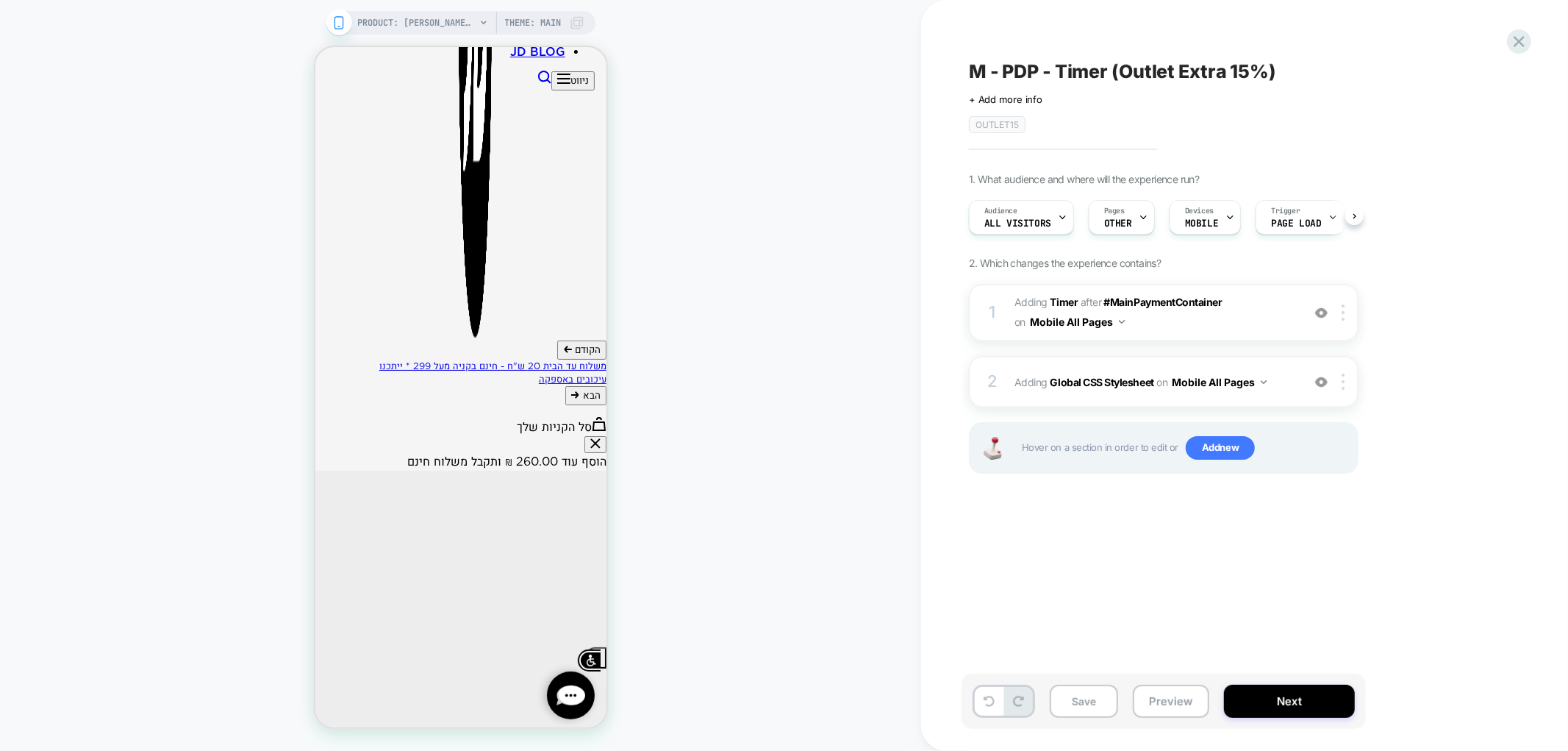
scroll to position [0, 1]
click at [1309, 703] on button "Next" at bounding box center [1290, 701] width 131 height 33
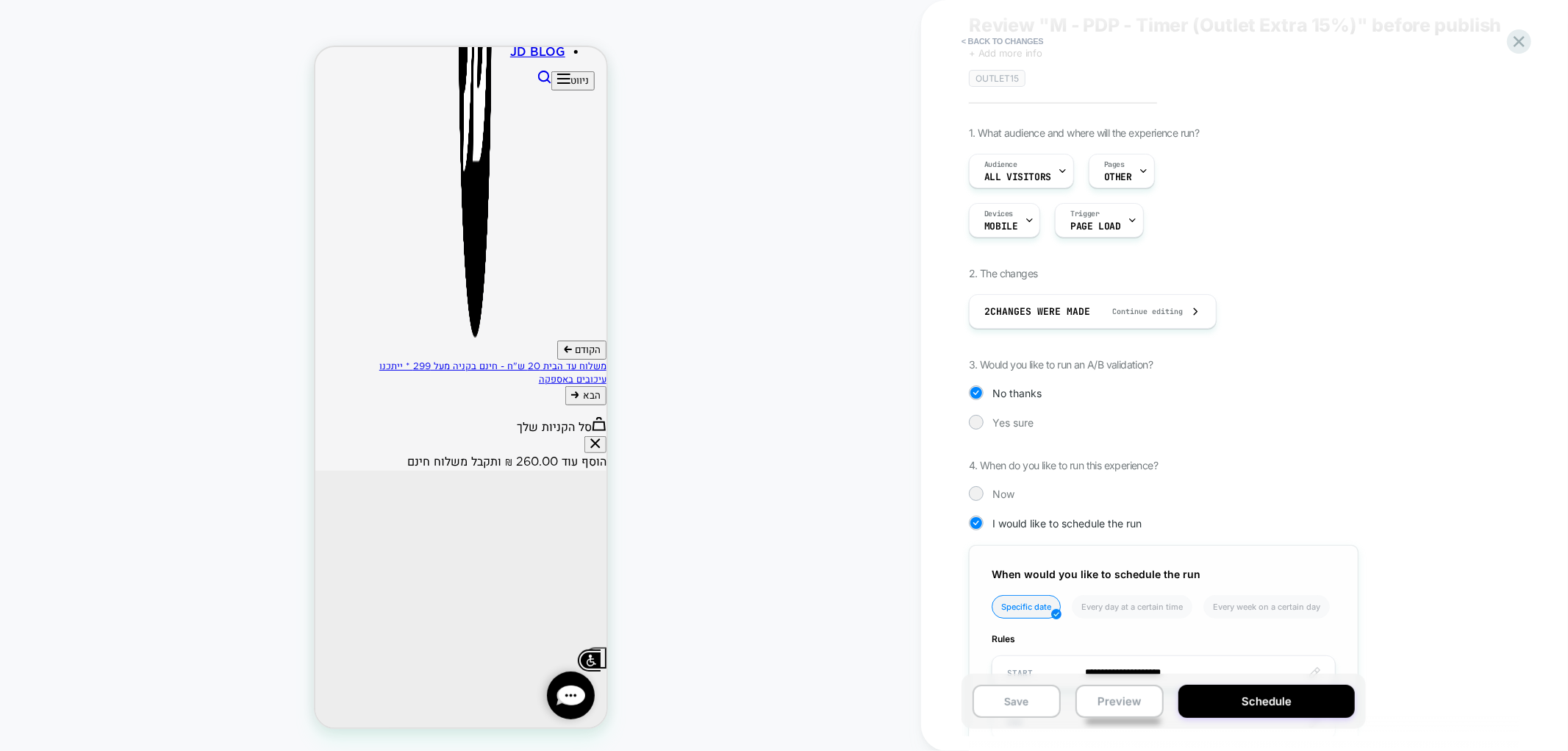
scroll to position [207, 0]
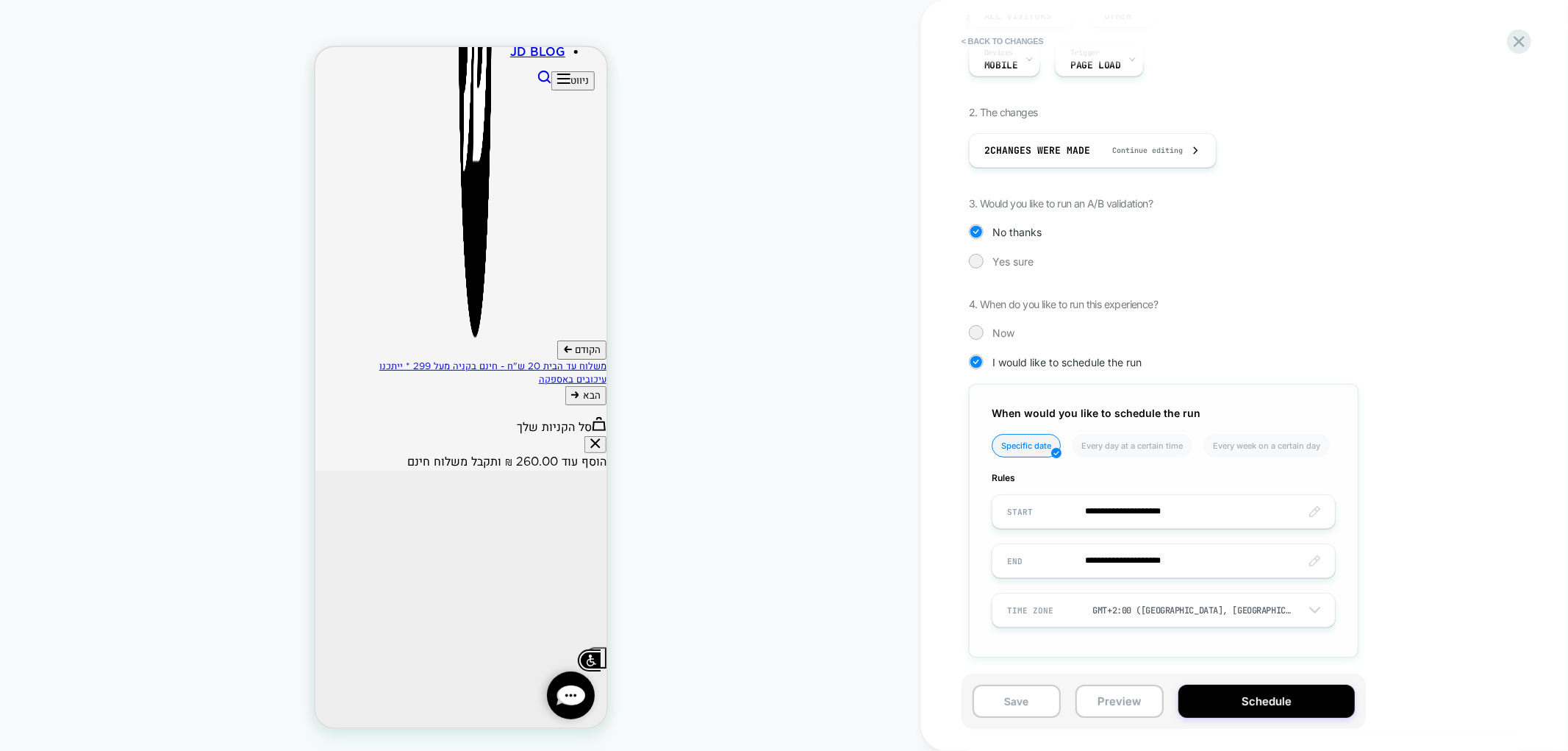
click at [1103, 518] on input "**********" at bounding box center [1164, 511] width 343 height 35
click at [1170, 304] on span "›" at bounding box center [1175, 298] width 22 height 12
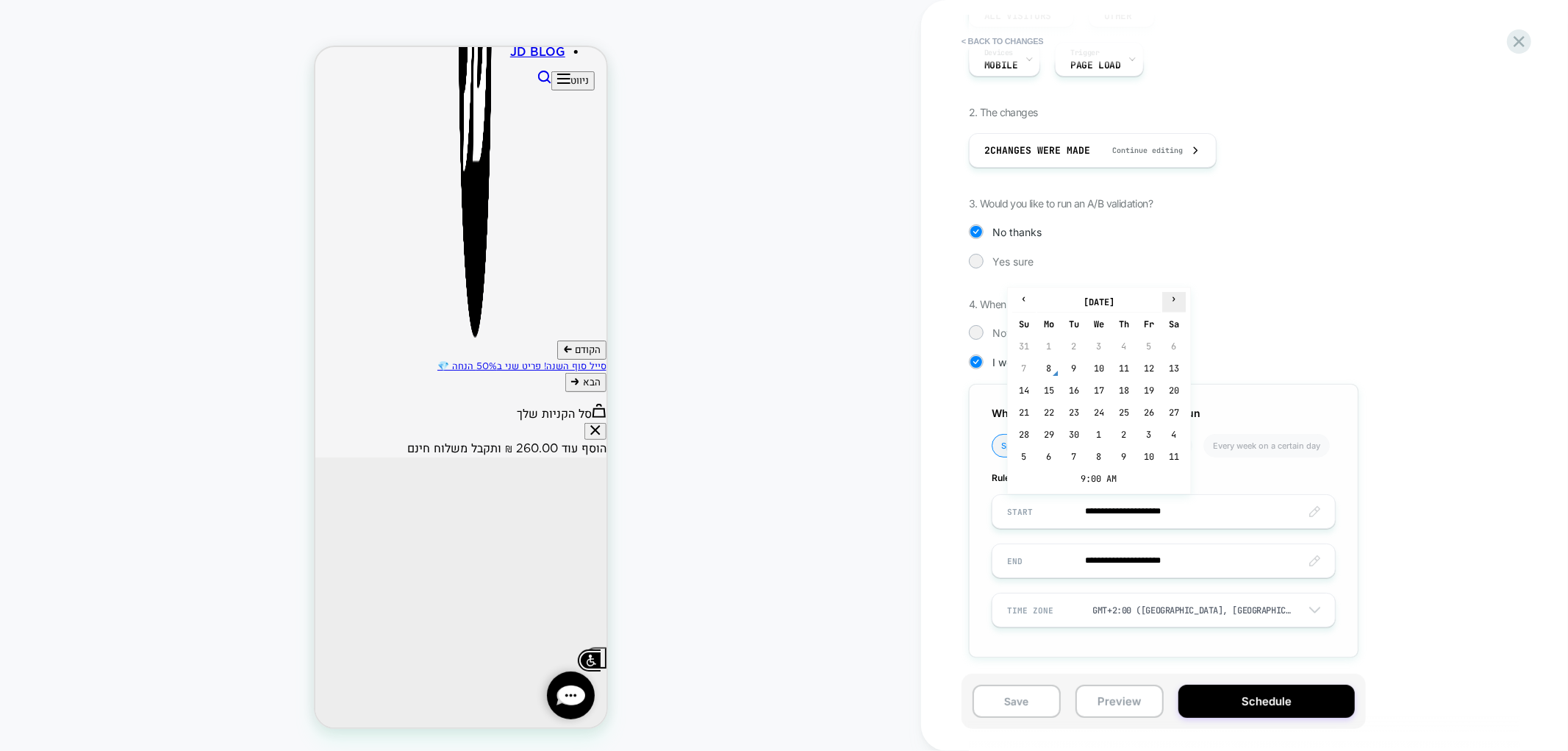
scroll to position [500, 0]
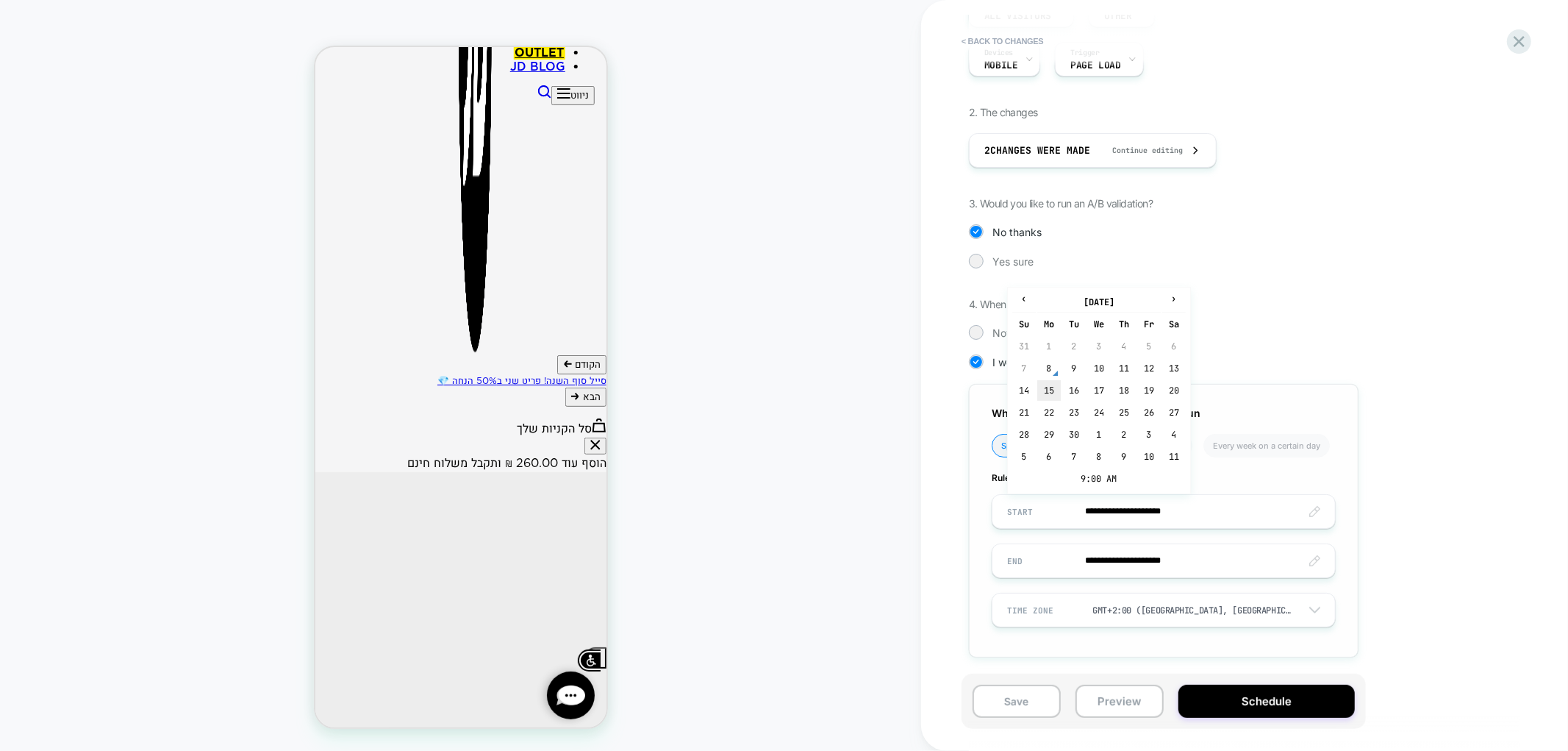
click at [1054, 395] on td "15" at bounding box center [1050, 390] width 24 height 21
type input "**********"
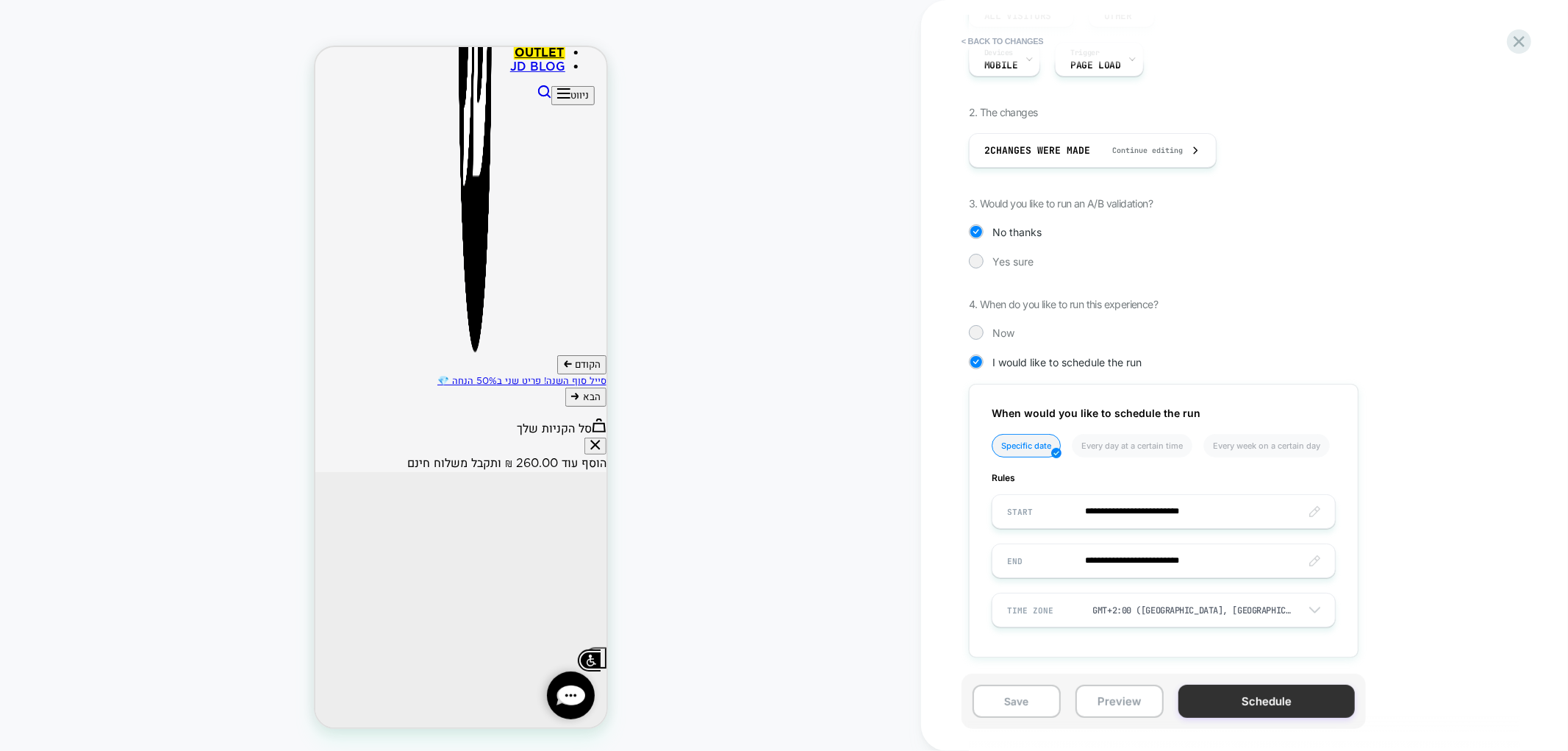
click at [1256, 711] on button "Schedule" at bounding box center [1267, 701] width 176 height 33
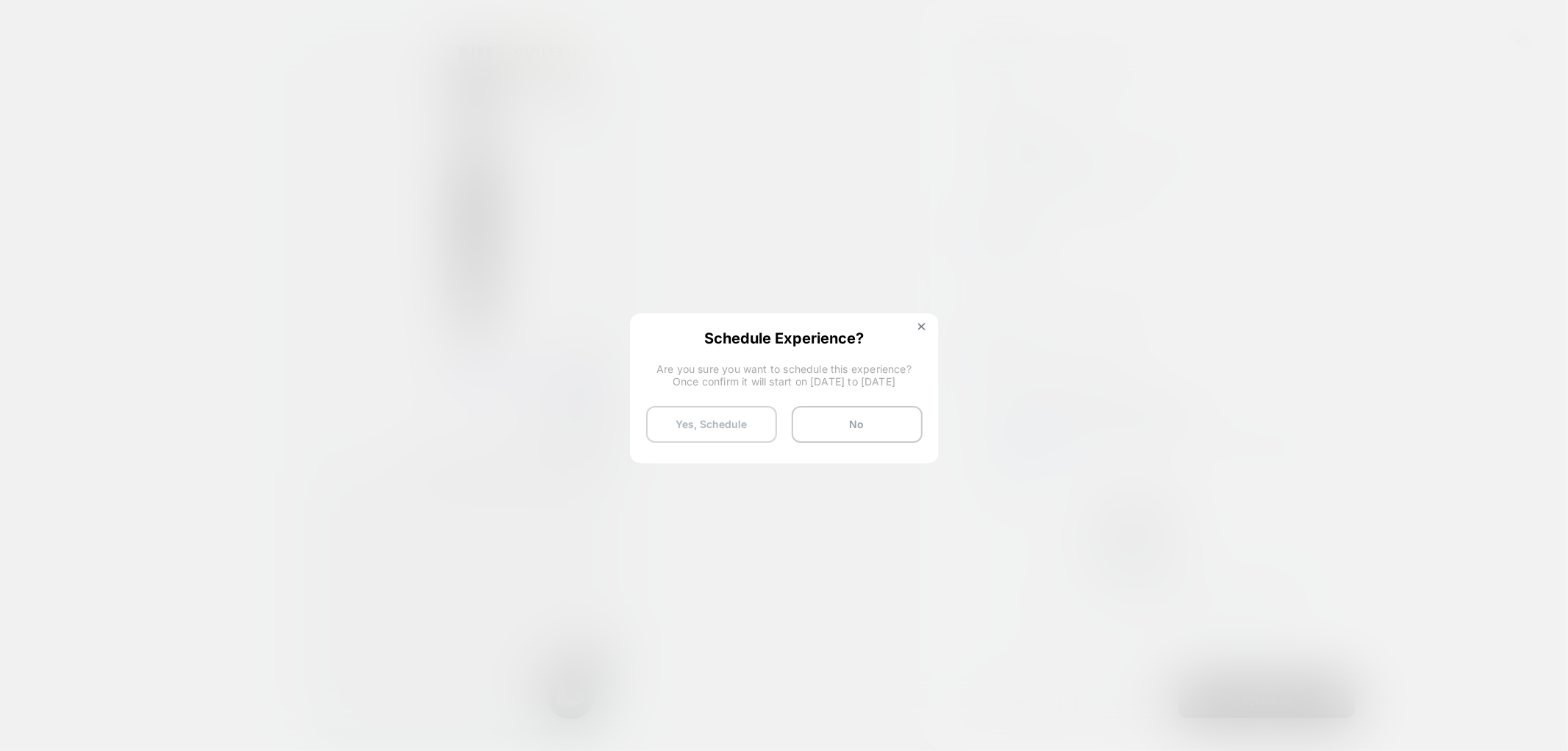
click at [741, 415] on button "Yes, Schedule" at bounding box center [712, 424] width 131 height 37
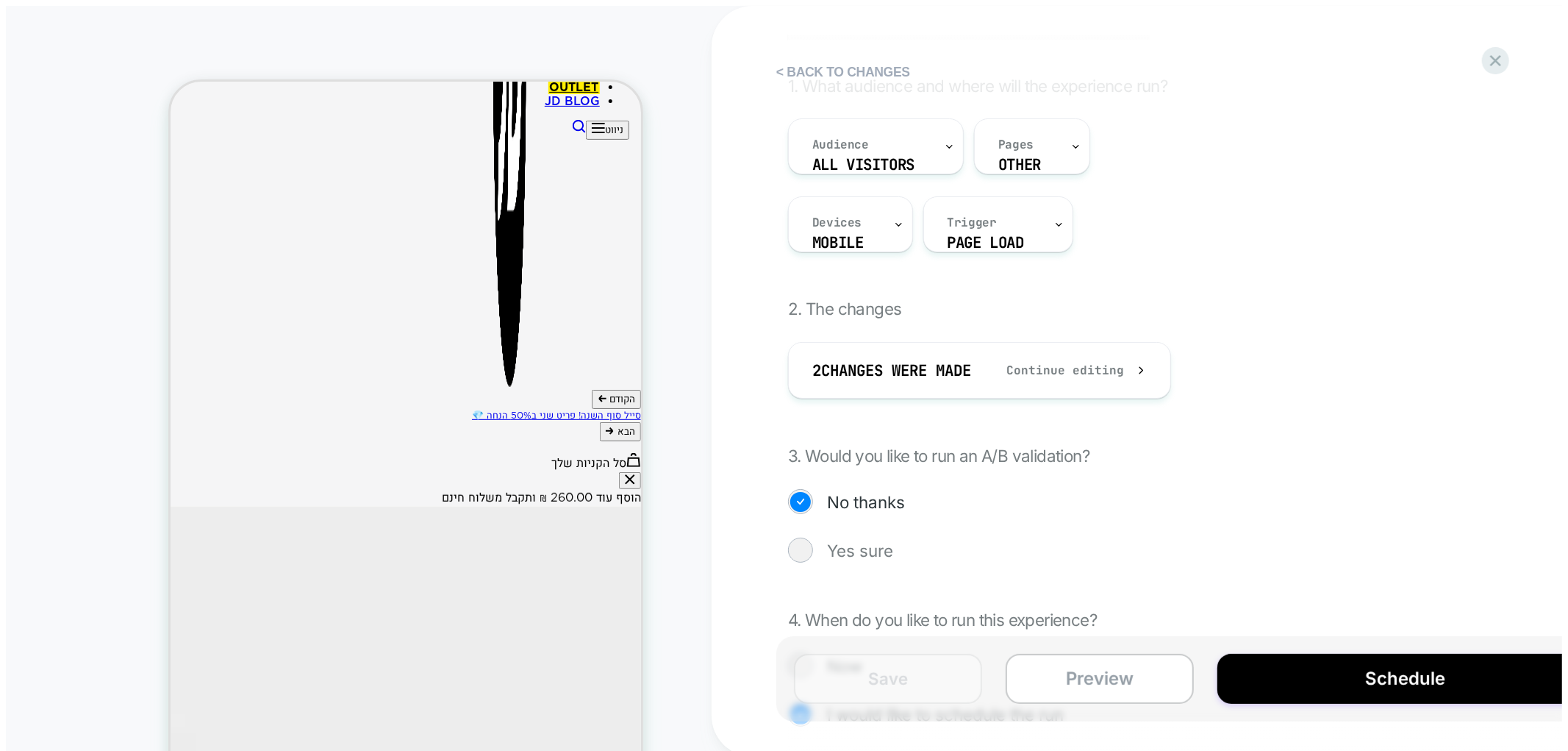
click at [730, 416] on html "**********" at bounding box center [784, 453] width 1568 height 906
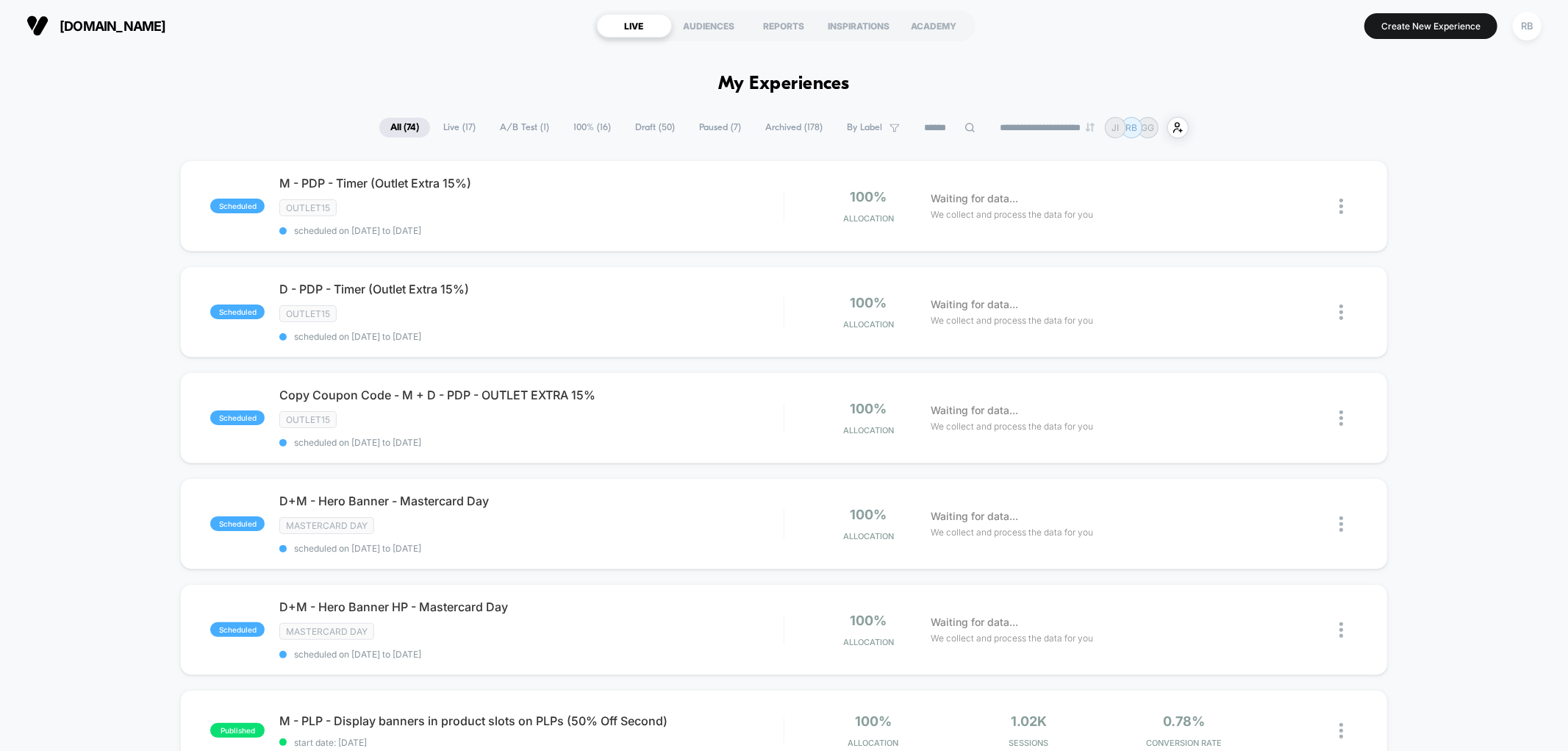
click at [862, 133] on span "By Label" at bounding box center [865, 127] width 36 height 11
click at [835, 177] on div "OUTLET15" at bounding box center [863, 175] width 140 height 15
click at [838, 392] on button "Save" at bounding box center [863, 395] width 140 height 23
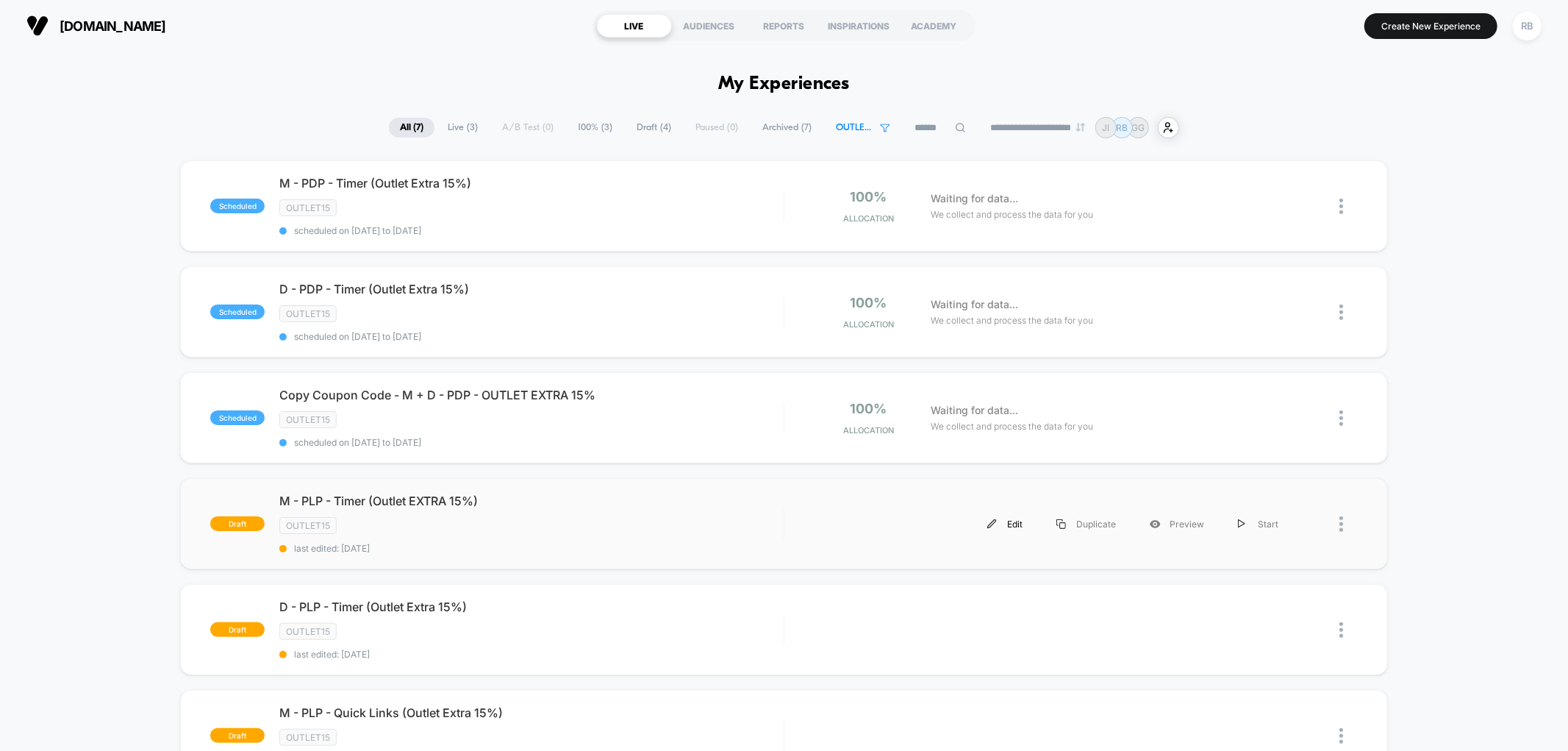
click at [1006, 511] on div "Edit" at bounding box center [1004, 524] width 69 height 33
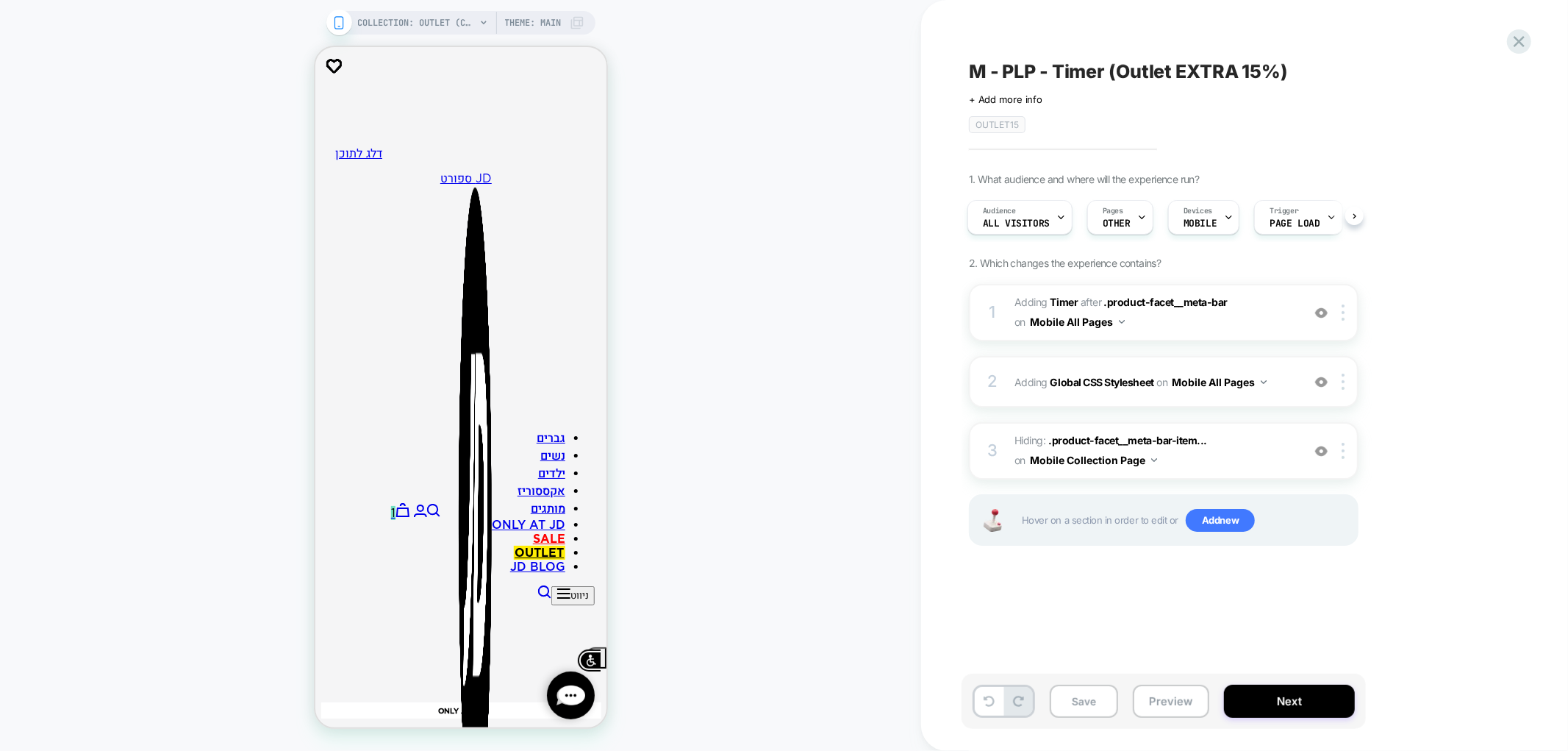
scroll to position [0, -1]
click at [1244, 312] on span "#_loomi_addon_1716289133004_dup1720512562_dup1721719455_dup1723037804_dup172882…" at bounding box center [1155, 313] width 280 height 40
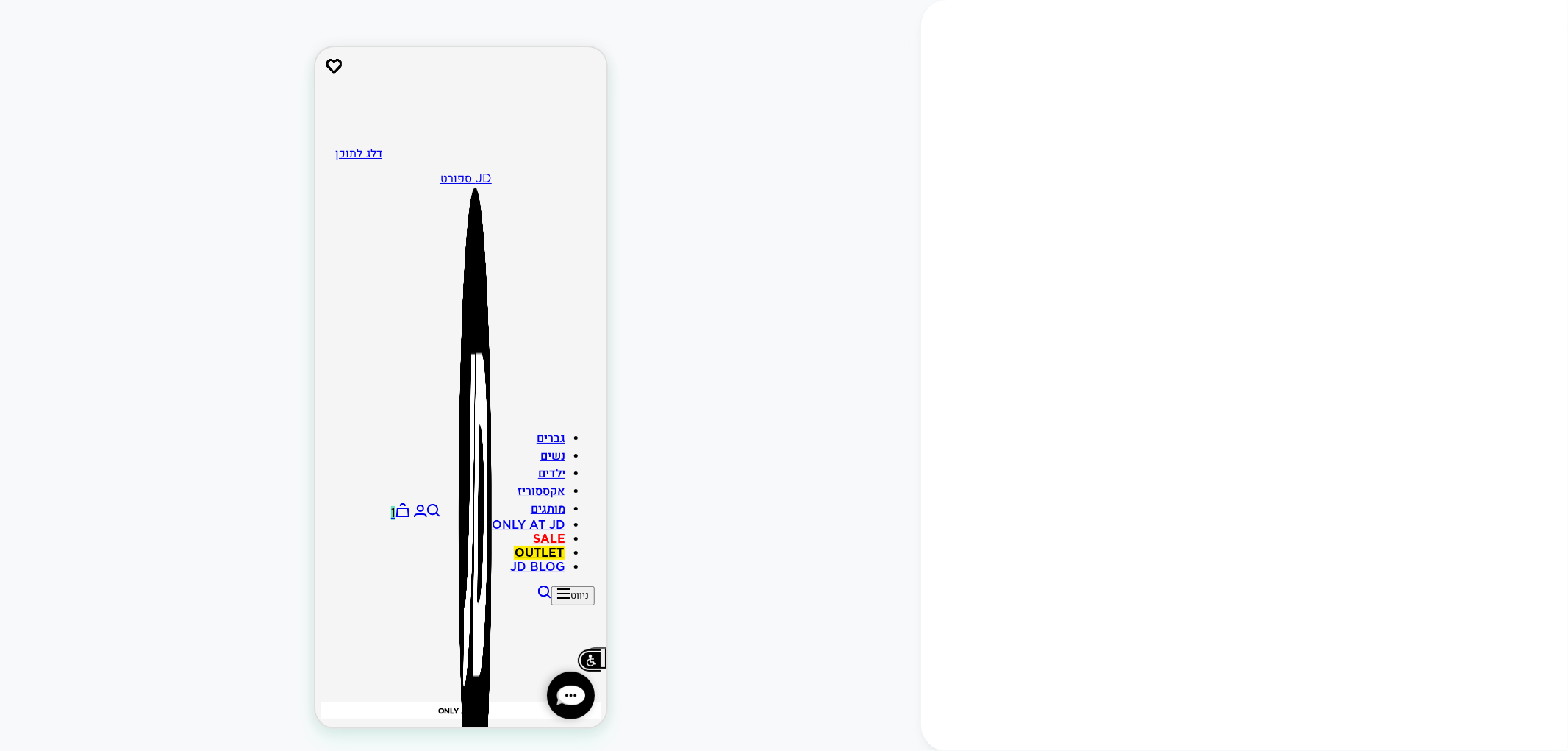
scroll to position [1, 0]
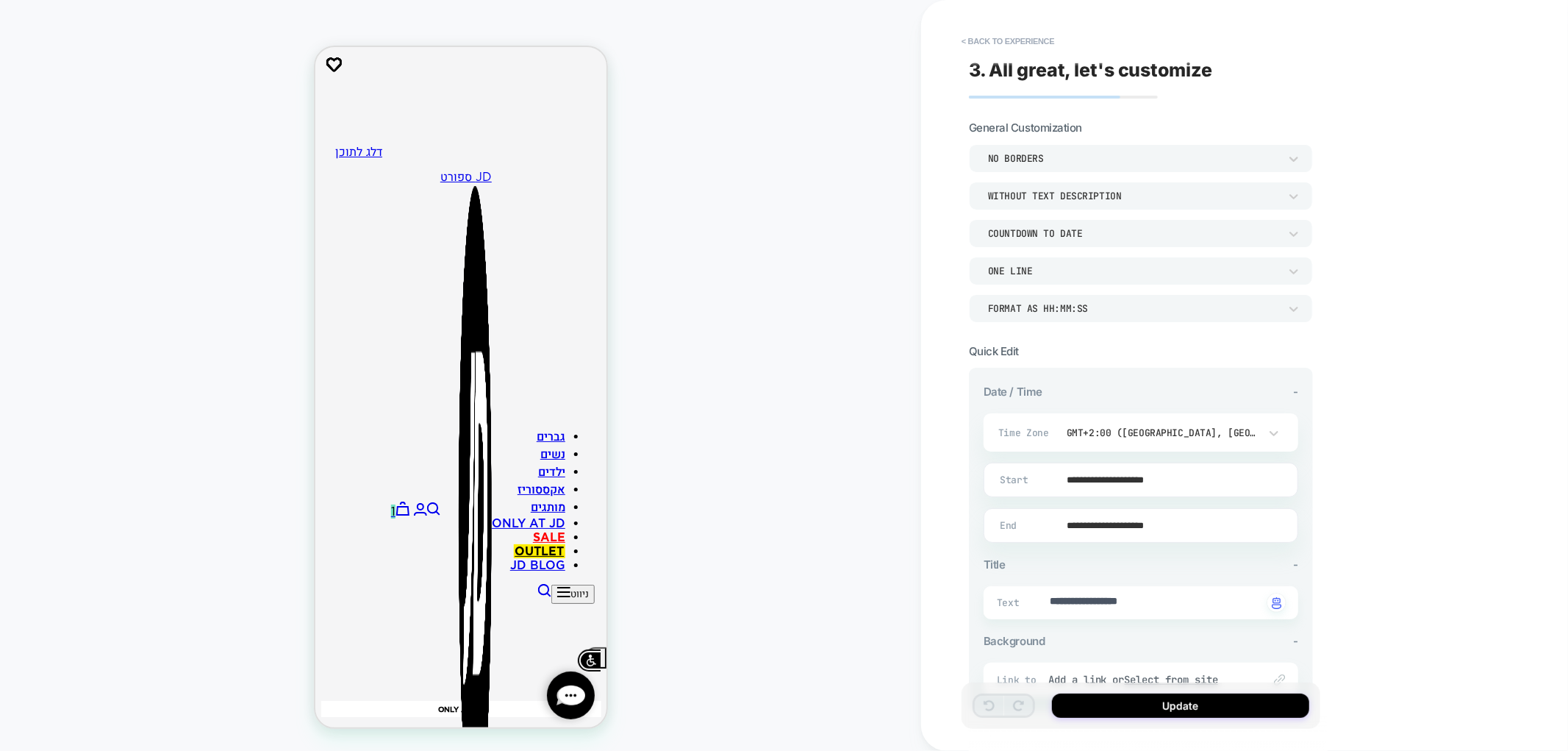
click at [1156, 484] on input "**********" at bounding box center [1138, 479] width 313 height 35
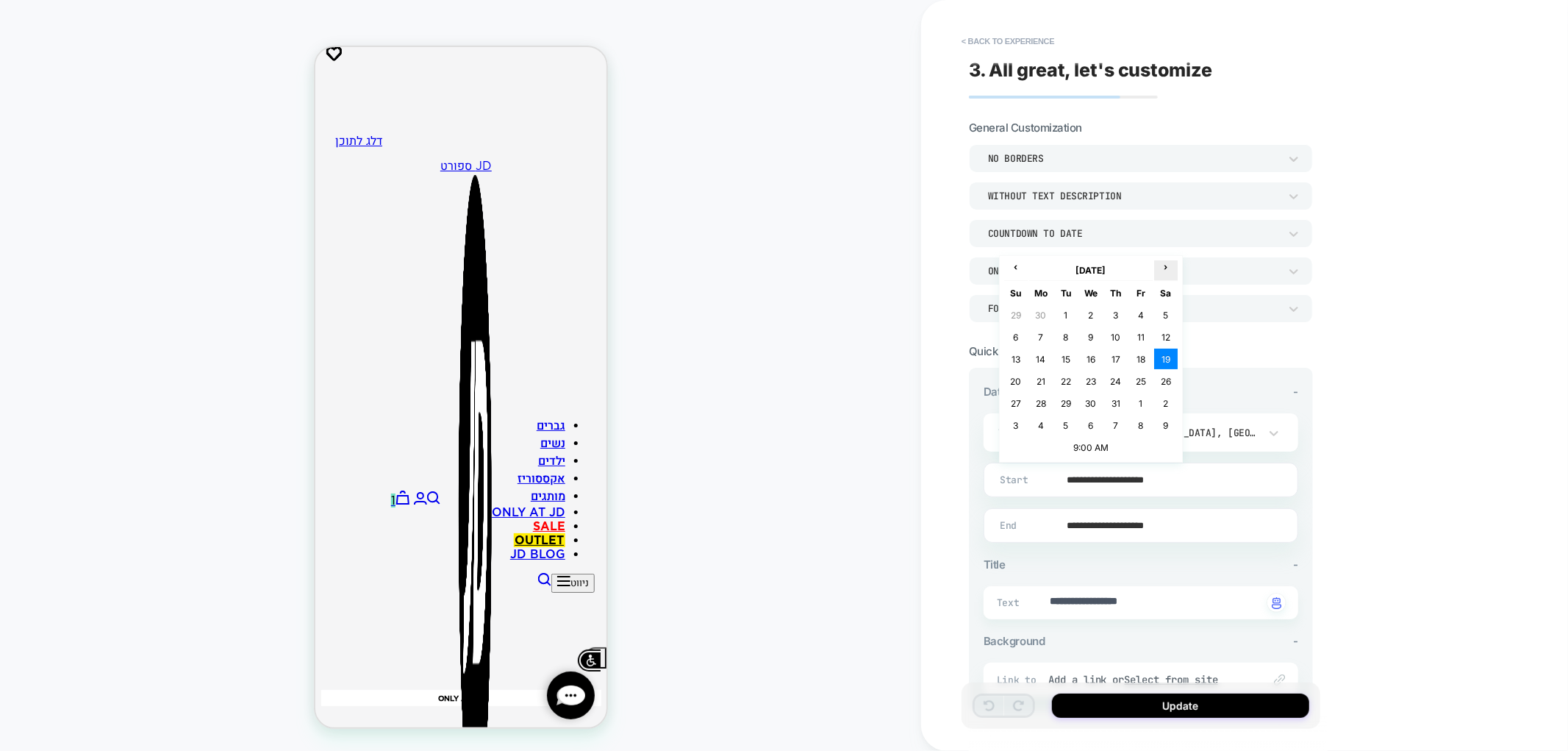
click at [1164, 270] on span "›" at bounding box center [1167, 266] width 22 height 11
click at [1164, 272] on span "›" at bounding box center [1167, 266] width 22 height 11
click at [1042, 358] on td "15" at bounding box center [1041, 359] width 24 height 21
type textarea "*"
type input "**********"
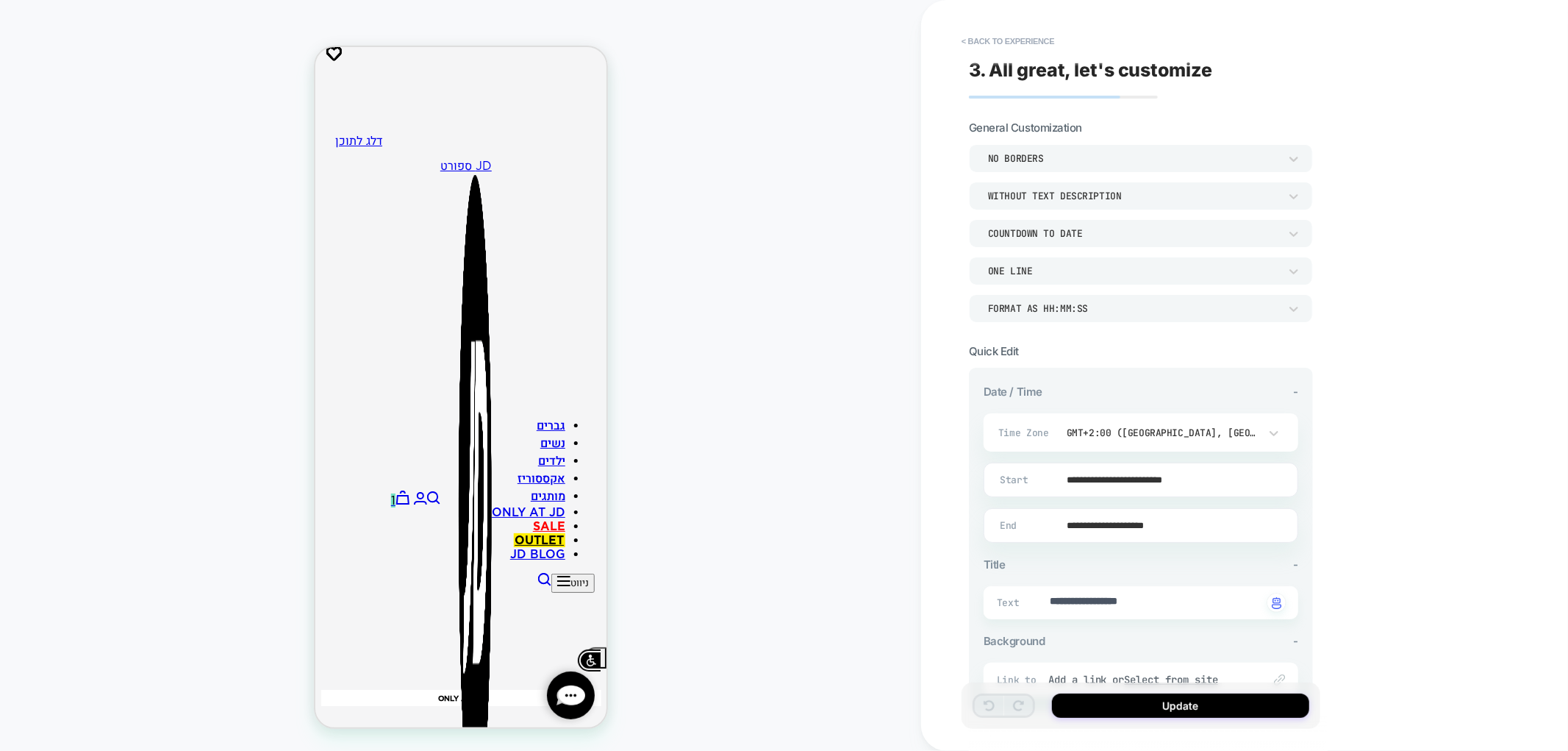
click at [1138, 521] on input "**********" at bounding box center [1138, 525] width 313 height 35
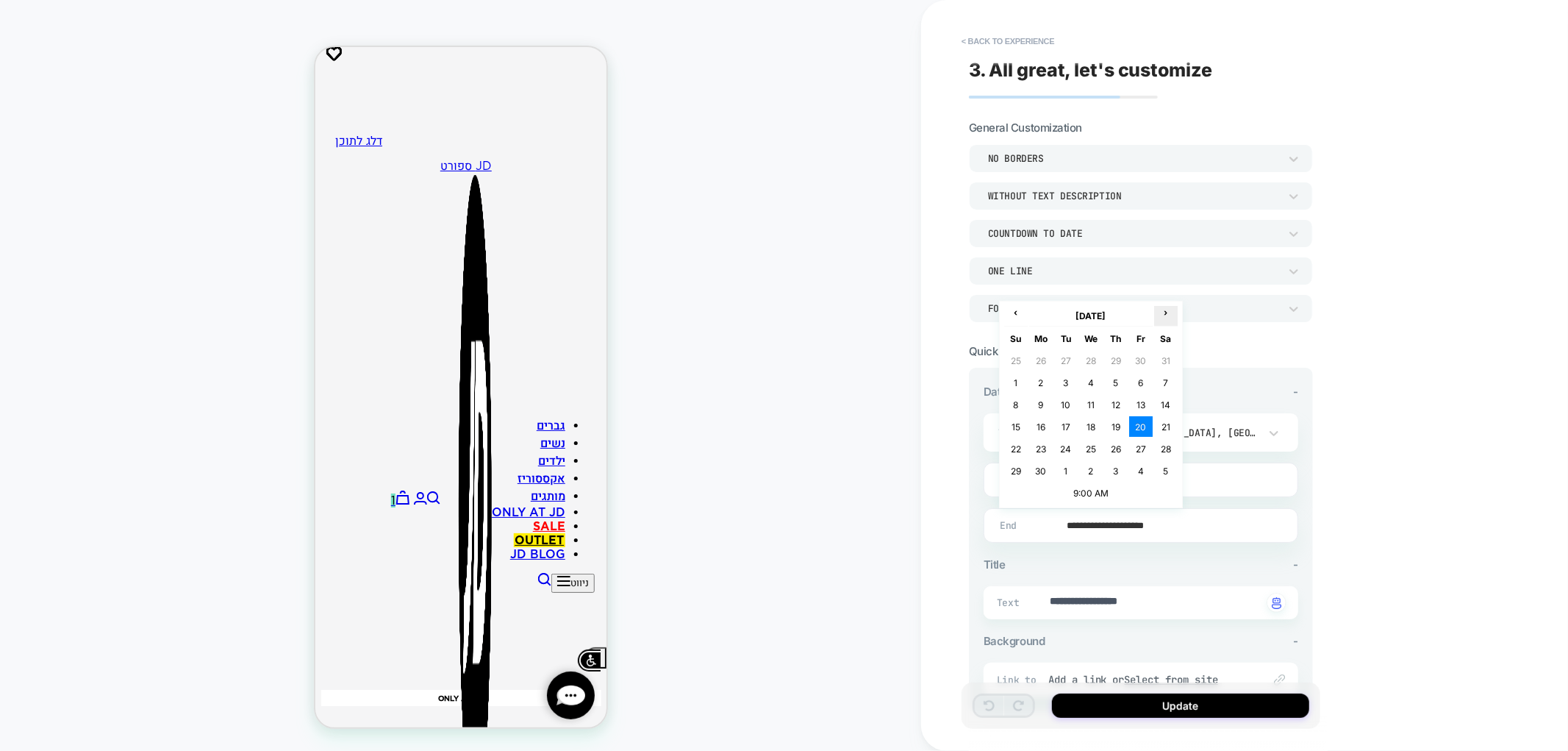
click at [1170, 321] on th "›" at bounding box center [1167, 316] width 24 height 21
click at [1169, 321] on th "›" at bounding box center [1167, 316] width 24 height 21
click at [1164, 318] on span "›" at bounding box center [1167, 312] width 22 height 11
click at [1073, 399] on td "16" at bounding box center [1067, 404] width 24 height 21
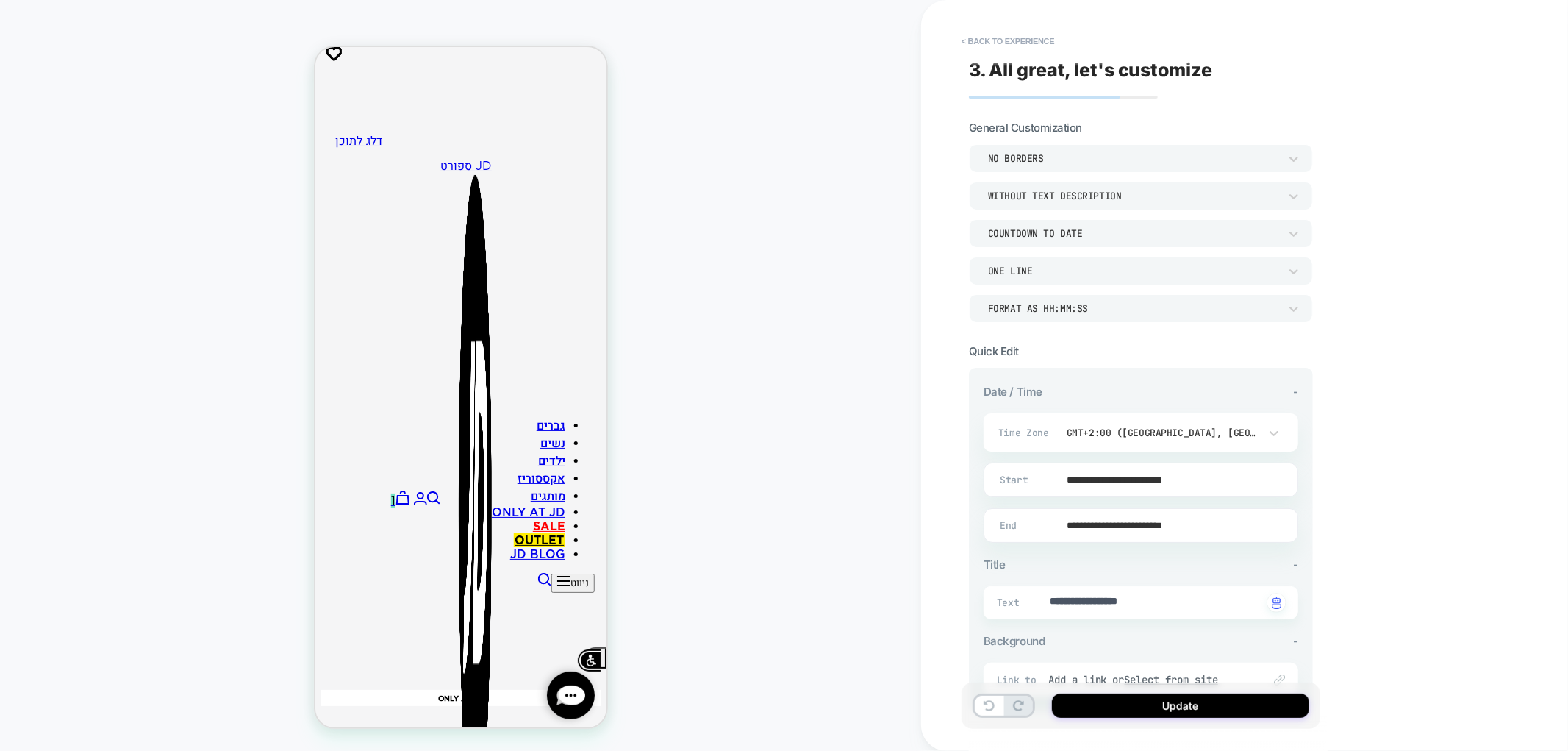
type textarea "*"
type input "**********"
click at [1179, 707] on button "Update" at bounding box center [1181, 705] width 257 height 24
type textarea "*"
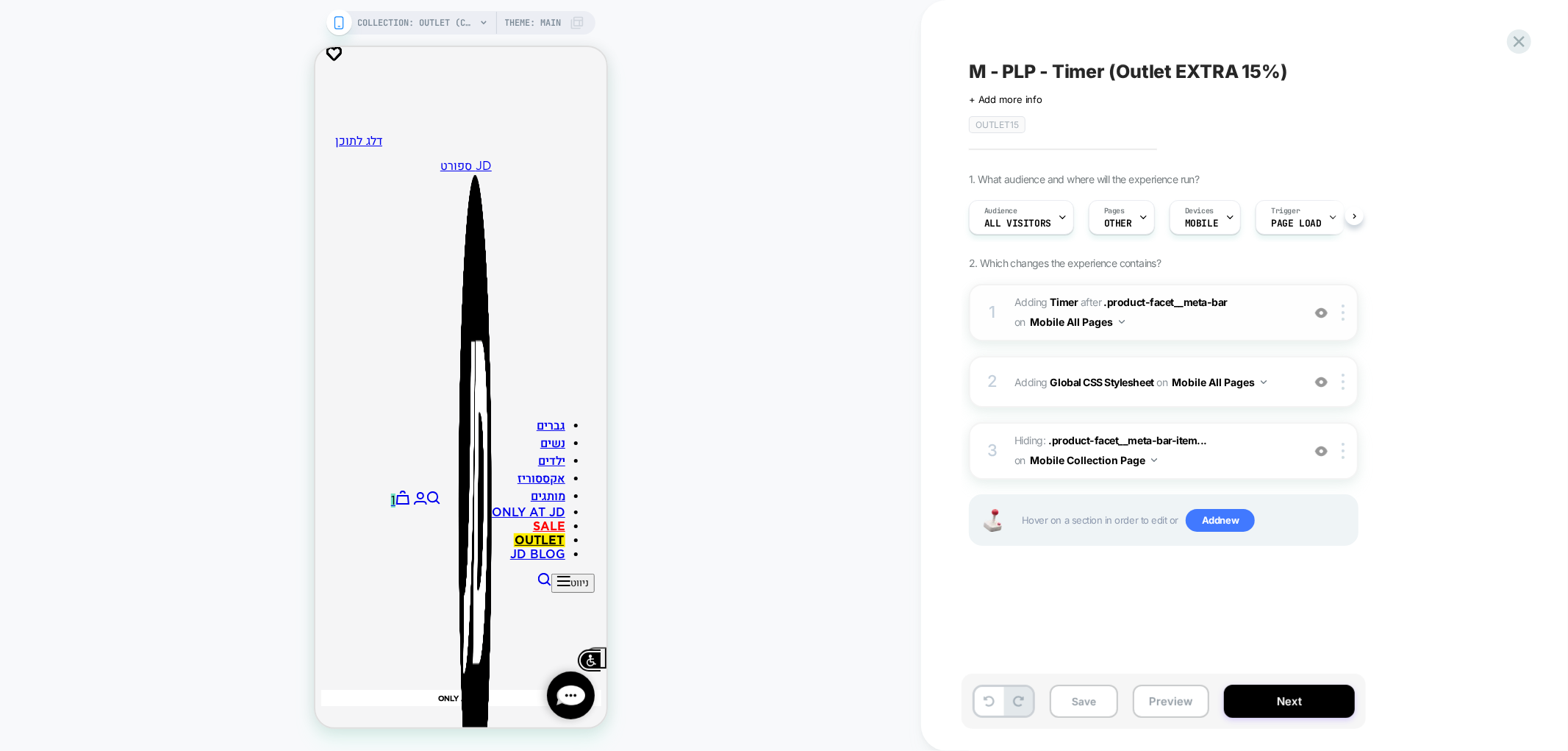
scroll to position [0, 1]
click at [1275, 699] on button "Next" at bounding box center [1290, 701] width 131 height 33
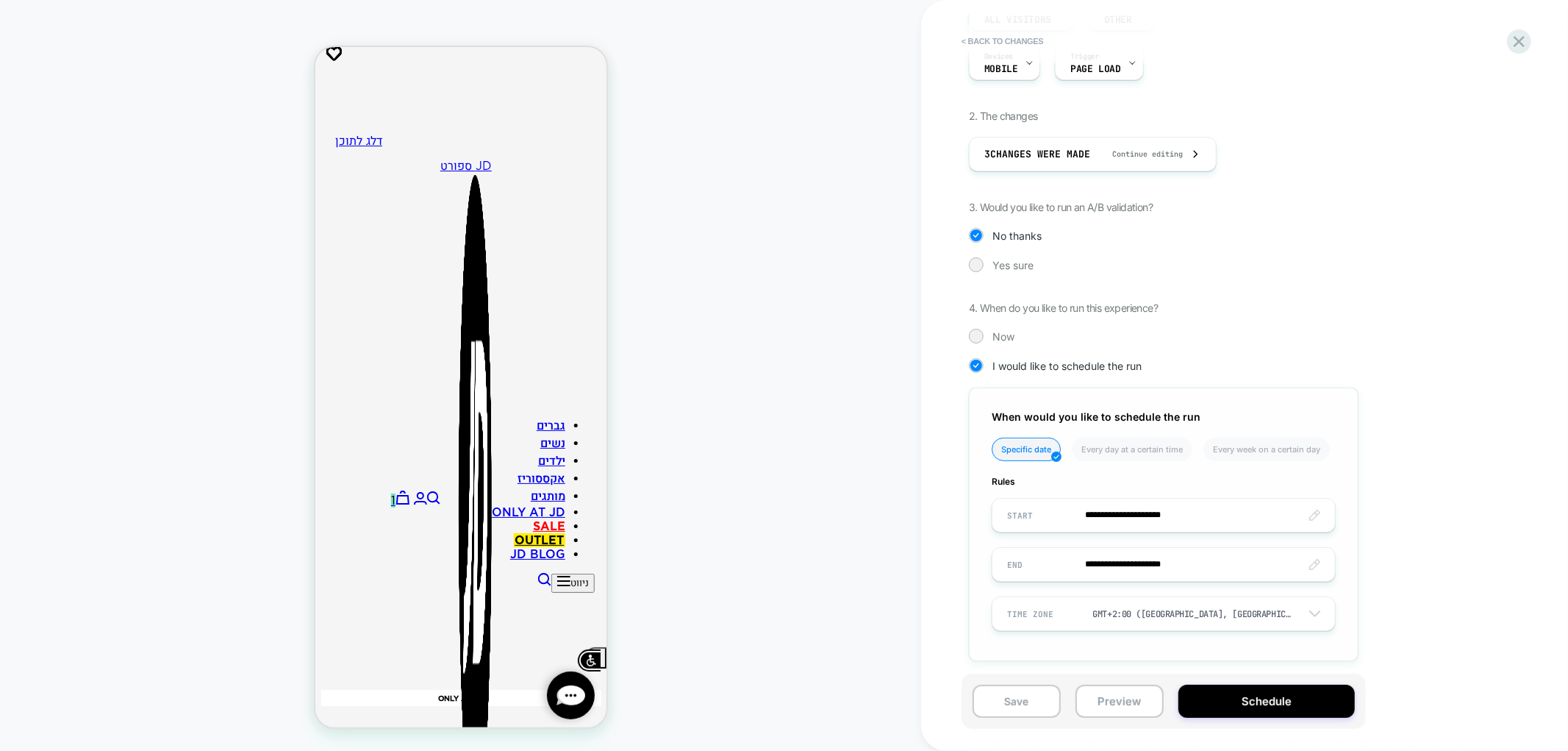
scroll to position [230, 0]
click at [1108, 512] on input "**********" at bounding box center [1164, 511] width 343 height 35
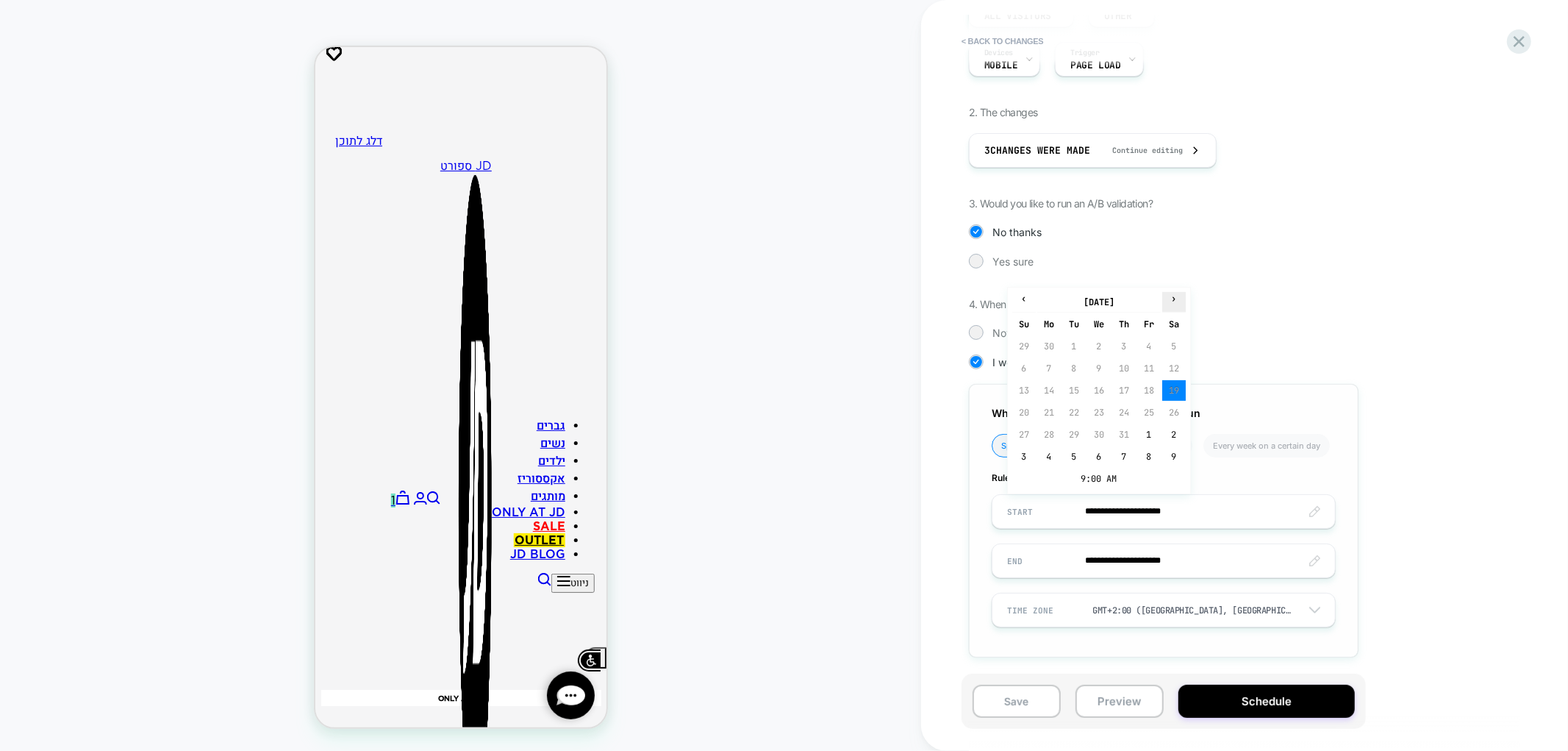
click at [1175, 304] on span "›" at bounding box center [1175, 298] width 22 height 12
click at [1054, 387] on td "15" at bounding box center [1050, 390] width 24 height 21
type input "**********"
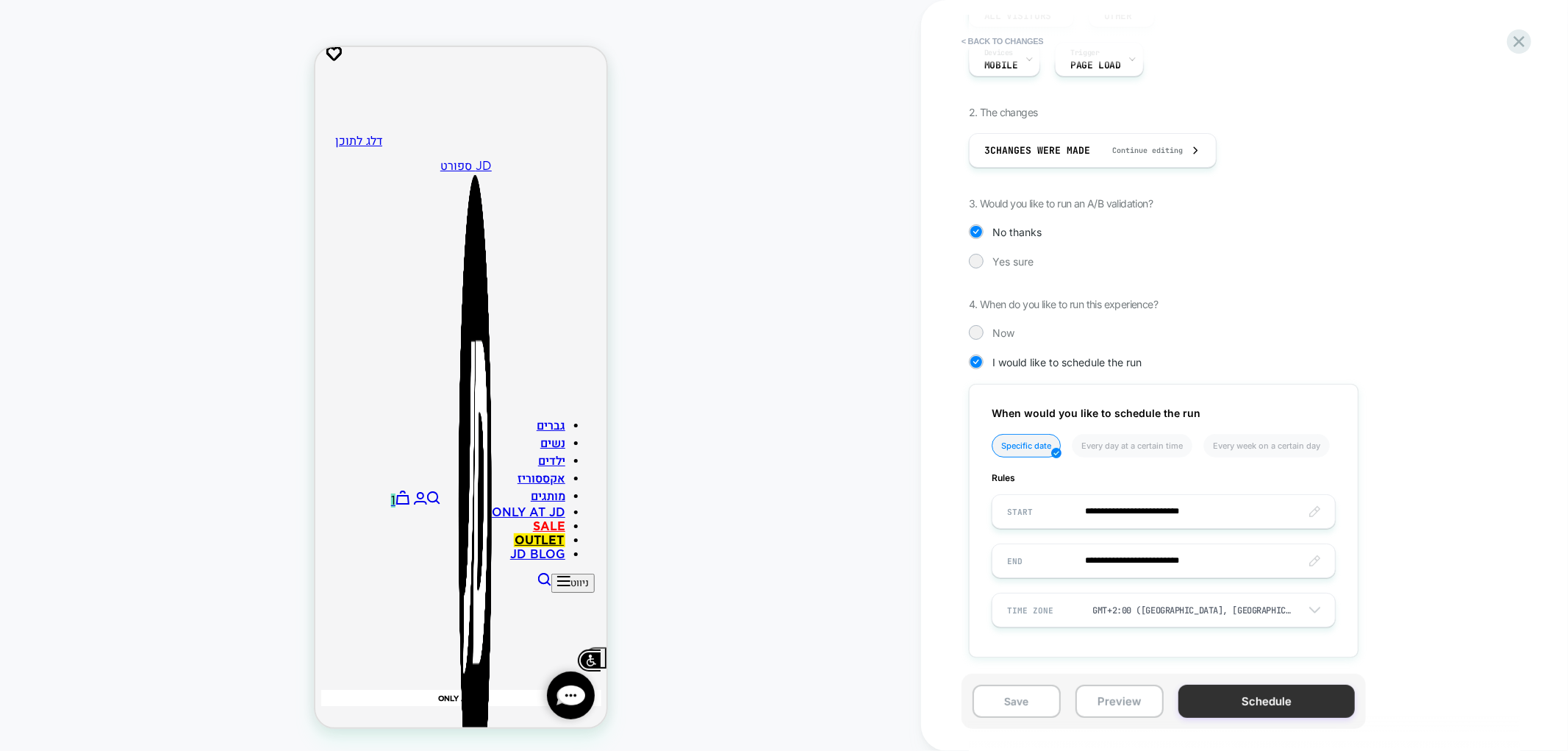
click at [1258, 707] on button "Schedule" at bounding box center [1267, 701] width 176 height 33
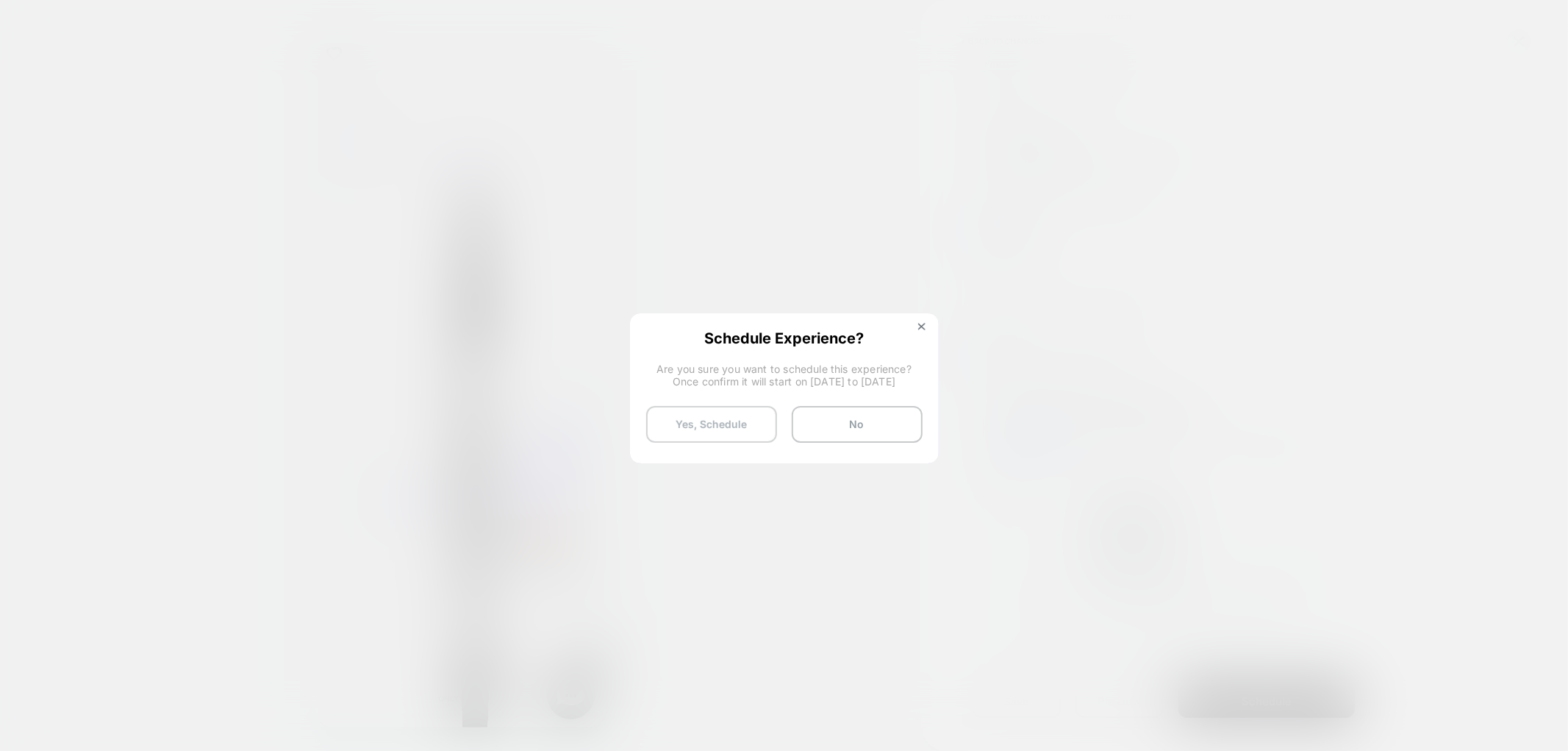
click at [702, 423] on button "Yes, Schedule" at bounding box center [712, 424] width 131 height 37
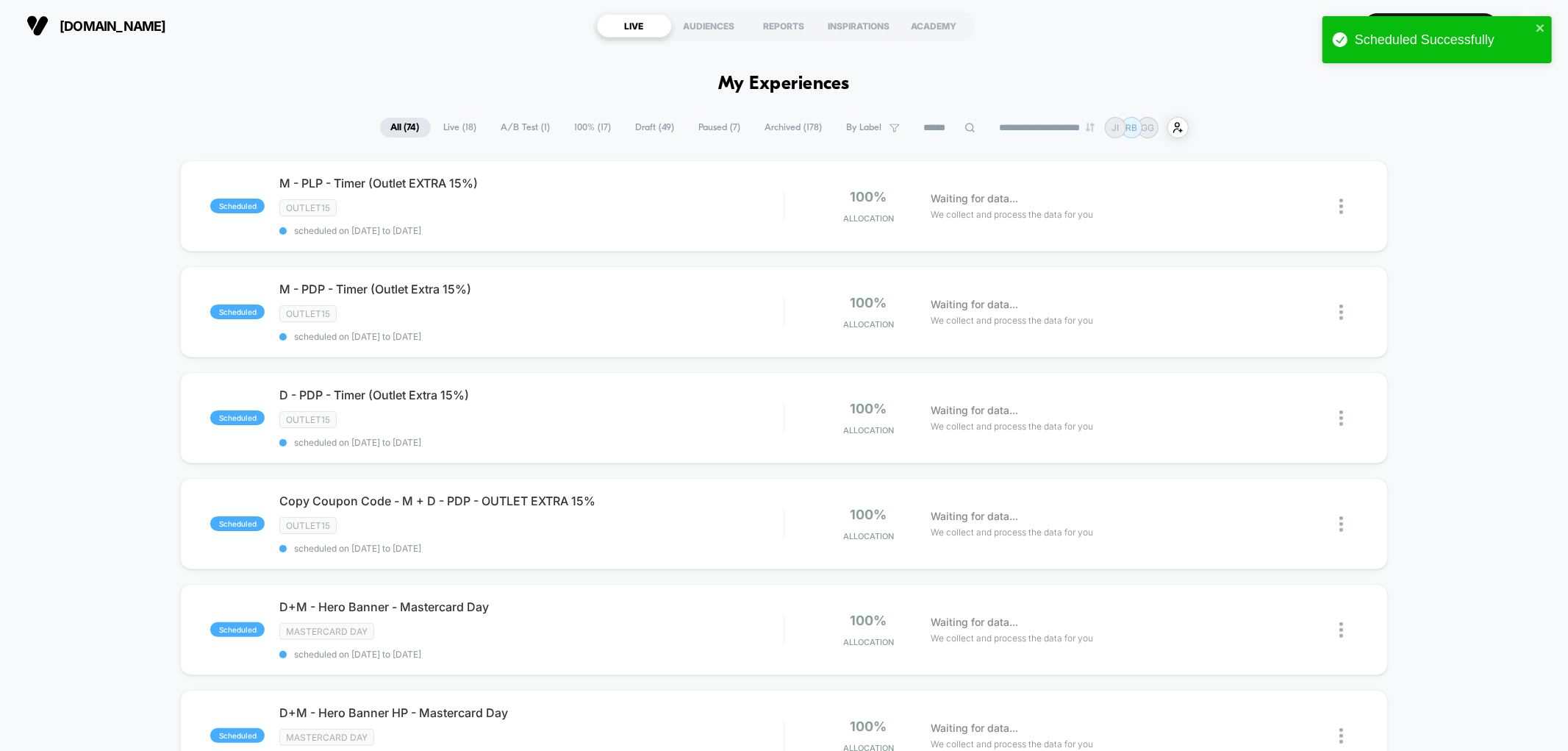
click at [850, 128] on span "By Label" at bounding box center [865, 127] width 36 height 11
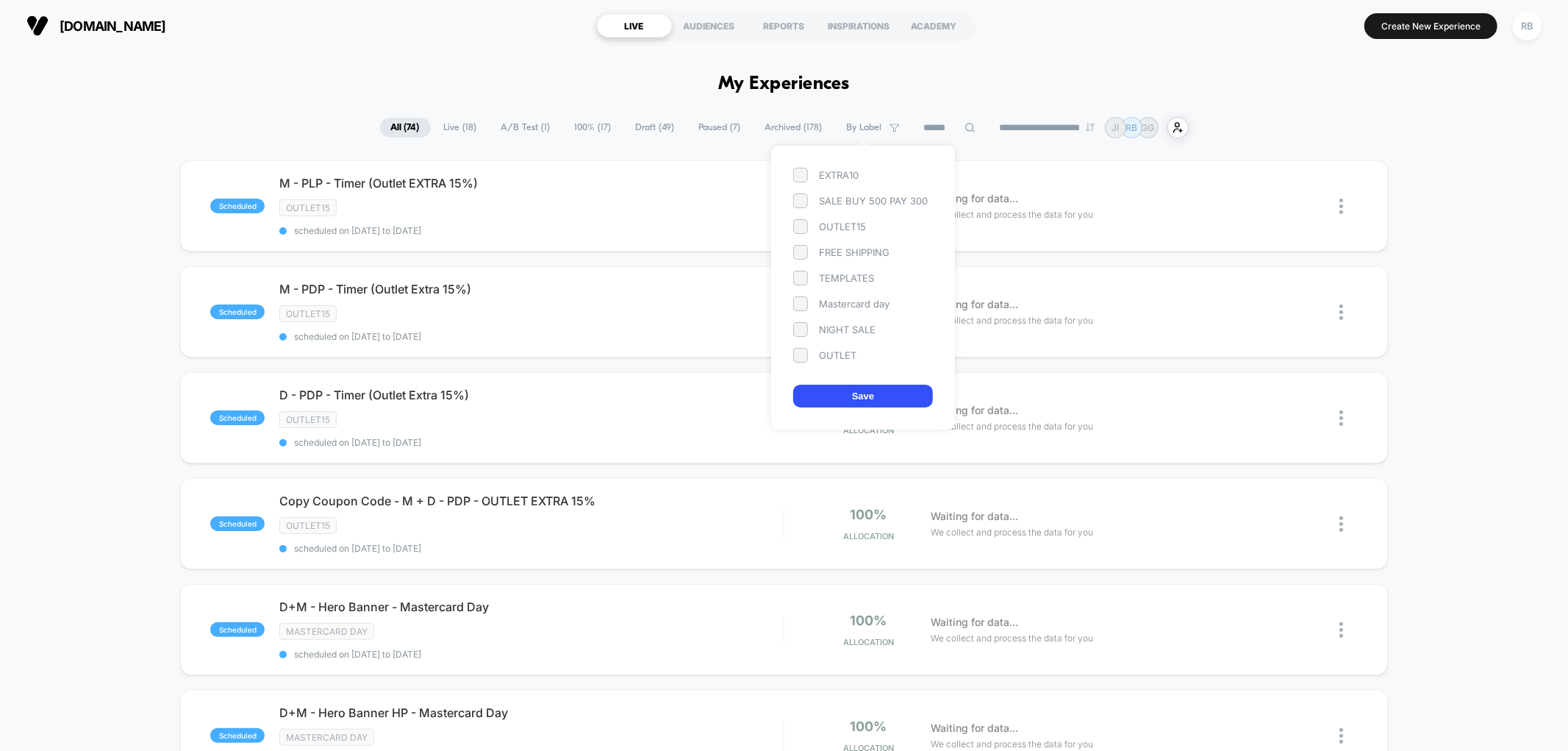
click at [810, 219] on div "OUTLET15" at bounding box center [863, 227] width 140 height 15
click at [830, 398] on button "Save" at bounding box center [863, 395] width 140 height 23
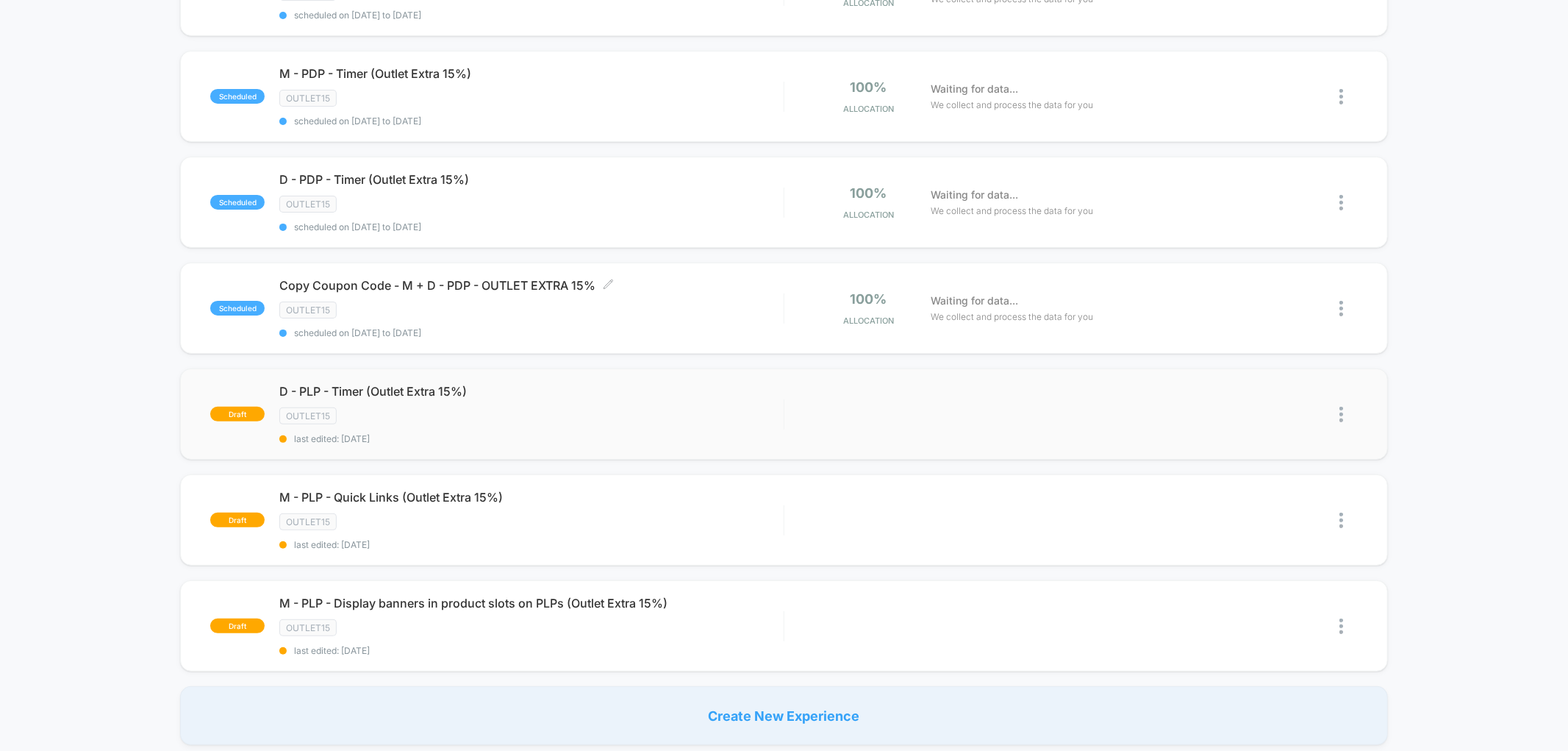
scroll to position [245, 0]
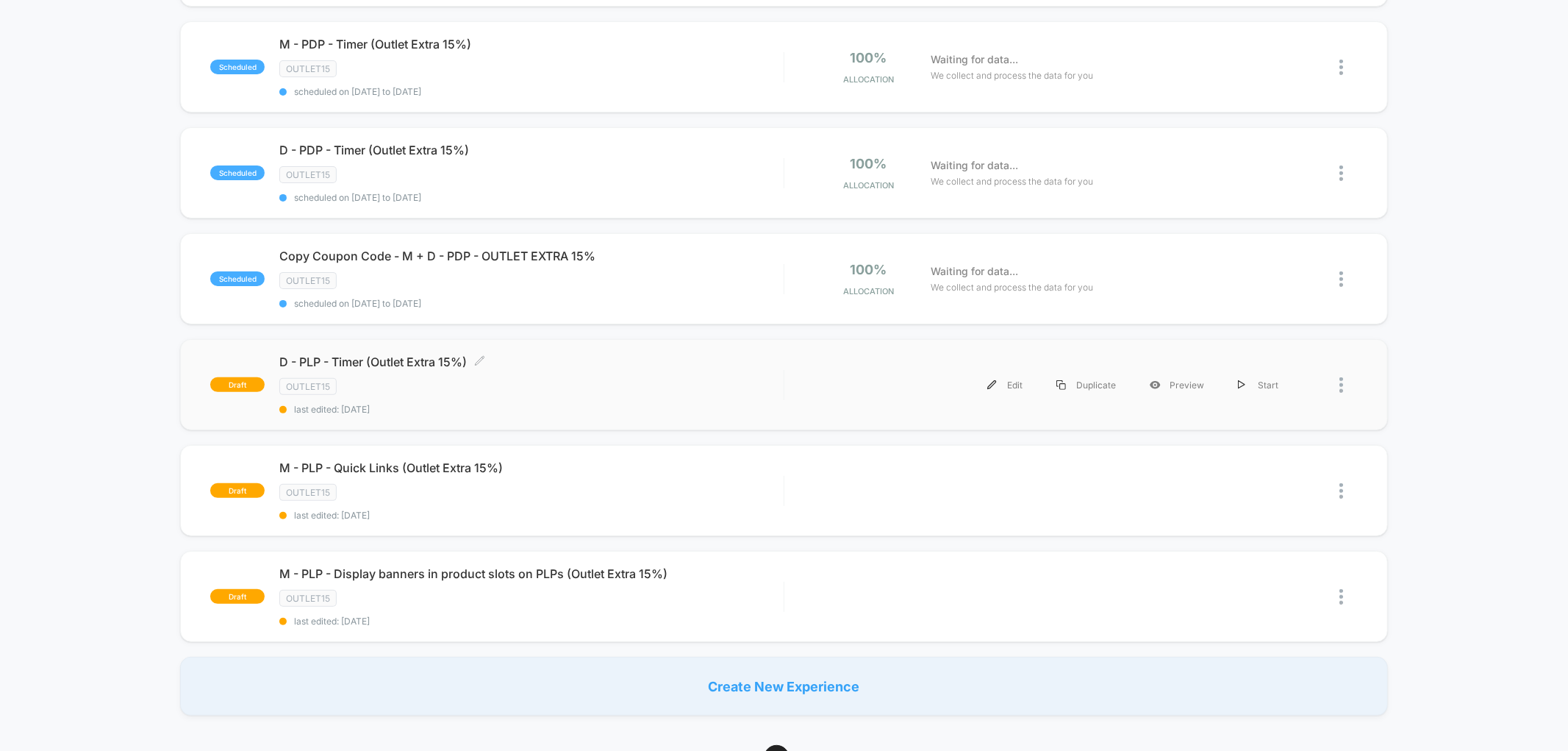
click at [380, 370] on div "D - PLP - Timer (Outlet Extra 15%) Click to edit experience details Click to ed…" at bounding box center [531, 384] width 504 height 60
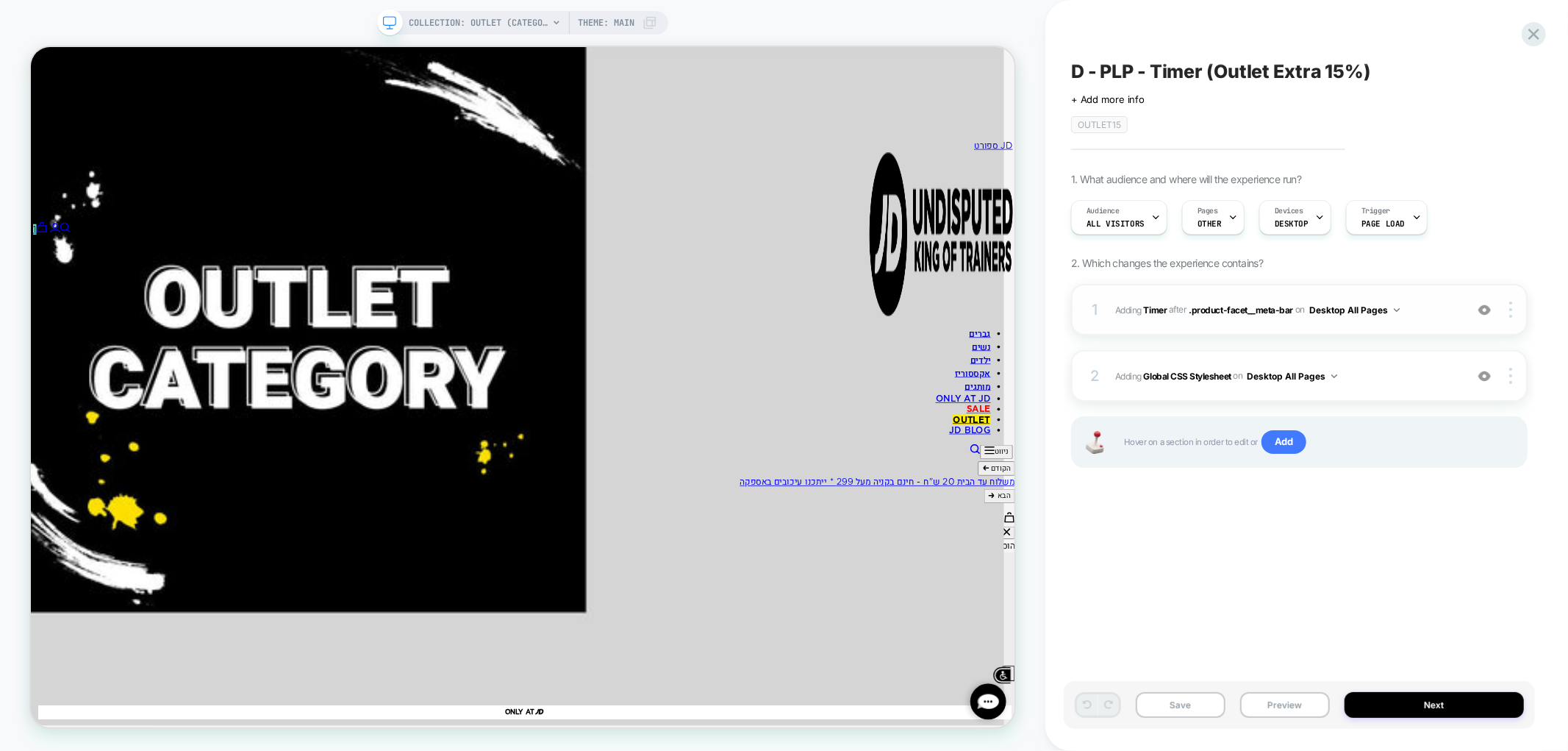
click at [1427, 310] on span "#_loomi_addon_1721891830873_dup1723037992_dup1728824585_dup1730728466_dup173606…" at bounding box center [1287, 310] width 343 height 19
click at [1445, 378] on span "Adding Global CSS Stylesheet on Desktop All Pages" at bounding box center [1287, 376] width 343 height 19
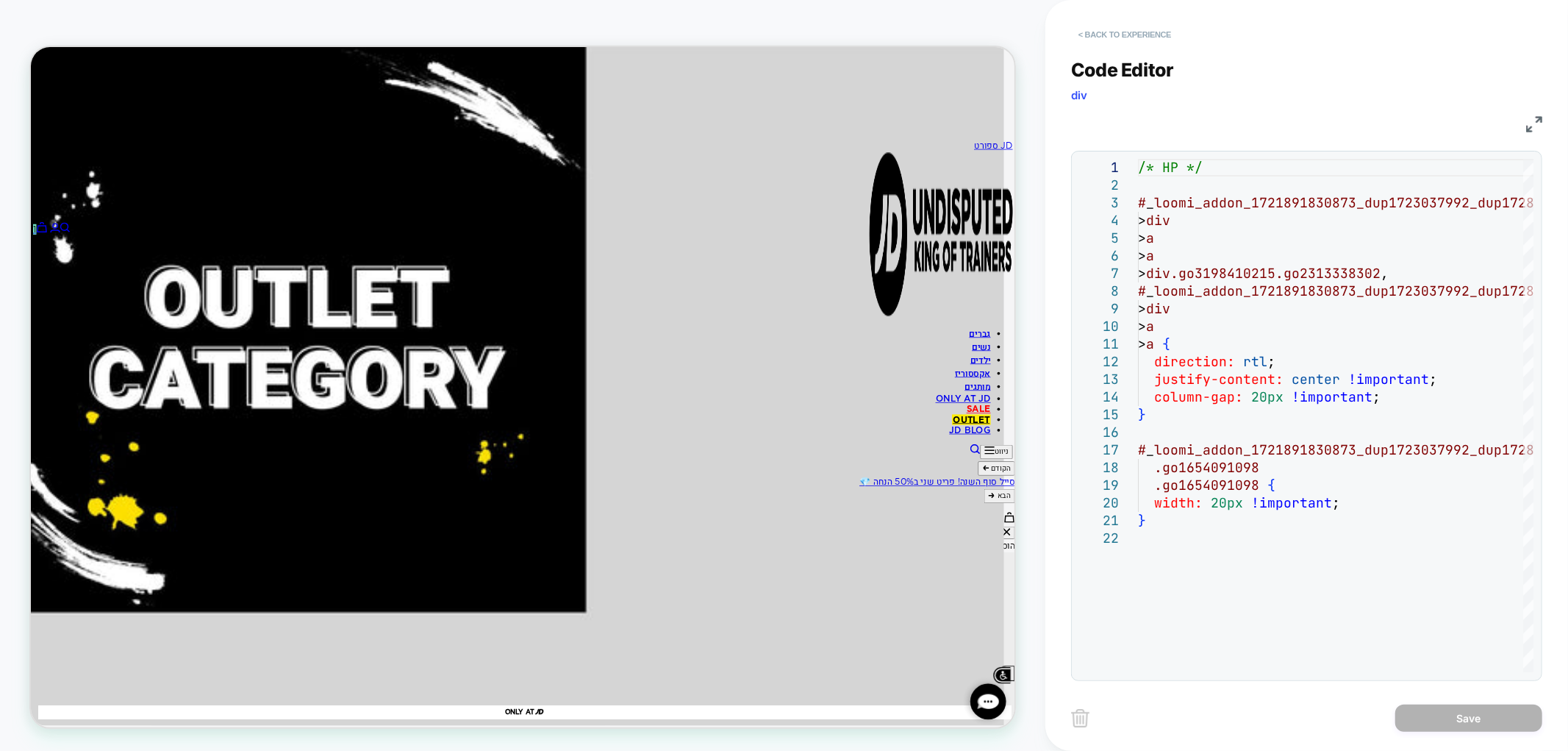
click at [1118, 33] on button "< Back to experience" at bounding box center [1124, 35] width 107 height 24
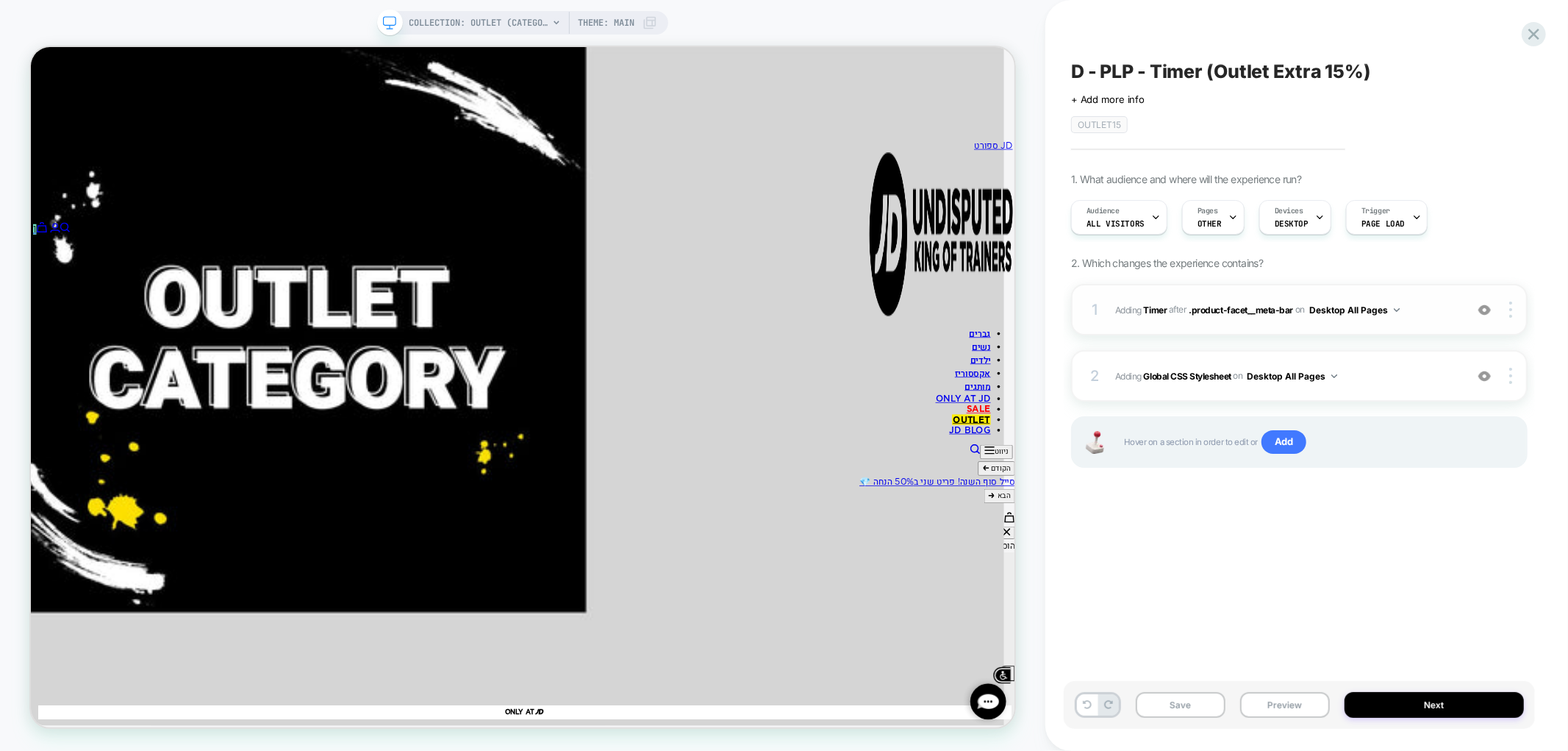
click at [1398, 331] on div "1 #_loomi_addon_1721891830873_dup1723037992_dup1728824585_dup1730728466_dup1736…" at bounding box center [1299, 309] width 456 height 51
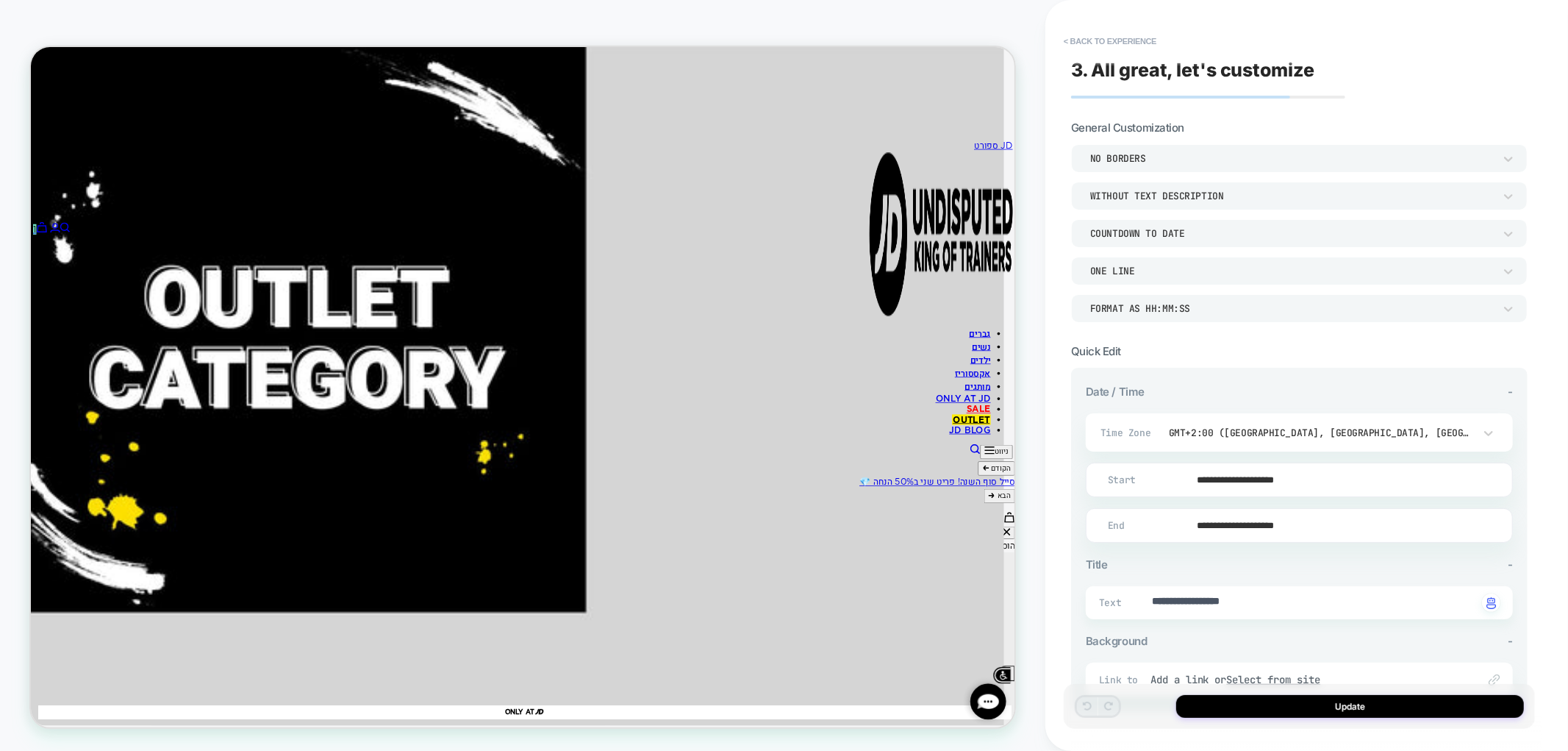
type textarea "*"
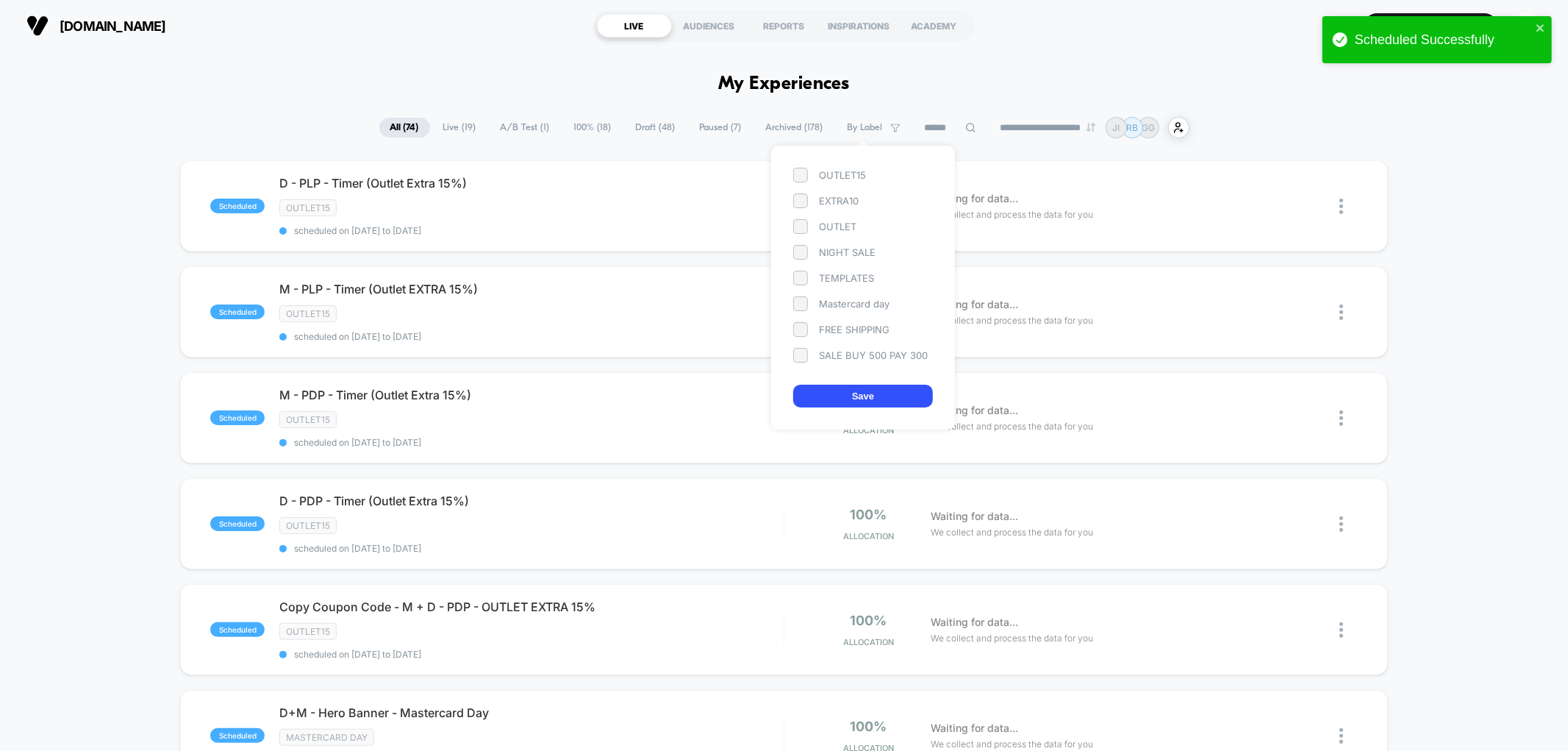
click at [844, 164] on div "OUTLET15 EXTRA10 OUTLET NIGHT SALE TEMPLATES Mastercard day FREE SHIPPING SALE …" at bounding box center [863, 287] width 184 height 284
click at [847, 170] on div "OUTLET15" at bounding box center [863, 175] width 140 height 15
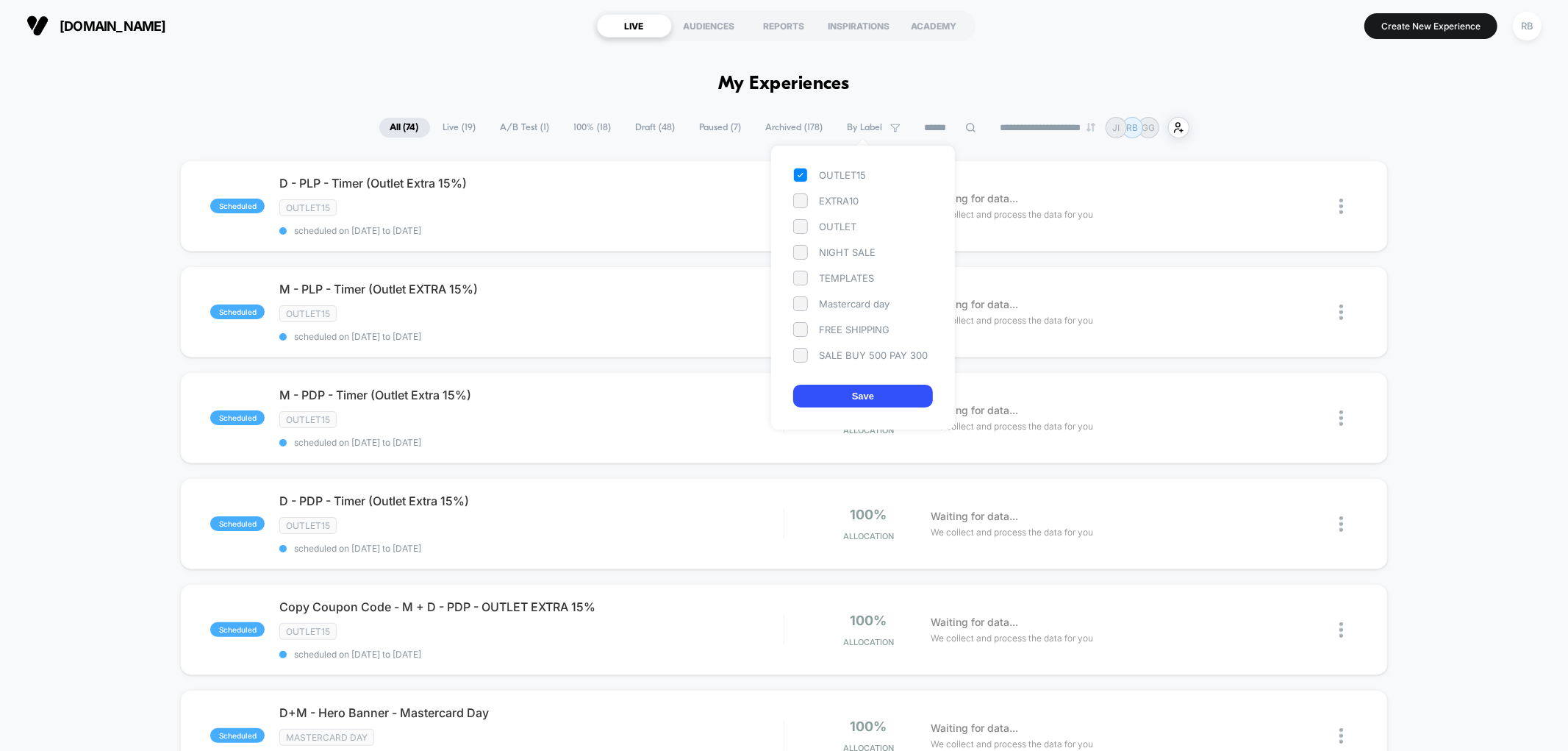
click at [865, 384] on div "OUTLET15 EXTRA10 OUTLET NIGHT SALE TEMPLATES Mastercard day FREE SHIPPING SALE …" at bounding box center [863, 287] width 184 height 284
click at [865, 390] on button "Save" at bounding box center [863, 395] width 140 height 23
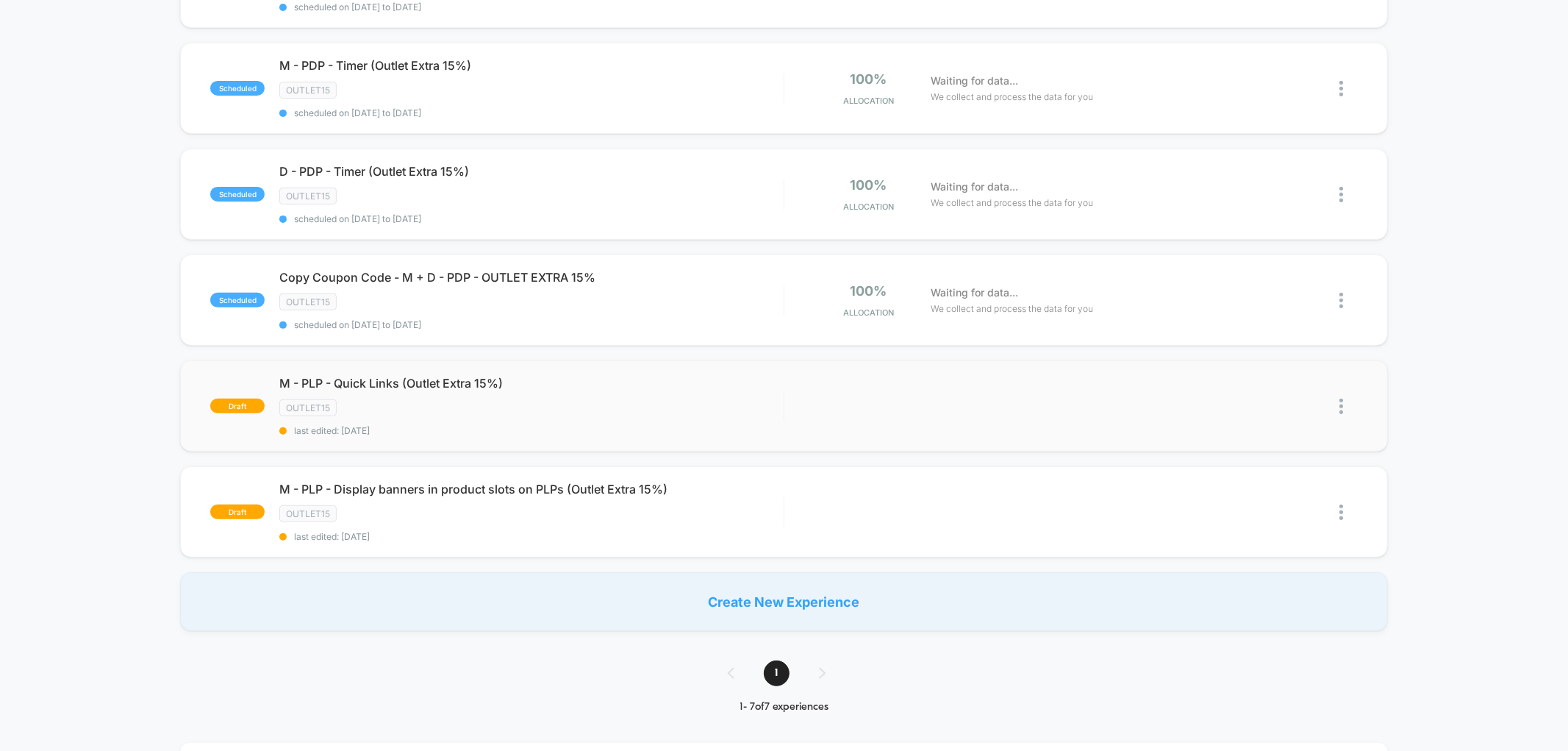
scroll to position [408, 0]
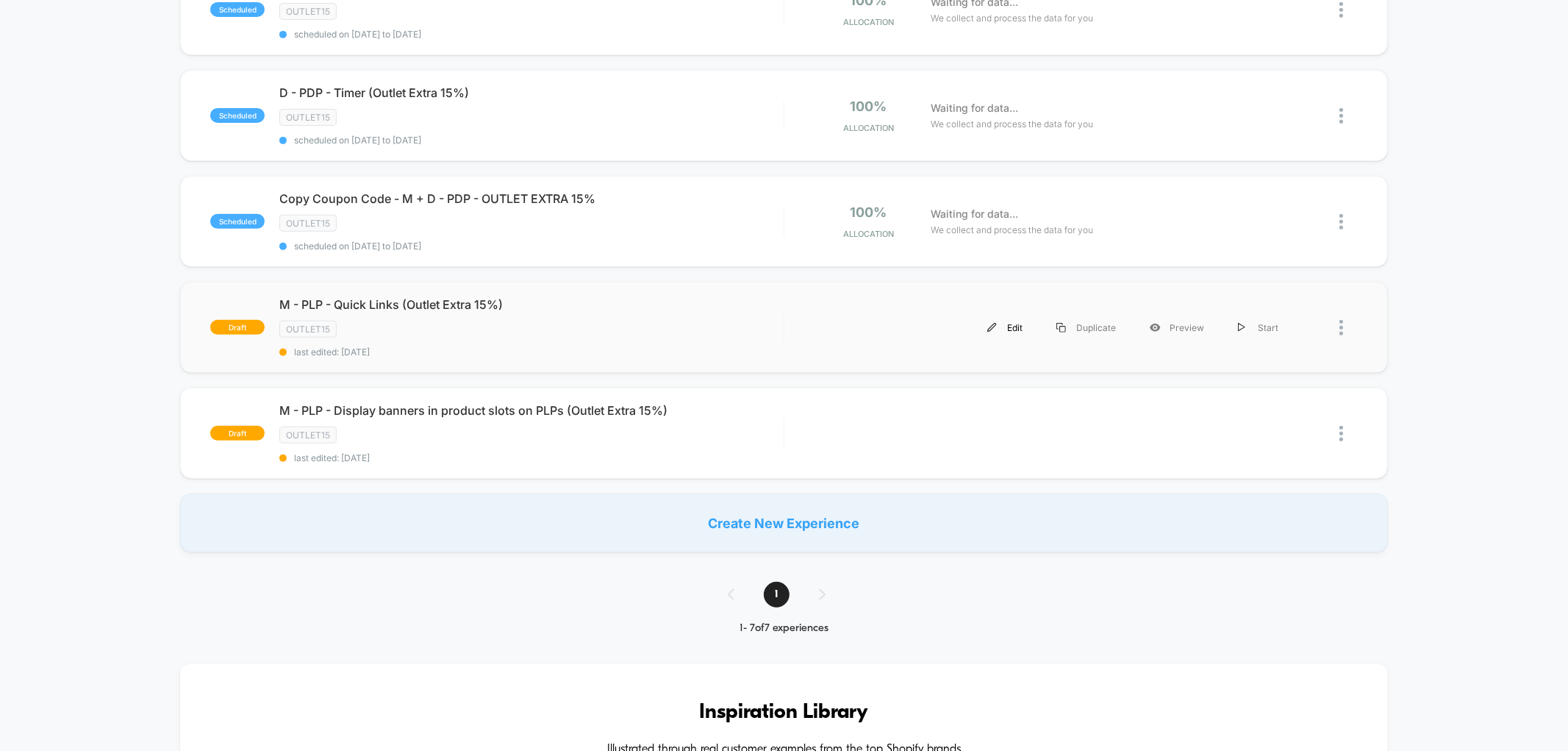
click at [1000, 314] on div "Edit" at bounding box center [1004, 327] width 69 height 33
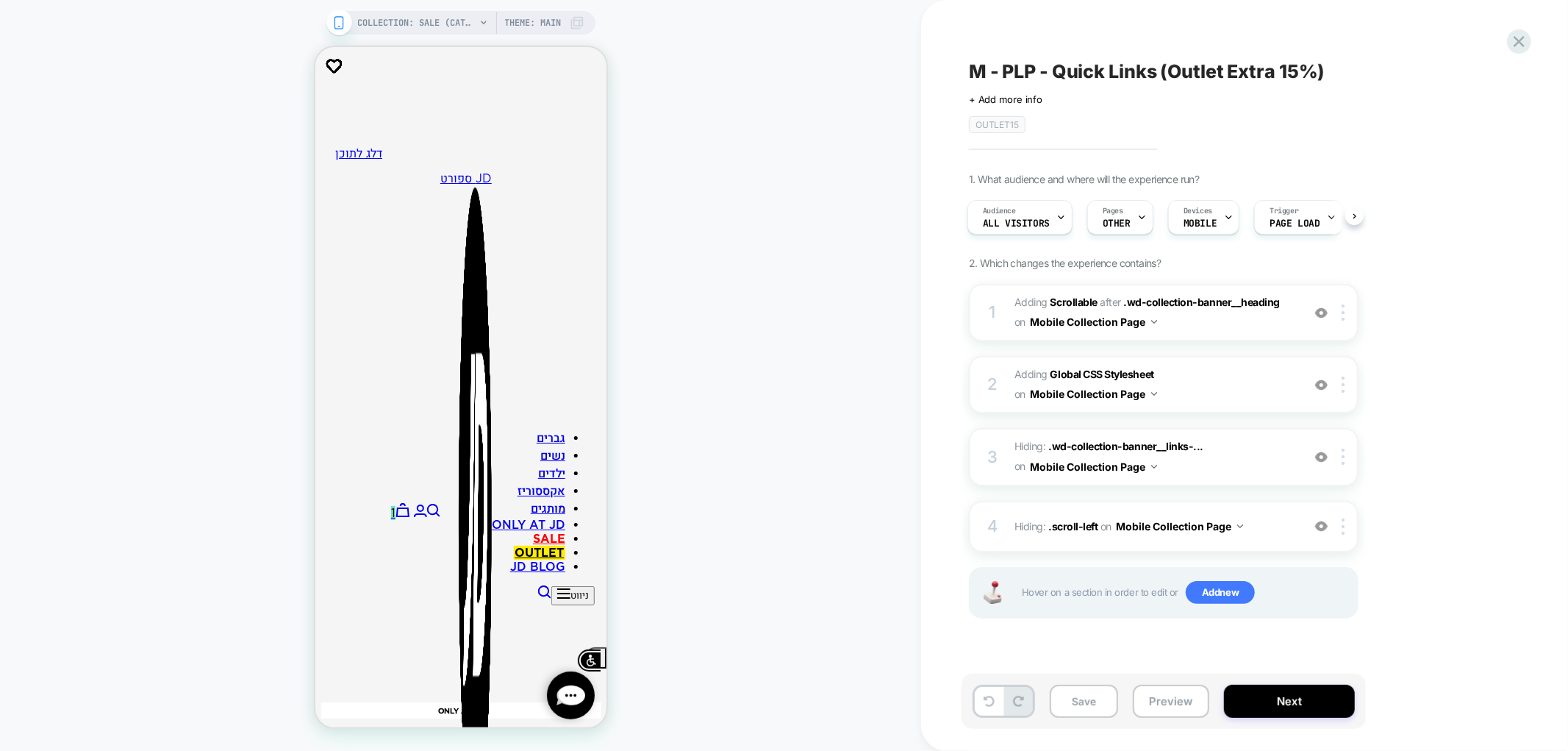
scroll to position [0, -1]
click at [1270, 321] on span "#_loomi_addon_1713205497260_dup1713775041_dup1717768092_dup1718034390_dup173073…" at bounding box center [1155, 313] width 280 height 40
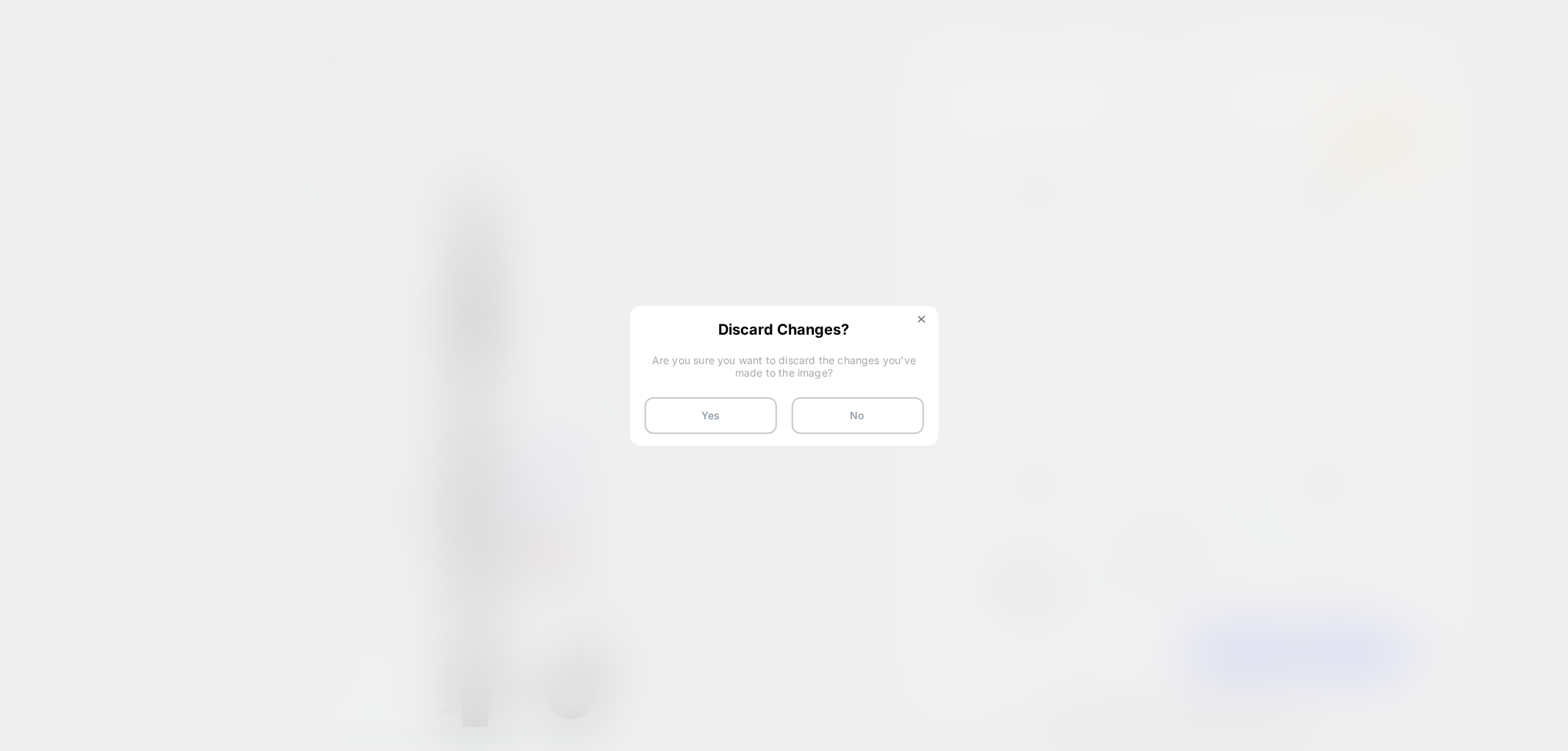
click at [701, 409] on button "Yes" at bounding box center [711, 415] width 133 height 37
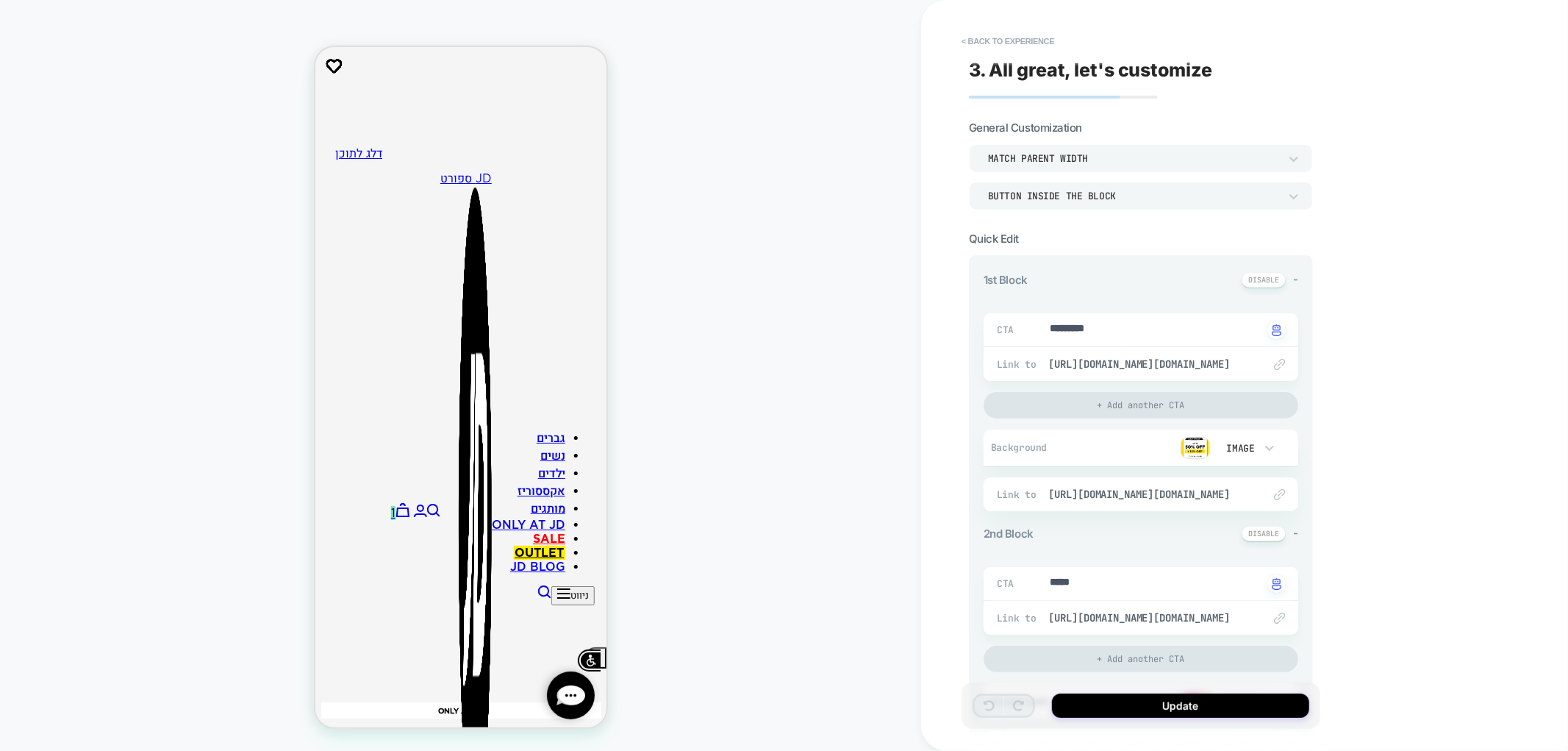
scroll to position [327, 0]
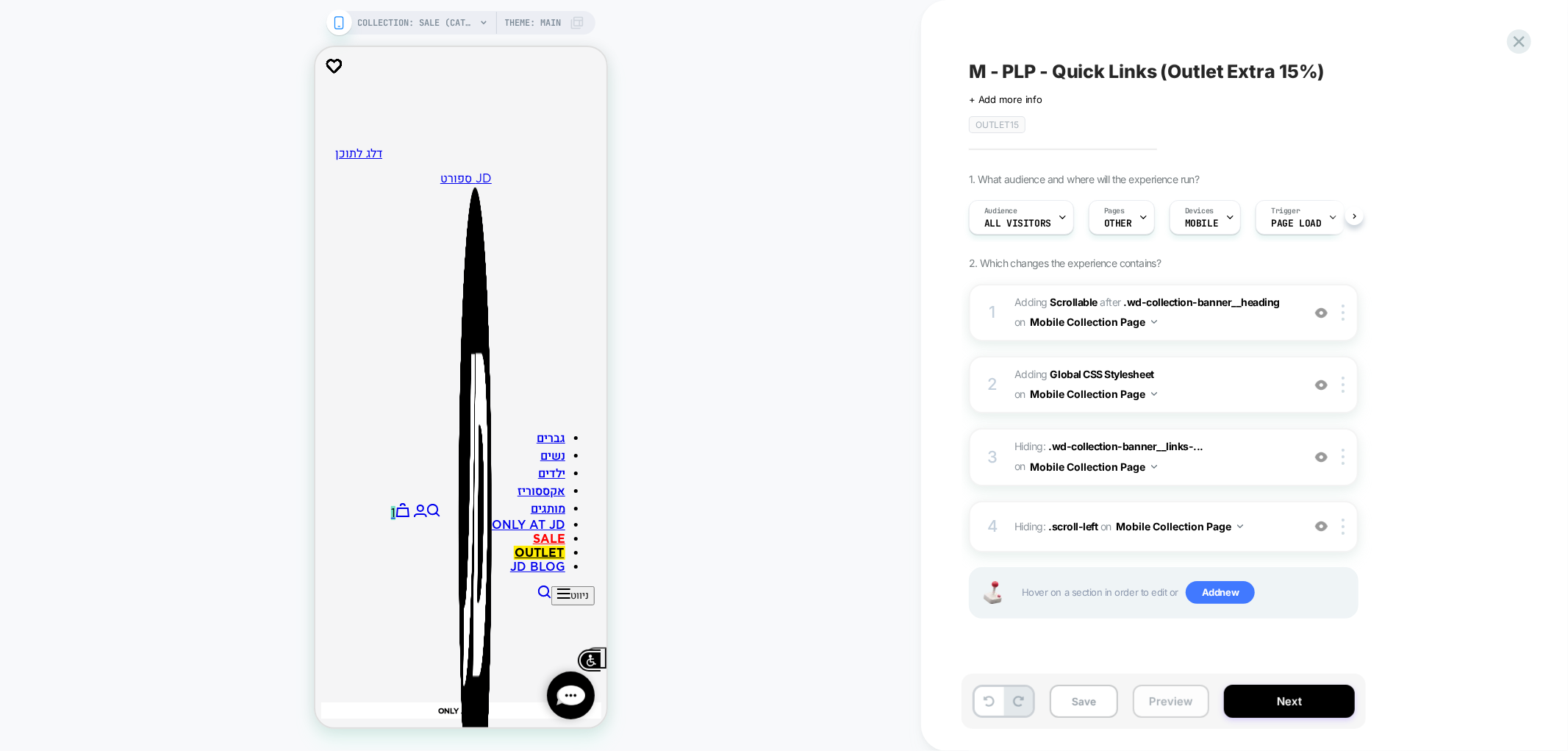
scroll to position [0, 1]
click at [1238, 329] on span "#_loomi_addon_1713205497260_dup1713775041_dup1717768092_dup1718034390_dup173073…" at bounding box center [1155, 313] width 280 height 40
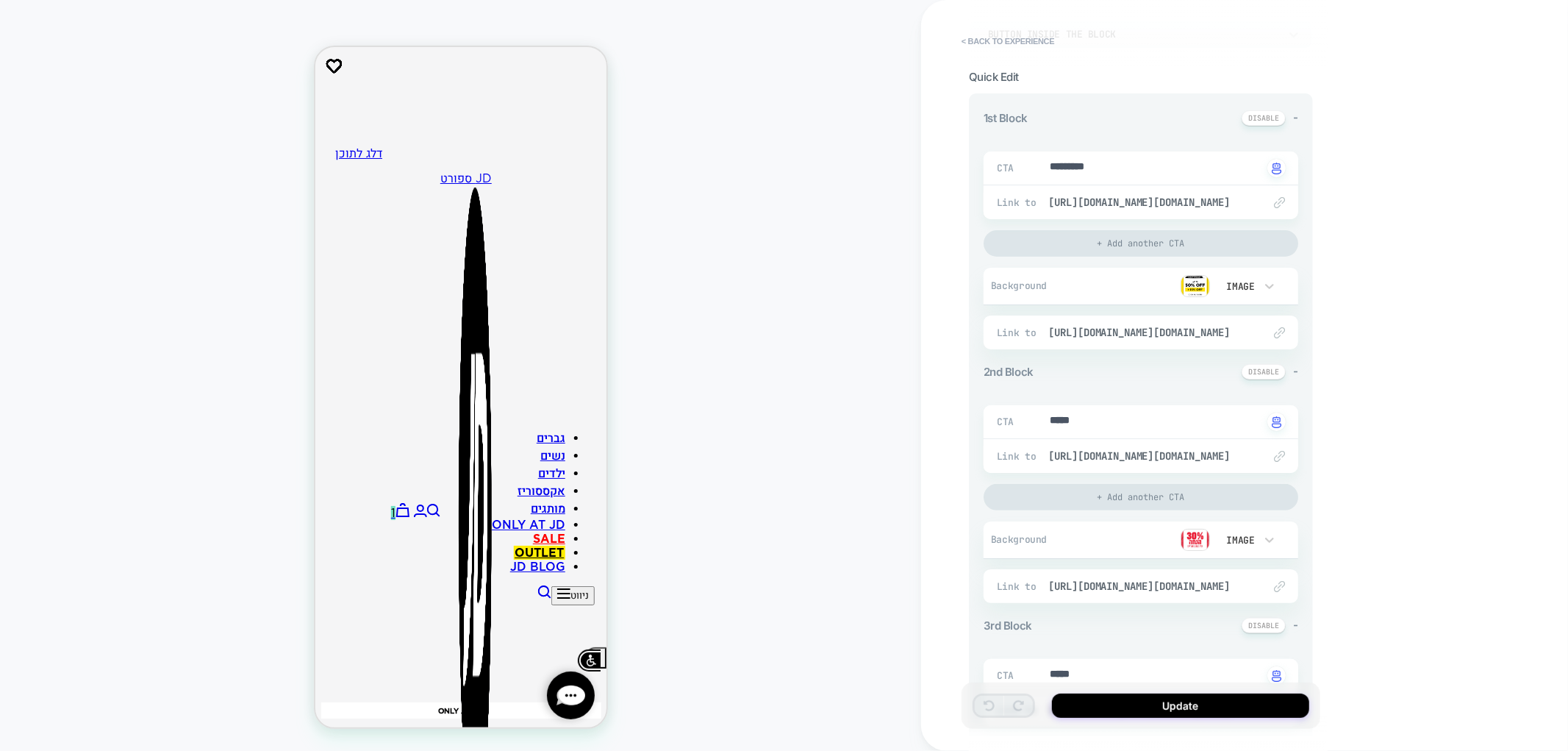
scroll to position [163, 0]
click at [0, 0] on div at bounding box center [0, 0] width 0 height 0
click at [1260, 623] on button at bounding box center [1264, 624] width 44 height 16
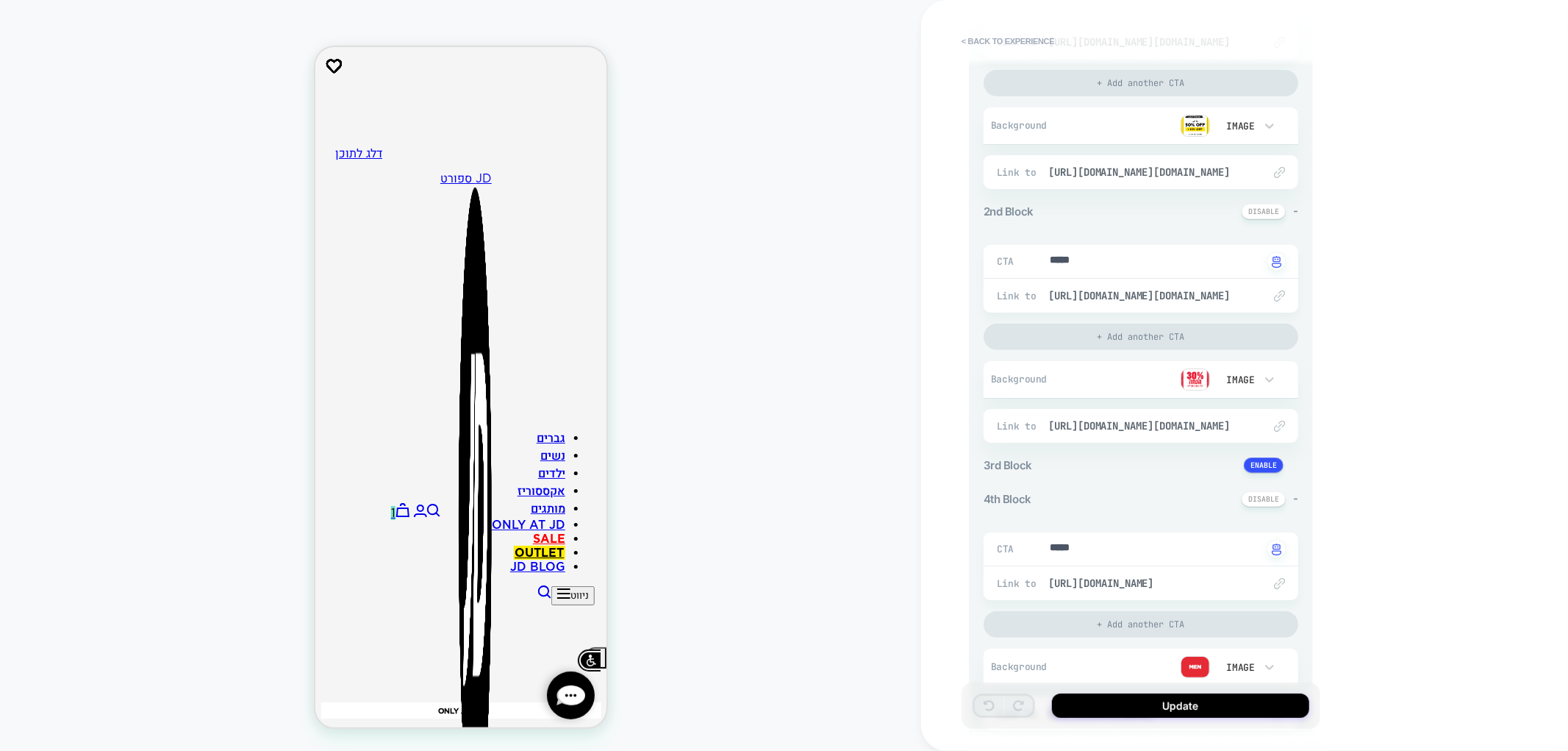
scroll to position [327, 0]
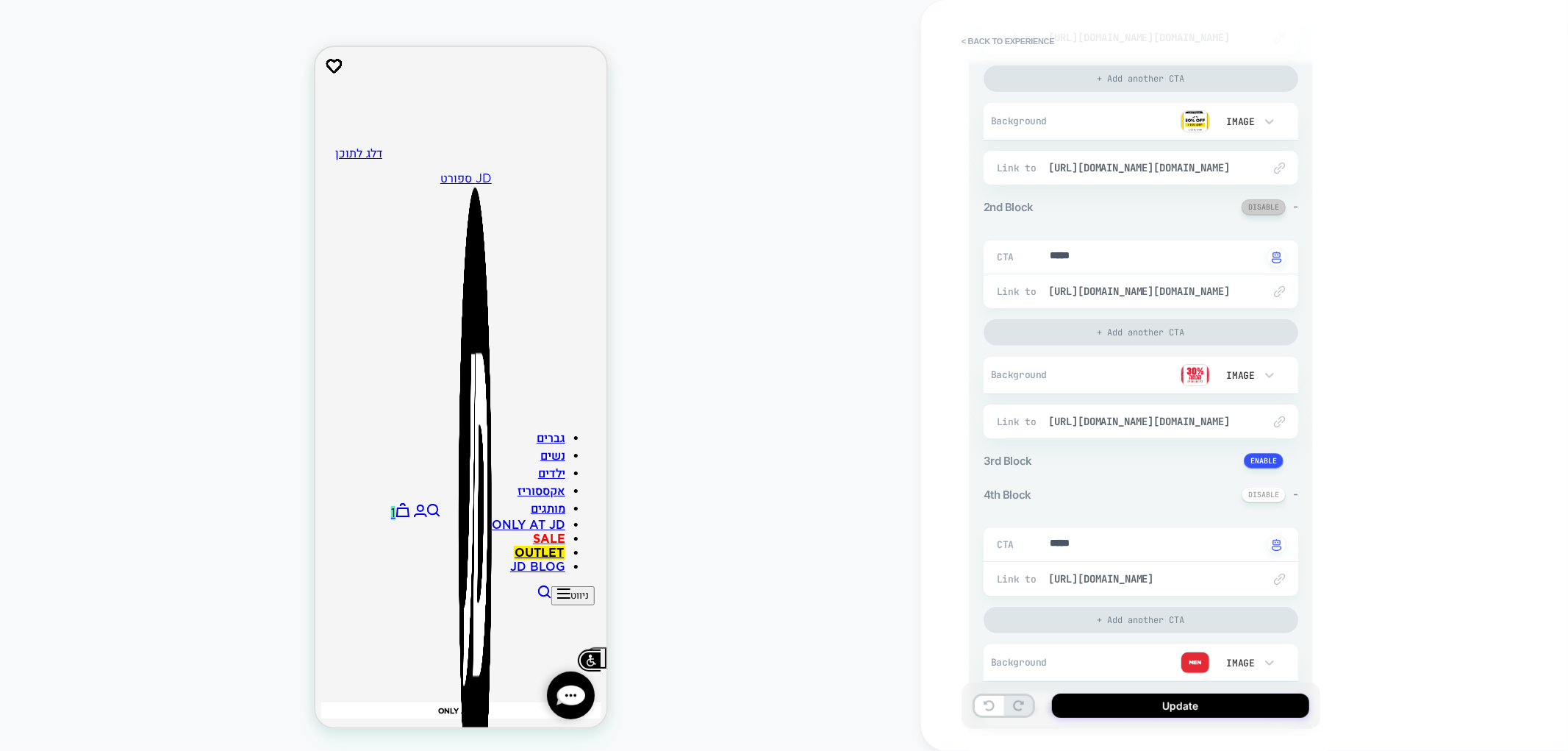
click at [1269, 207] on button at bounding box center [1264, 207] width 44 height 16
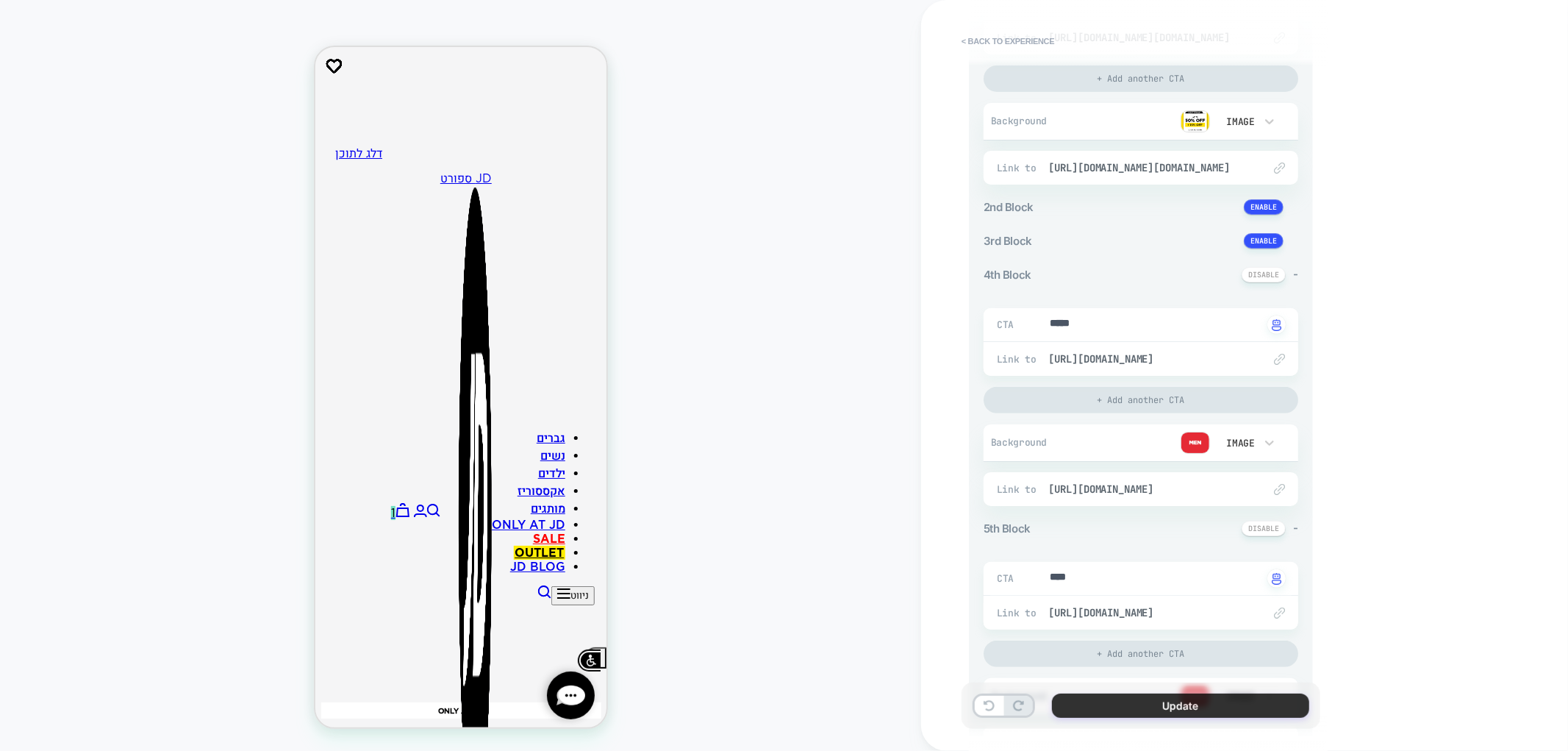
click at [1223, 710] on button "Update" at bounding box center [1181, 705] width 257 height 24
type textarea "*"
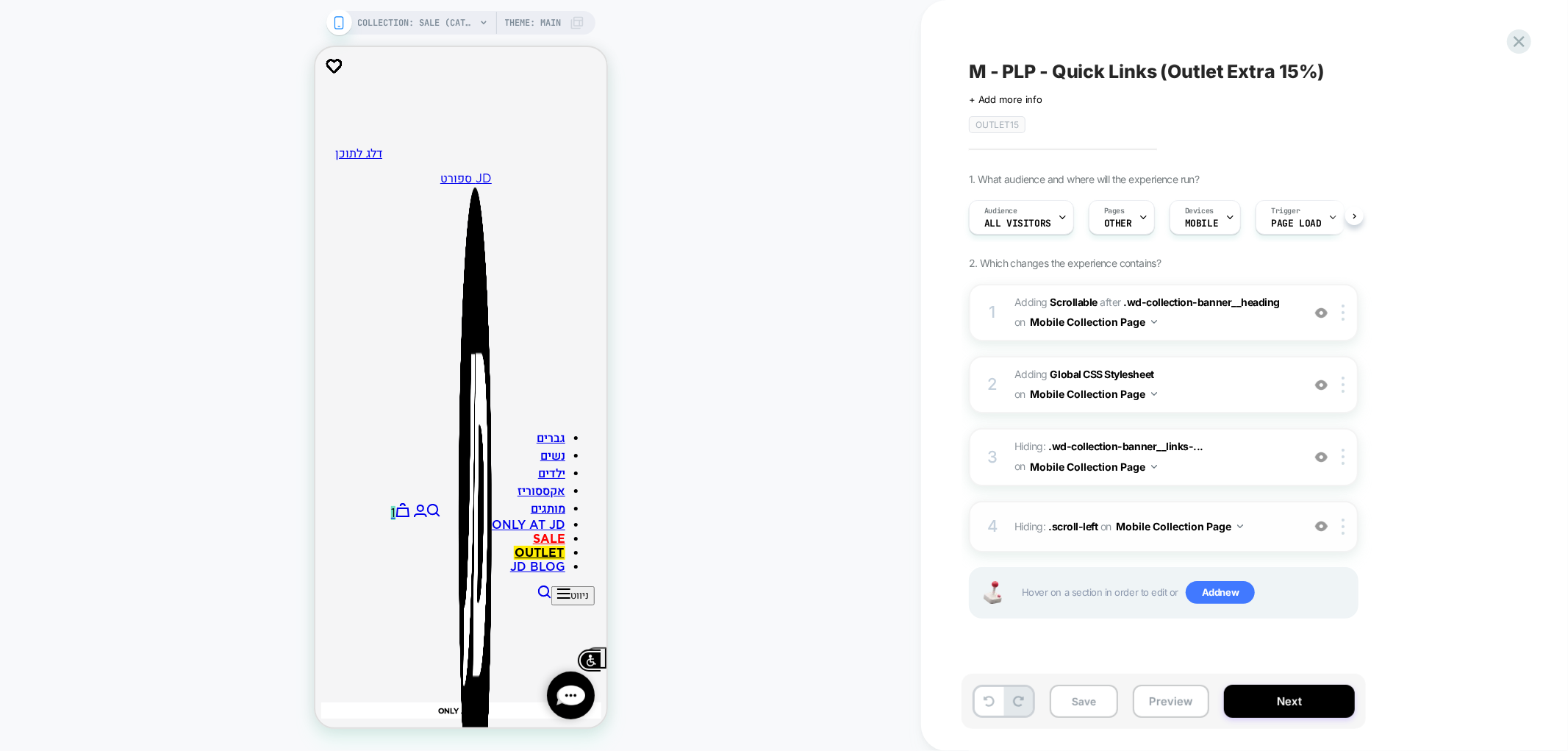
scroll to position [0, 1]
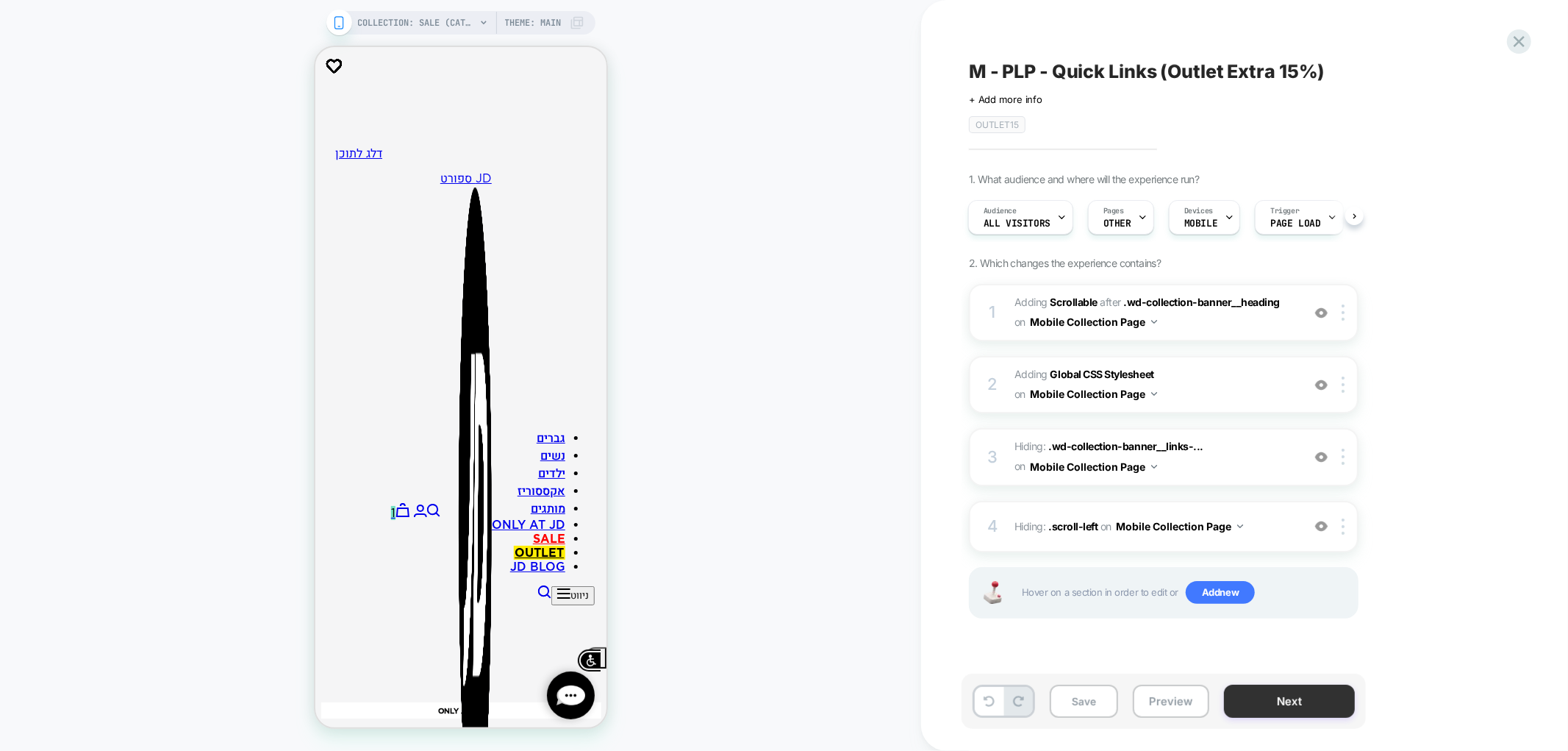
click at [1278, 697] on button "Next" at bounding box center [1290, 701] width 131 height 33
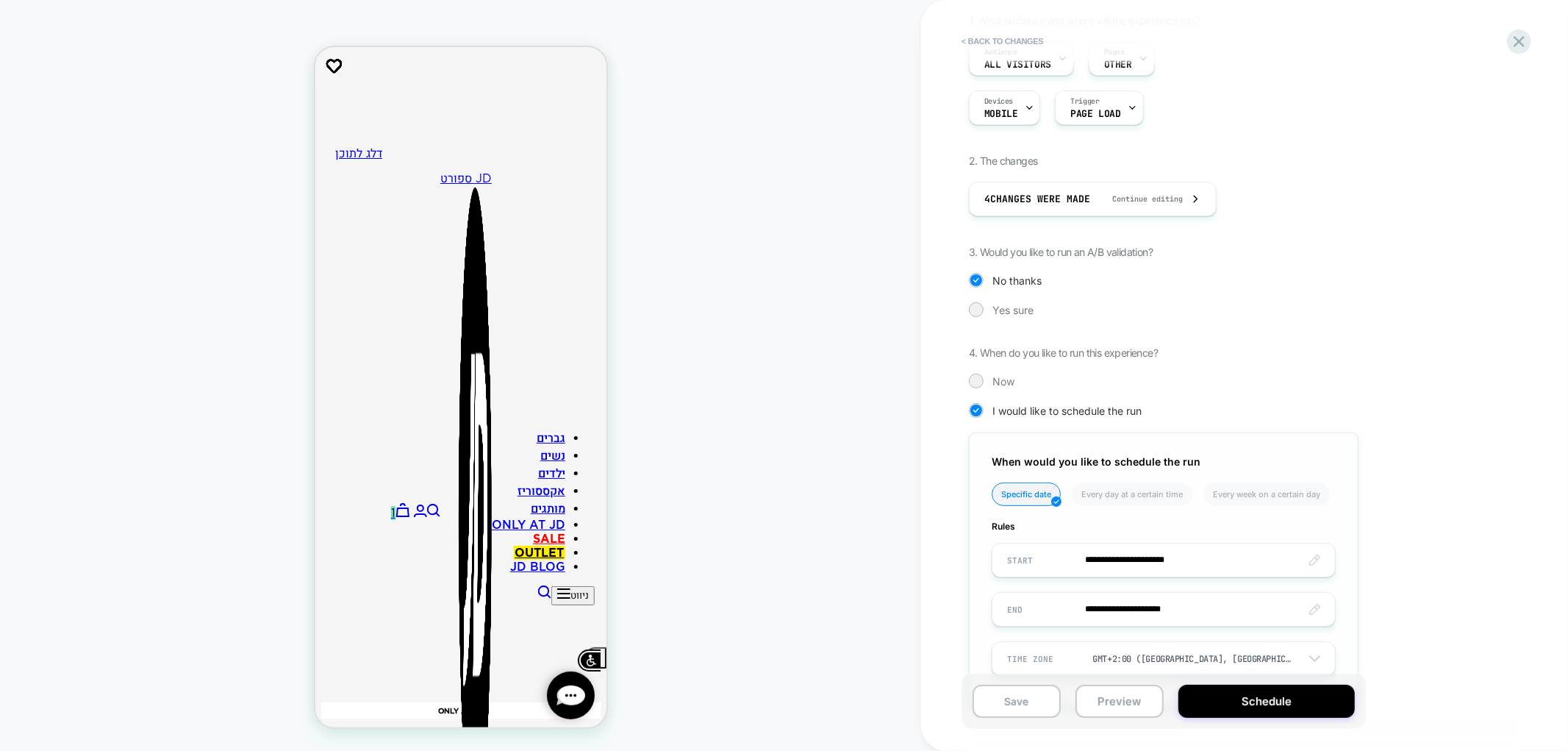
scroll to position [230, 0]
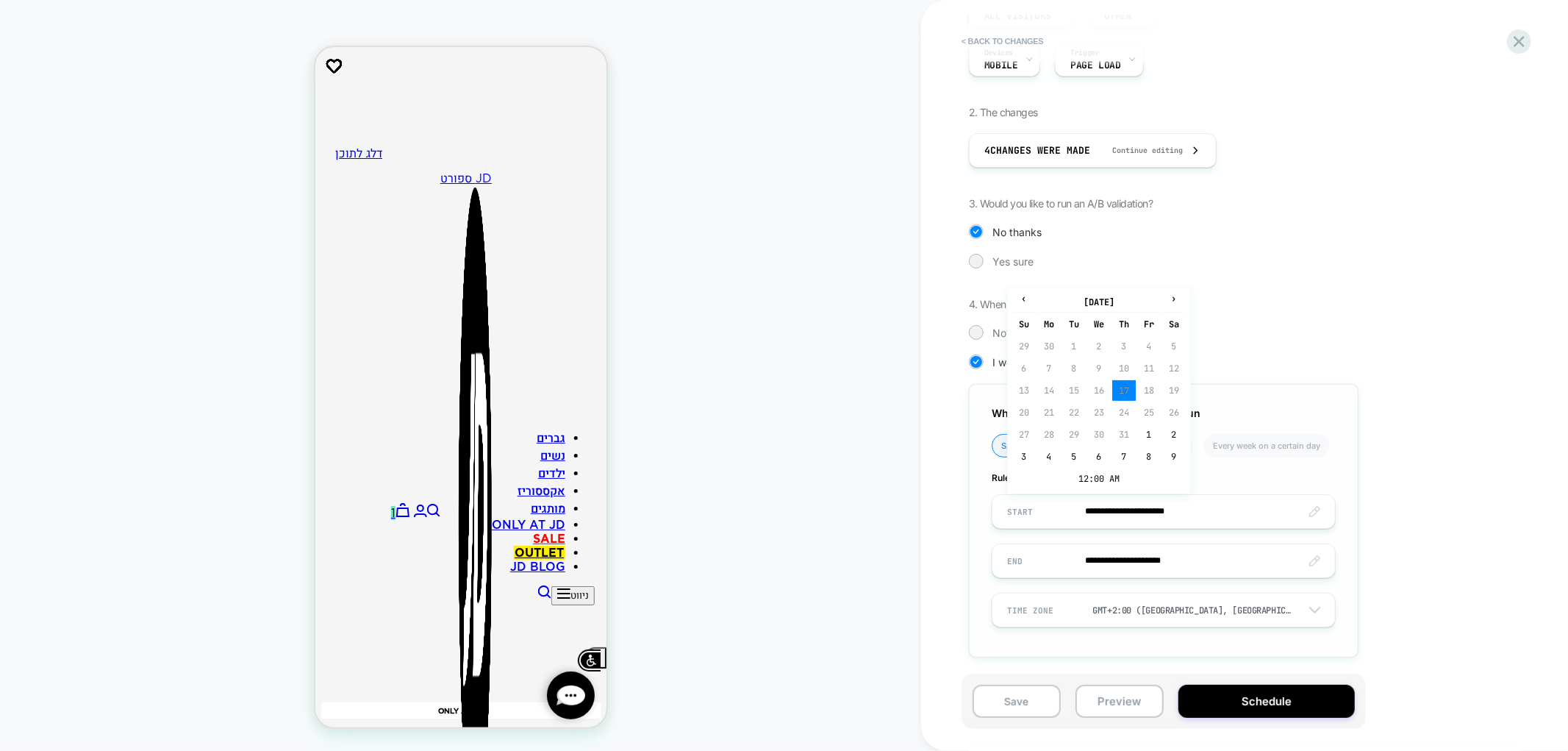
click at [286, 655] on th "›" at bounding box center [146, 664] width 280 height 16
drag, startPoint x: 1129, startPoint y: 372, endPoint x: 1130, endPoint y: 475, distance: 103.0
click at [1128, 372] on td "11" at bounding box center [1124, 368] width 24 height 21
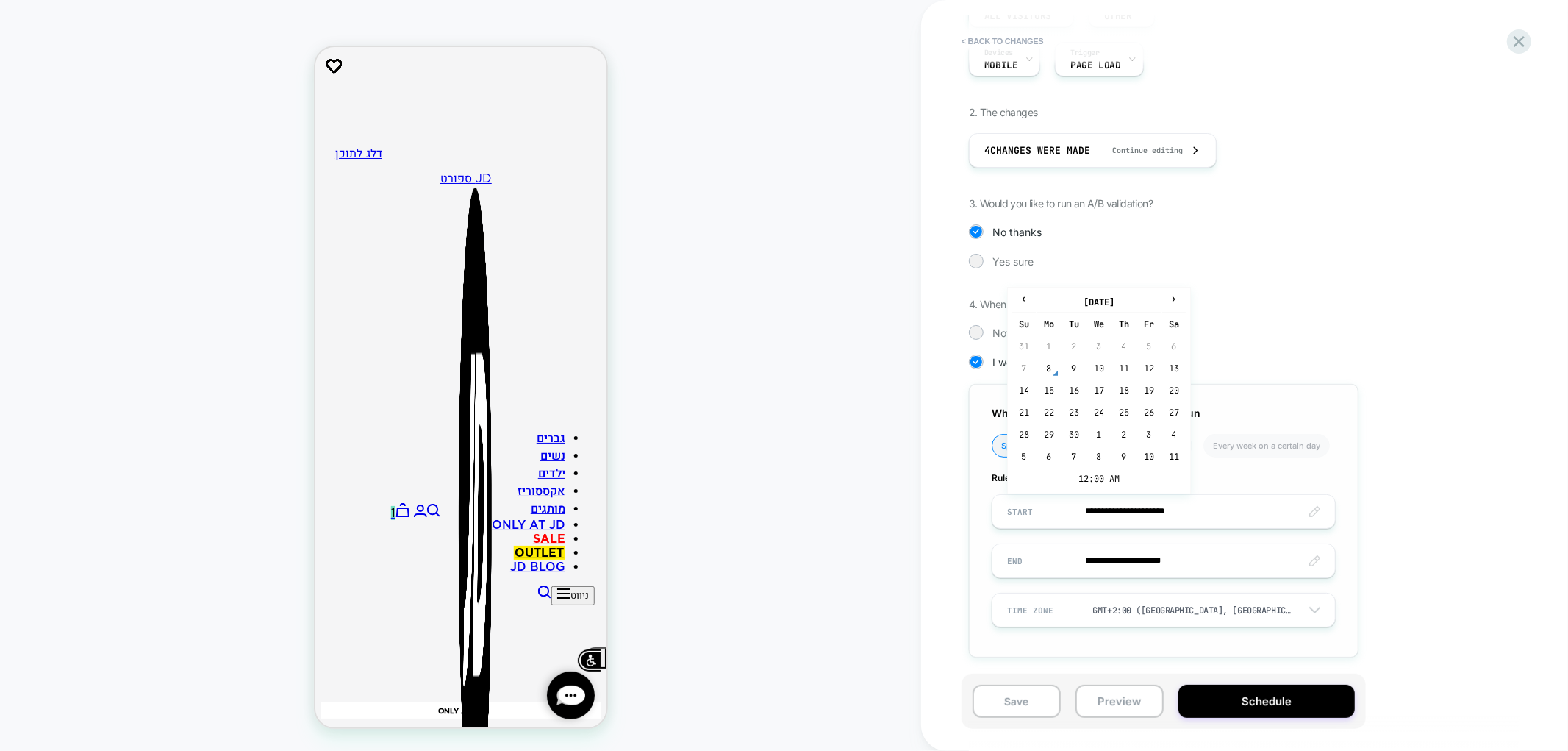
type input "**********"
click at [0, 0] on td "12:00 AM" at bounding box center [0, 0] width 0 height 0
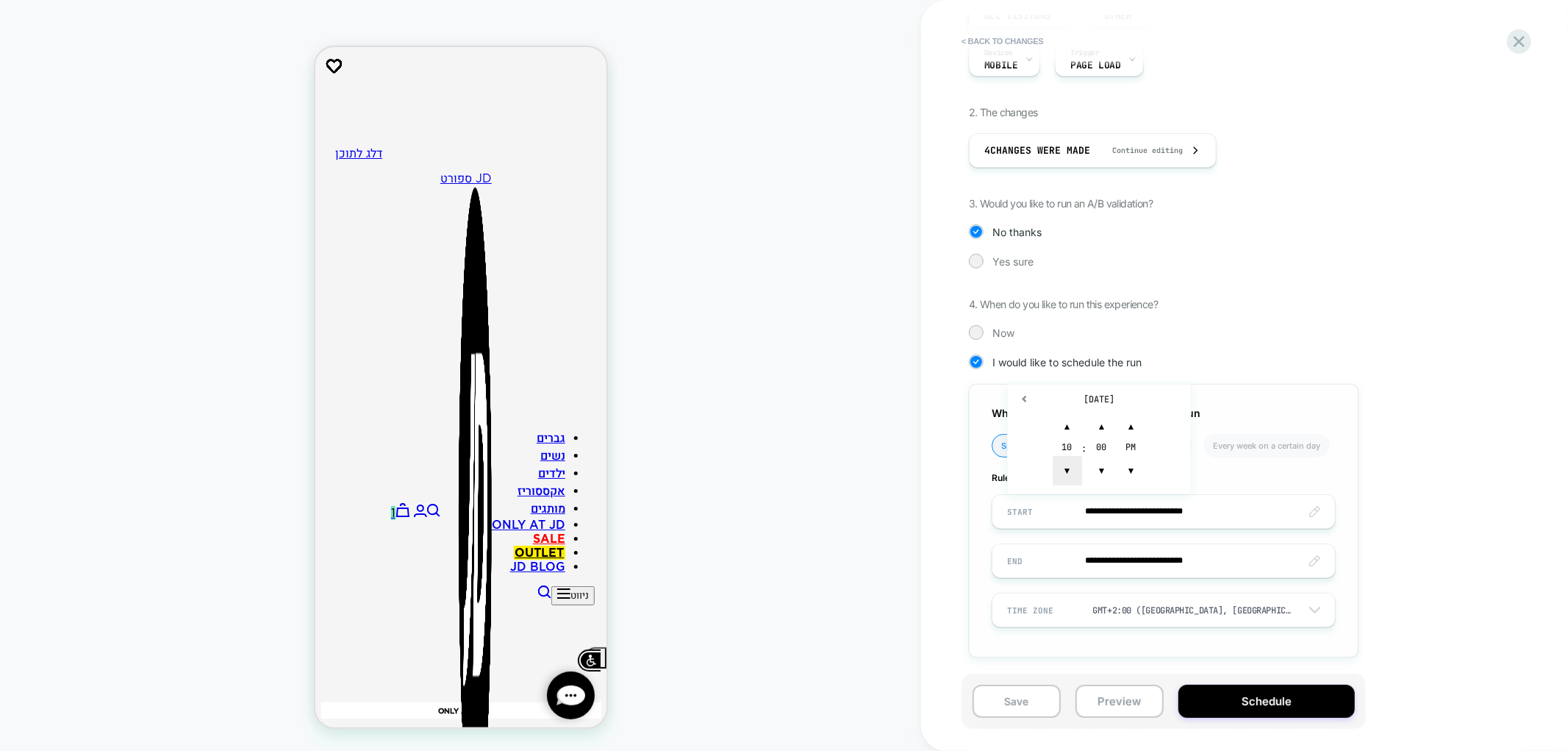
type input "**********"
click at [0, 0] on div "**********" at bounding box center [0, 0] width 0 height 0
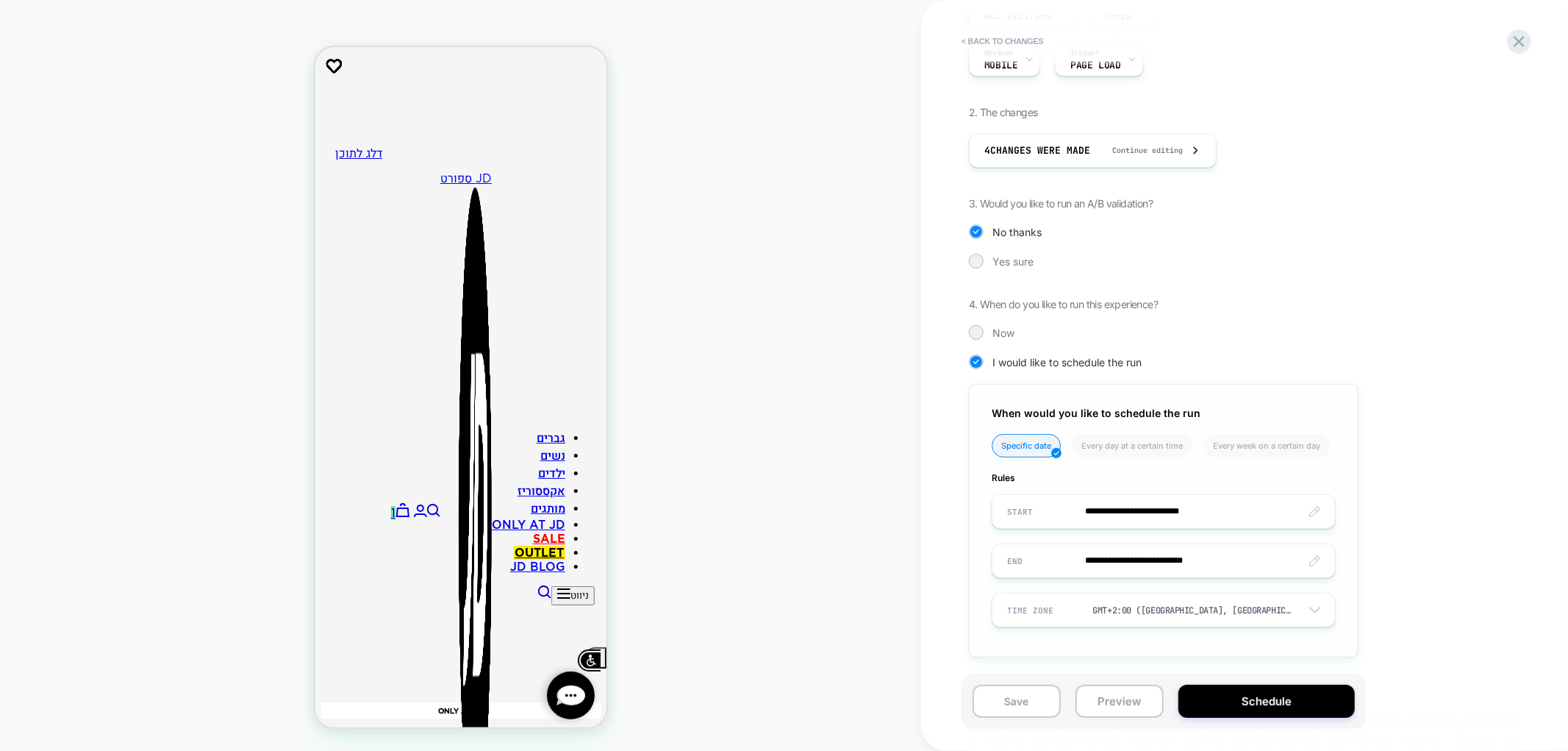
click at [1172, 544] on input "**********" at bounding box center [1164, 561] width 343 height 35
click at [1067, 435] on td "16" at bounding box center [1074, 440] width 24 height 21
click at [1207, 557] on input "**********" at bounding box center [1164, 561] width 343 height 35
click at [0, 0] on td "12:00 AM" at bounding box center [0, 0] width 0 height 0
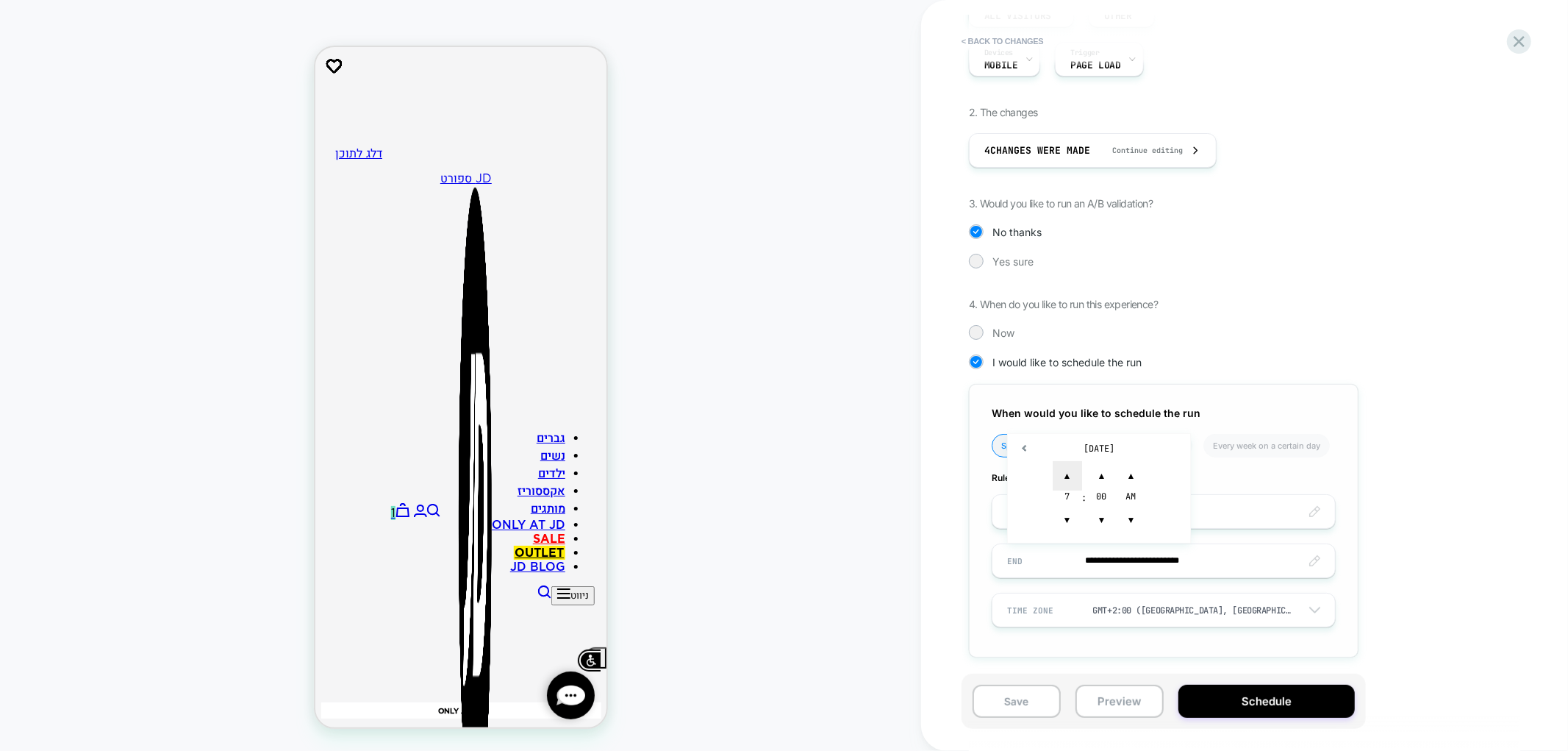
type input "**********"
click at [0, 0] on div "**********" at bounding box center [0, 0] width 0 height 0
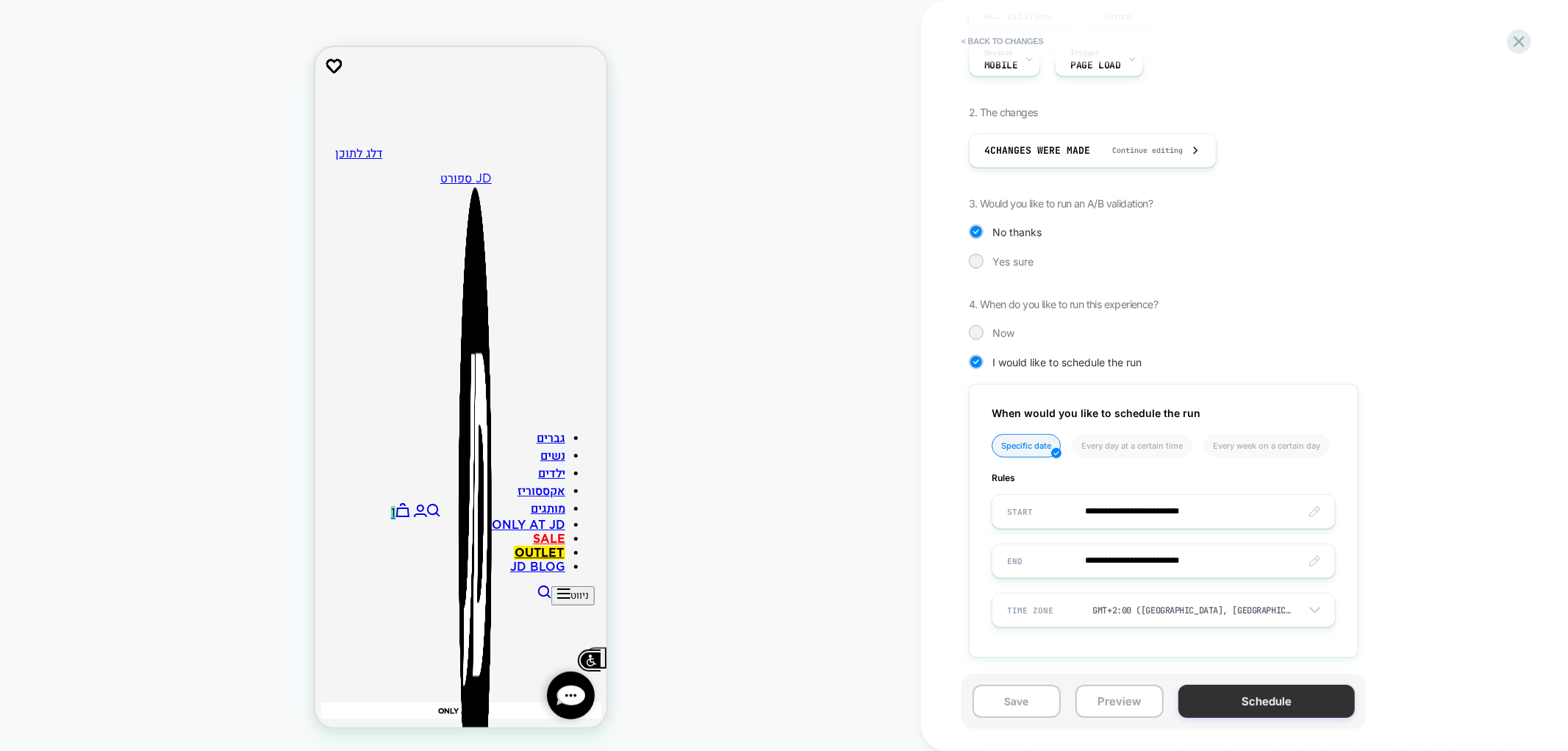
click at [1255, 704] on button "Schedule" at bounding box center [1267, 701] width 176 height 33
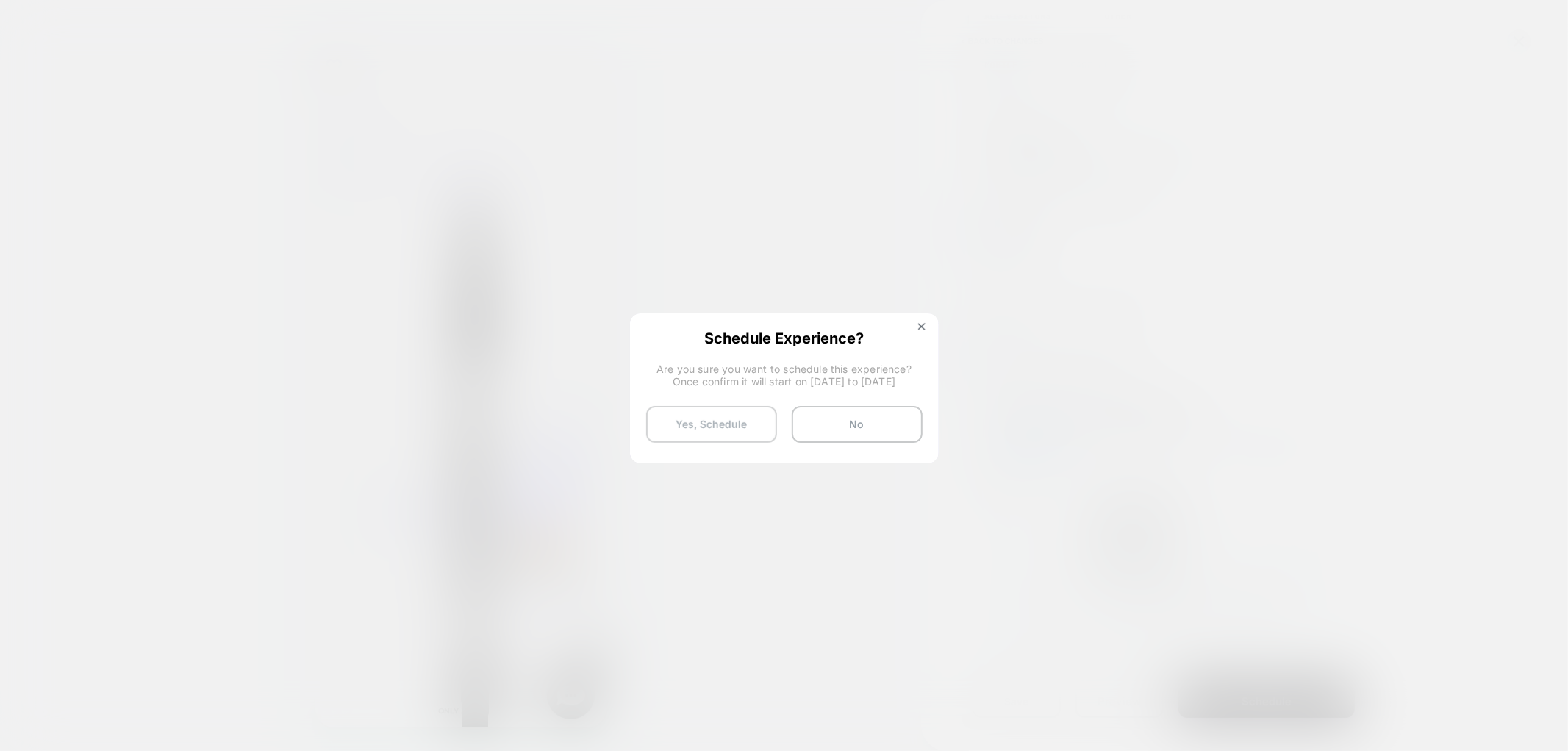
click at [706, 430] on button "Yes, Schedule" at bounding box center [712, 424] width 131 height 37
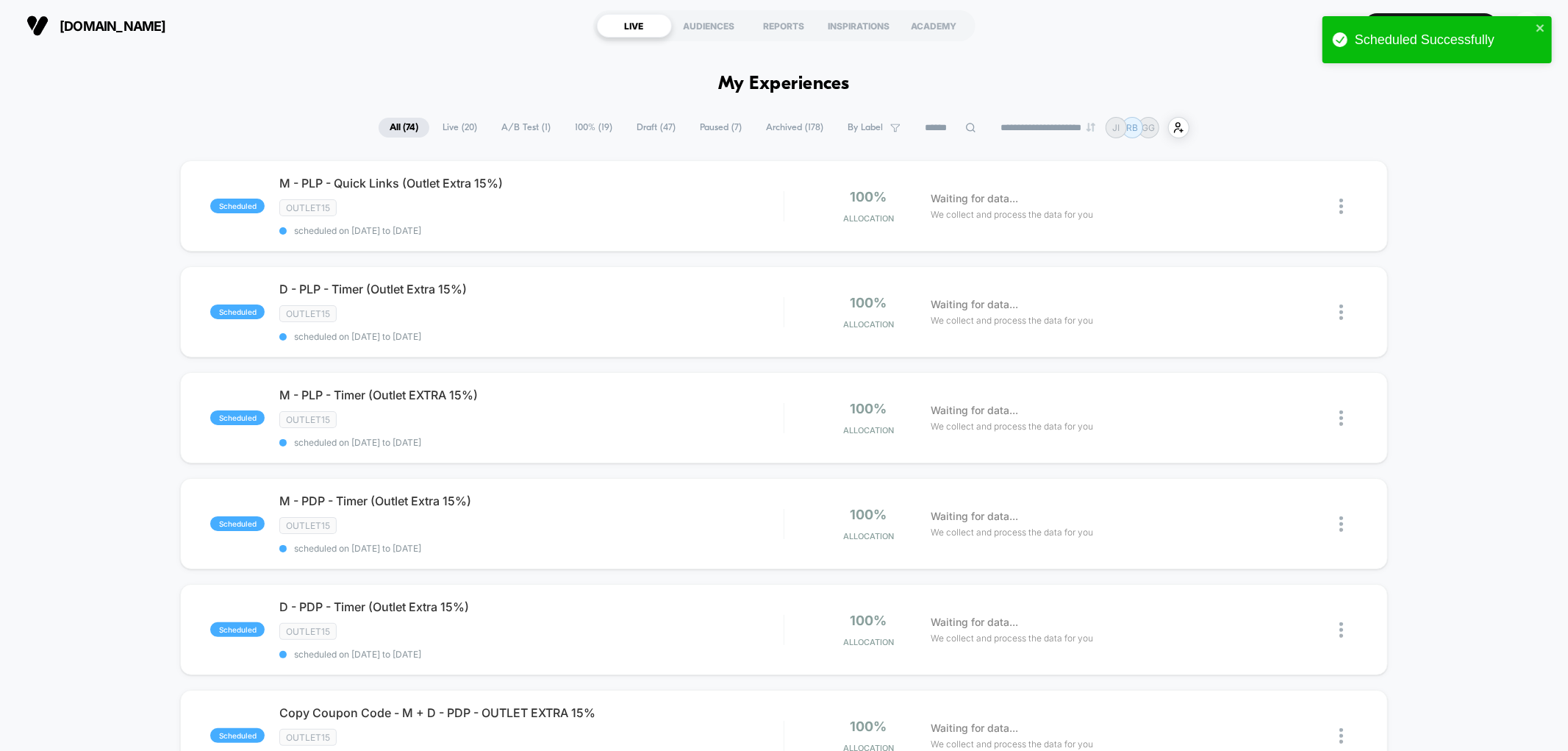
click at [853, 129] on span "By Label" at bounding box center [866, 127] width 36 height 11
click at [832, 281] on div "OUTLET15" at bounding box center [864, 278] width 140 height 15
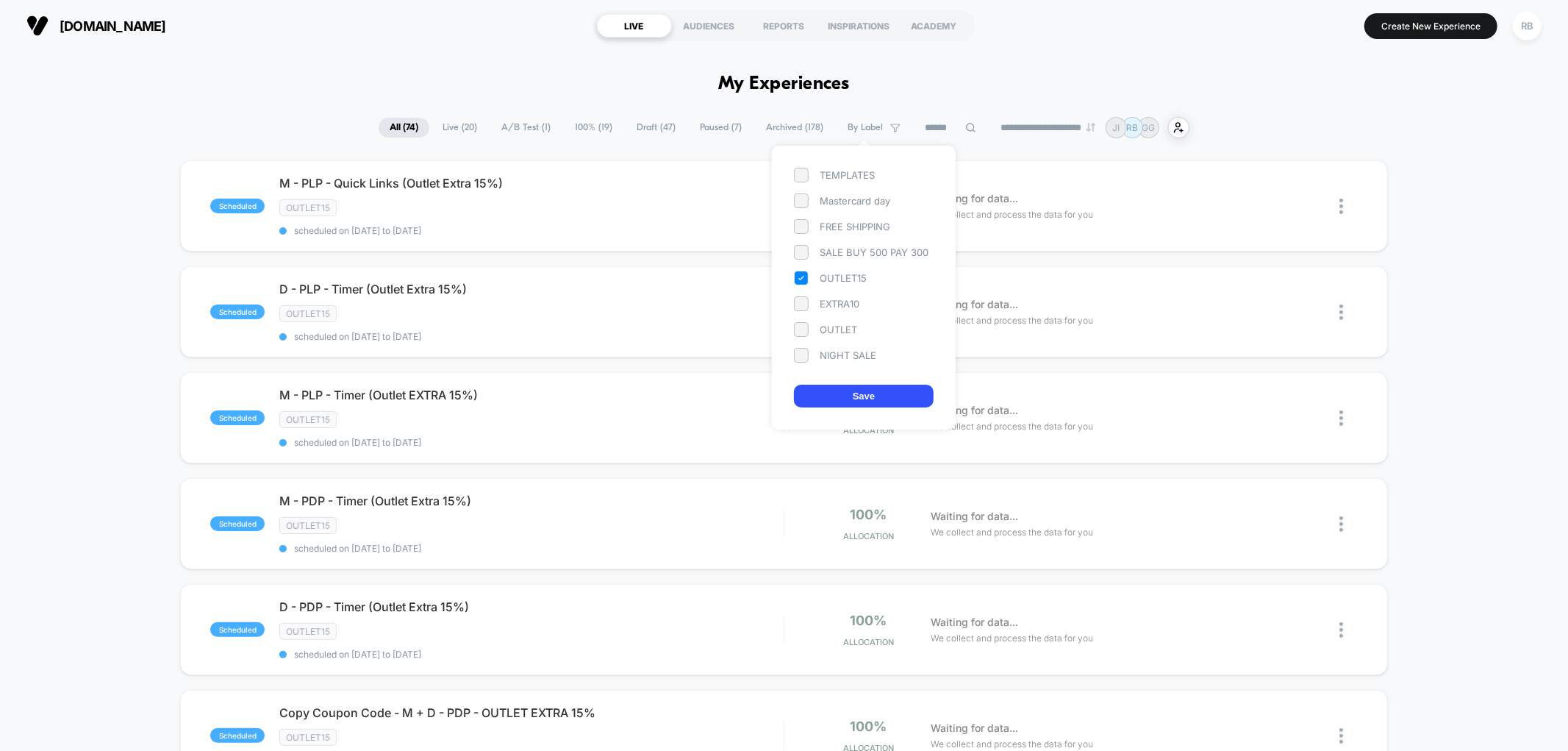
click at [833, 394] on button "Save" at bounding box center [864, 395] width 140 height 23
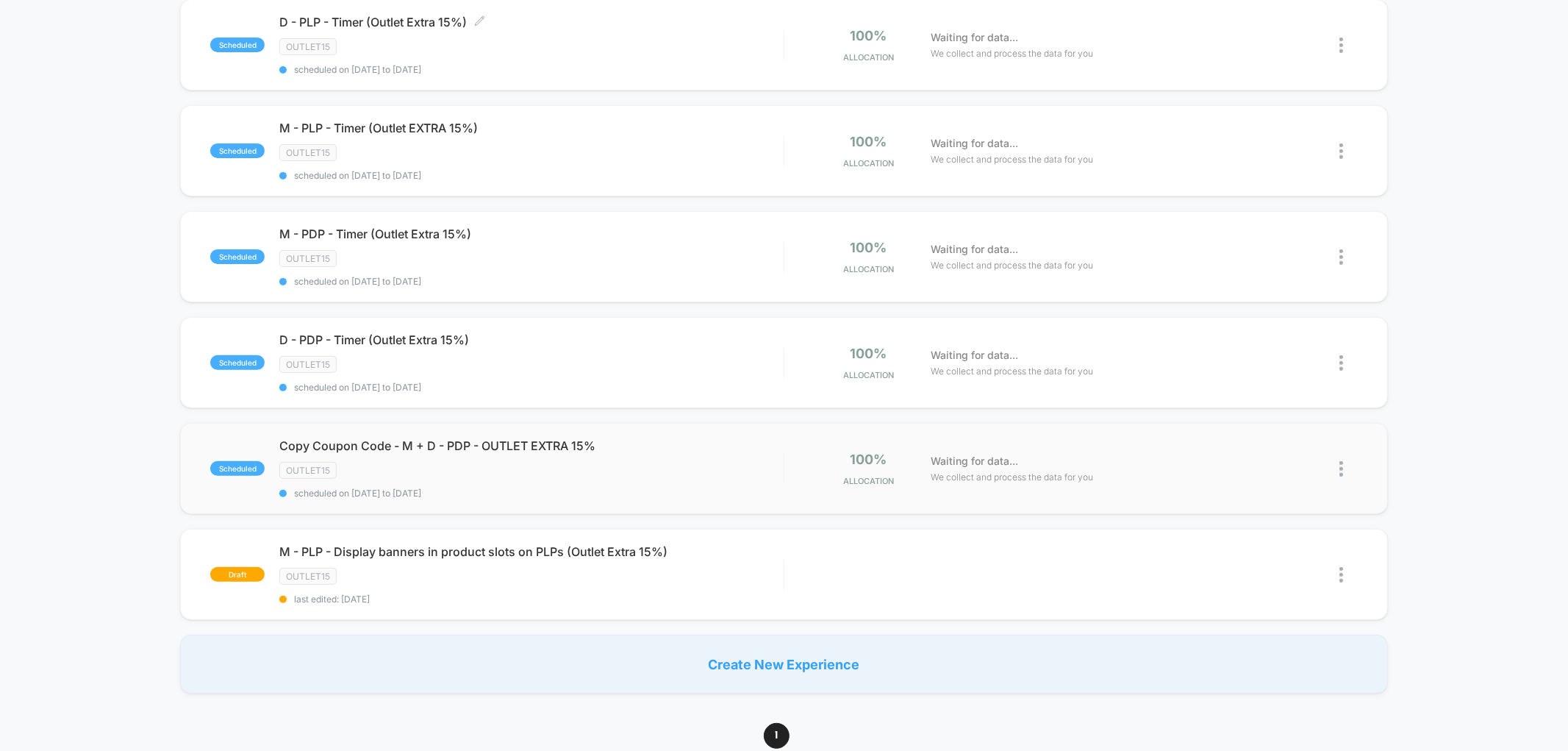
scroll to position [490, 0]
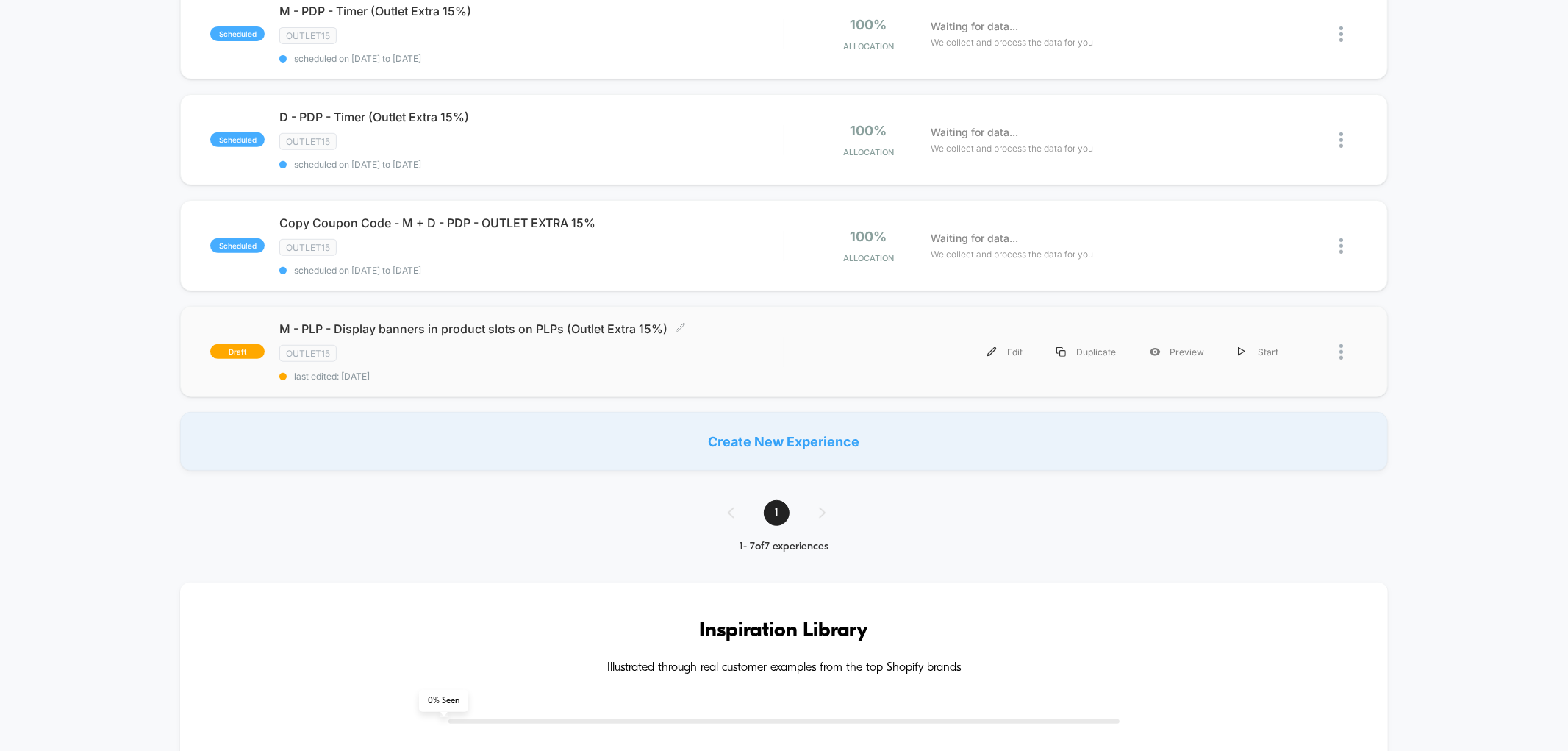
click at [427, 322] on span "M - PLP - Display banners in product slots on PLPs (Outlet Extra 15%) Click to …" at bounding box center [531, 329] width 504 height 15
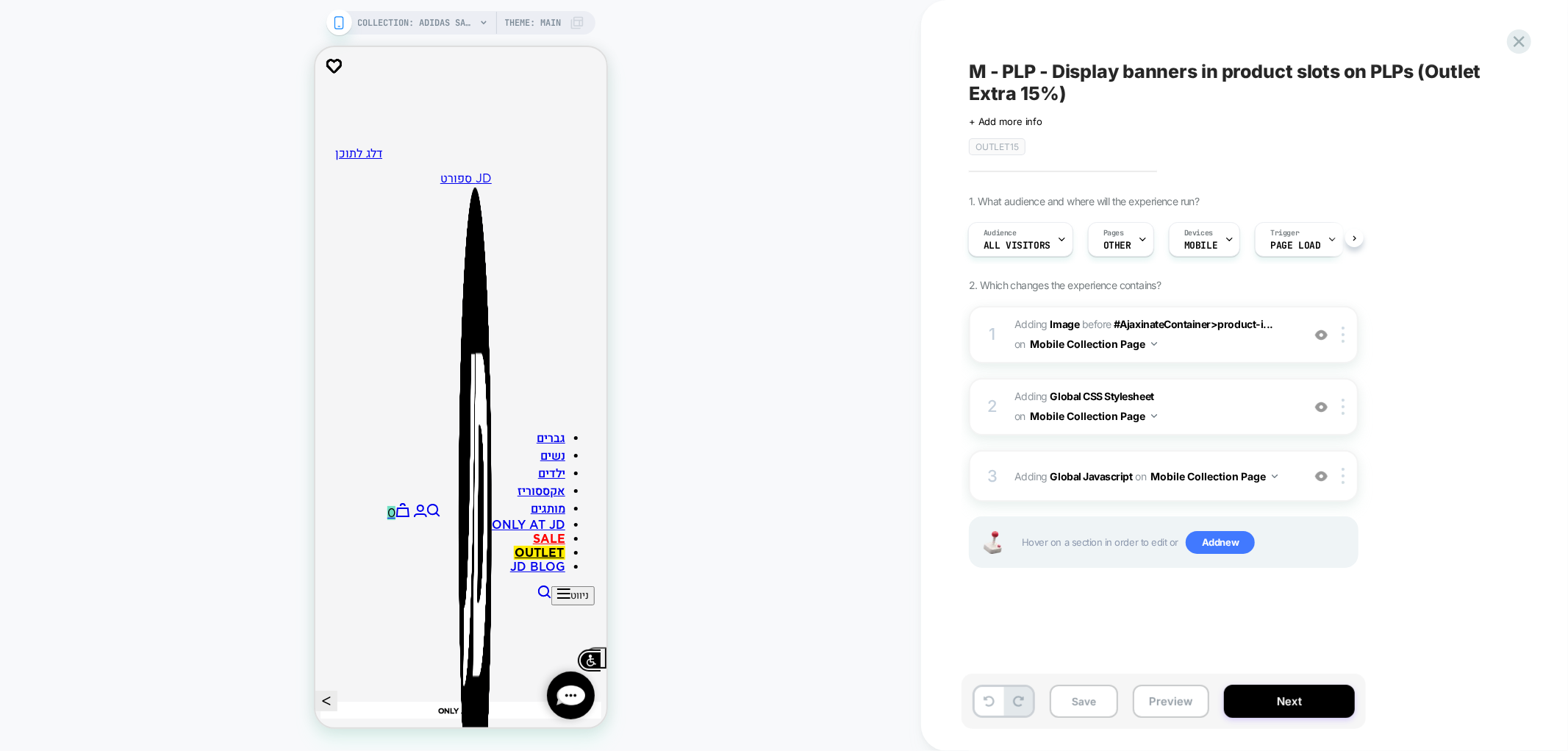
scroll to position [0, -1]
click at [1232, 353] on div "1 #_loomi_addon_1732209690184_dup1732454053_dup1733641019_dup1752042035_dup1752…" at bounding box center [1164, 334] width 390 height 57
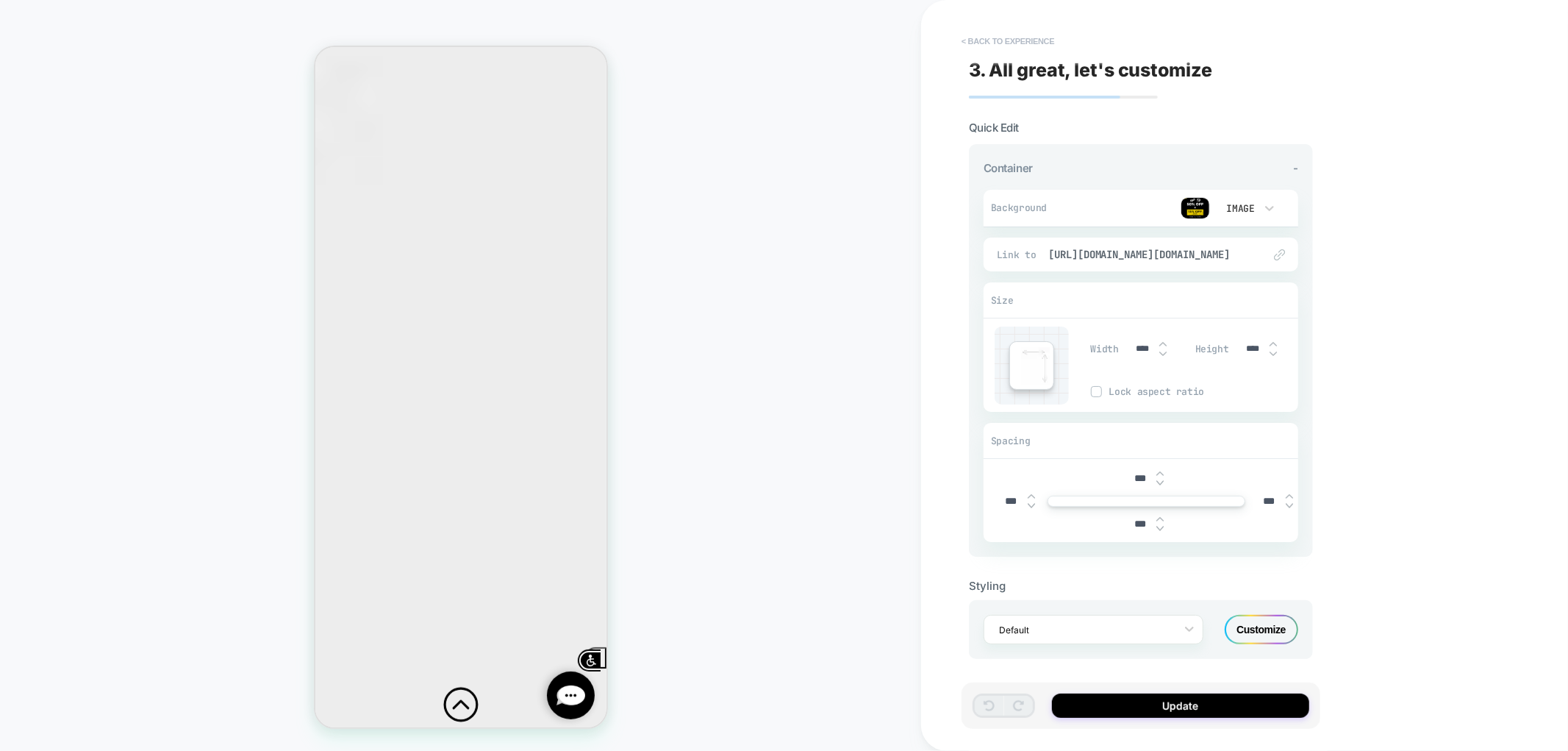
scroll to position [1470, 0]
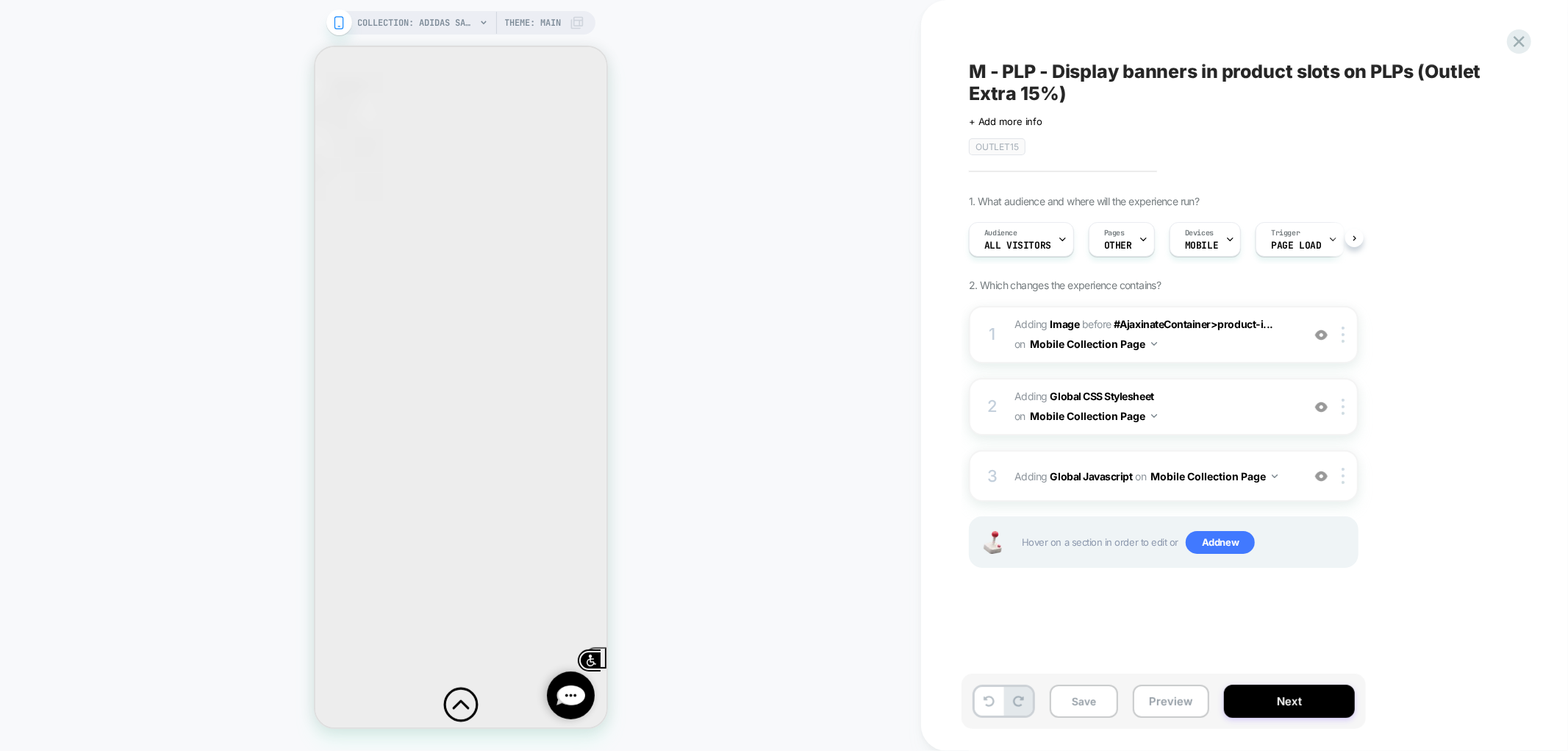
scroll to position [0, 1]
click at [1255, 699] on button "Next" at bounding box center [1290, 701] width 131 height 33
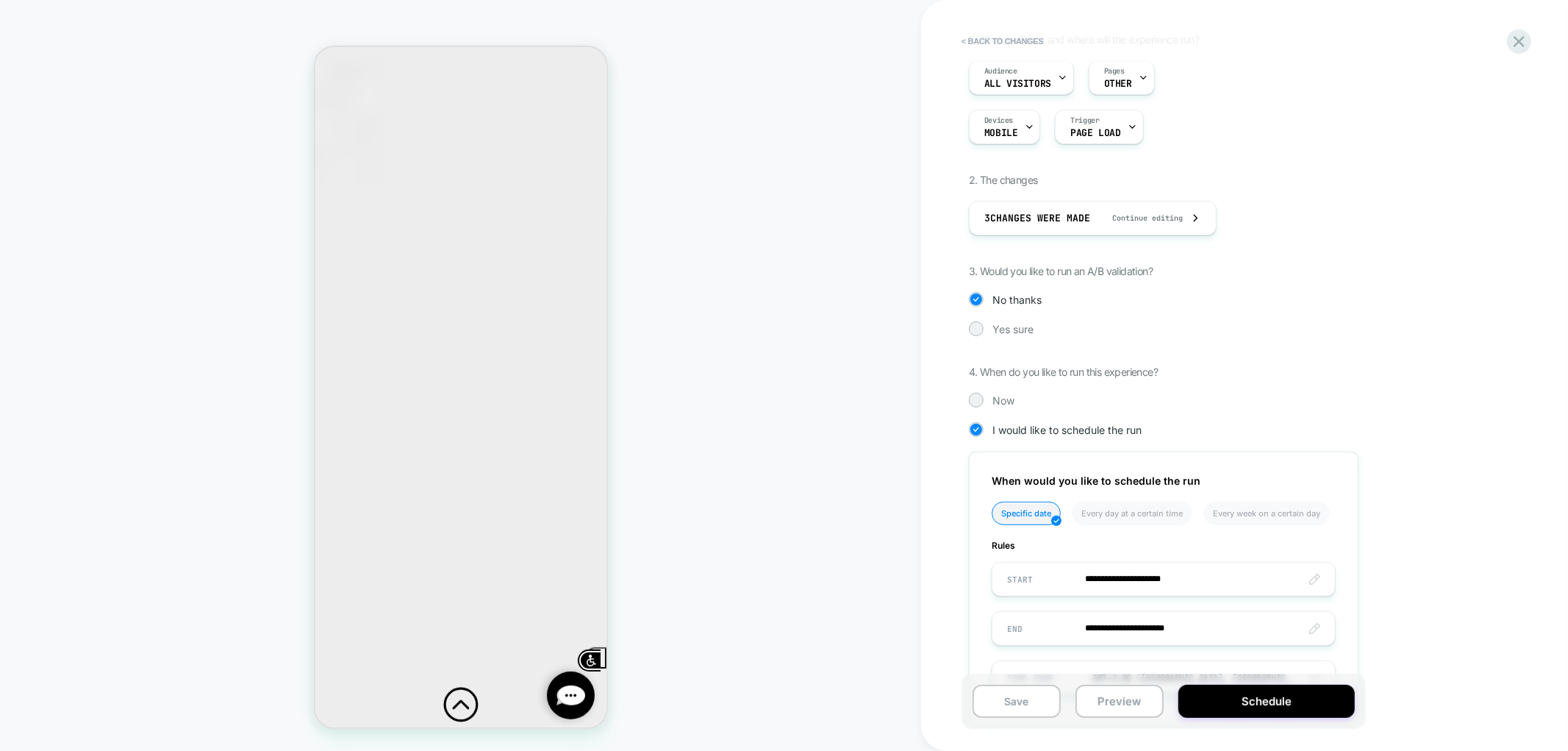
scroll to position [230, 0]
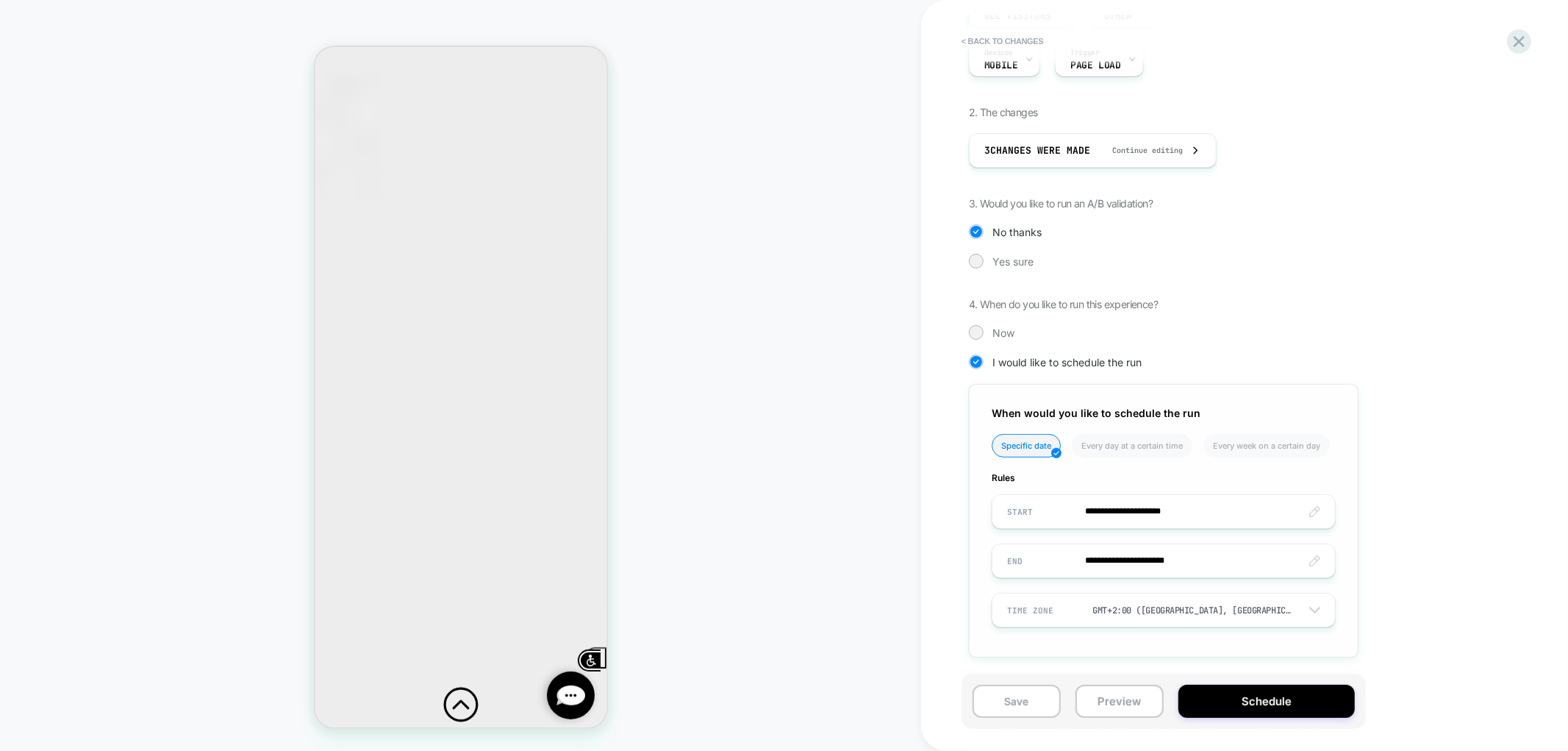
drag, startPoint x: 1152, startPoint y: 515, endPoint x: 1150, endPoint y: 505, distance: 10.2
click at [1153, 515] on input "**********" at bounding box center [1164, 511] width 343 height 35
click at [1124, 370] on td "11" at bounding box center [1124, 368] width 24 height 21
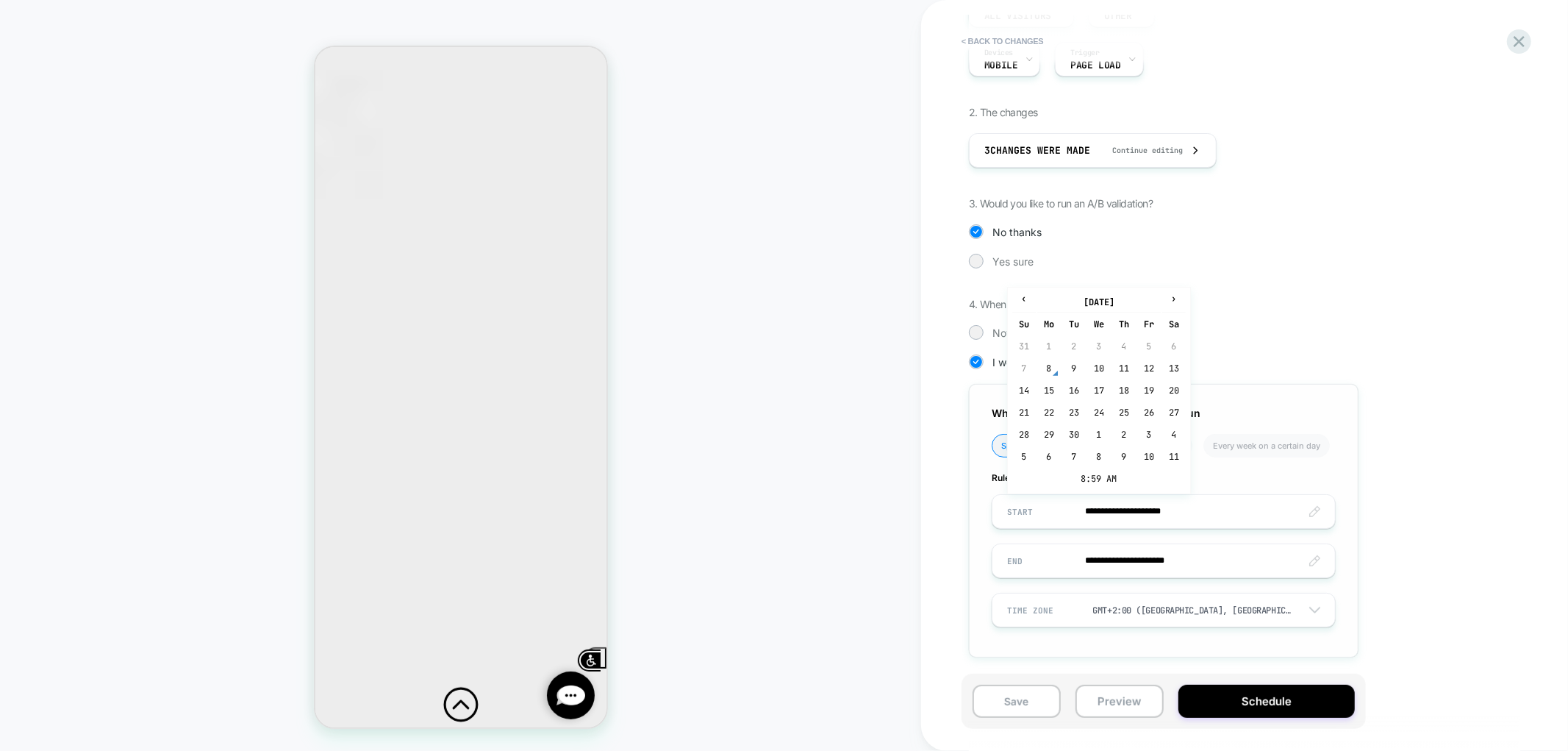
type input "**********"
click at [1174, 510] on input "**********" at bounding box center [1164, 511] width 343 height 35
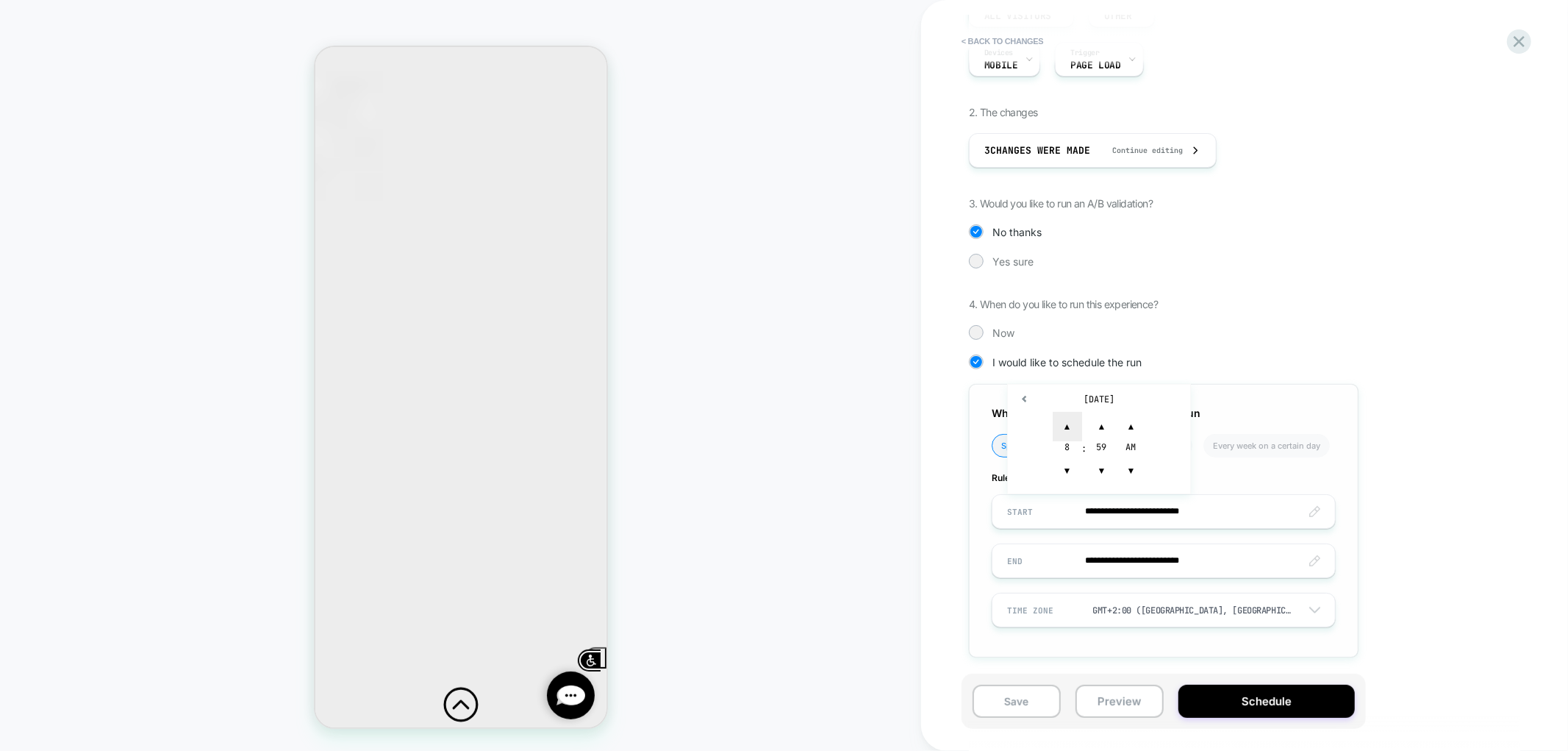
click at [1064, 424] on span "▲" at bounding box center [1068, 427] width 30 height 30
drag, startPoint x: 1096, startPoint y: 424, endPoint x: 1129, endPoint y: 463, distance: 51.1
type input "**********"
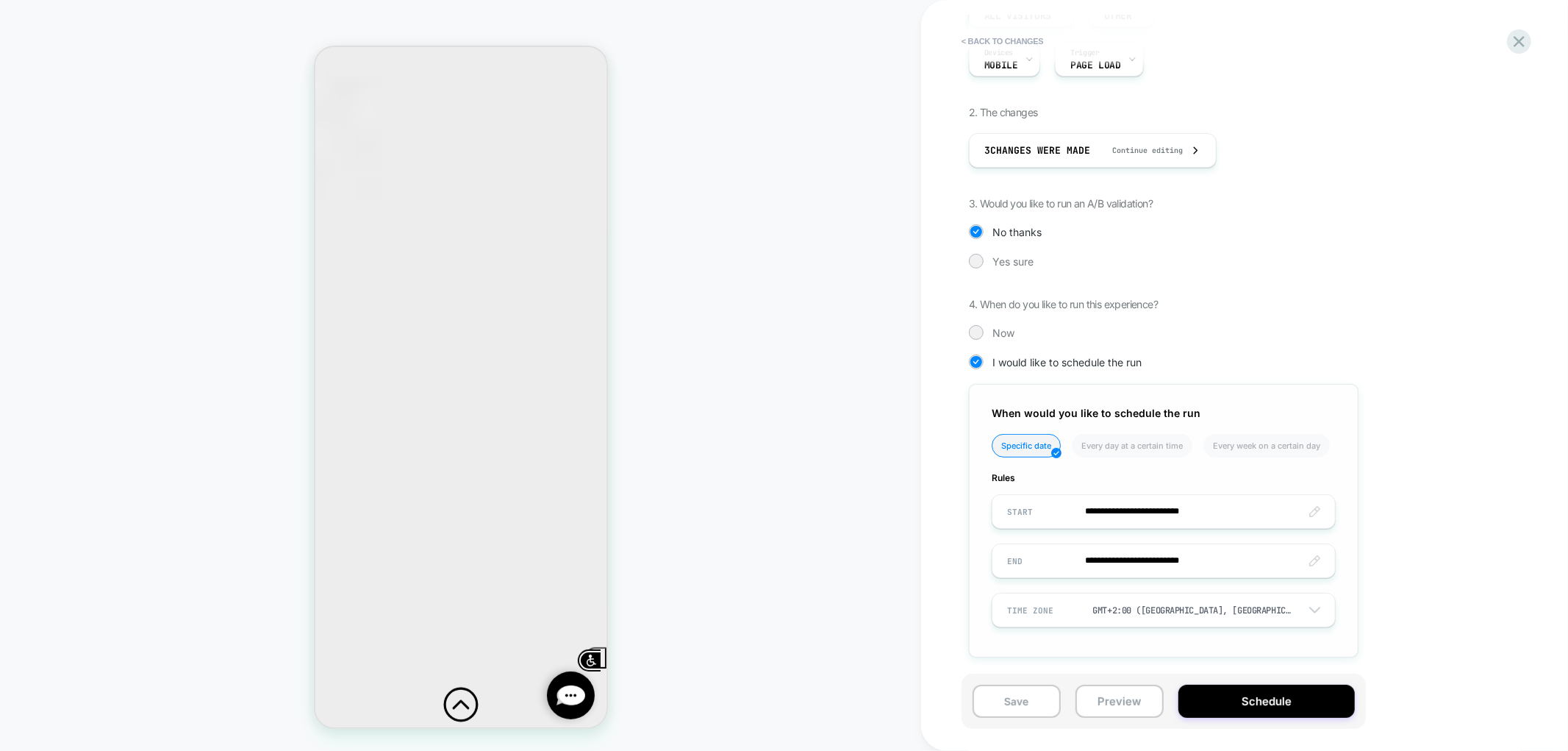
drag, startPoint x: 1070, startPoint y: 439, endPoint x: 1094, endPoint y: 473, distance: 41.6
click at [1070, 440] on td "16" at bounding box center [1074, 440] width 24 height 21
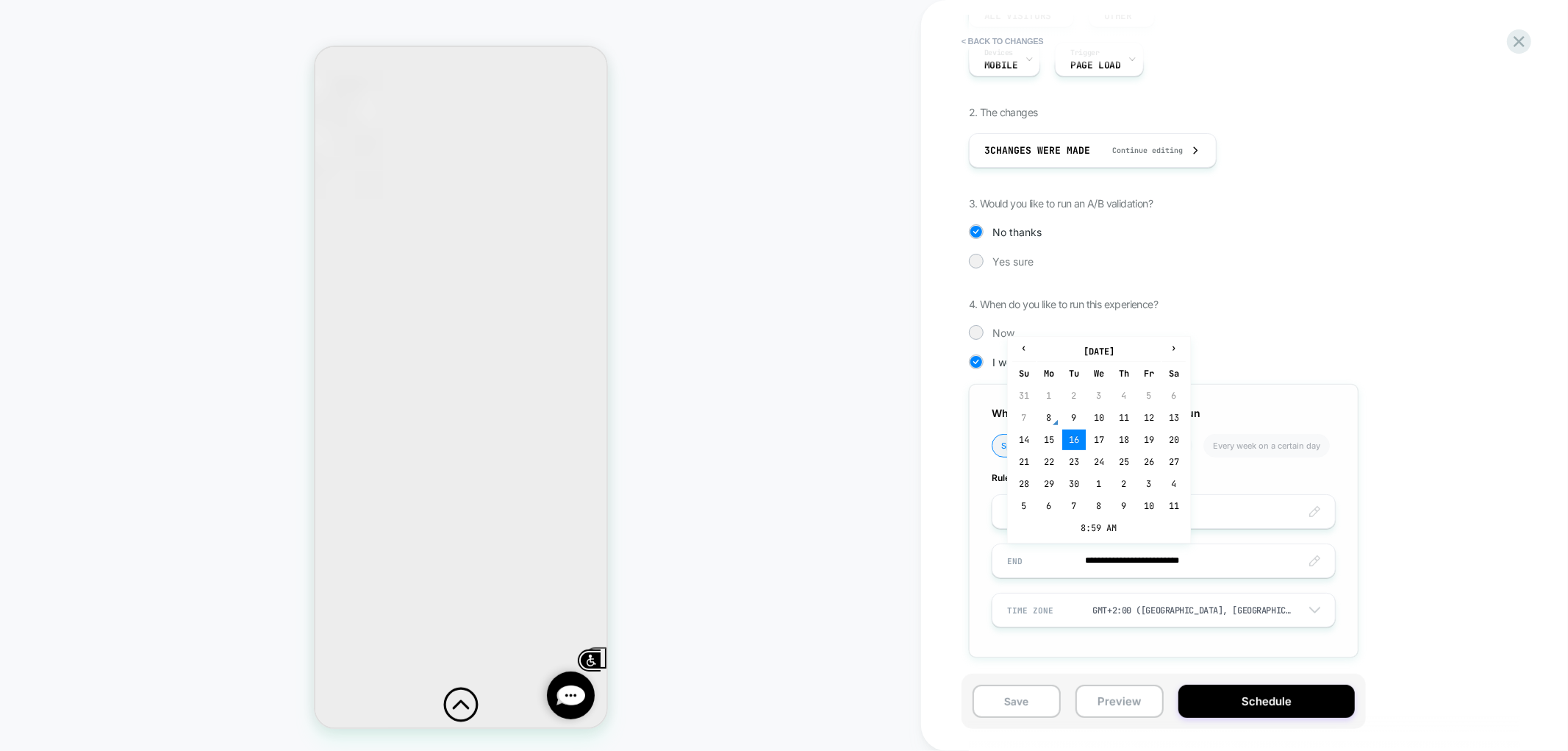
click at [1078, 523] on td "8:59 AM" at bounding box center [1099, 528] width 173 height 21
drag, startPoint x: 1099, startPoint y: 474, endPoint x: 1144, endPoint y: 539, distance: 79.1
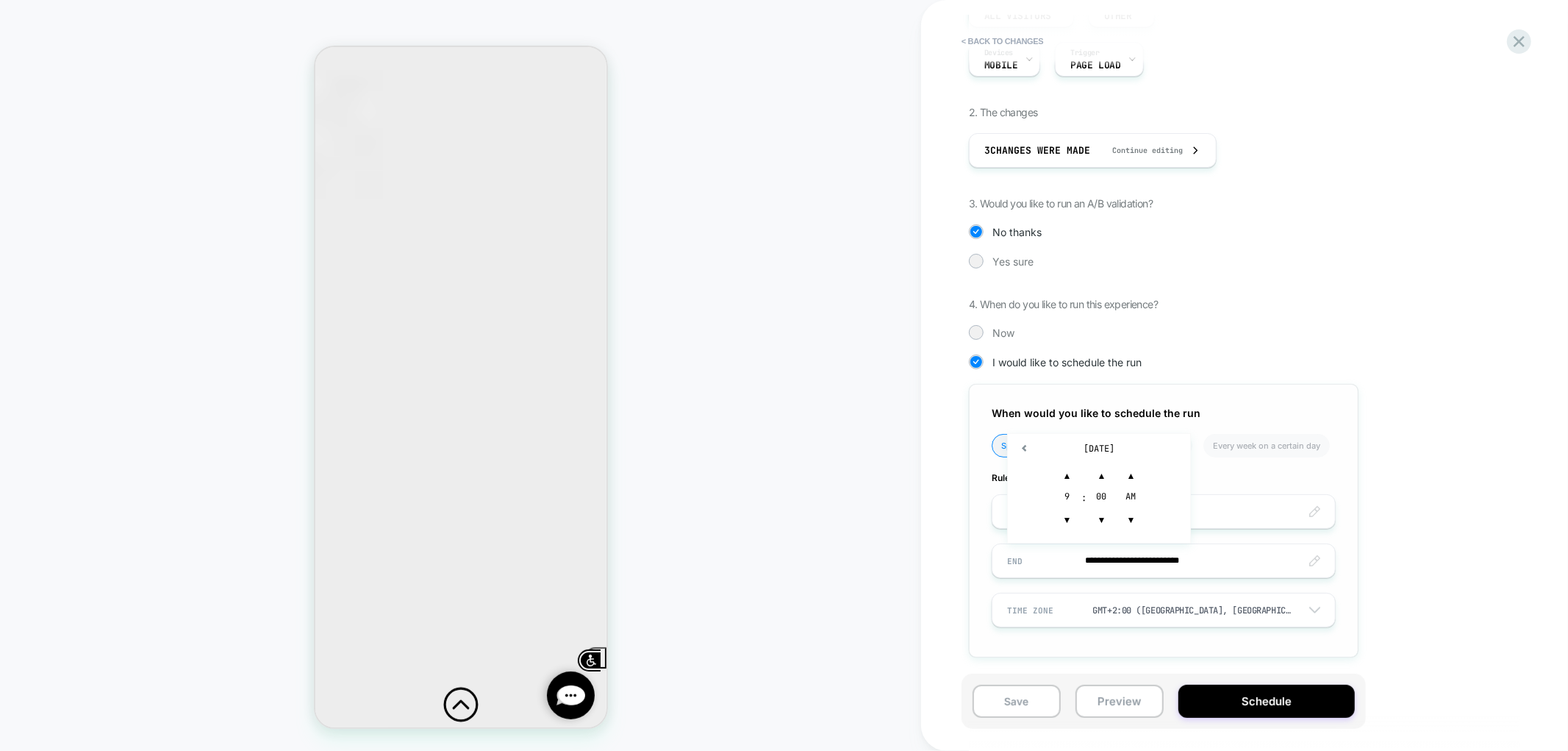
type input "**********"
drag, startPoint x: 1486, startPoint y: 515, endPoint x: 1486, endPoint y: 535, distance: 20.0
click at [1300, 701] on button "Schedule" at bounding box center [1267, 701] width 176 height 33
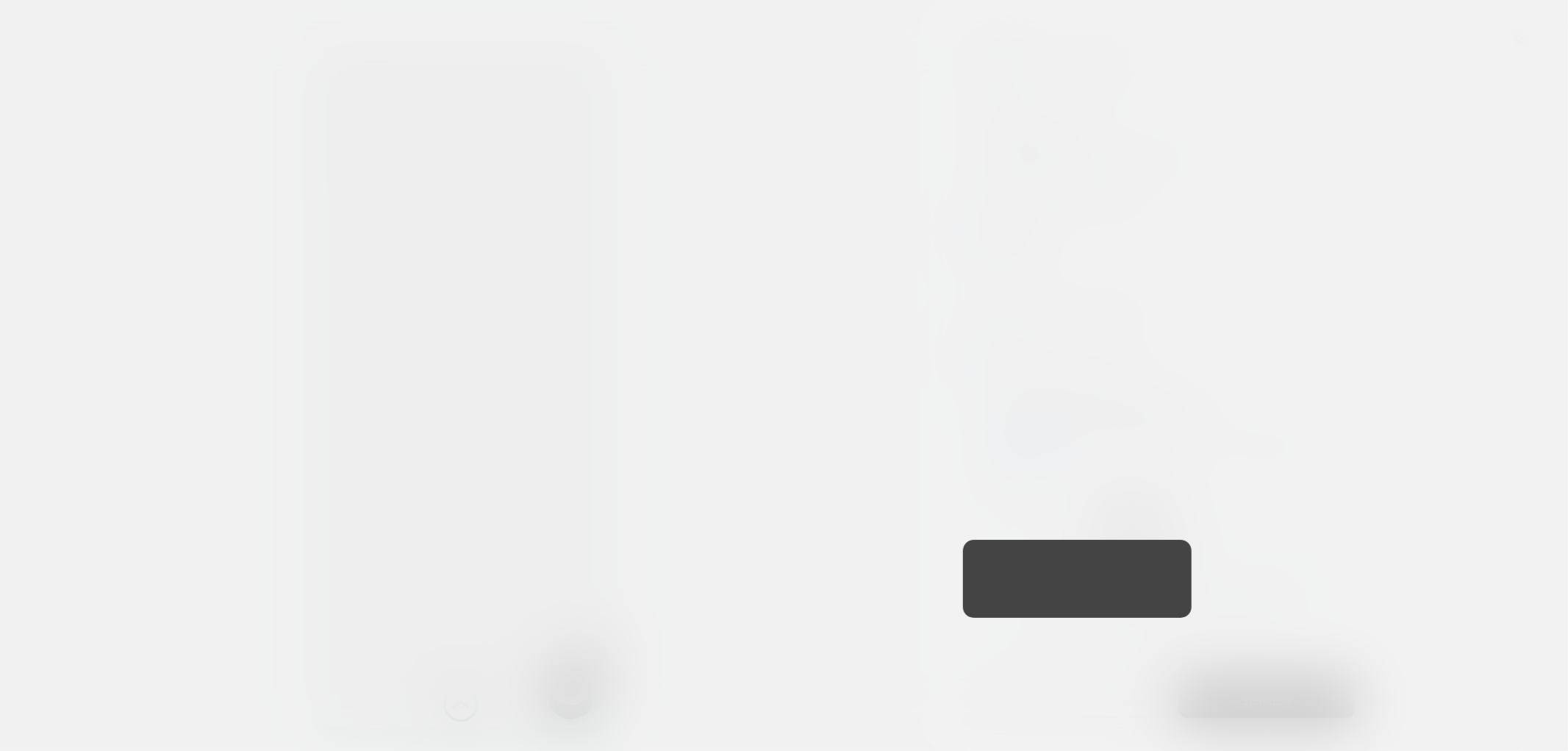
scroll to position [1470, 0]
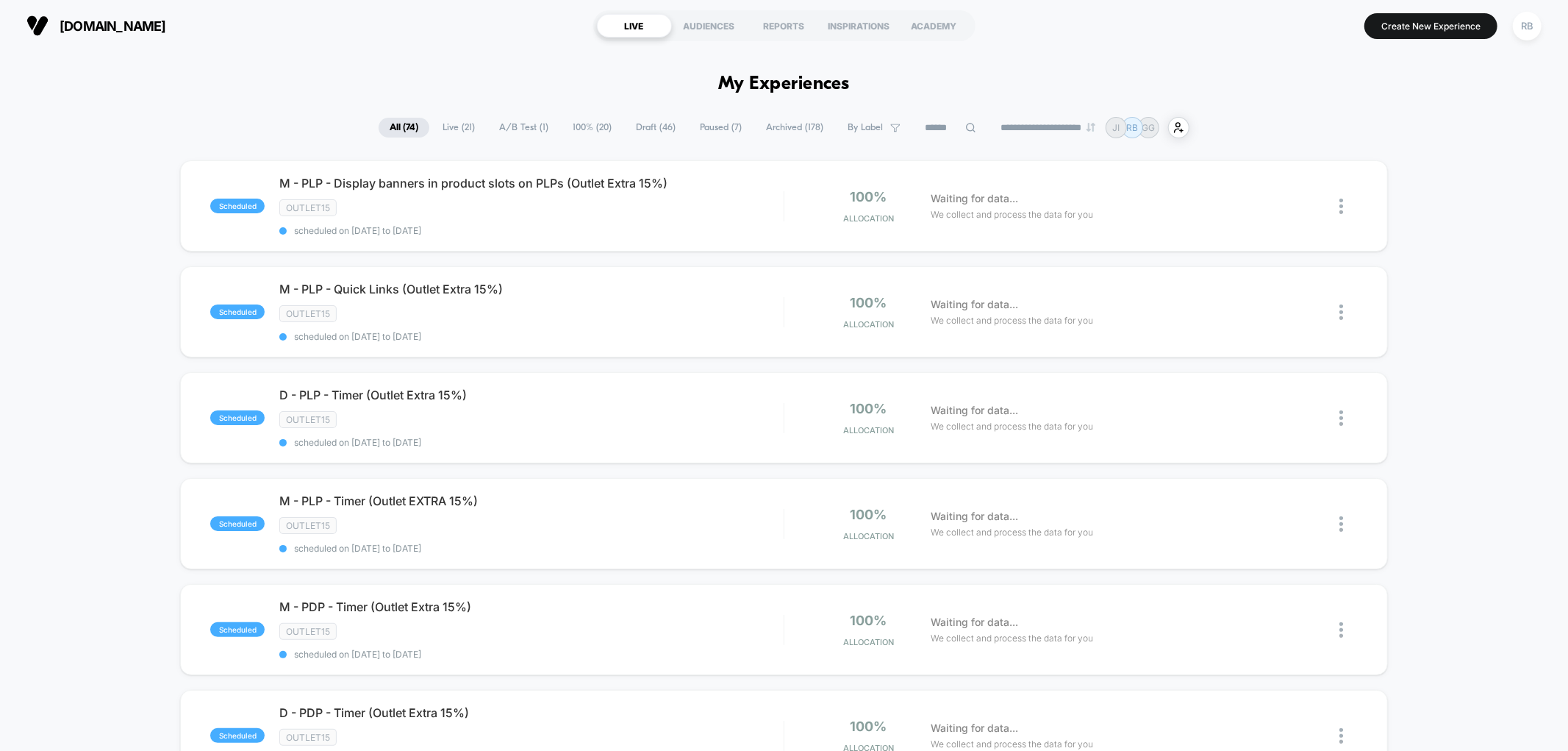
click at [895, 130] on span "By Label" at bounding box center [874, 127] width 75 height 20
click at [877, 128] on span "By Label" at bounding box center [874, 127] width 75 height 20
click at [852, 196] on div "OUTLET15" at bounding box center [864, 201] width 140 height 15
click at [865, 390] on button "Save" at bounding box center [864, 395] width 140 height 23
